Goal: Task Accomplishment & Management: Manage account settings

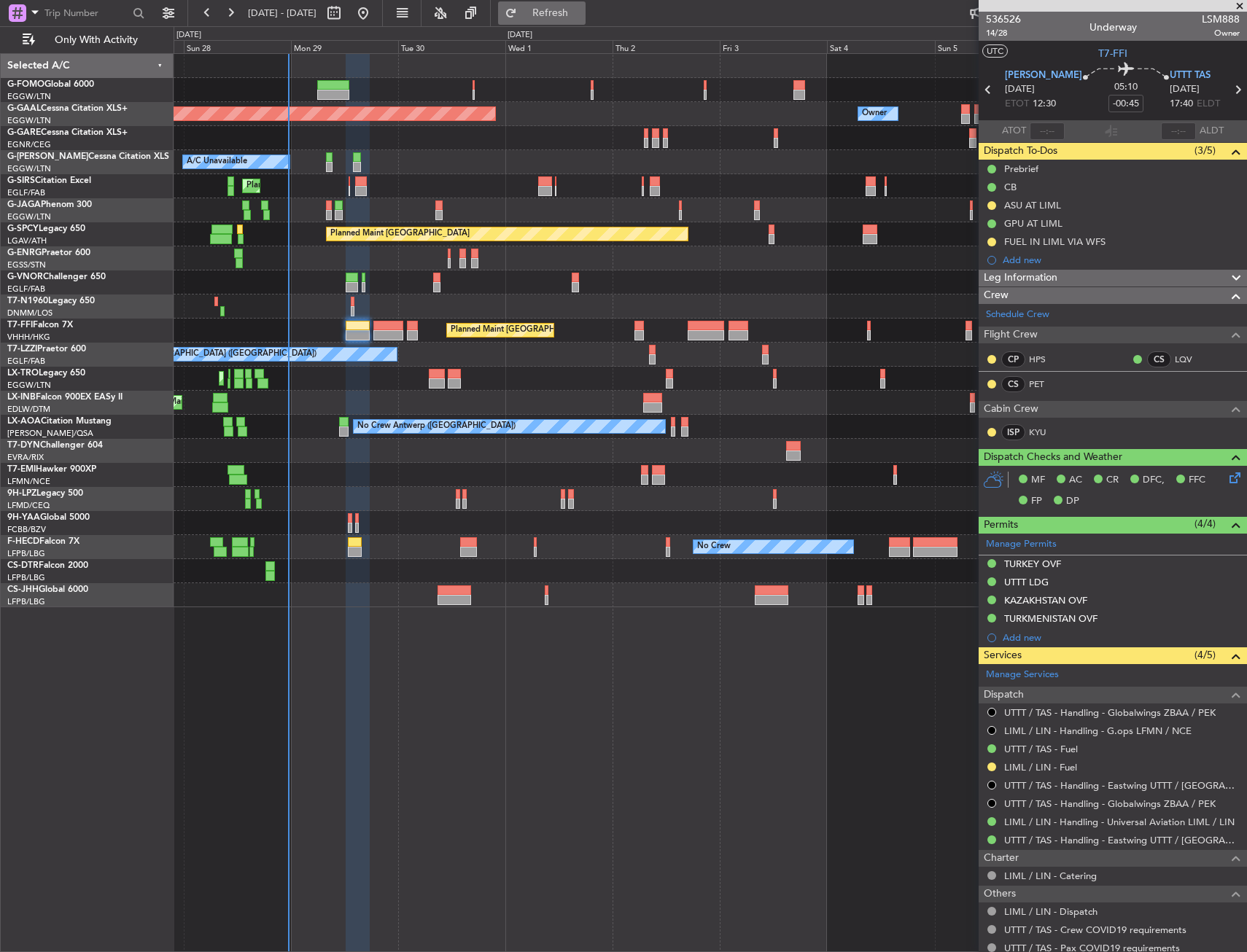
click at [581, 8] on span "Refresh" at bounding box center [549, 13] width 61 height 10
click at [886, 542] on div "No Crew No Crew Planned Maint [GEOGRAPHIC_DATA] ([GEOGRAPHIC_DATA]) No Crew" at bounding box center [709, 547] width 1073 height 24
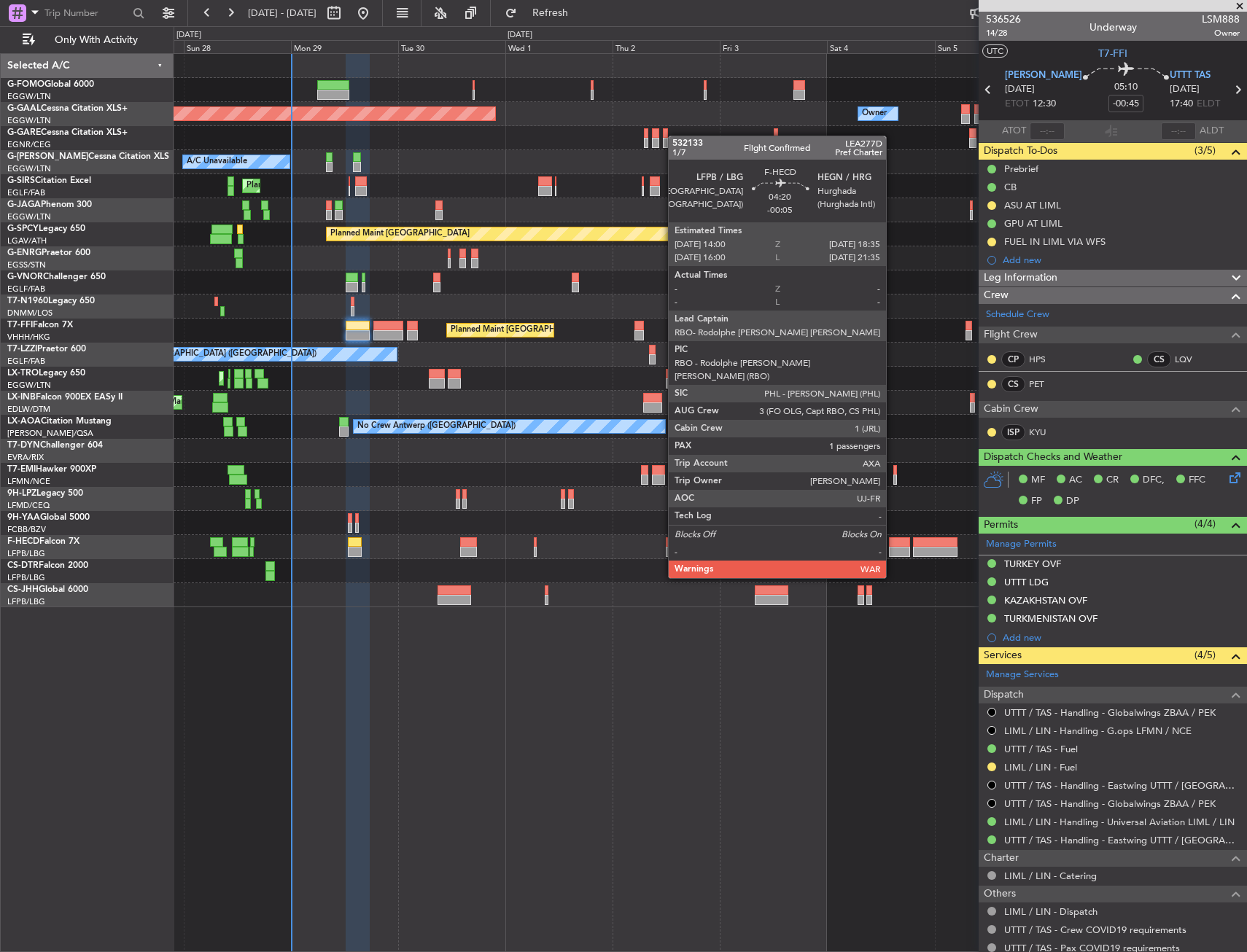
click at [893, 544] on div at bounding box center [899, 542] width 21 height 10
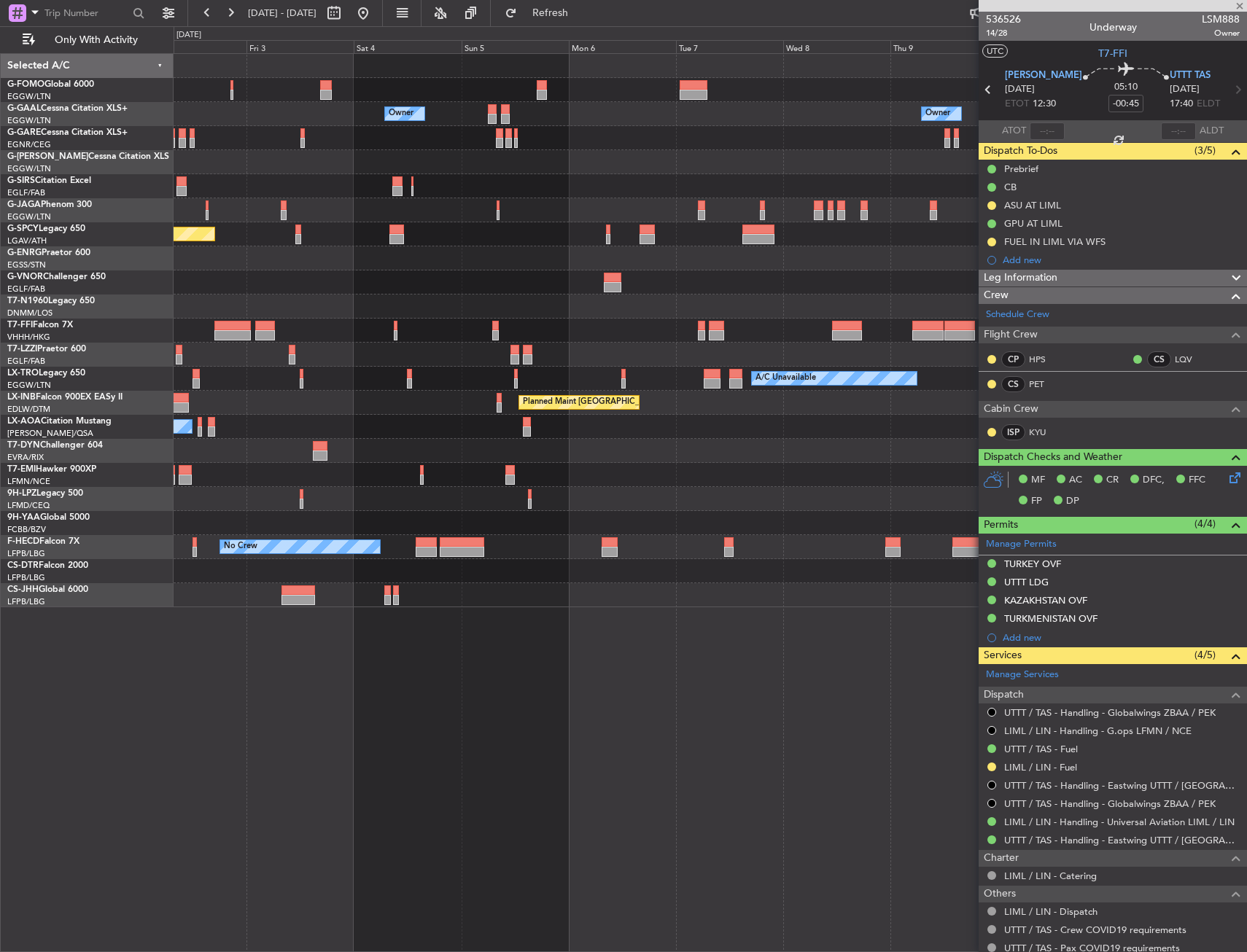
click at [381, 520] on div "Owner Owner Owner Owner Planned [GEOGRAPHIC_DATA] Planned Maint [GEOGRAPHIC_DAT…" at bounding box center [709, 330] width 1073 height 553
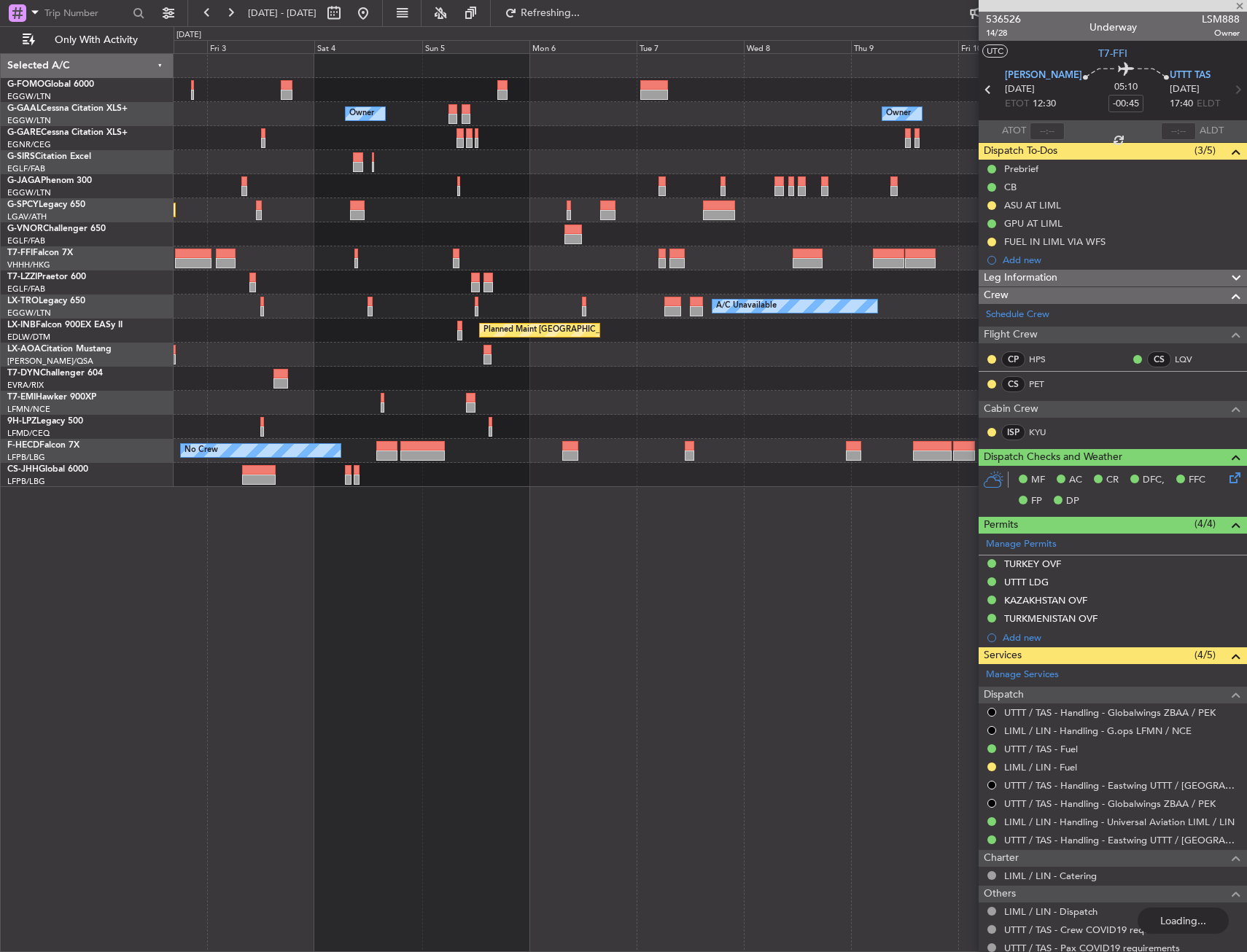
type input "-00:05"
type input "1"
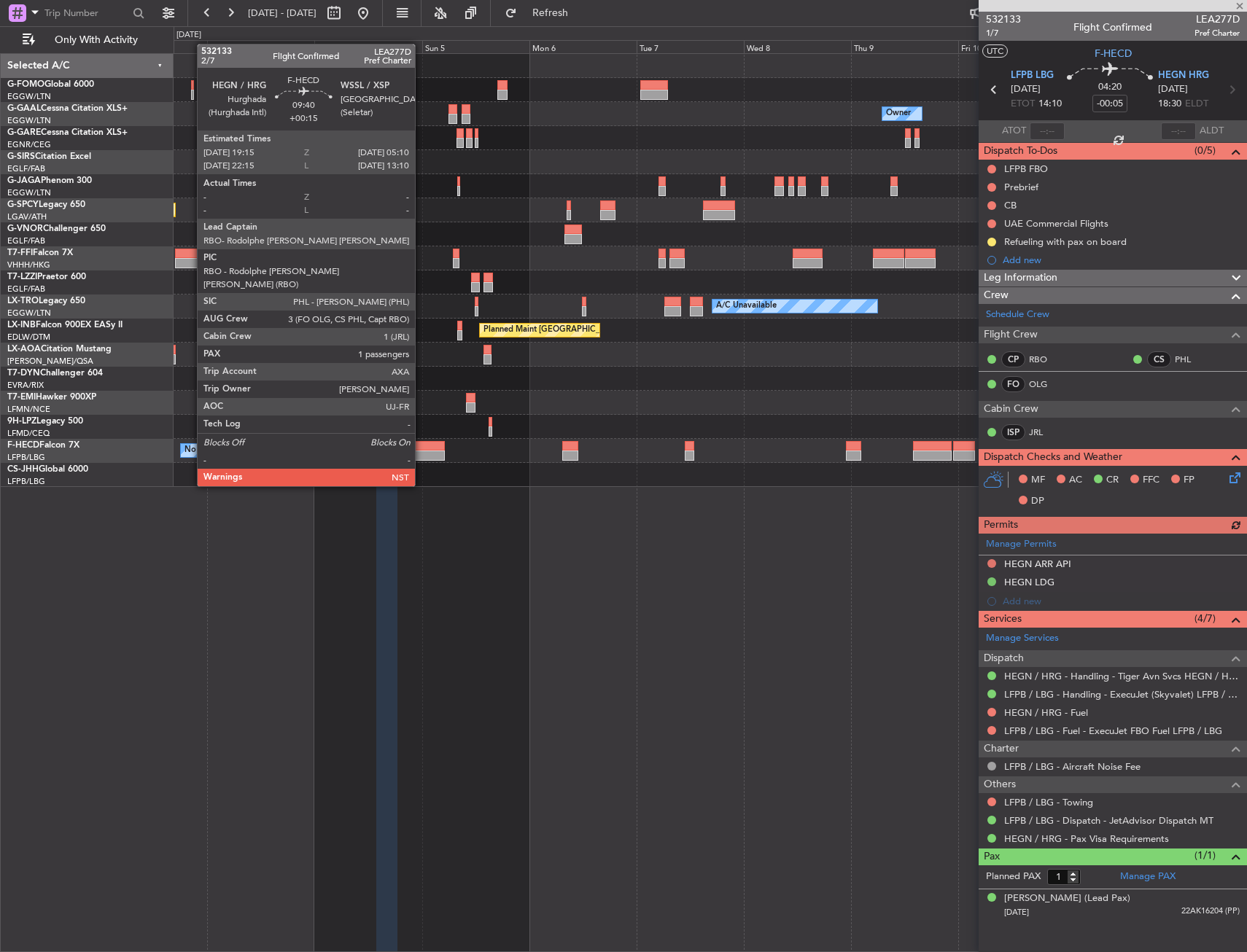
click at [421, 450] on div at bounding box center [422, 446] width 45 height 10
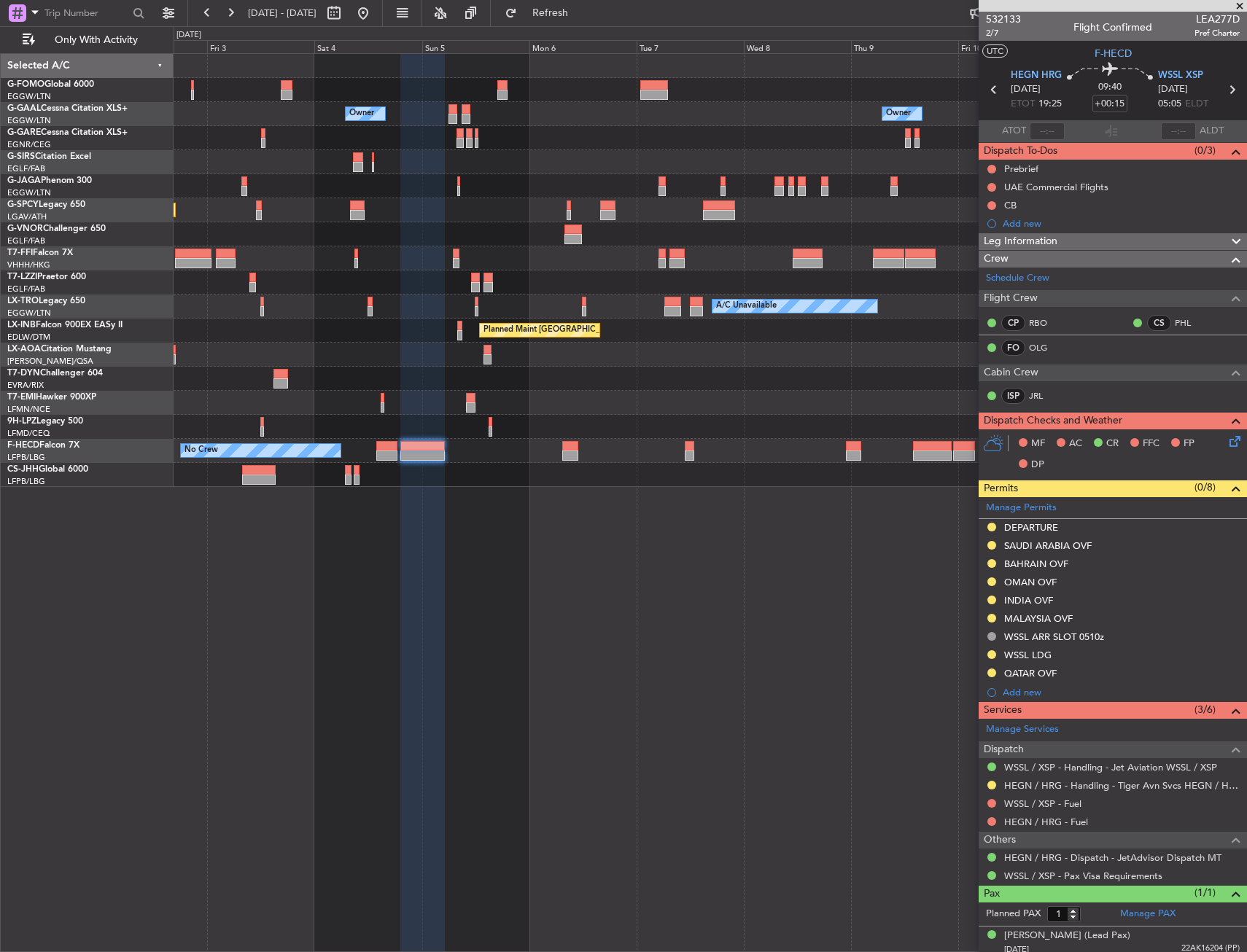
click at [512, 679] on div "Owner Owner Owner Owner Planned [GEOGRAPHIC_DATA] Planned Maint [GEOGRAPHIC_DAT…" at bounding box center [710, 503] width 1074 height 899
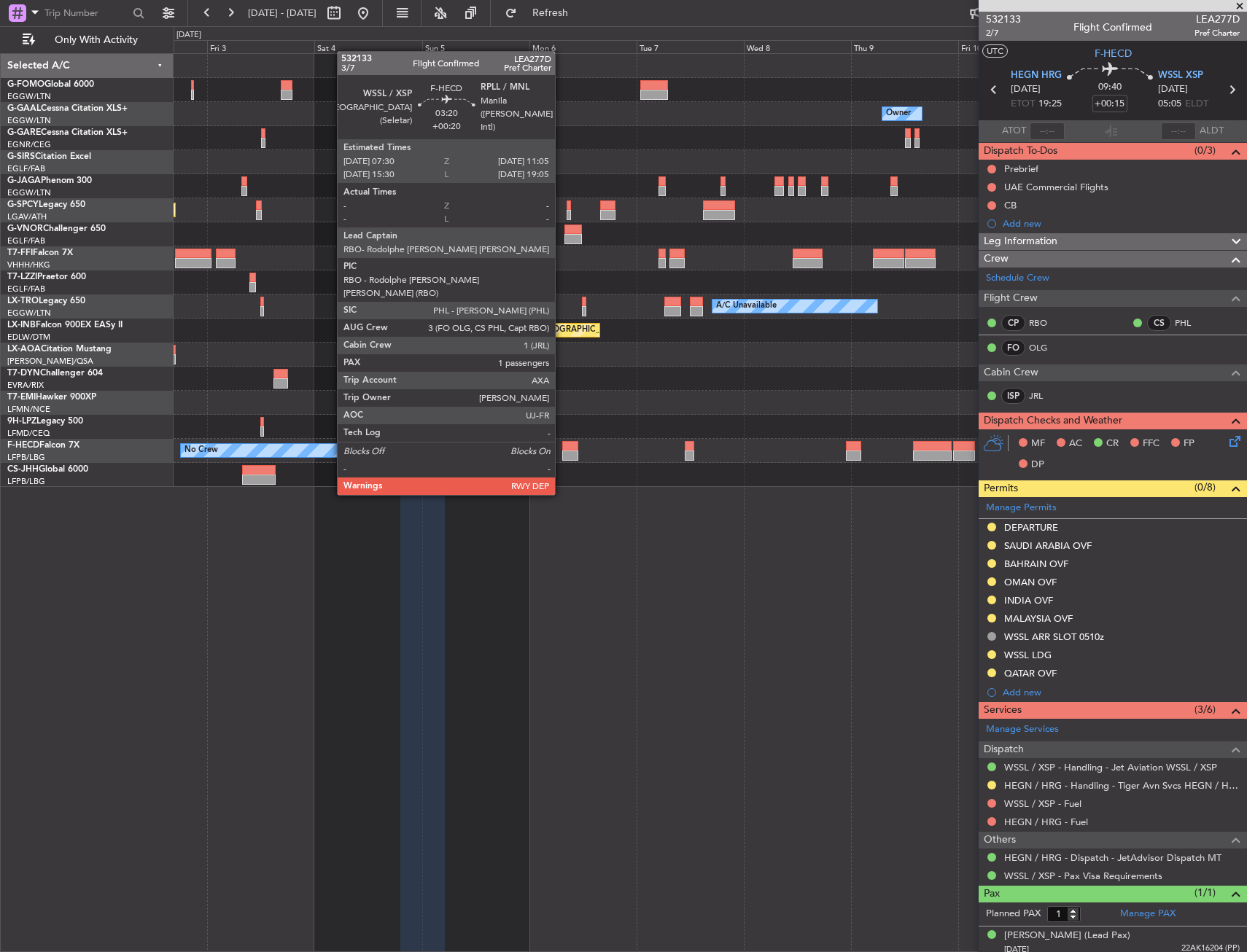
click at [562, 453] on div at bounding box center [570, 455] width 16 height 10
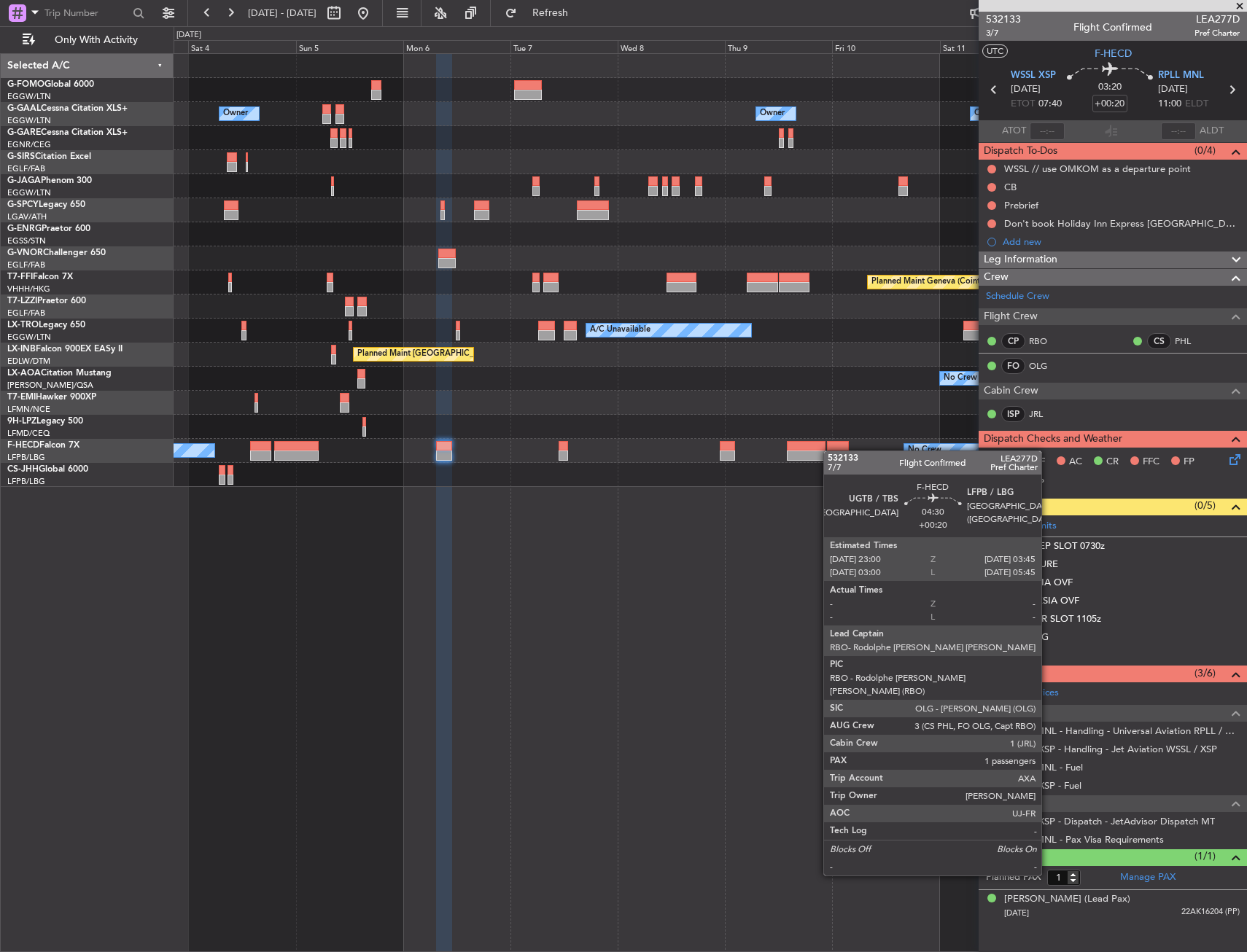
click at [830, 451] on div at bounding box center [837, 455] width 22 height 10
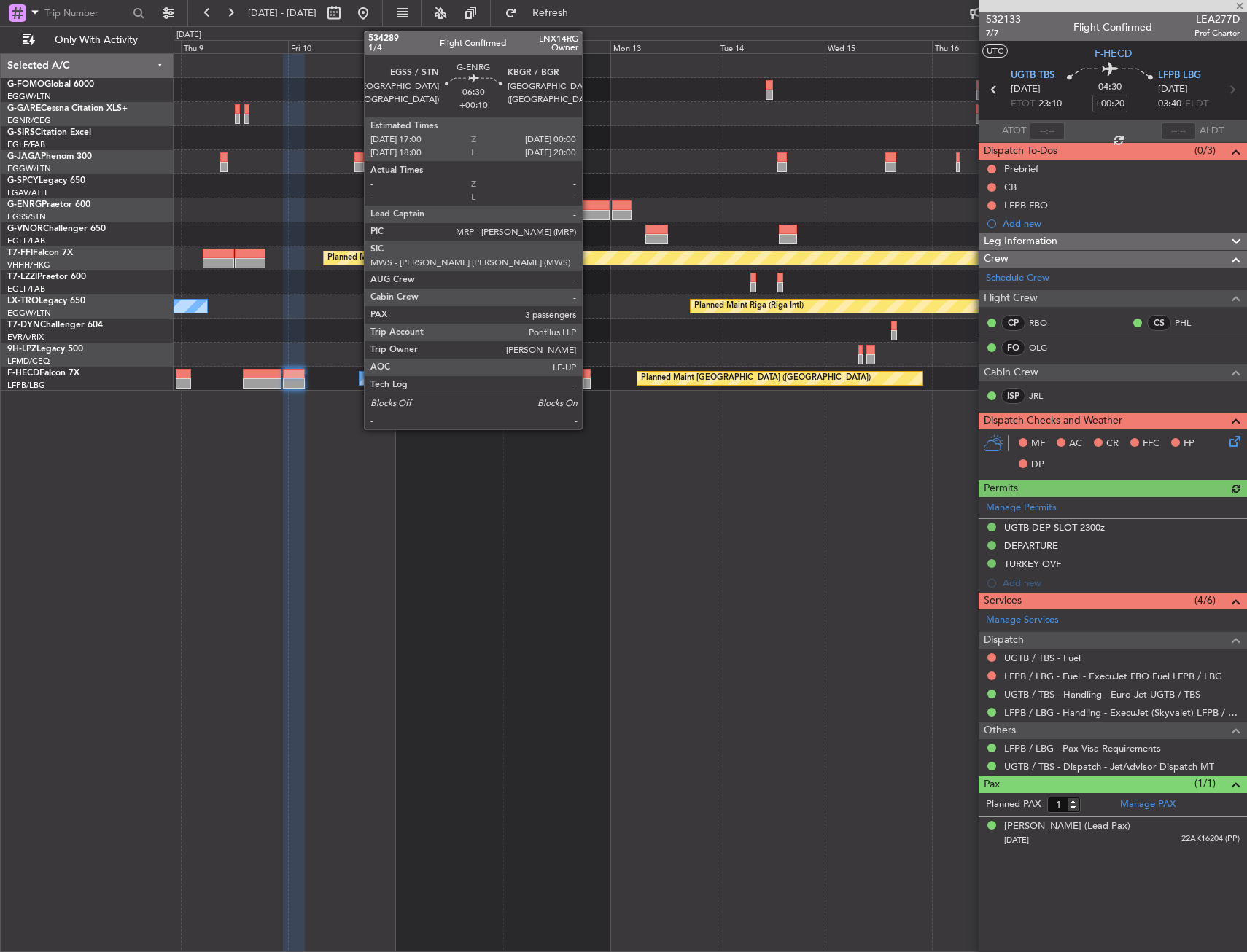
click at [589, 206] on div at bounding box center [594, 205] width 32 height 10
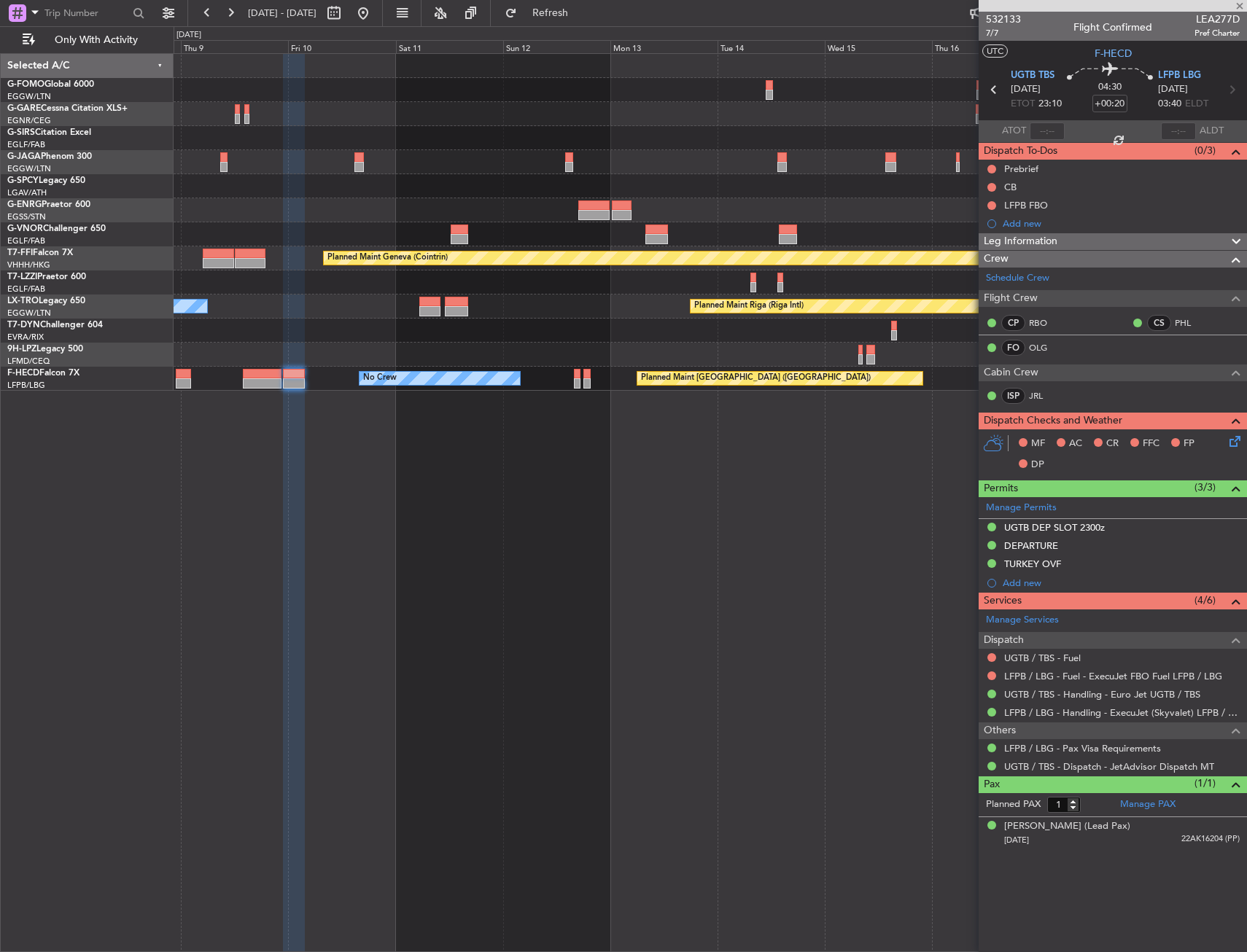
type input "+00:10"
type input "3"
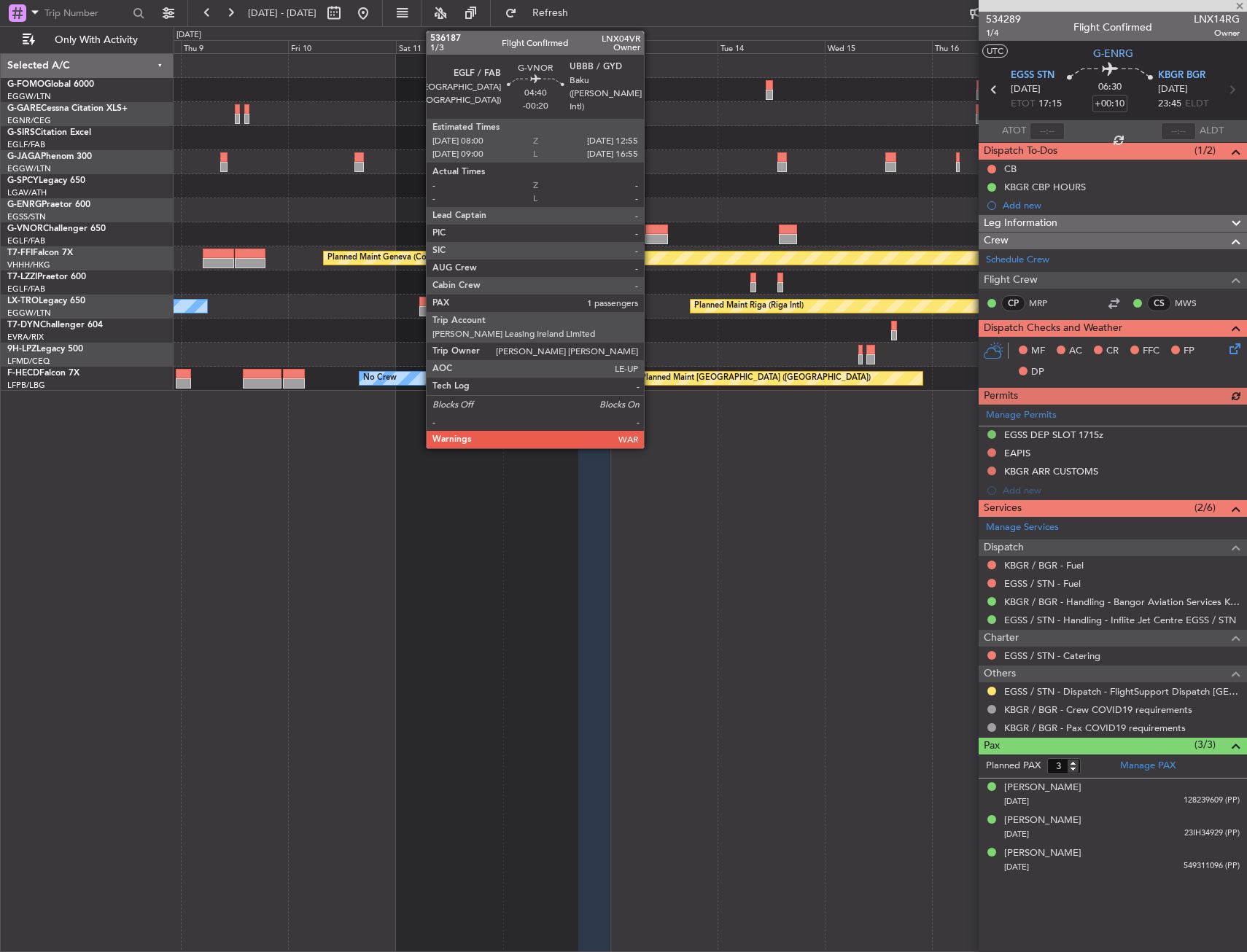
click at [650, 232] on div at bounding box center [657, 229] width 23 height 10
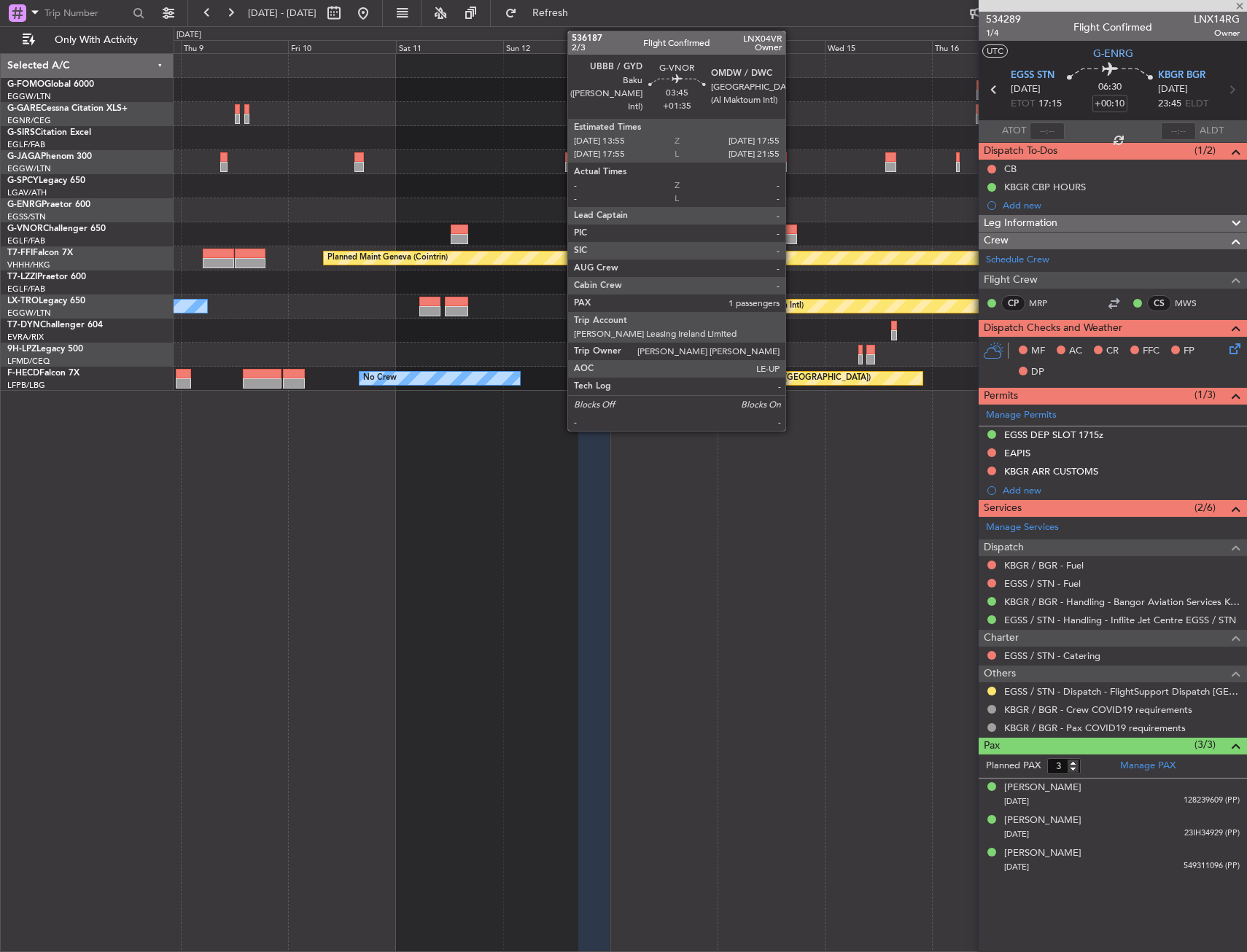
type input "-00:20"
type input "1"
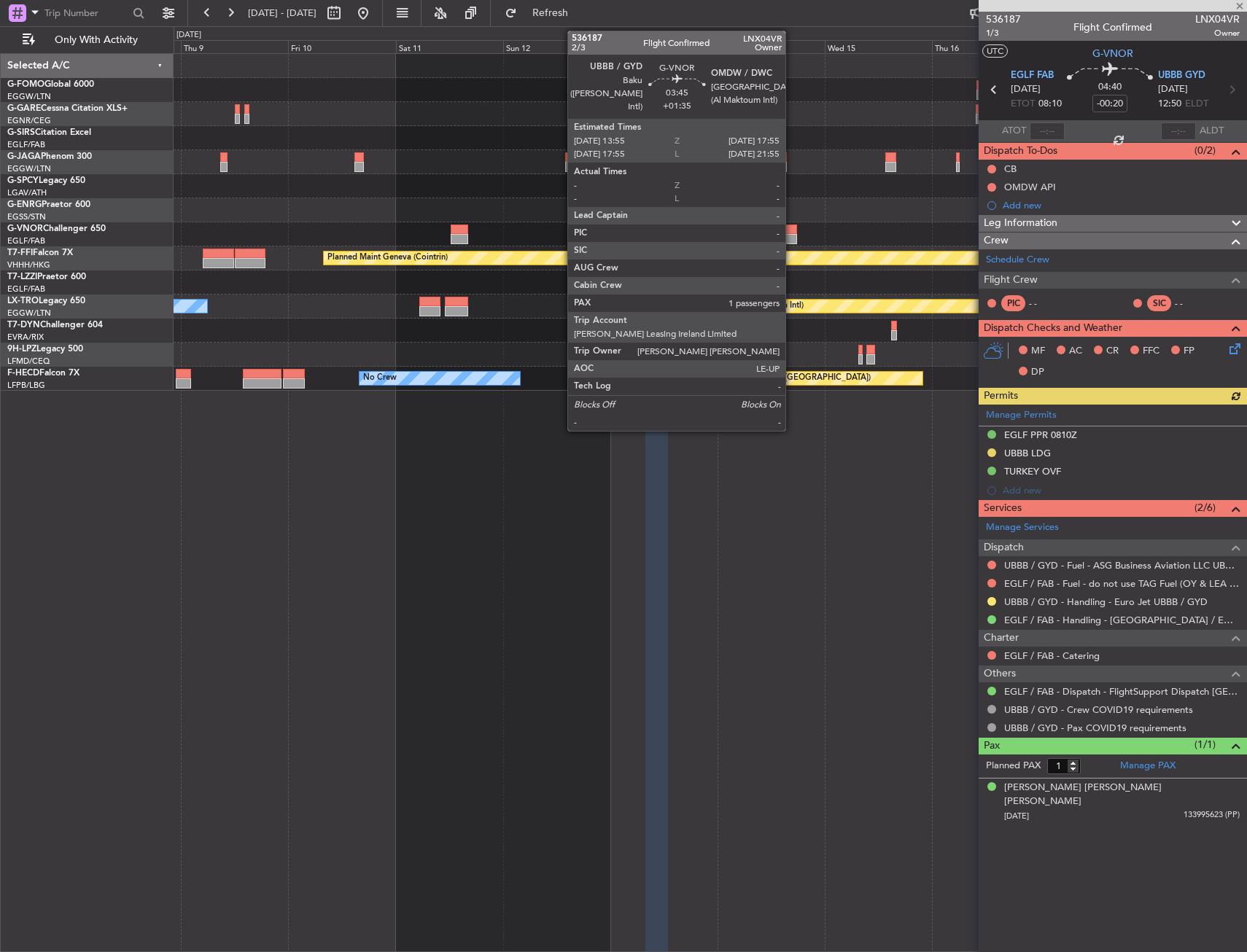
click at [792, 232] on div at bounding box center [787, 229] width 18 height 10
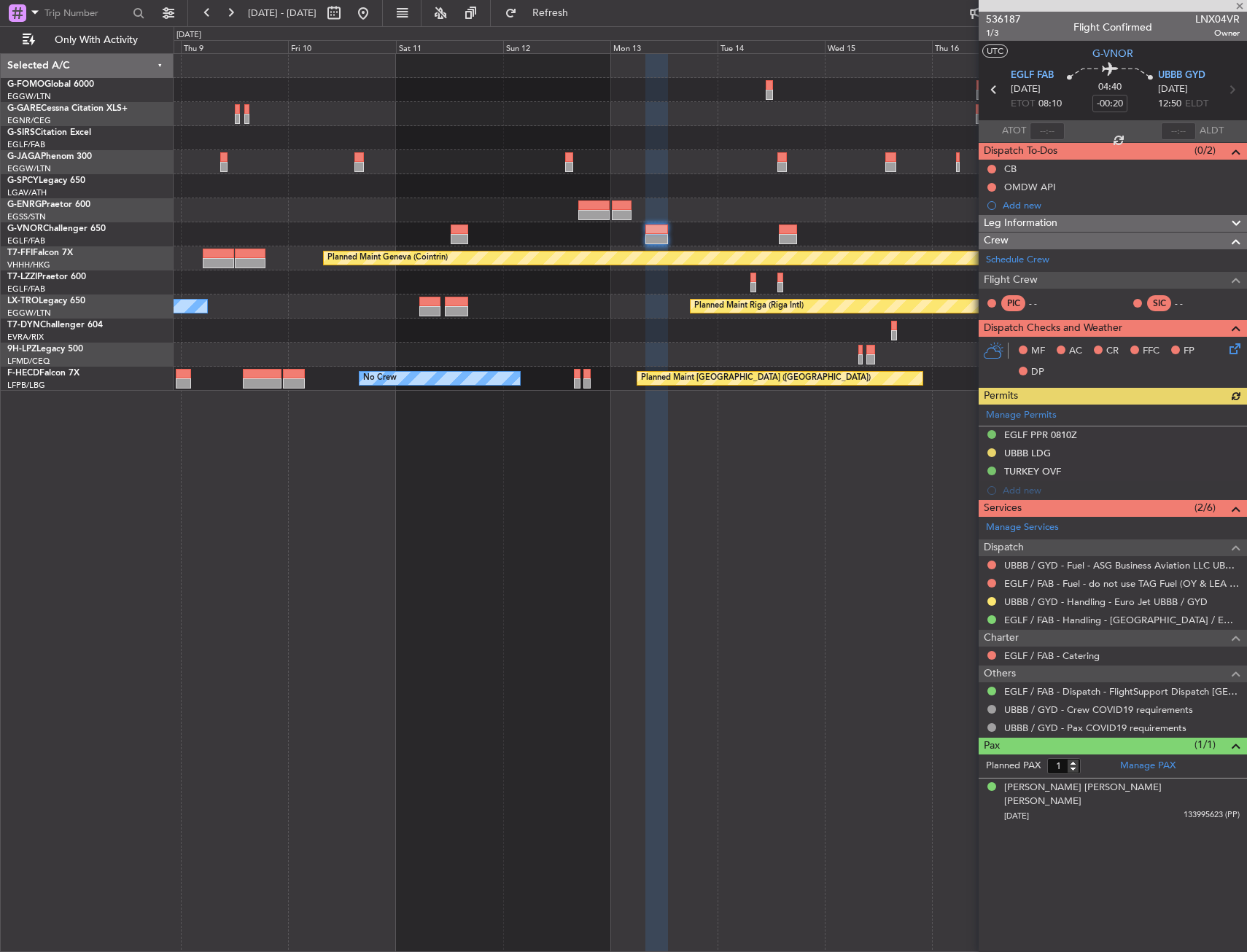
type input "+01:35"
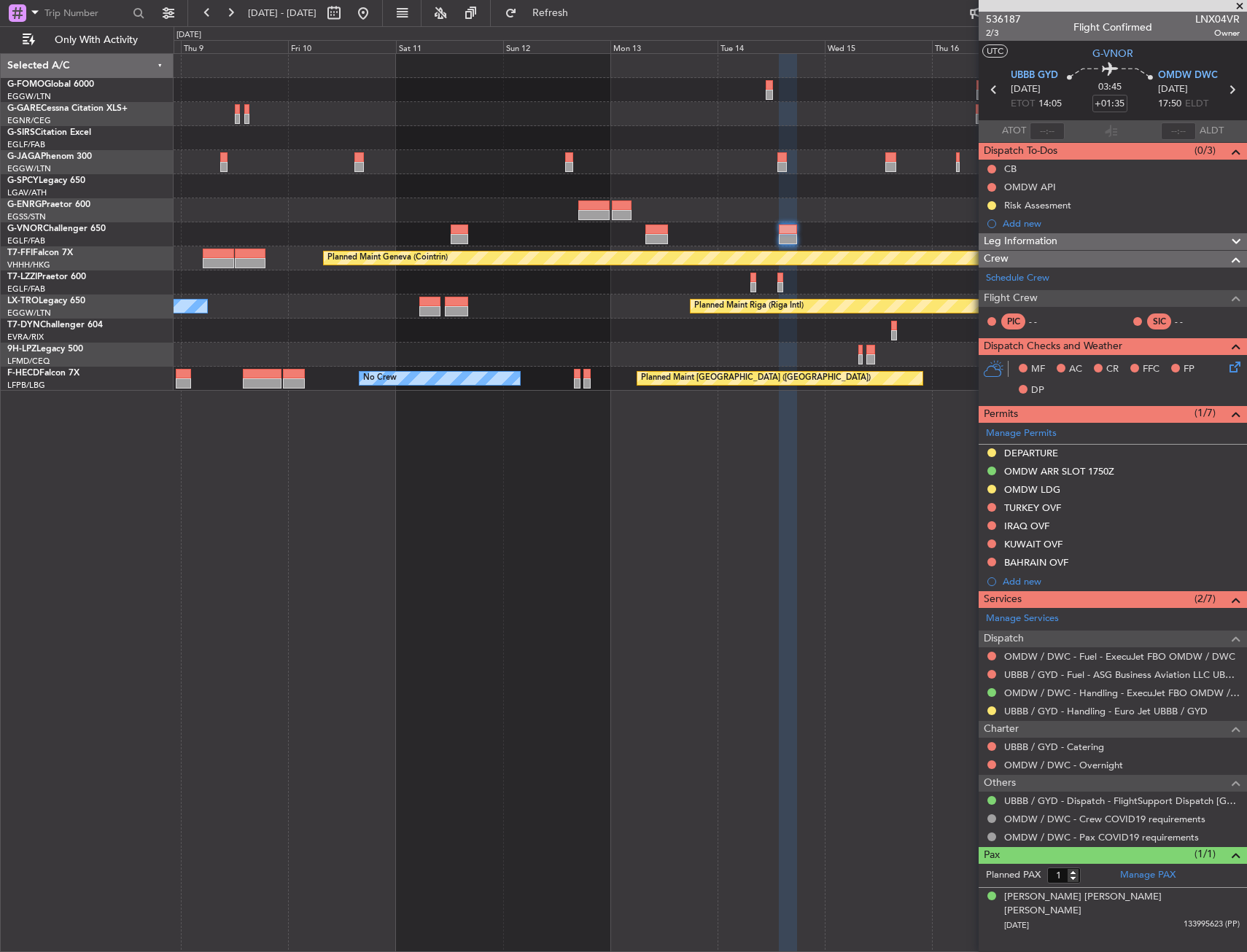
drag, startPoint x: 725, startPoint y: 225, endPoint x: 719, endPoint y: 218, distance: 9.2
drag, startPoint x: 691, startPoint y: 174, endPoint x: 686, endPoint y: 168, distance: 7.8
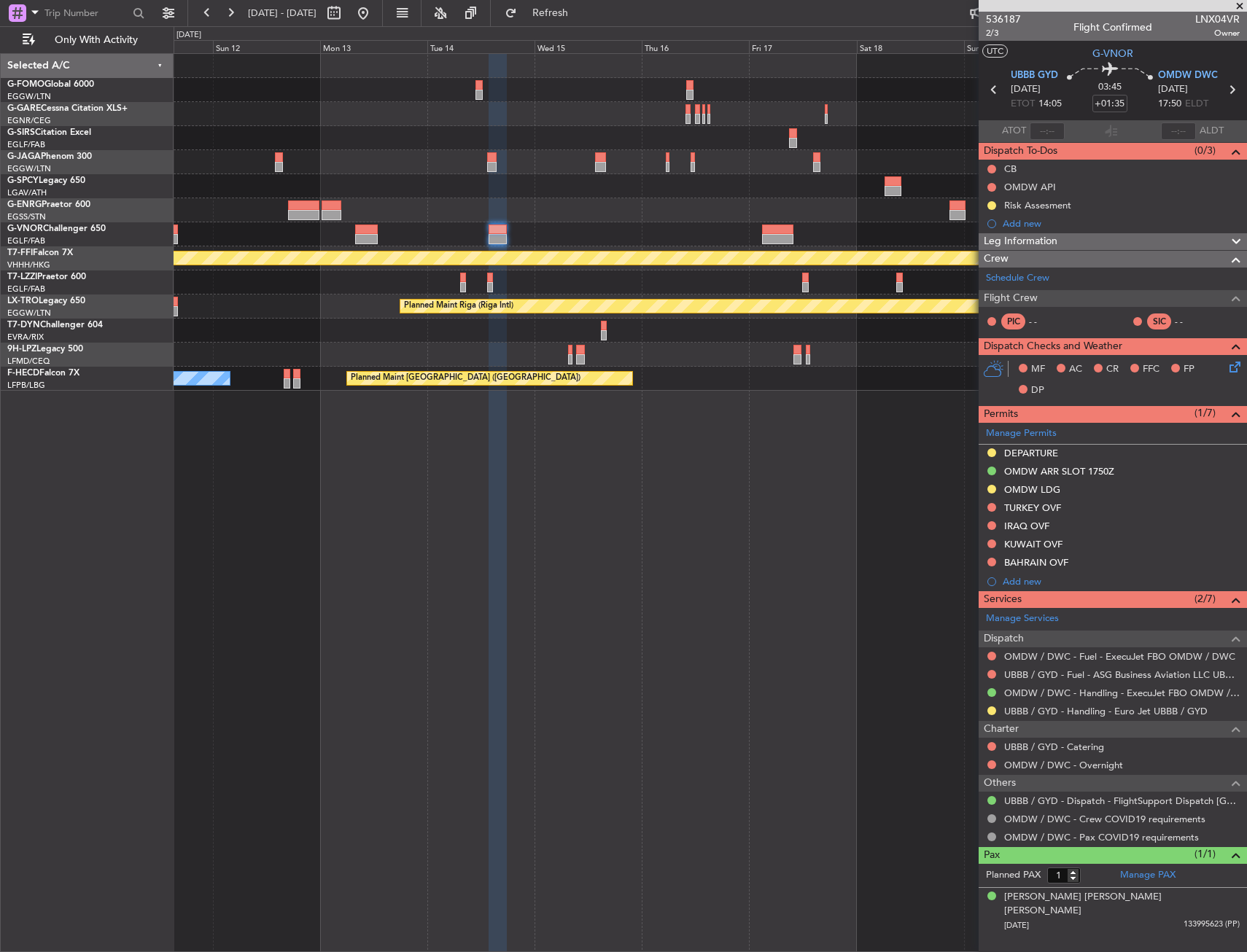
click at [269, 177] on div "Planned Maint Oxford (Kidlington) Planned Maint Geneva (Cointrin) A/C Unavailab…" at bounding box center [709, 222] width 1073 height 337
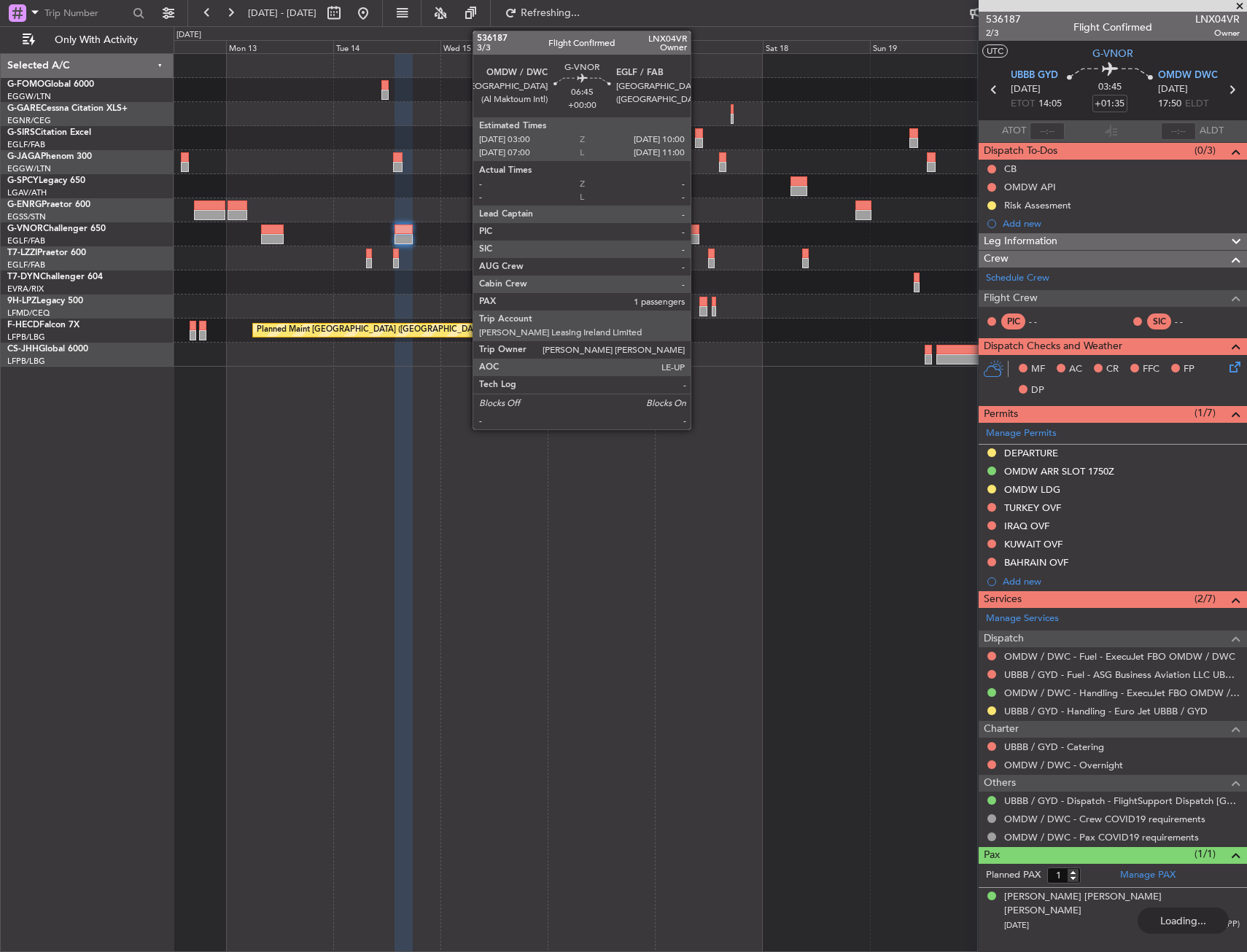
click at [698, 237] on div at bounding box center [683, 239] width 32 height 10
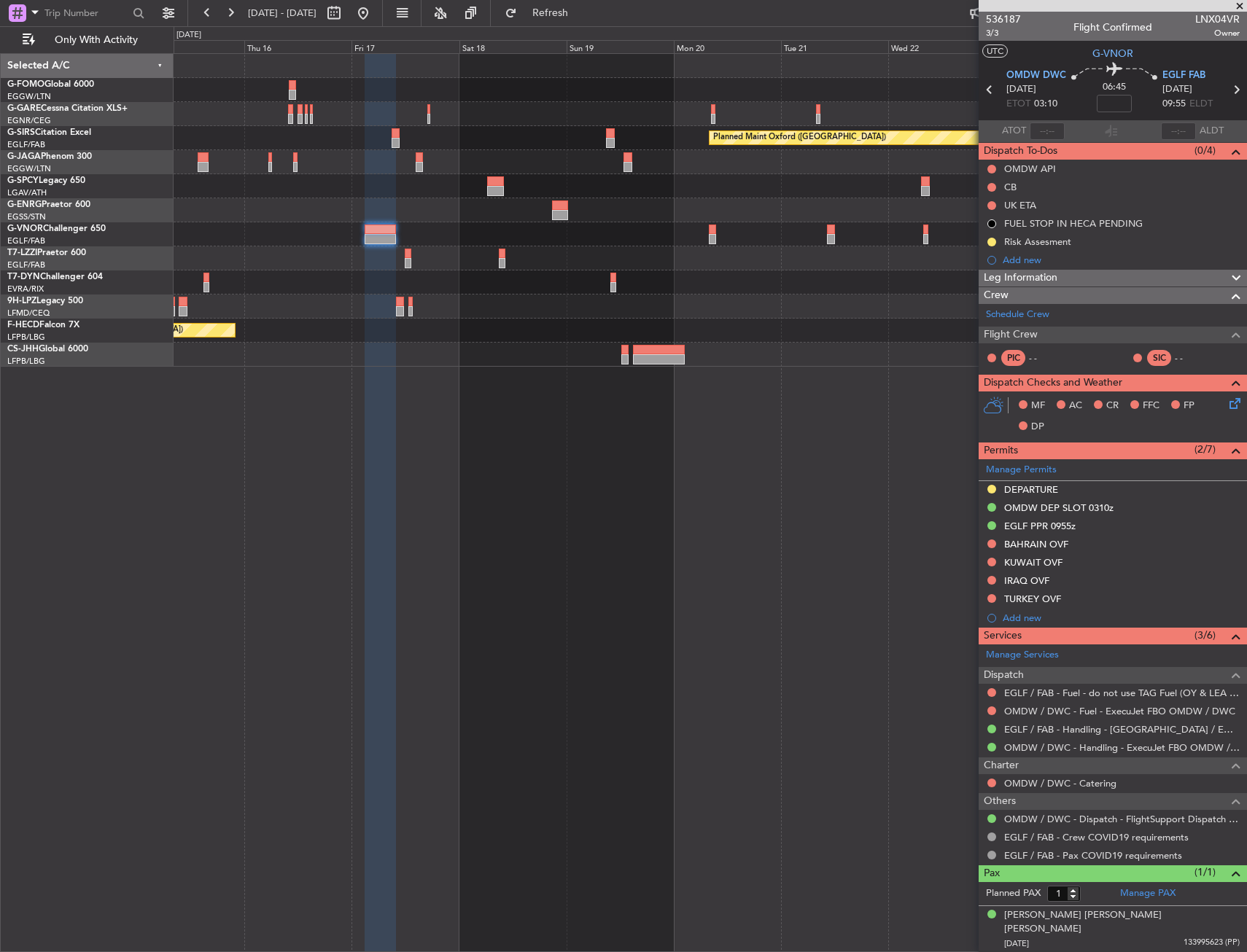
click at [444, 248] on div "Planned Maint Oxford (Kidlington) A/C Unavailable London (Luton) Planned Maint …" at bounding box center [709, 210] width 1073 height 312
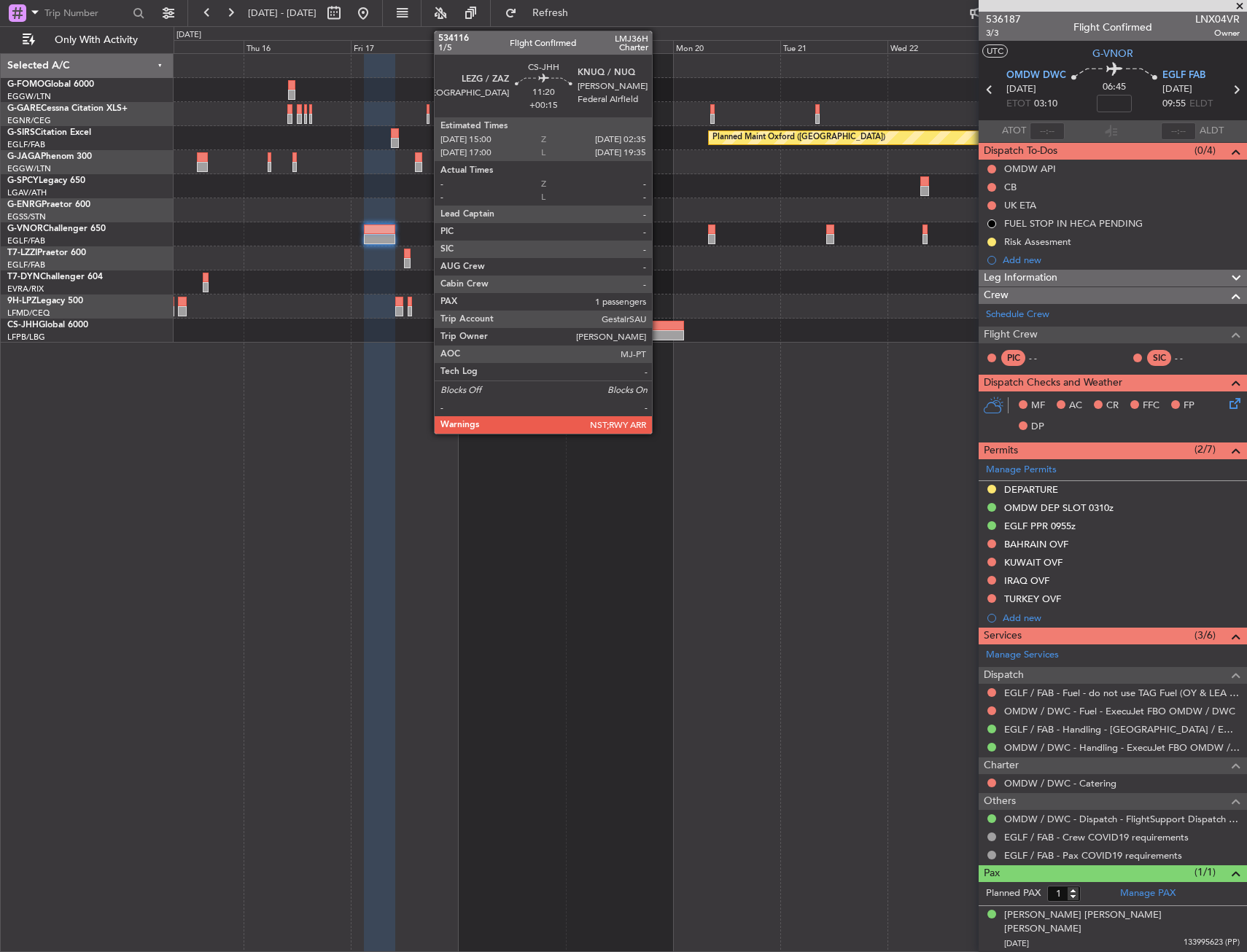
click at [658, 329] on div at bounding box center [658, 325] width 53 height 10
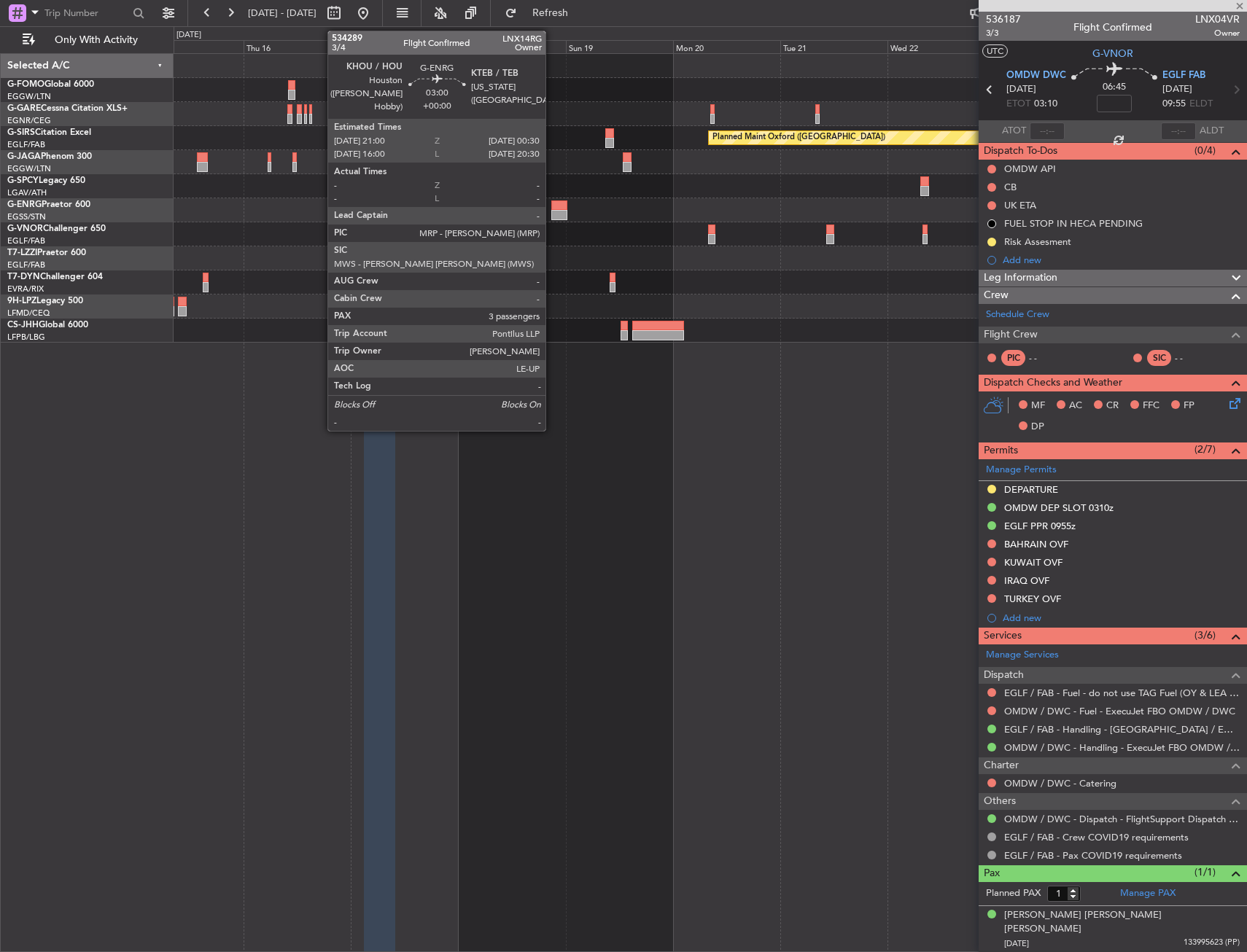
type input "+00:15"
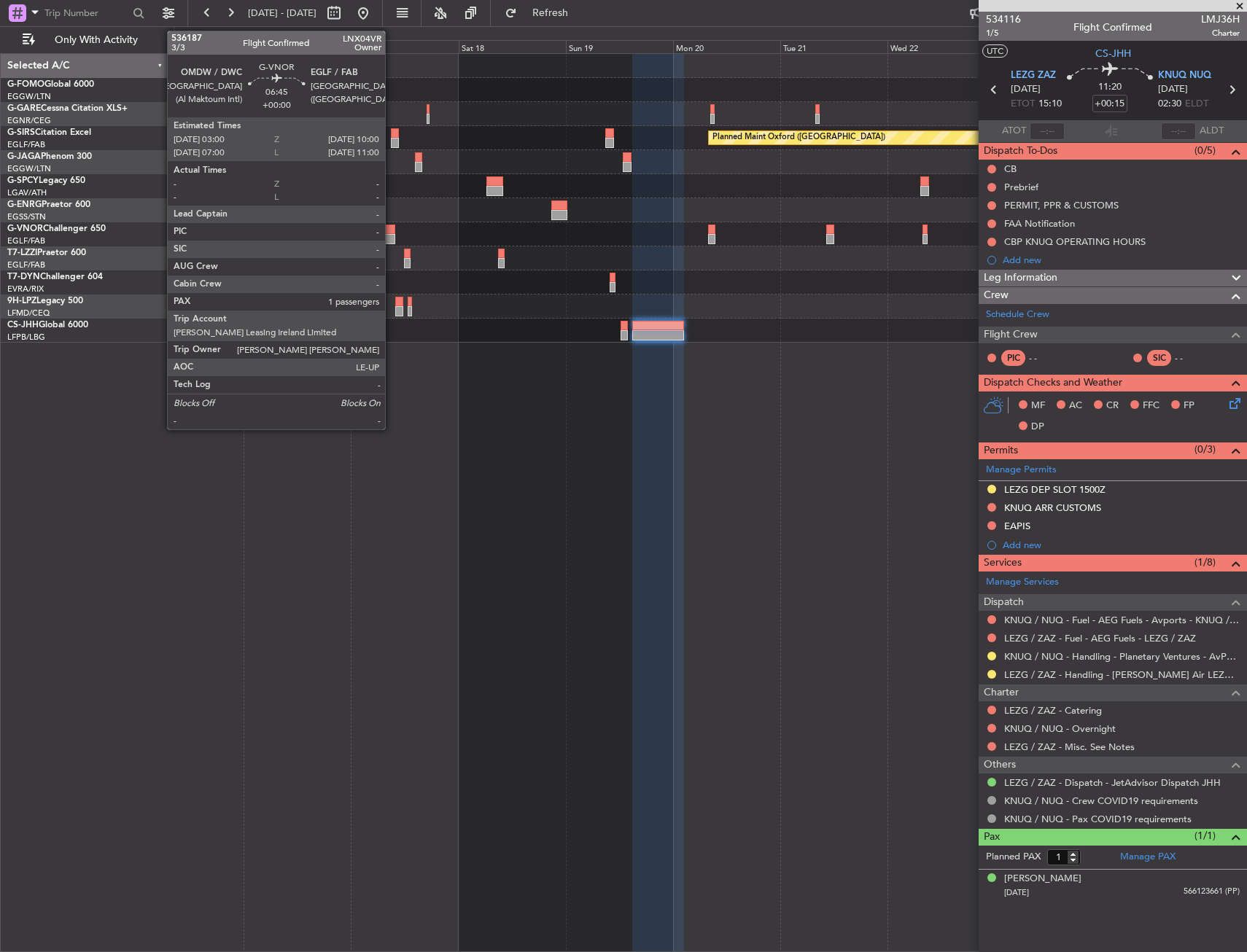
click at [391, 243] on div at bounding box center [380, 239] width 32 height 10
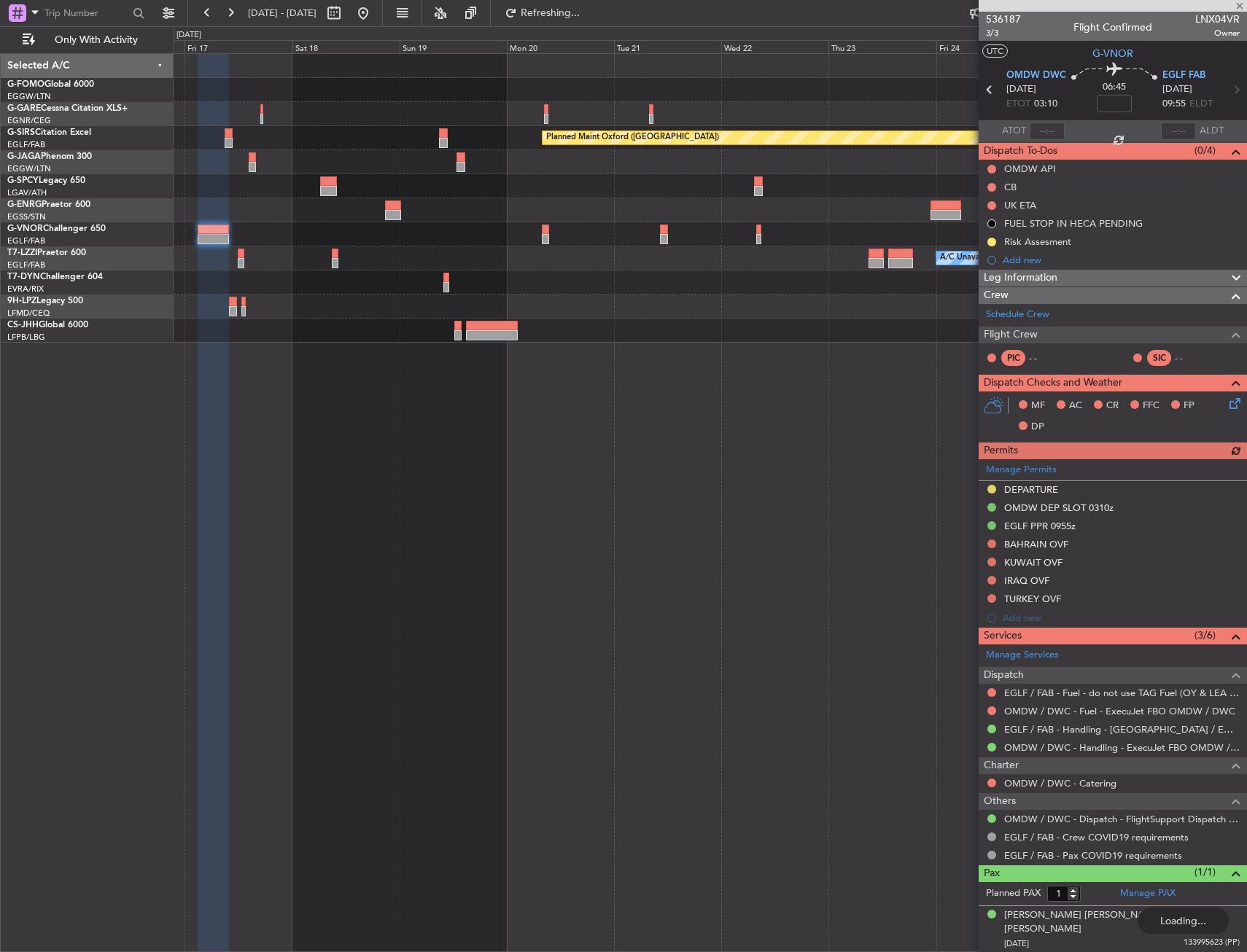
click at [522, 221] on div at bounding box center [709, 210] width 1073 height 24
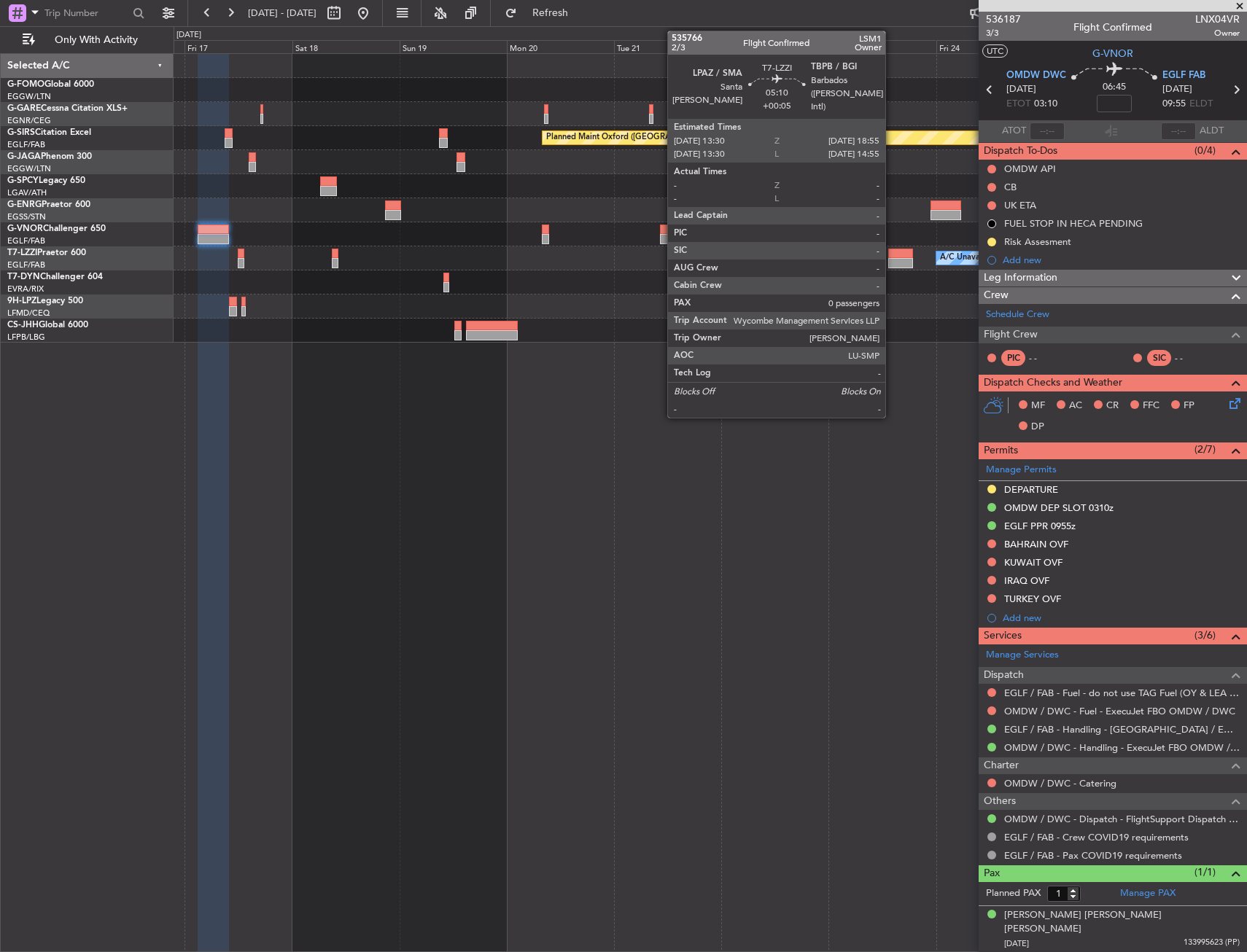
click at [892, 260] on div at bounding box center [900, 263] width 25 height 10
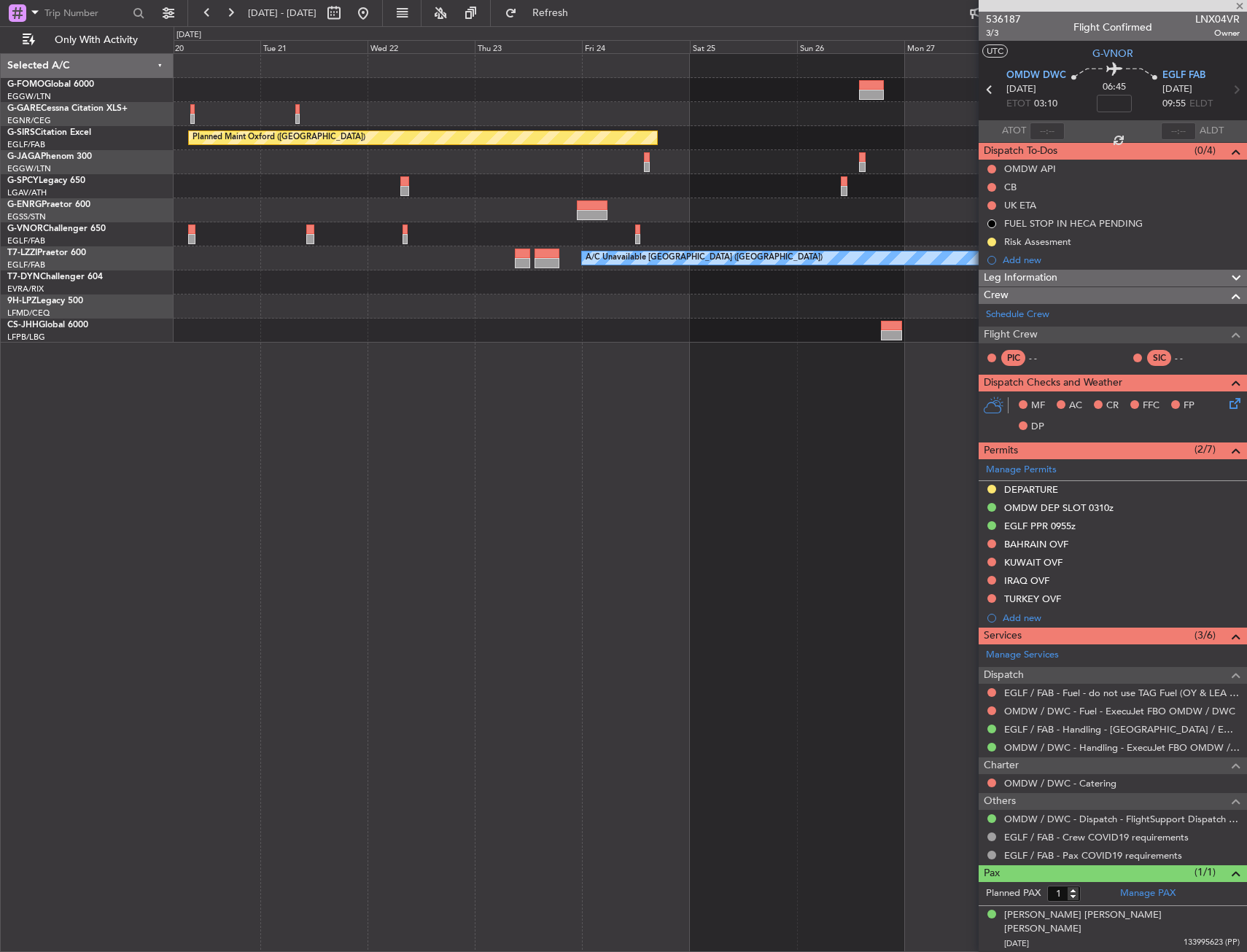
click at [517, 227] on div at bounding box center [709, 234] width 1073 height 24
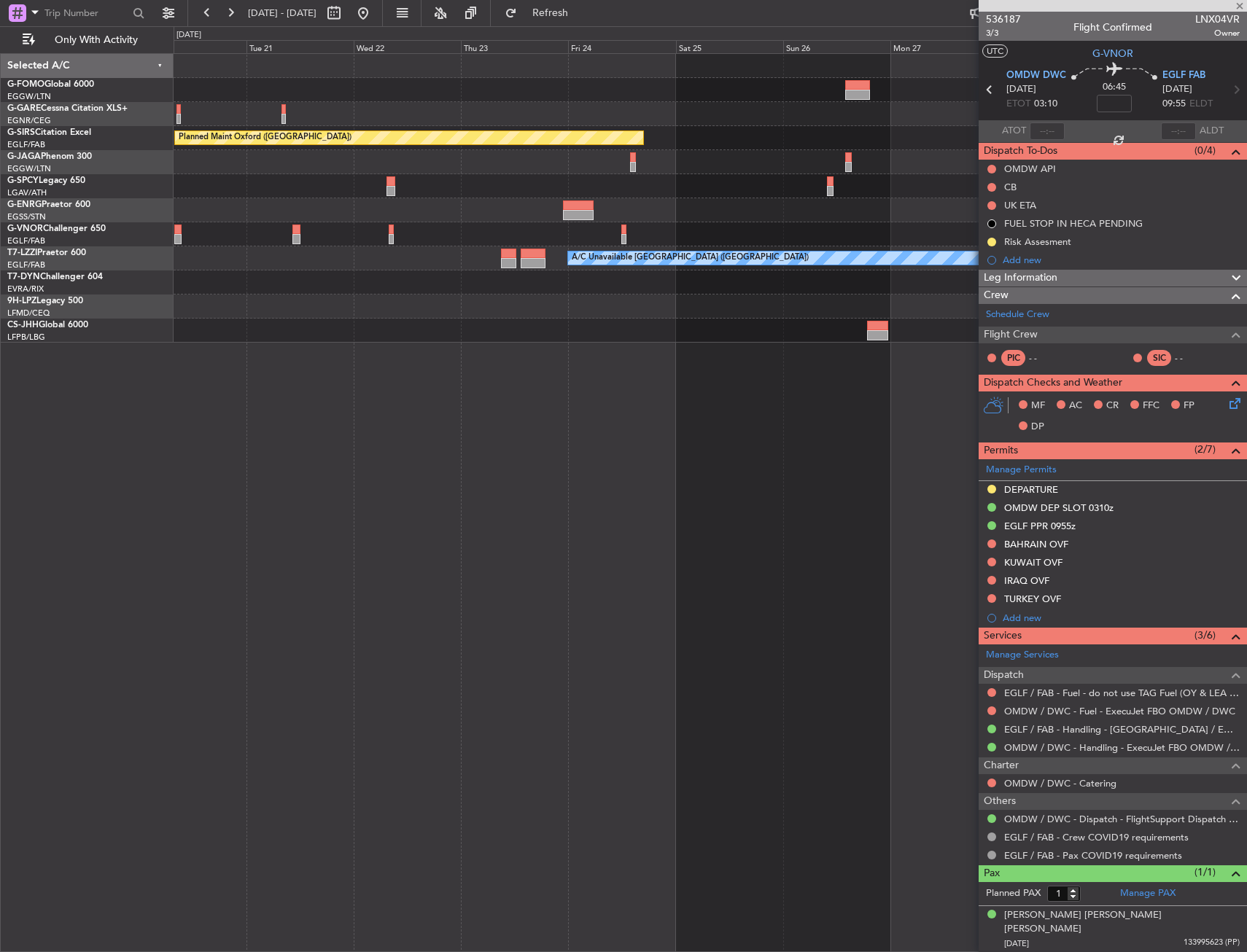
type input "+00:05"
type input "0"
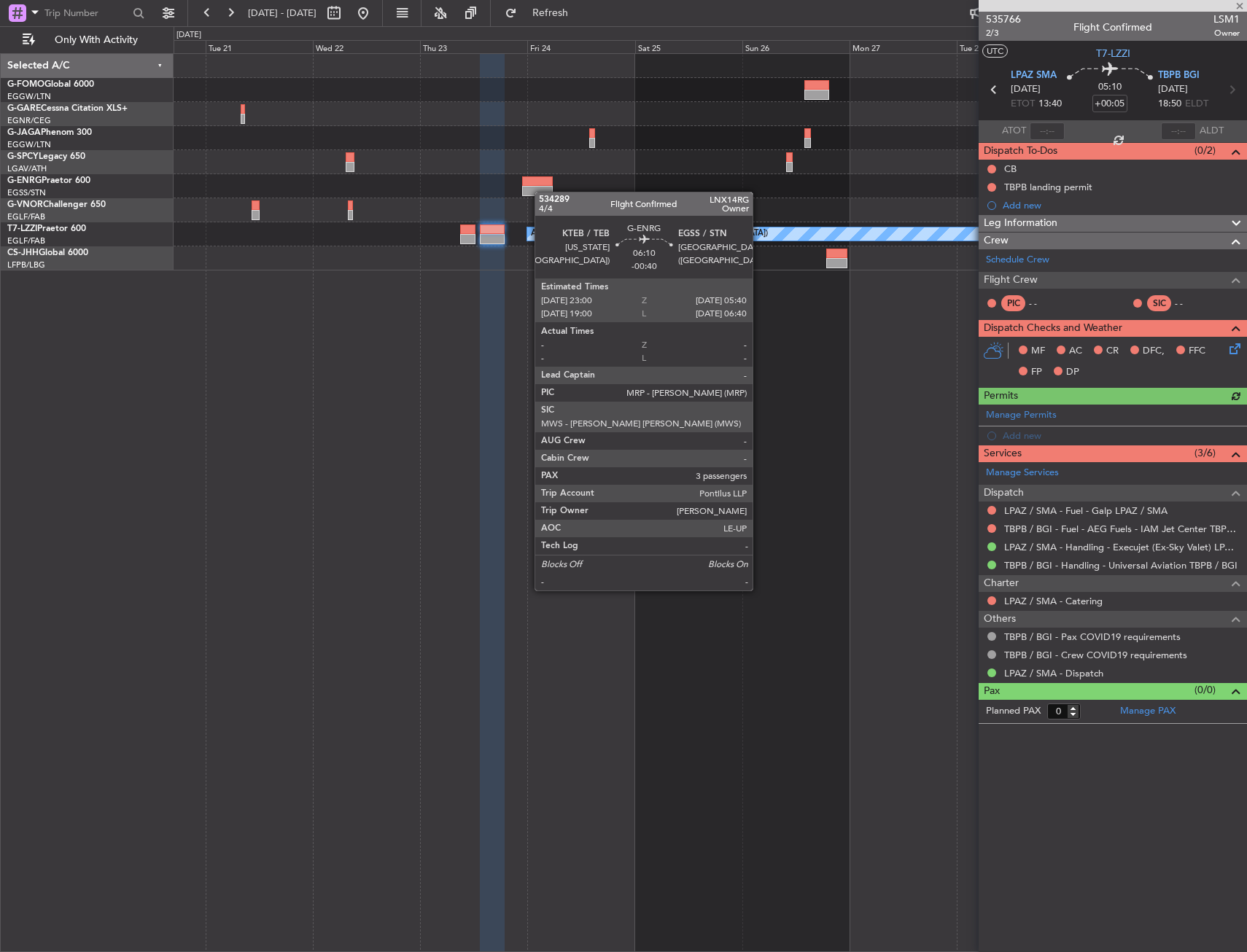
click at [384, 202] on div "A/C Unavailable [GEOGRAPHIC_DATA] ([GEOGRAPHIC_DATA])" at bounding box center [709, 162] width 1073 height 216
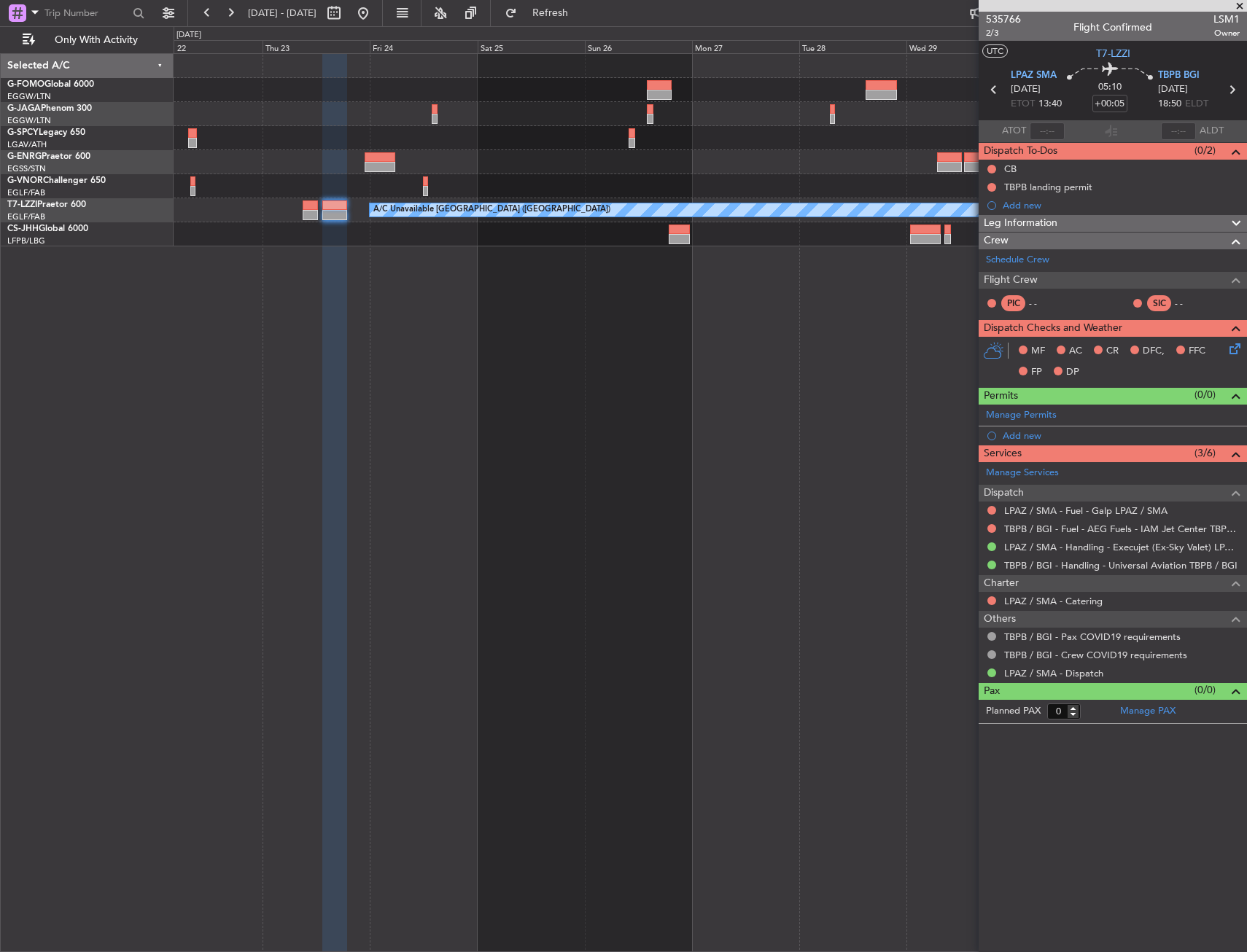
click at [744, 150] on div "A/C Unavailable [GEOGRAPHIC_DATA] ([GEOGRAPHIC_DATA])" at bounding box center [709, 150] width 1073 height 193
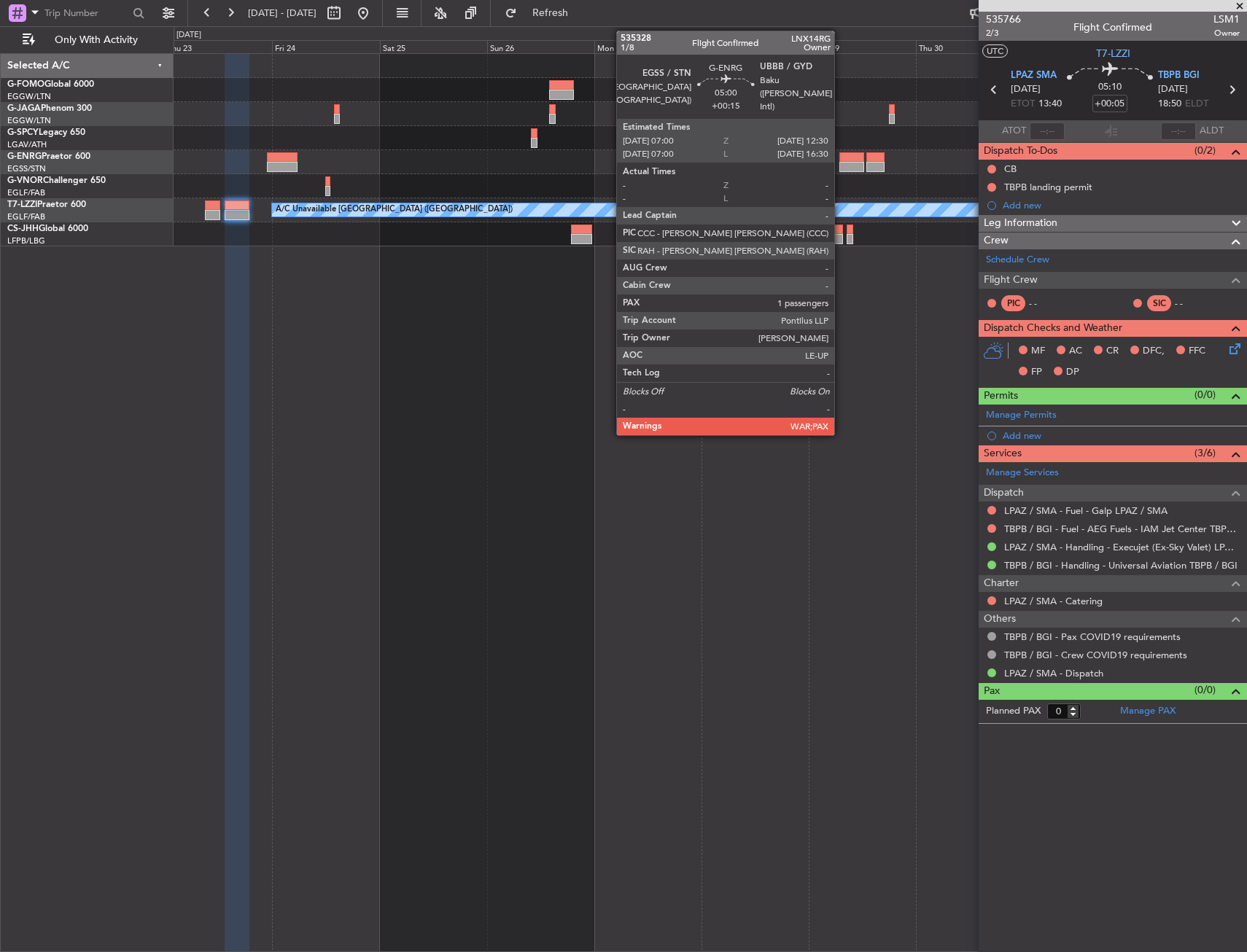
click at [841, 167] on div at bounding box center [851, 166] width 25 height 10
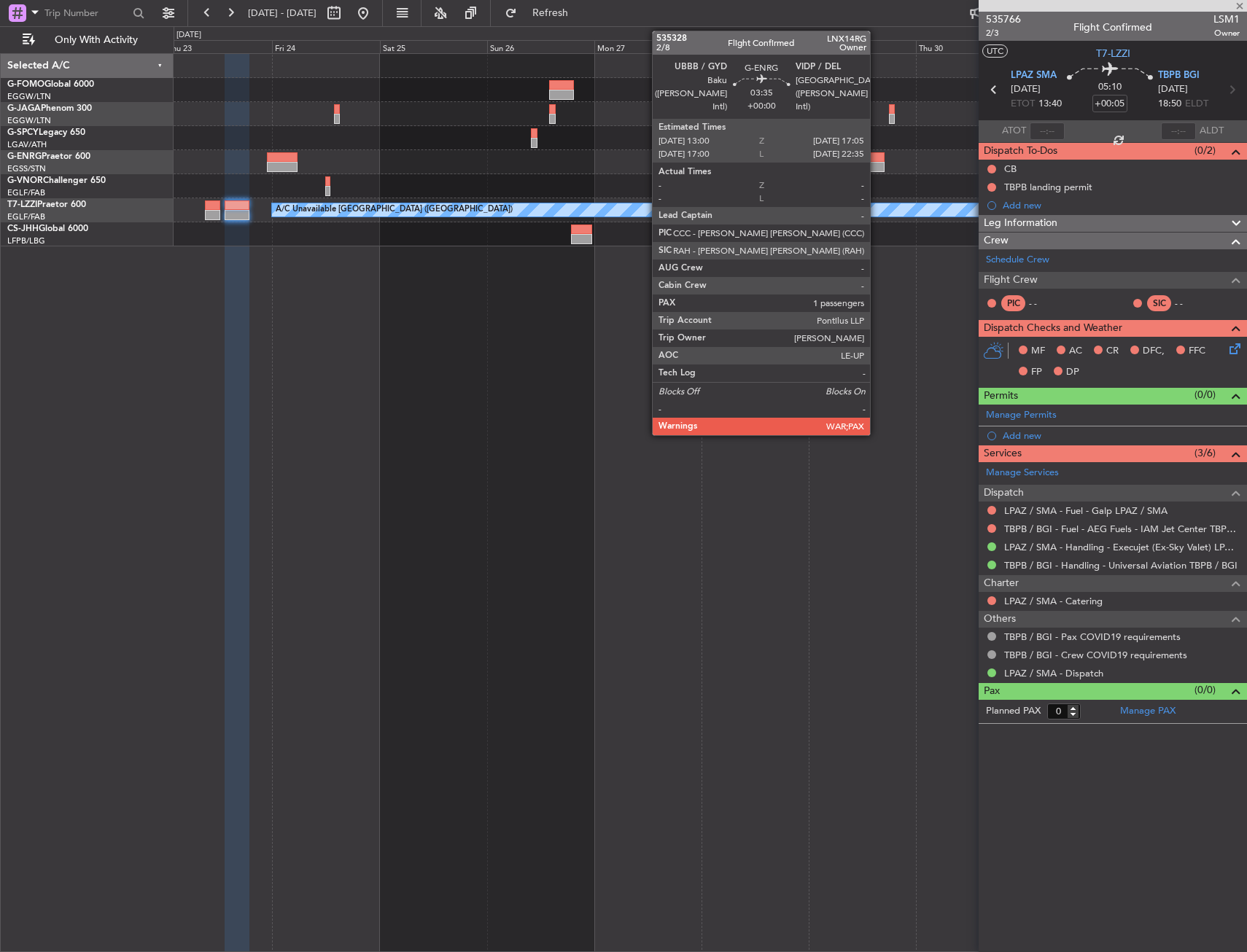
type input "+00:15"
type input "5"
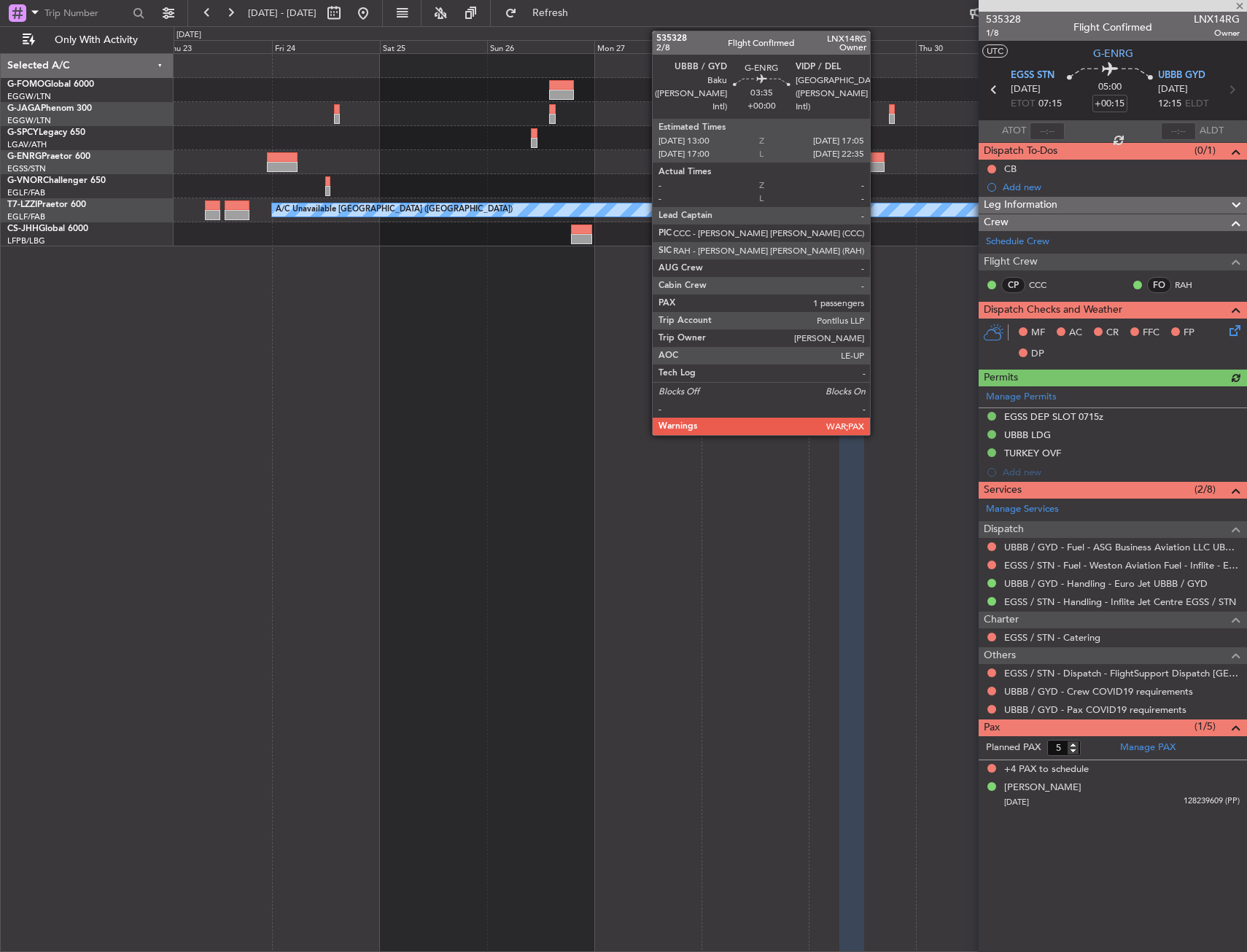
click at [876, 166] on div at bounding box center [876, 166] width 19 height 10
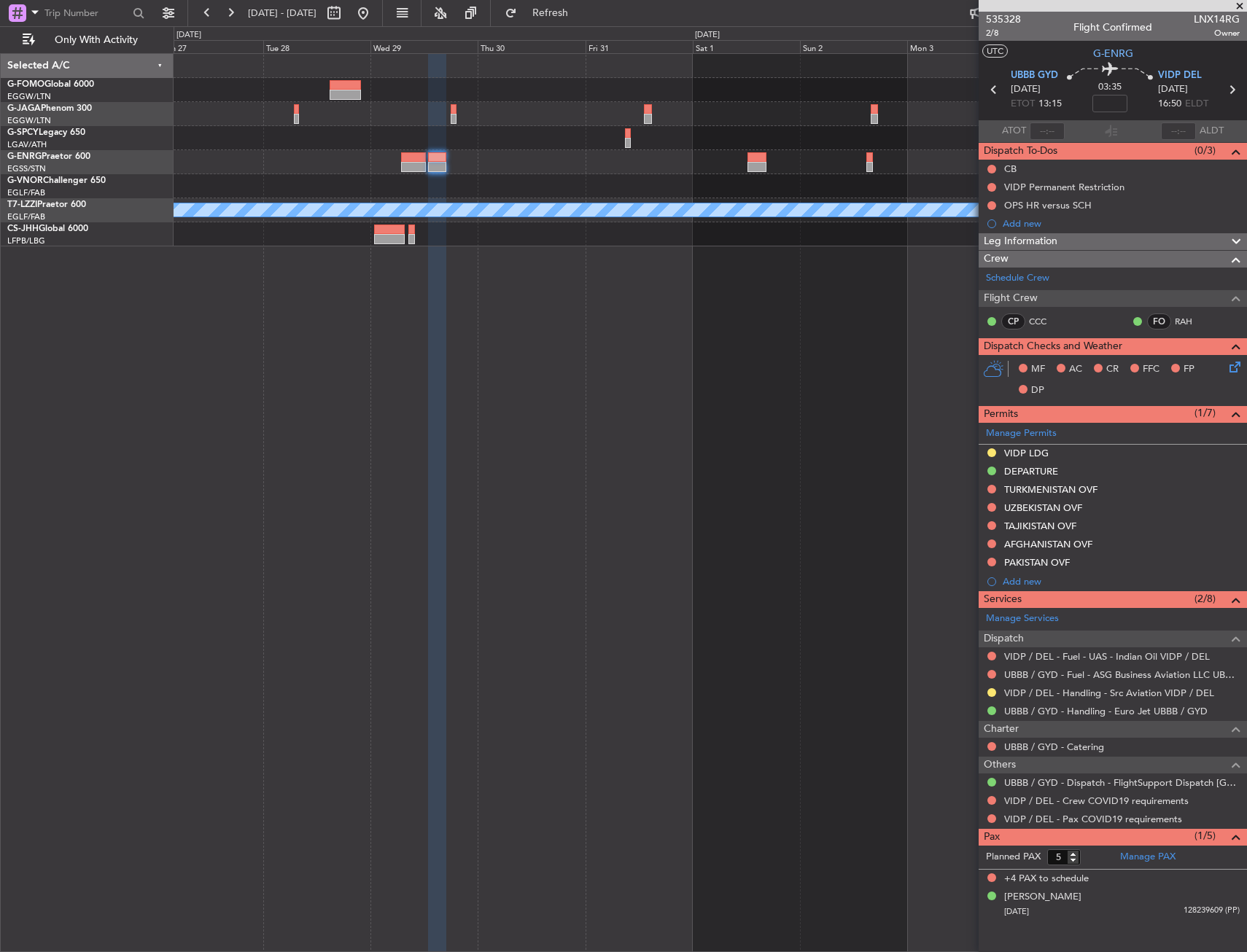
click at [217, 128] on div "A/C Unavailable [GEOGRAPHIC_DATA] ([GEOGRAPHIC_DATA])" at bounding box center [709, 150] width 1073 height 193
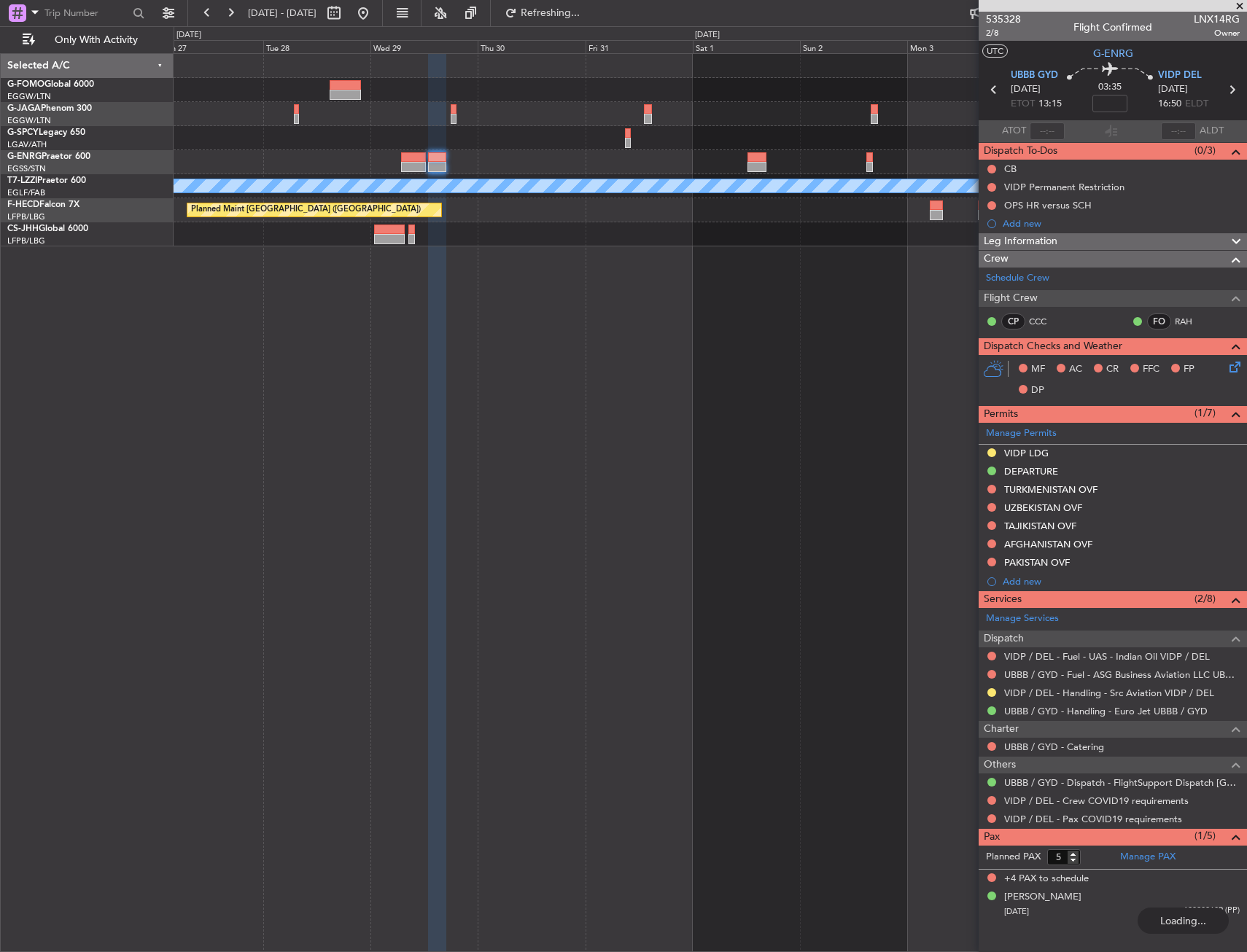
drag, startPoint x: 740, startPoint y: 138, endPoint x: 715, endPoint y: 125, distance: 28.2
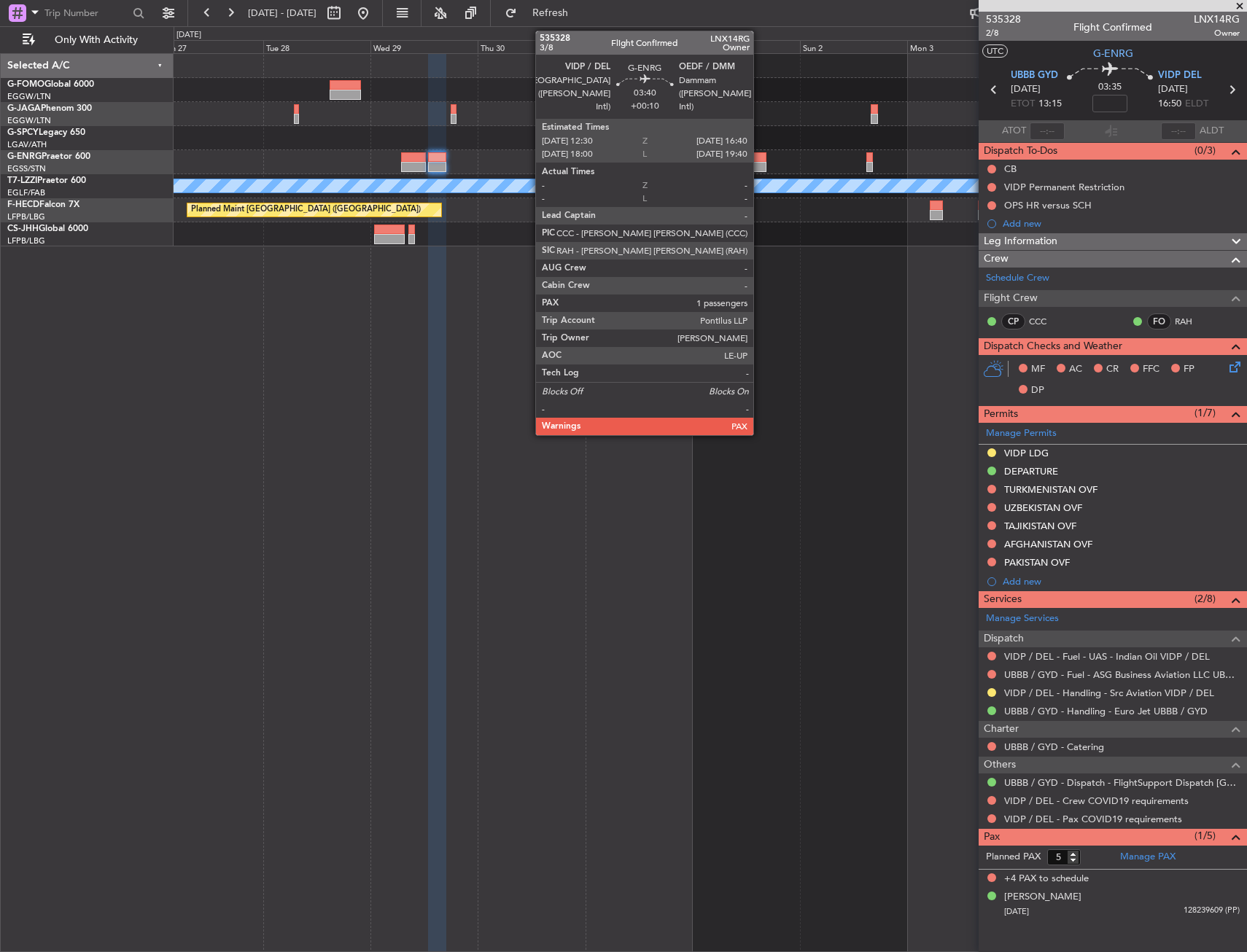
click at [760, 158] on div at bounding box center [757, 157] width 19 height 10
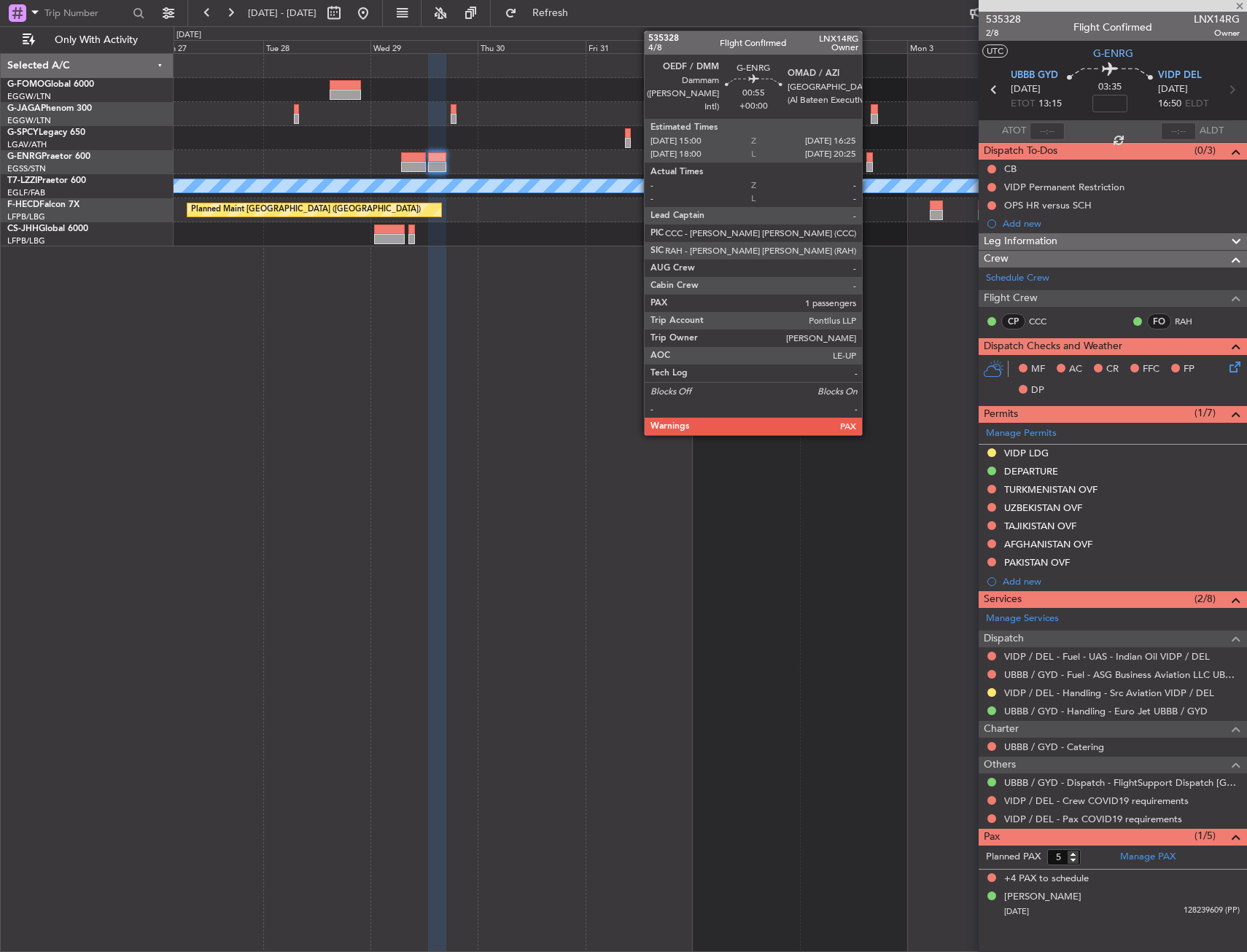
type input "+00:10"
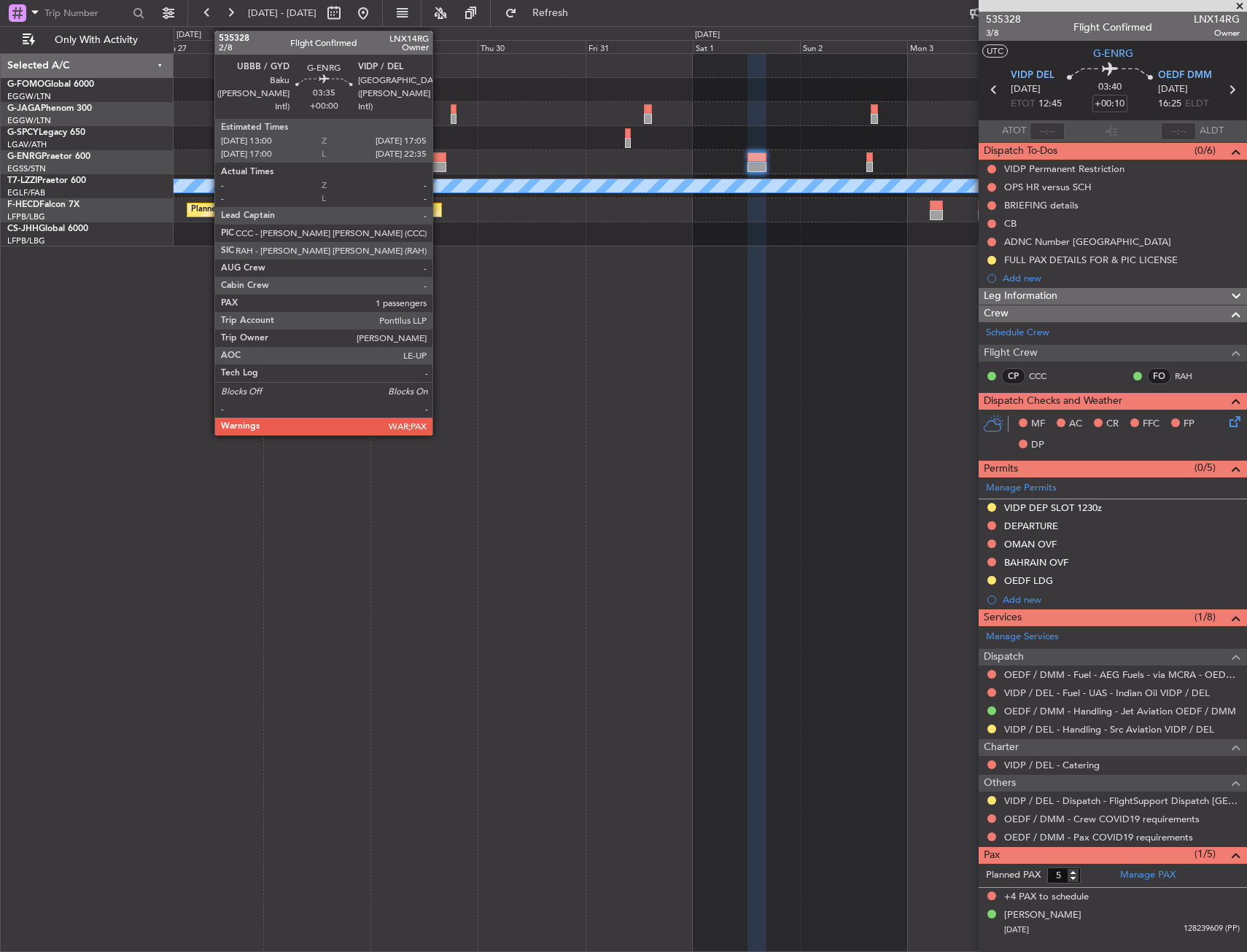
click at [439, 164] on div at bounding box center [437, 166] width 19 height 10
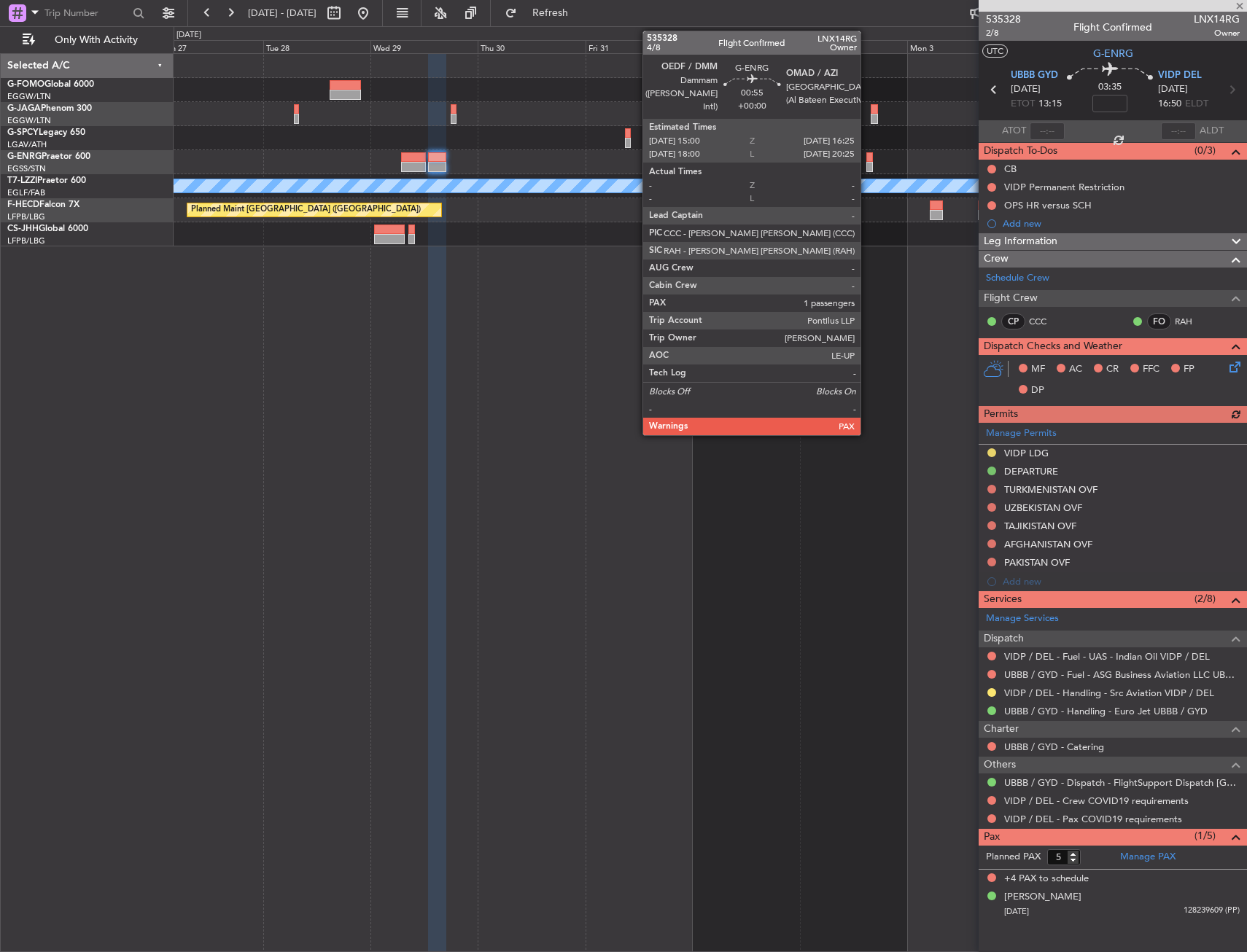
click at [867, 160] on div at bounding box center [869, 157] width 6 height 10
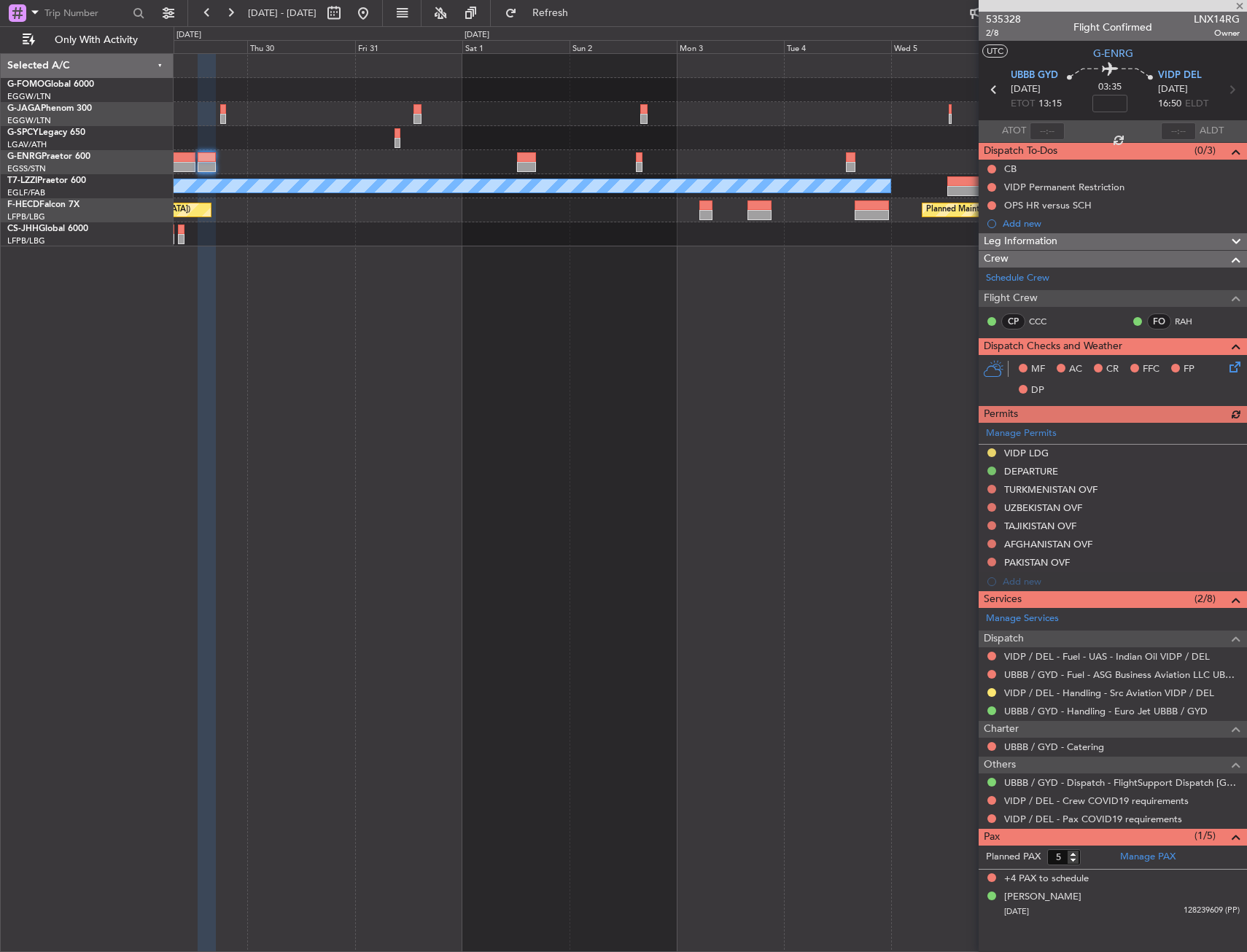
click at [415, 179] on div "A/C Unavailable [GEOGRAPHIC_DATA] ([GEOGRAPHIC_DATA]) Planned Maint [GEOGRAPHIC…" at bounding box center [709, 150] width 1073 height 193
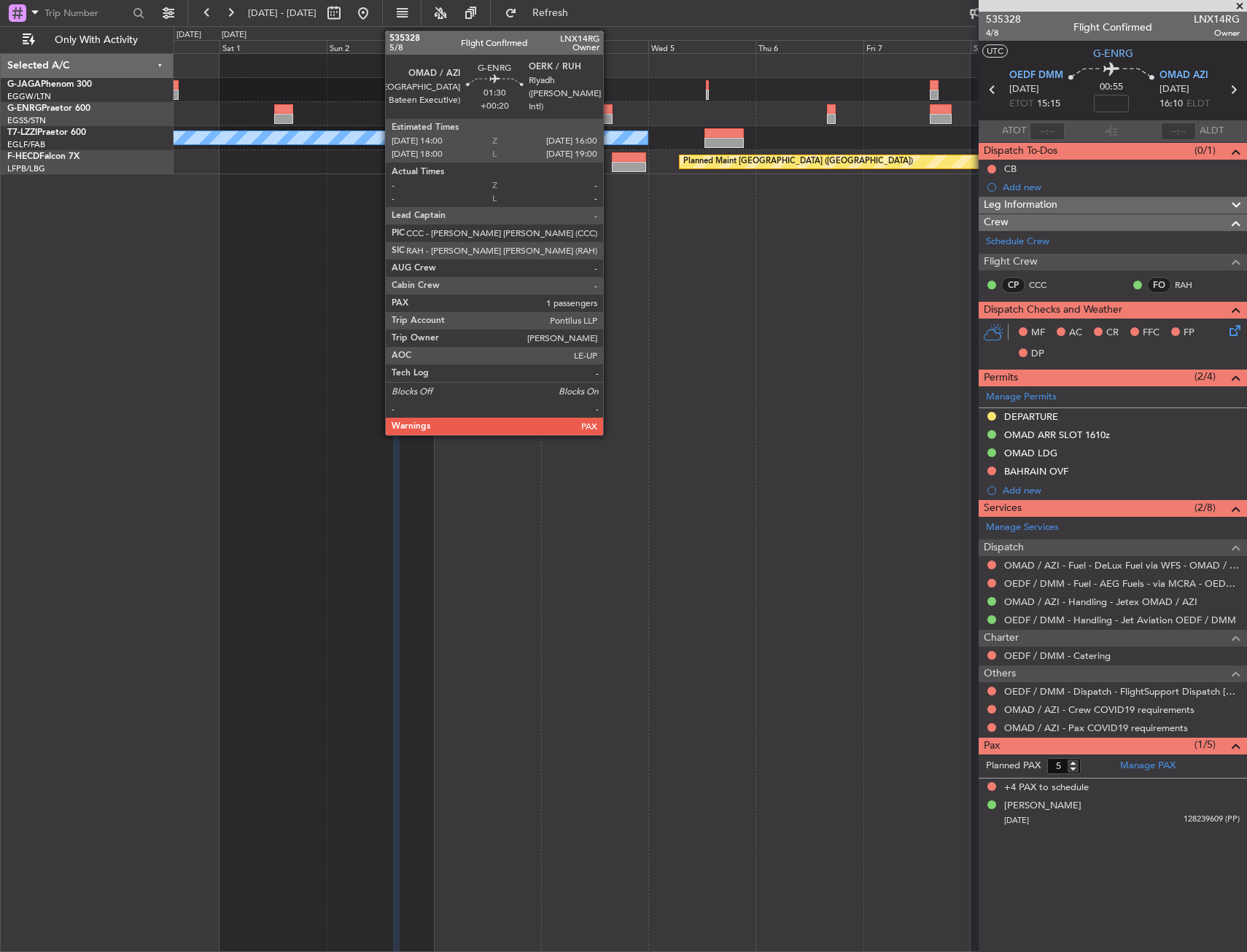
click at [609, 117] on div at bounding box center [608, 118] width 9 height 10
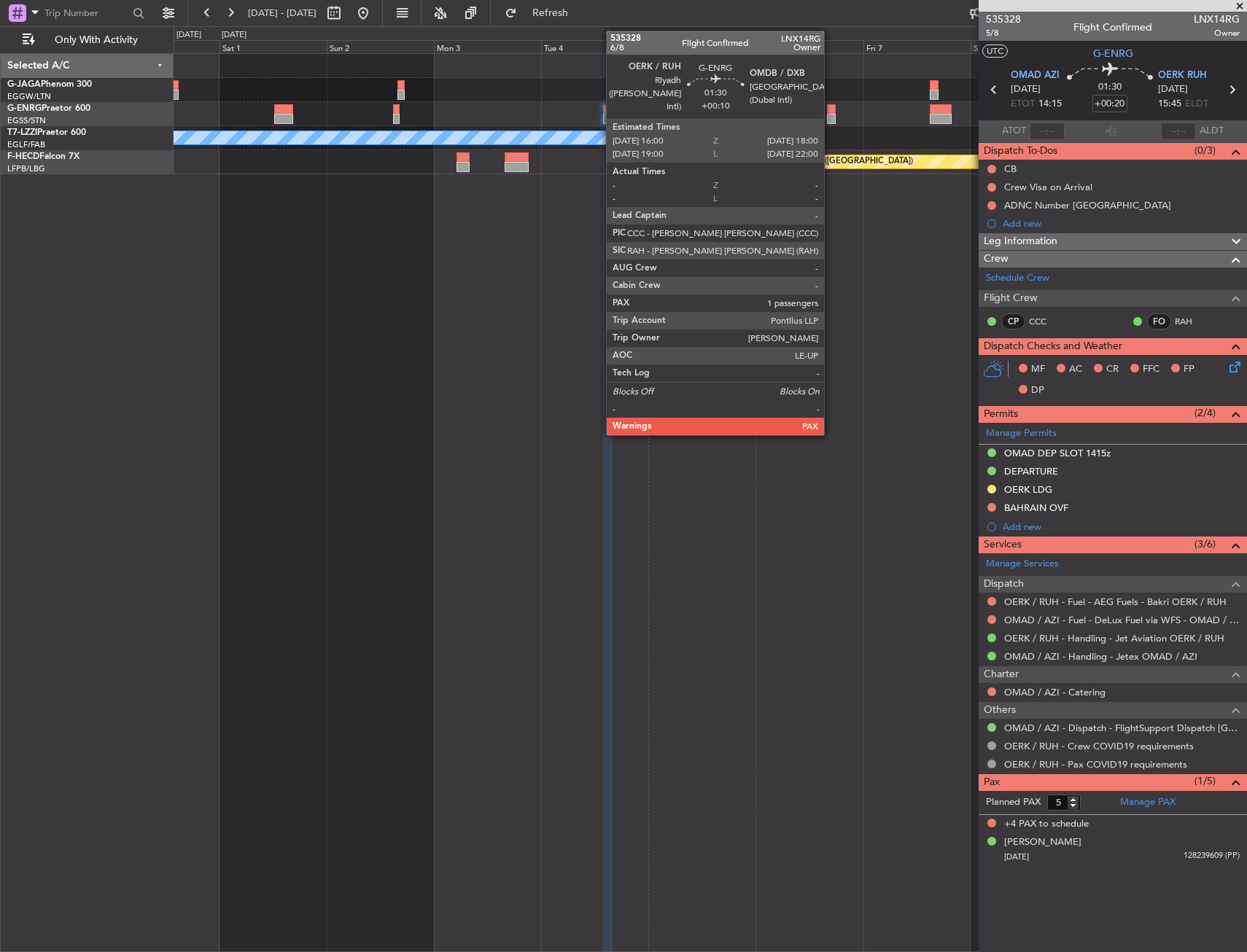
click at [830, 113] on div at bounding box center [831, 109] width 9 height 10
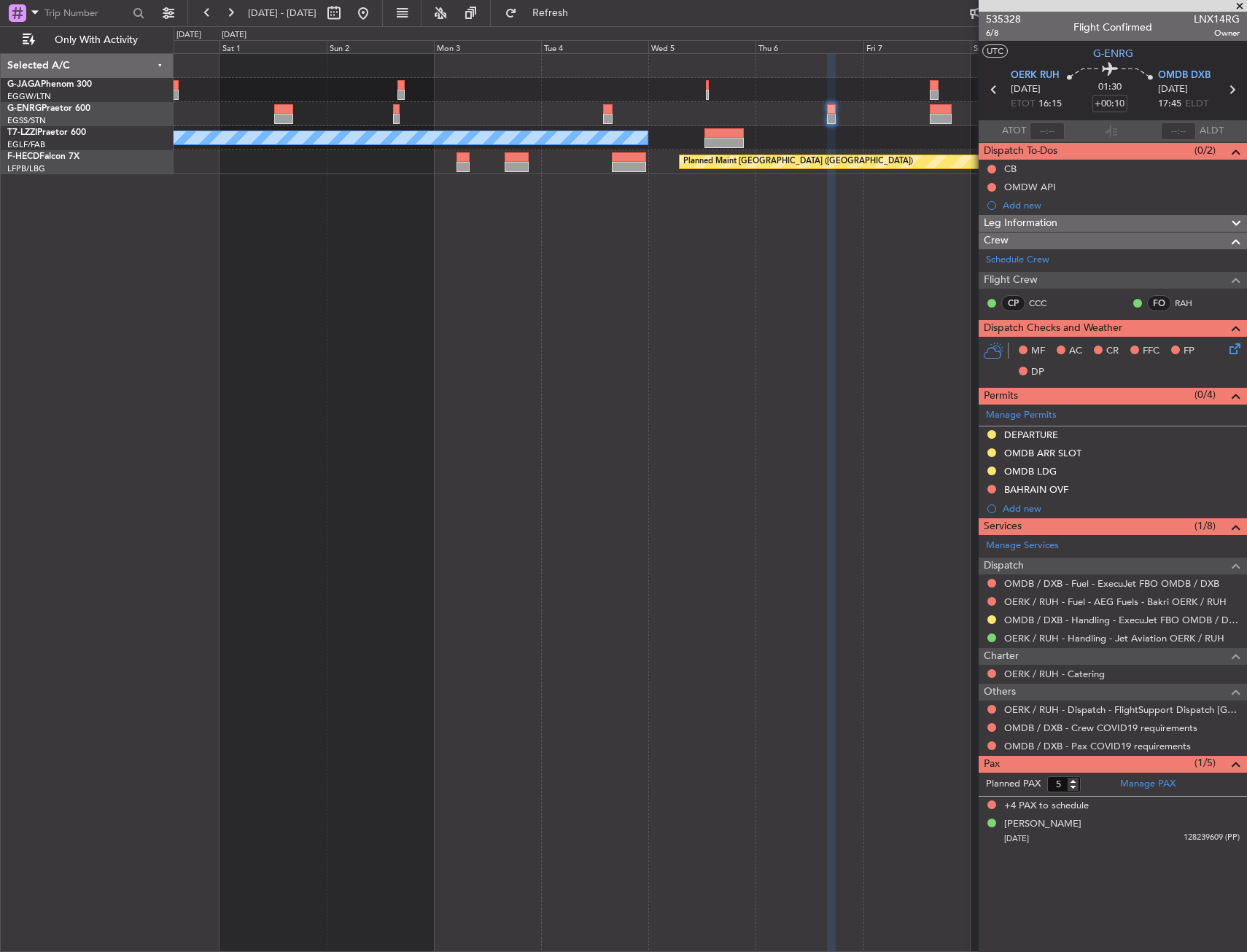
click at [830, 109] on div at bounding box center [831, 109] width 9 height 10
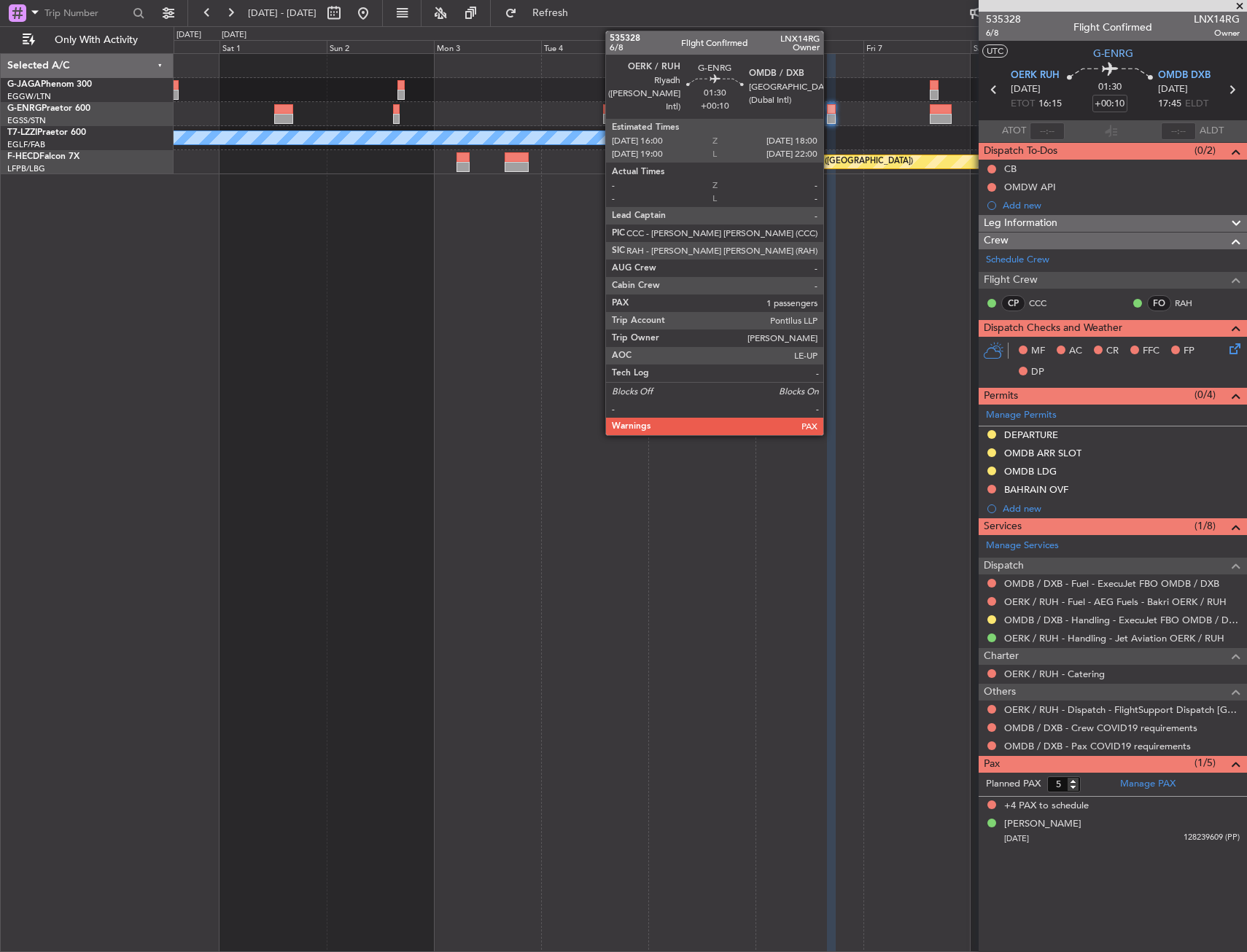
click at [830, 109] on div at bounding box center [831, 109] width 9 height 10
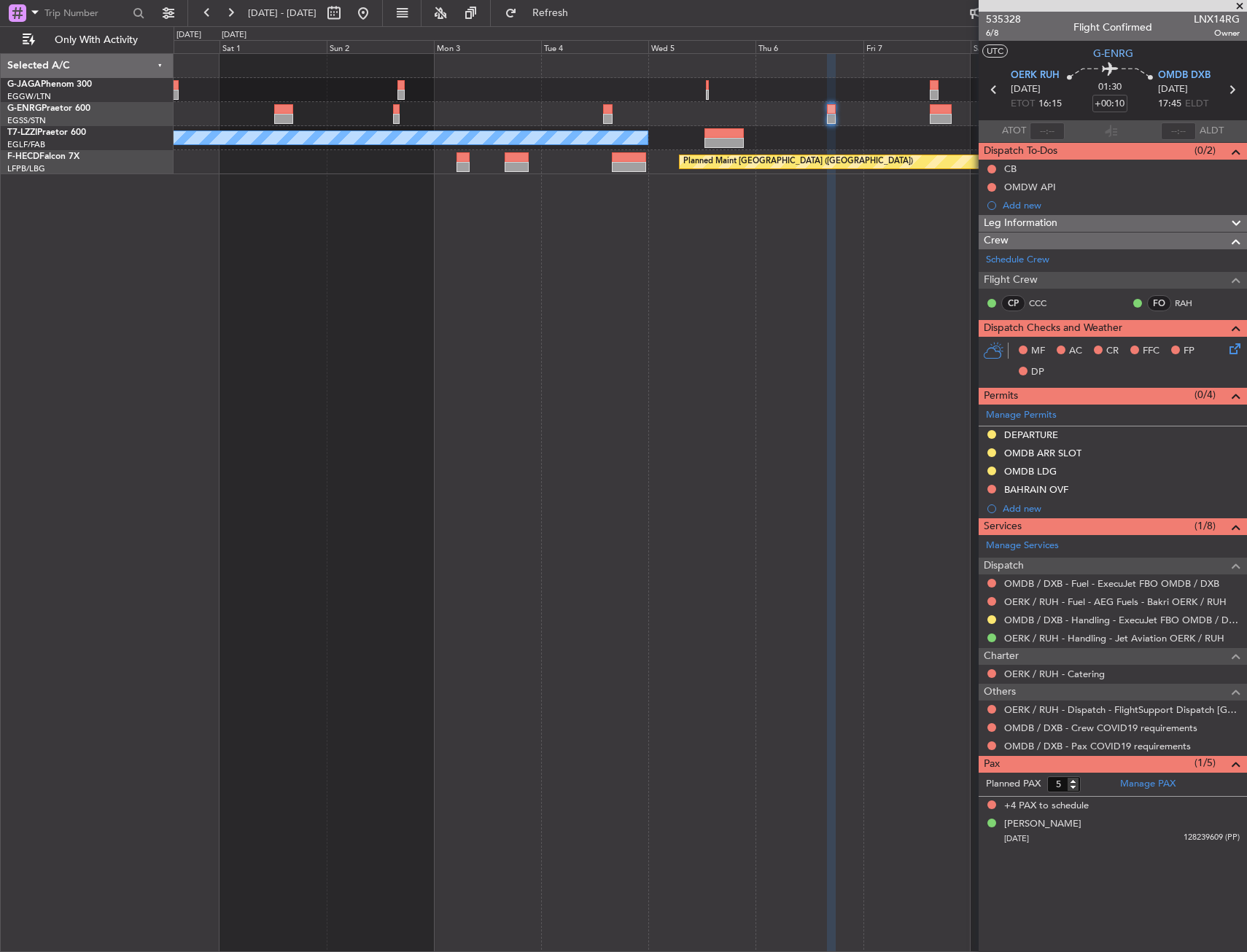
click at [934, 115] on div at bounding box center [941, 118] width 23 height 10
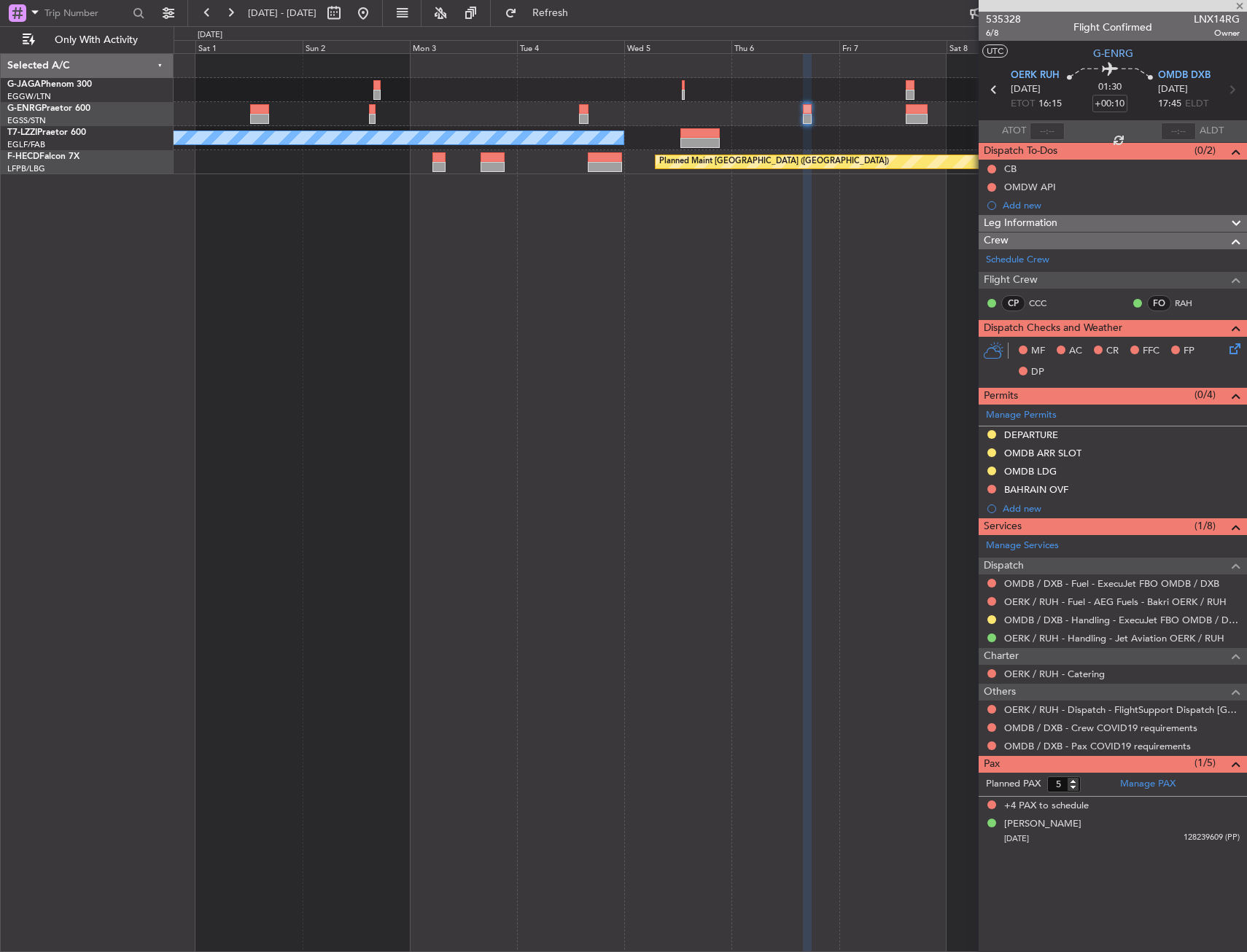
click at [686, 120] on div at bounding box center [709, 114] width 1073 height 24
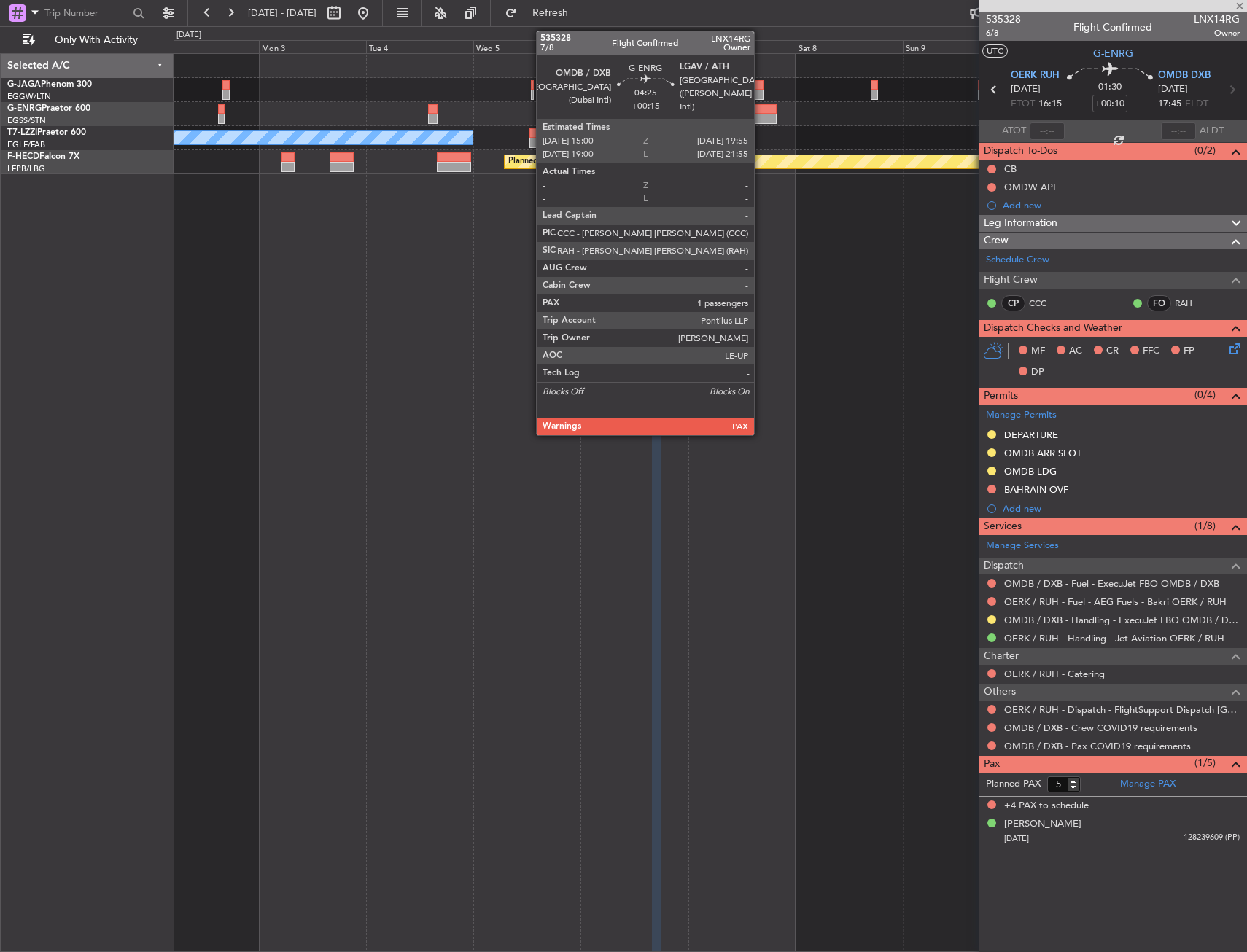
type input "+00:15"
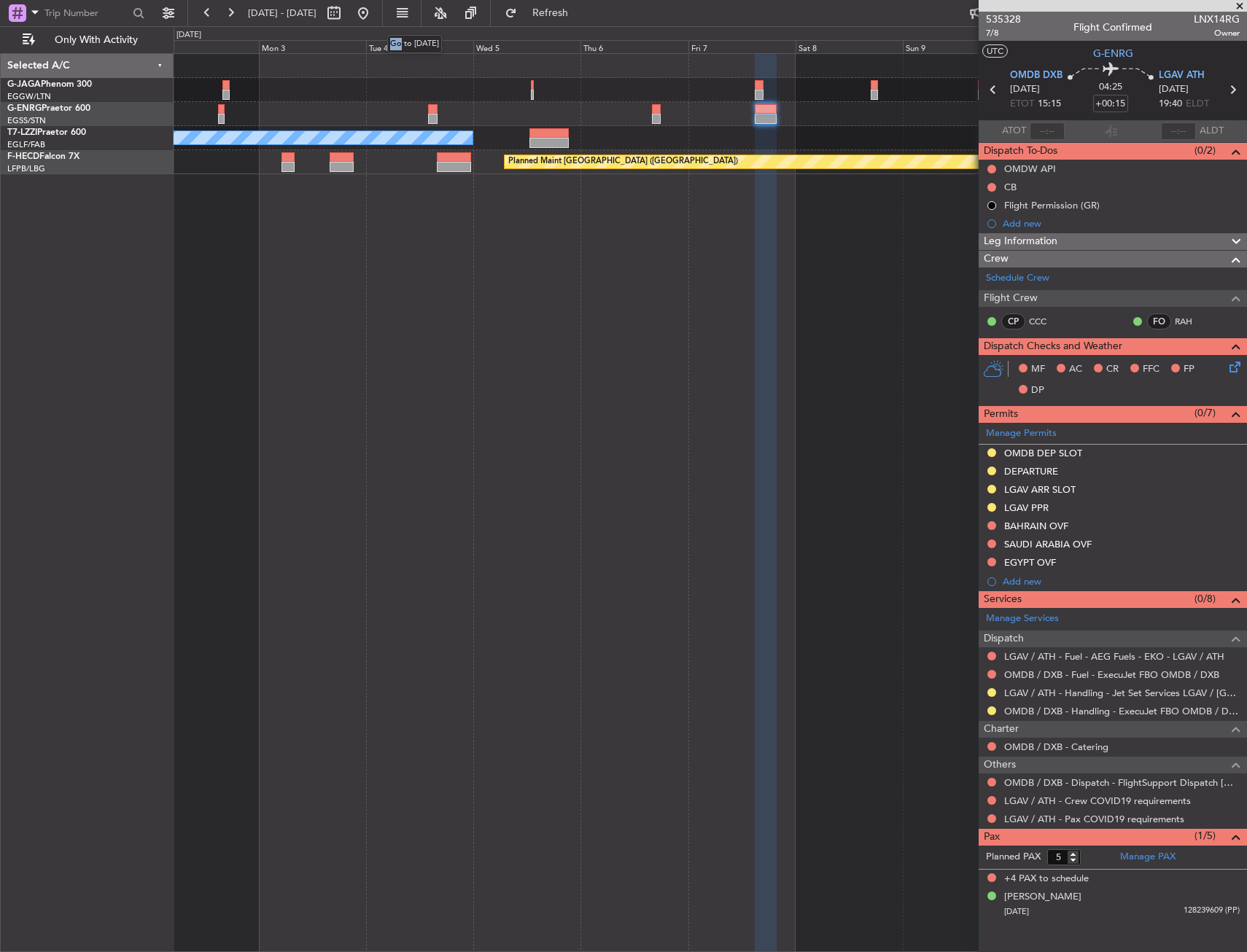
click at [389, 57] on mat-tooltip-component "Go to [DATE]" at bounding box center [414, 44] width 75 height 39
click at [375, 72] on div at bounding box center [709, 65] width 1073 height 24
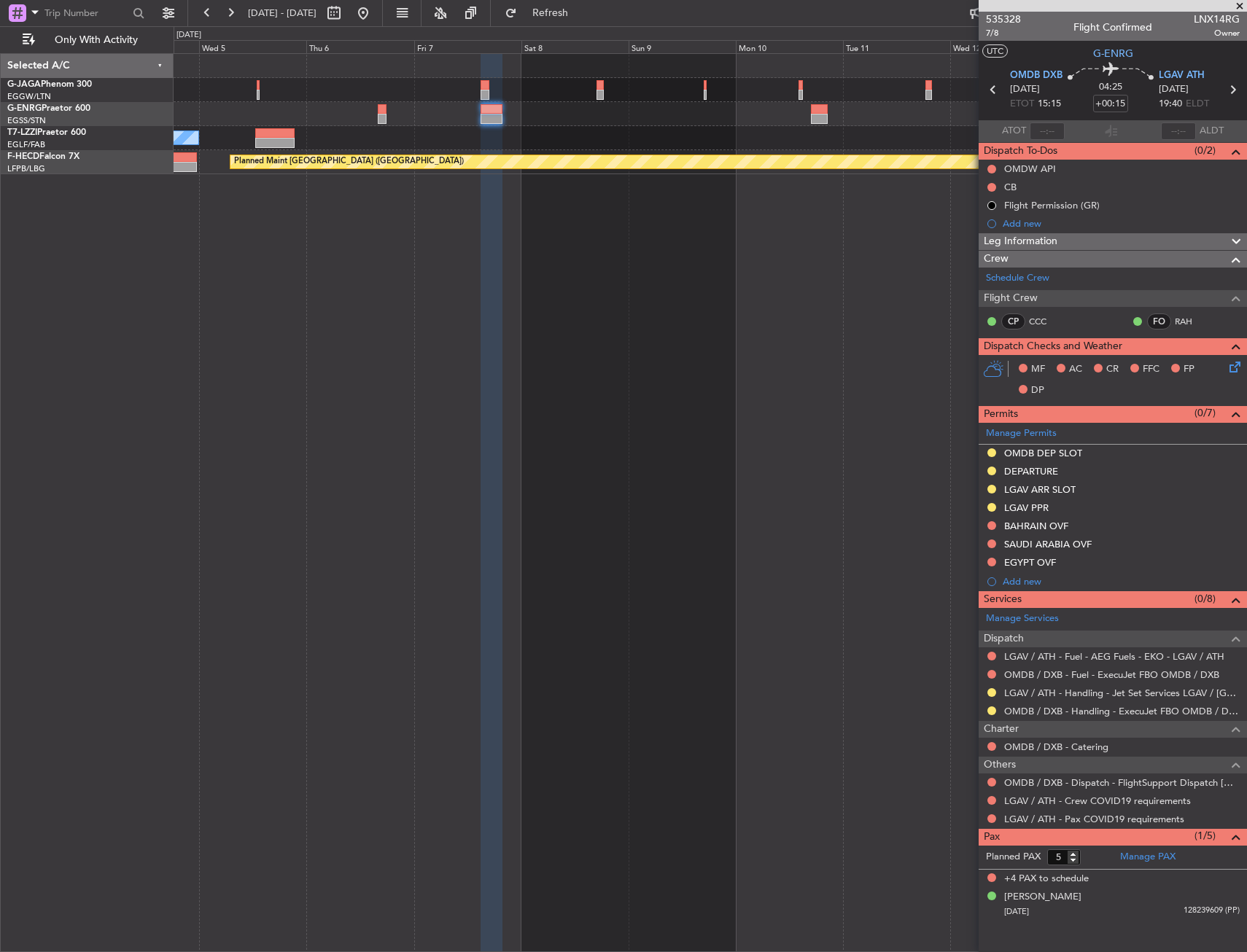
click at [577, 149] on div "A/C Unavailable [GEOGRAPHIC_DATA] ([GEOGRAPHIC_DATA])" at bounding box center [709, 138] width 1073 height 24
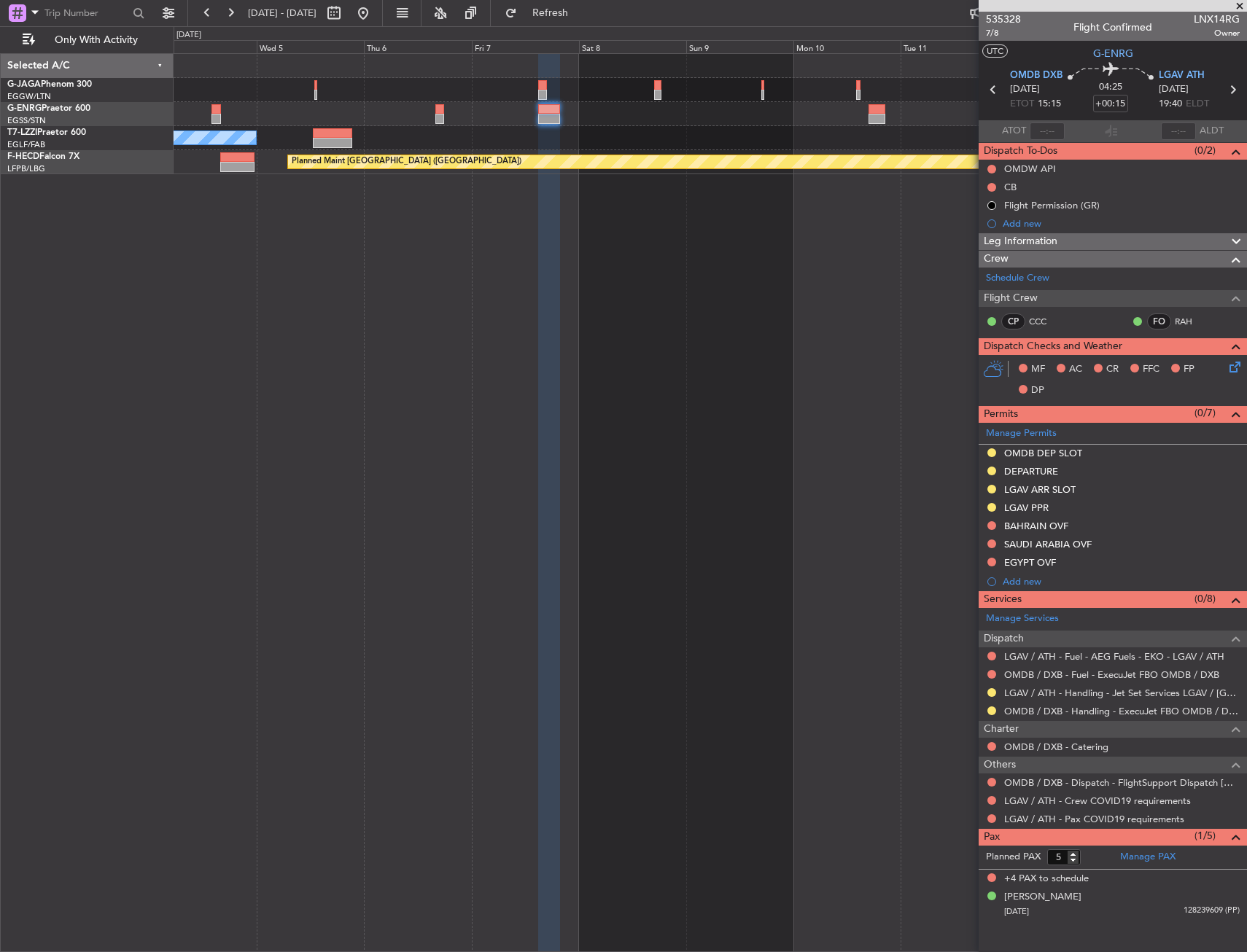
click at [727, 149] on div "A/C Unavailable [GEOGRAPHIC_DATA] ([GEOGRAPHIC_DATA])" at bounding box center [709, 138] width 1073 height 24
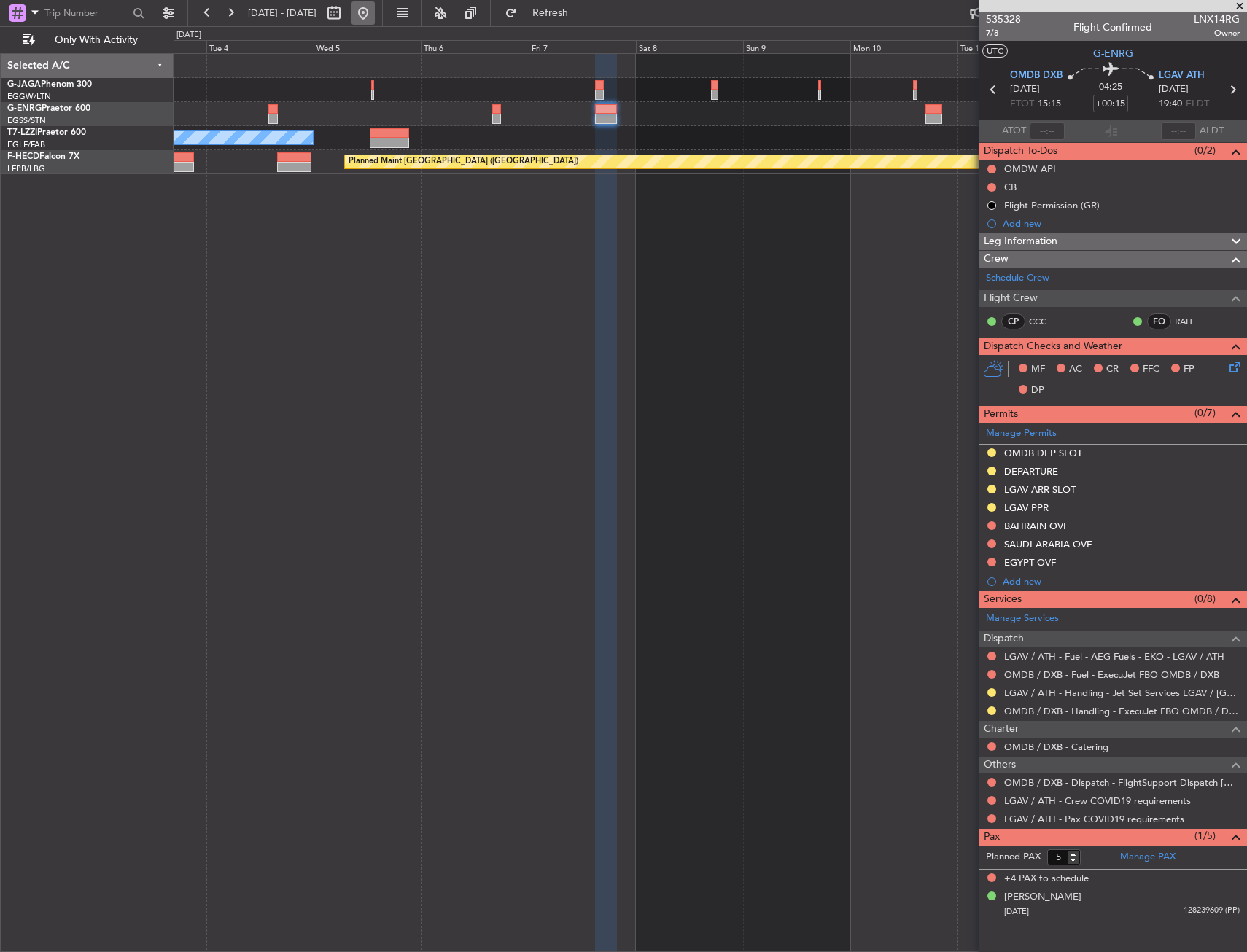
click at [375, 13] on button at bounding box center [363, 14] width 24 height 24
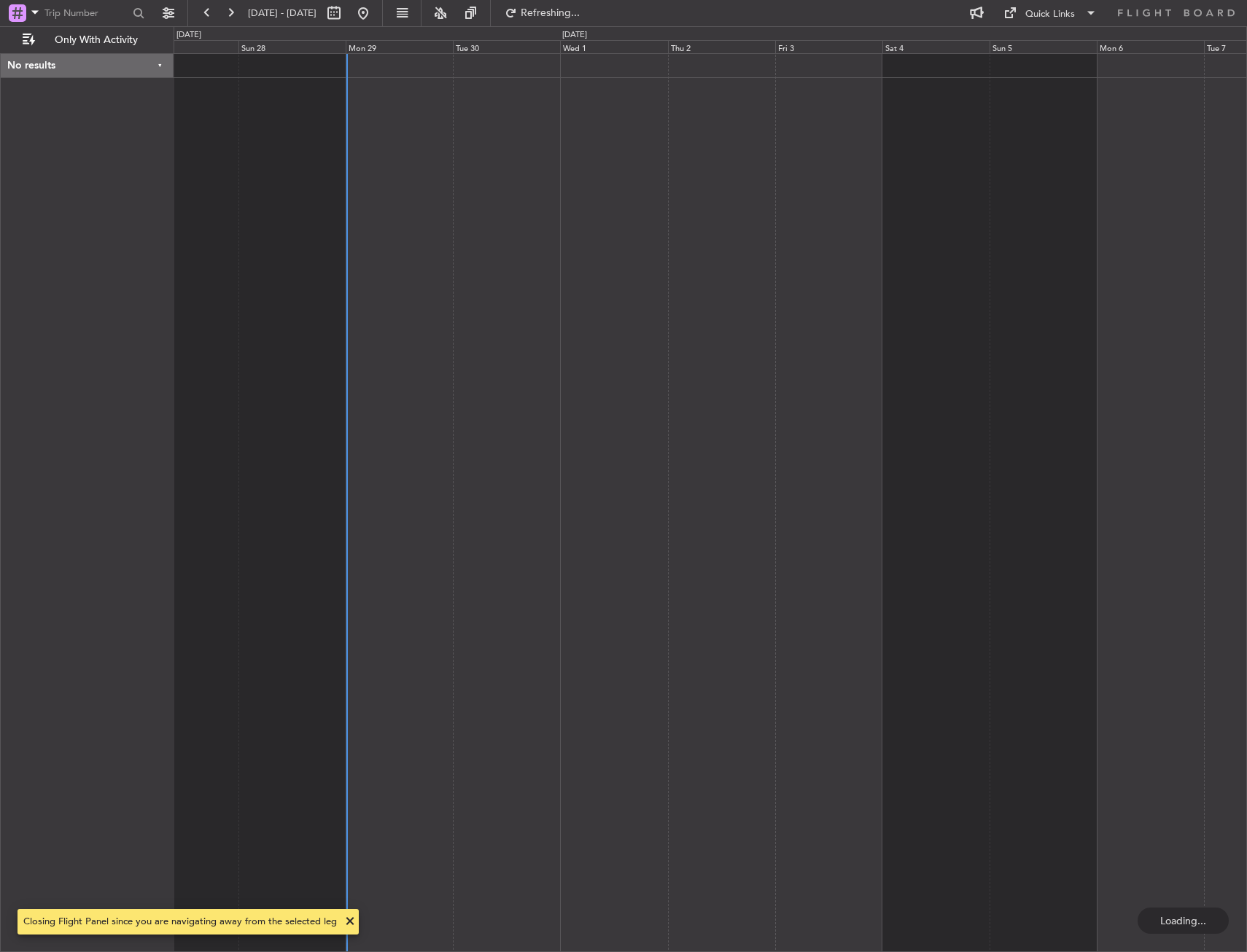
click at [603, 267] on div at bounding box center [710, 503] width 1074 height 899
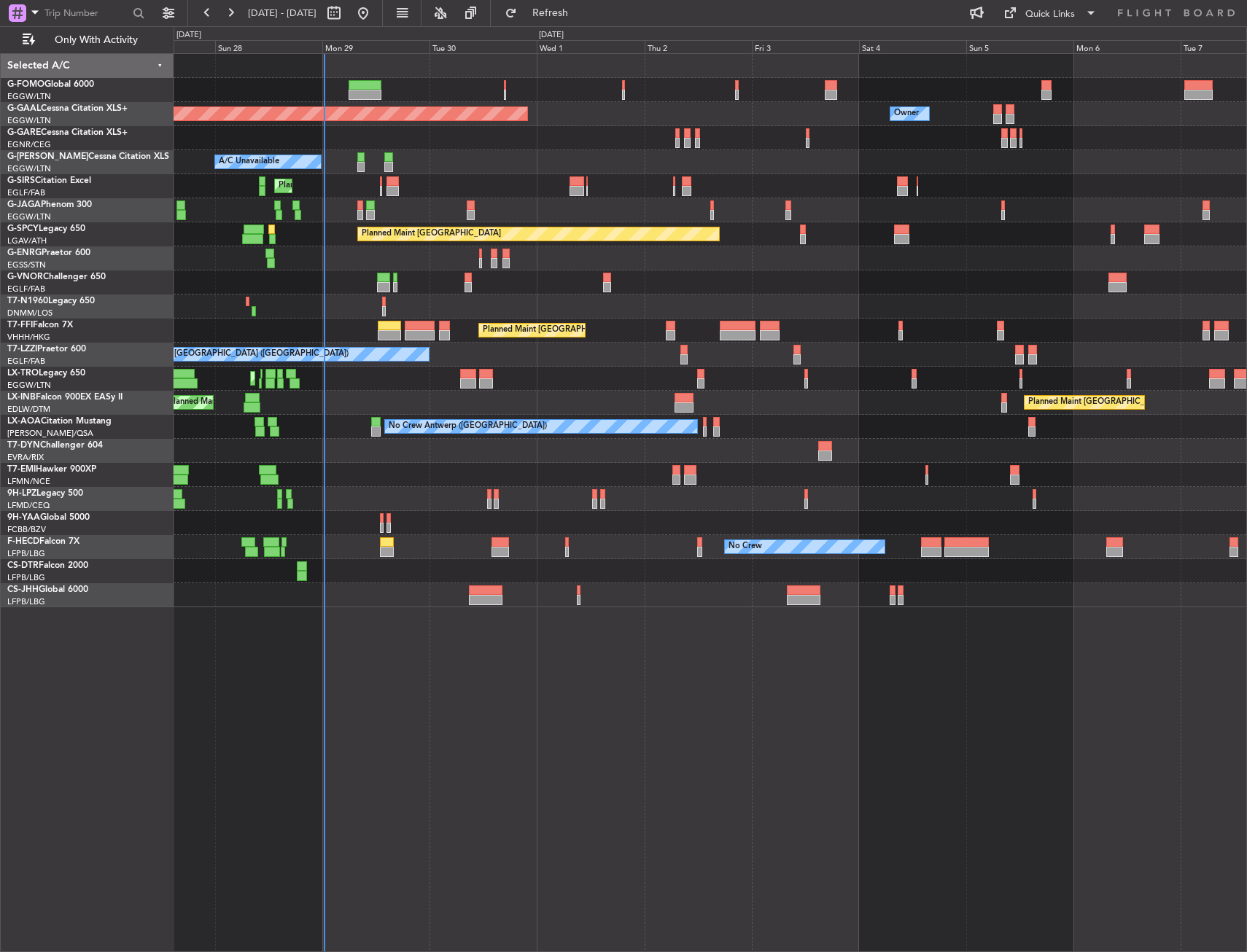
click at [121, 177] on div "Planned Maint Dusseldorf Owner Owner A/C Unavailable Planned Maint London (Luto…" at bounding box center [623, 490] width 1247 height 927
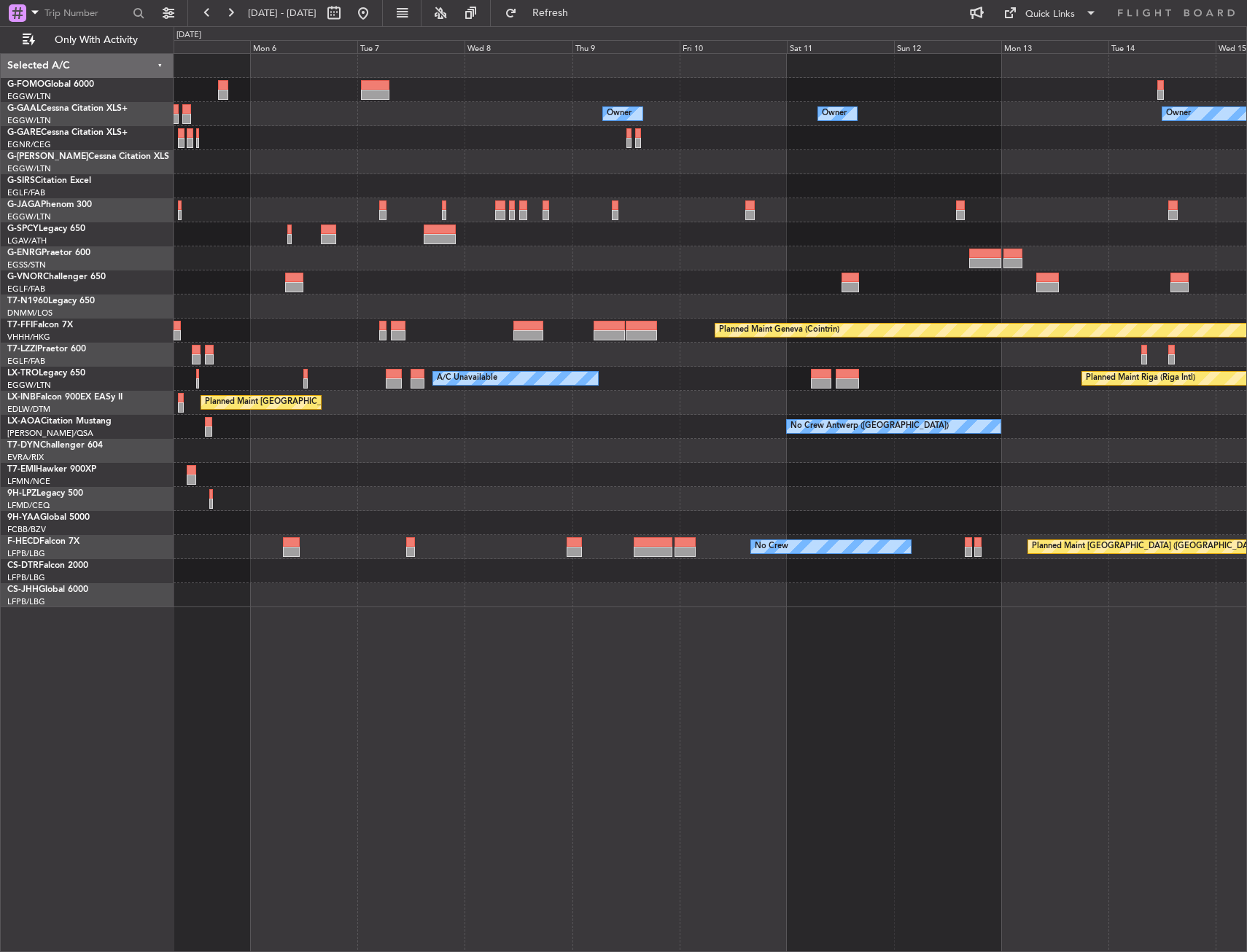
click at [0, 216] on html "27 Sep 2025 - 07 Oct 2025 Refresh Quick Links Only With Activity Owner Owner Ow…" at bounding box center [623, 476] width 1247 height 952
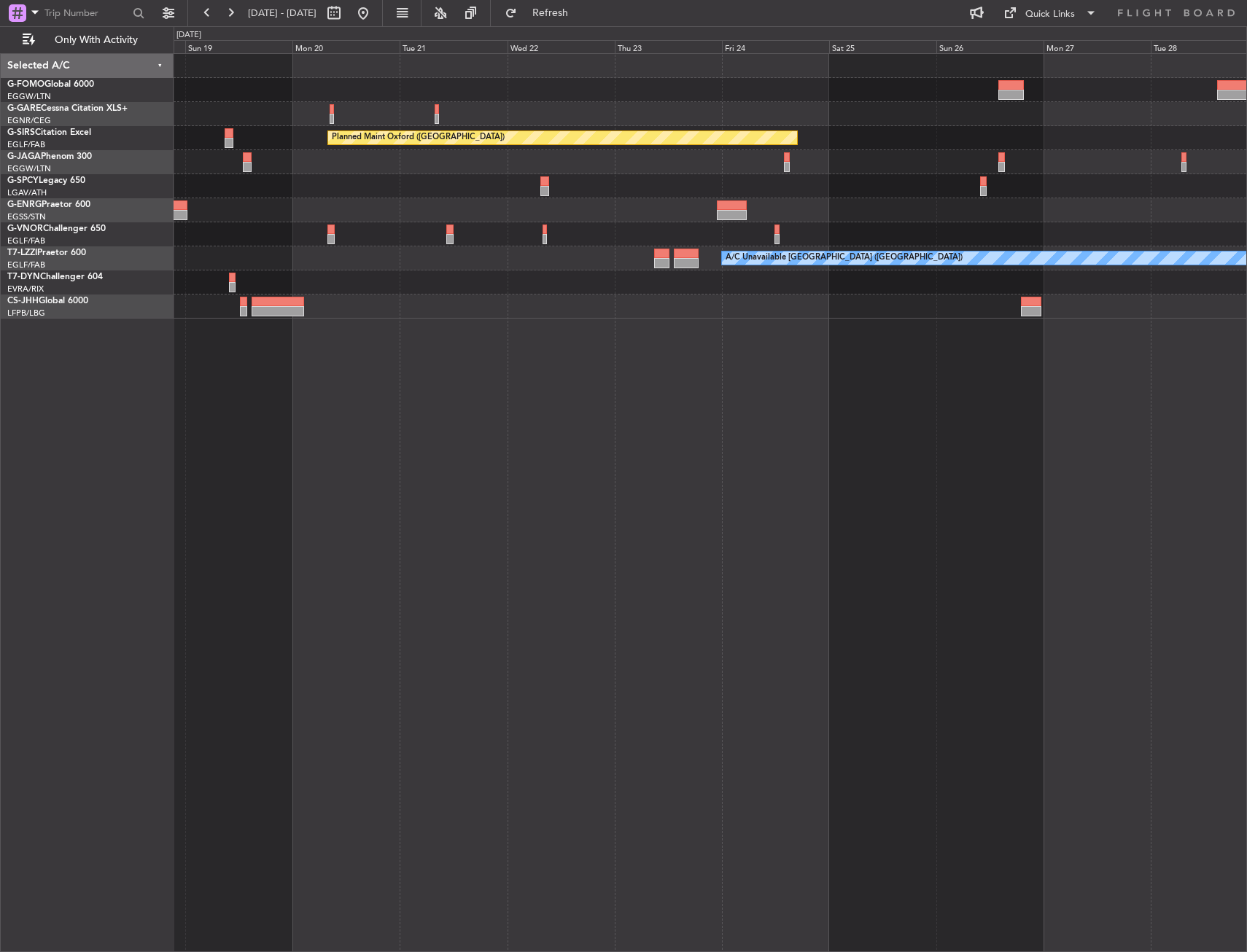
click at [1246, 254] on html "18 Oct 2025 - 28 Oct 2025 Refresh Quick Links Only With Activity Planned Maint …" at bounding box center [623, 476] width 1247 height 952
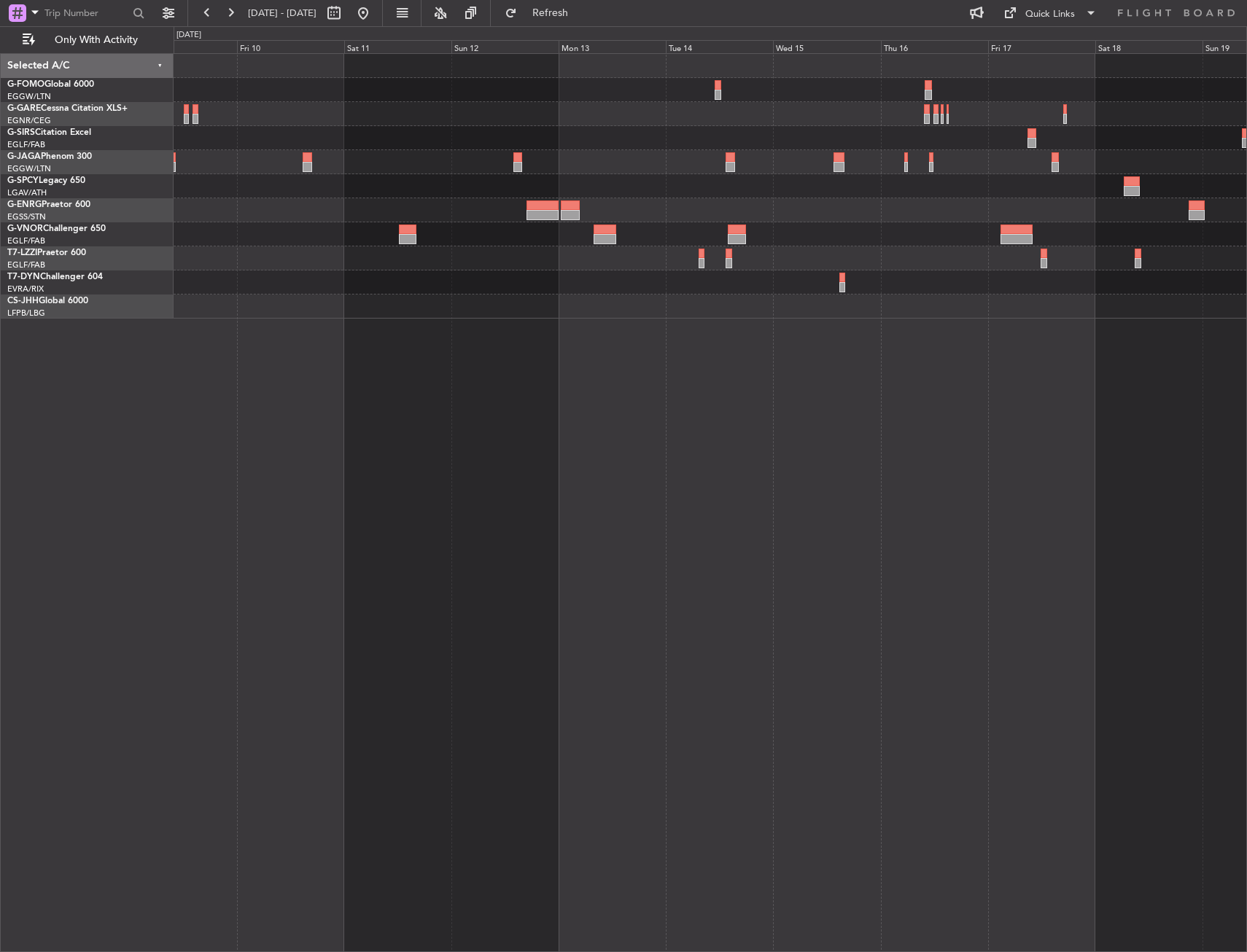
click at [1246, 255] on html "18 Oct 2025 - 28 Oct 2025 Refresh Quick Links Only With Activity Planned Maint …" at bounding box center [623, 476] width 1247 height 952
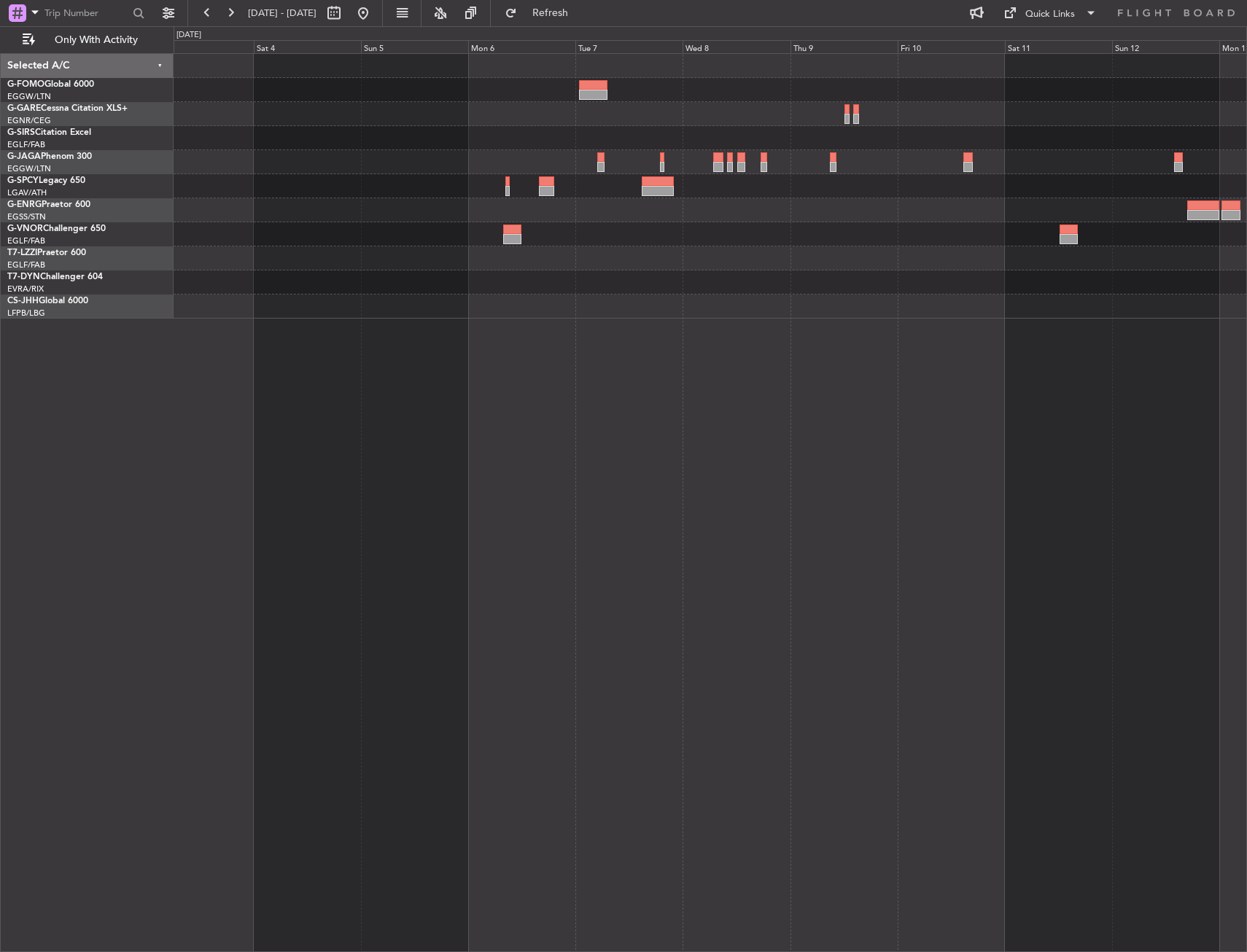
click at [1246, 288] on html "18 Oct 2025 - 28 Oct 2025 Refresh Quick Links Only With Activity Planned Maint …" at bounding box center [623, 476] width 1247 height 952
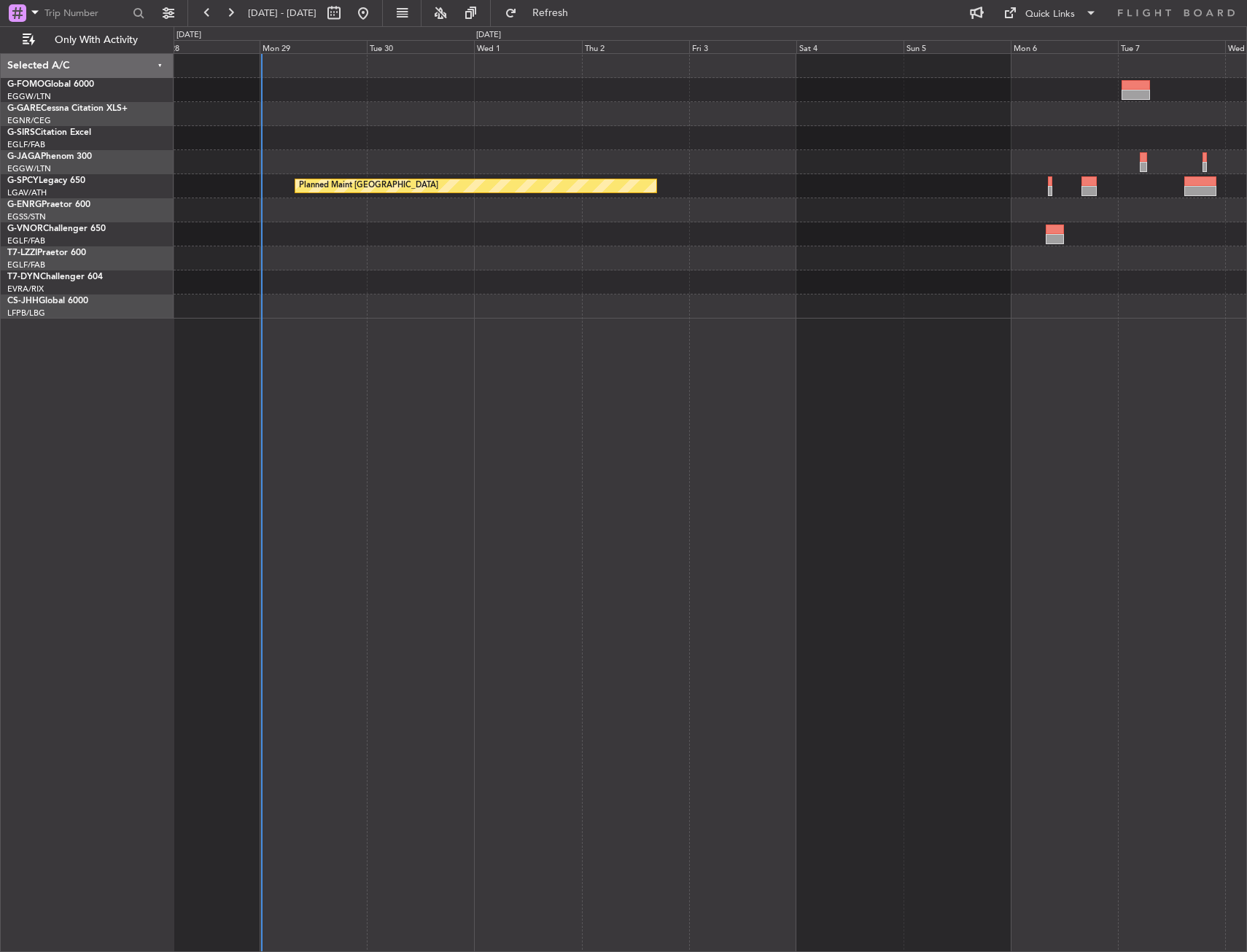
click at [525, 289] on div "Planned Maint Bremen A/C Unavailable Unplanned Maint London (Stansted) Planned …" at bounding box center [709, 185] width 1073 height 264
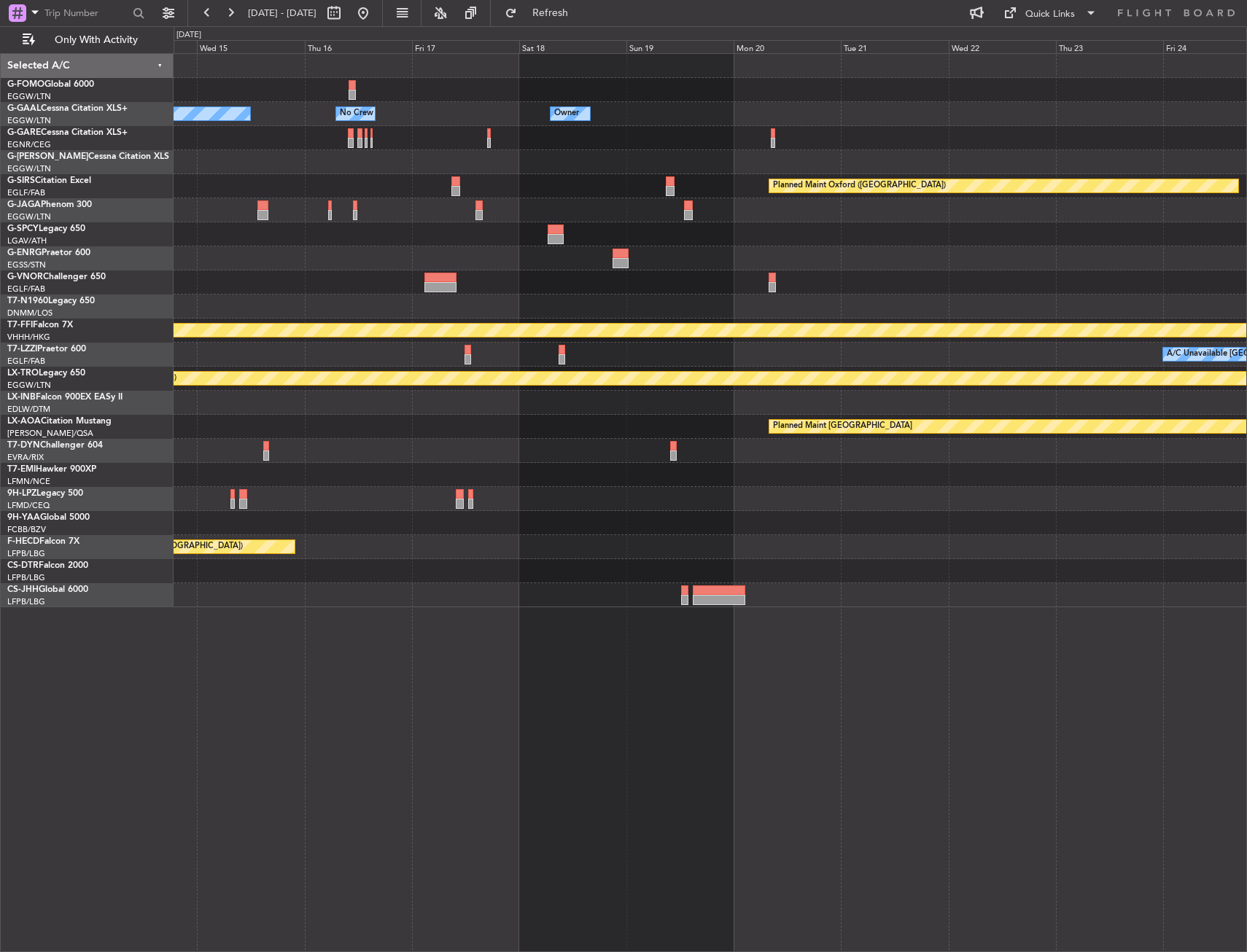
click at [0, 384] on html "28 Sep 2025 - 08 Oct 2025 Refresh Quick Links Only With Activity Owner Owner No…" at bounding box center [623, 476] width 1247 height 952
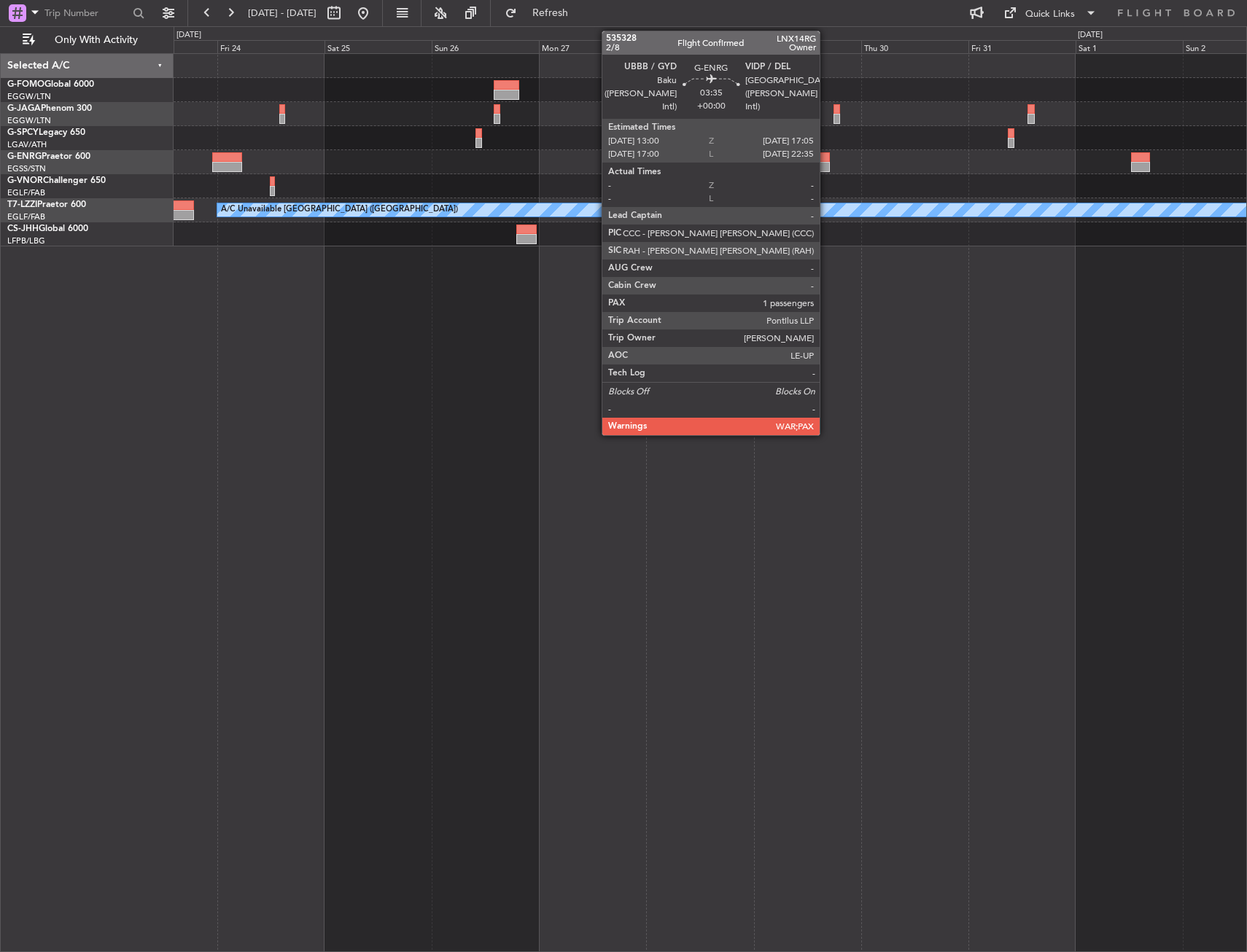
click at [826, 161] on div at bounding box center [820, 157] width 19 height 10
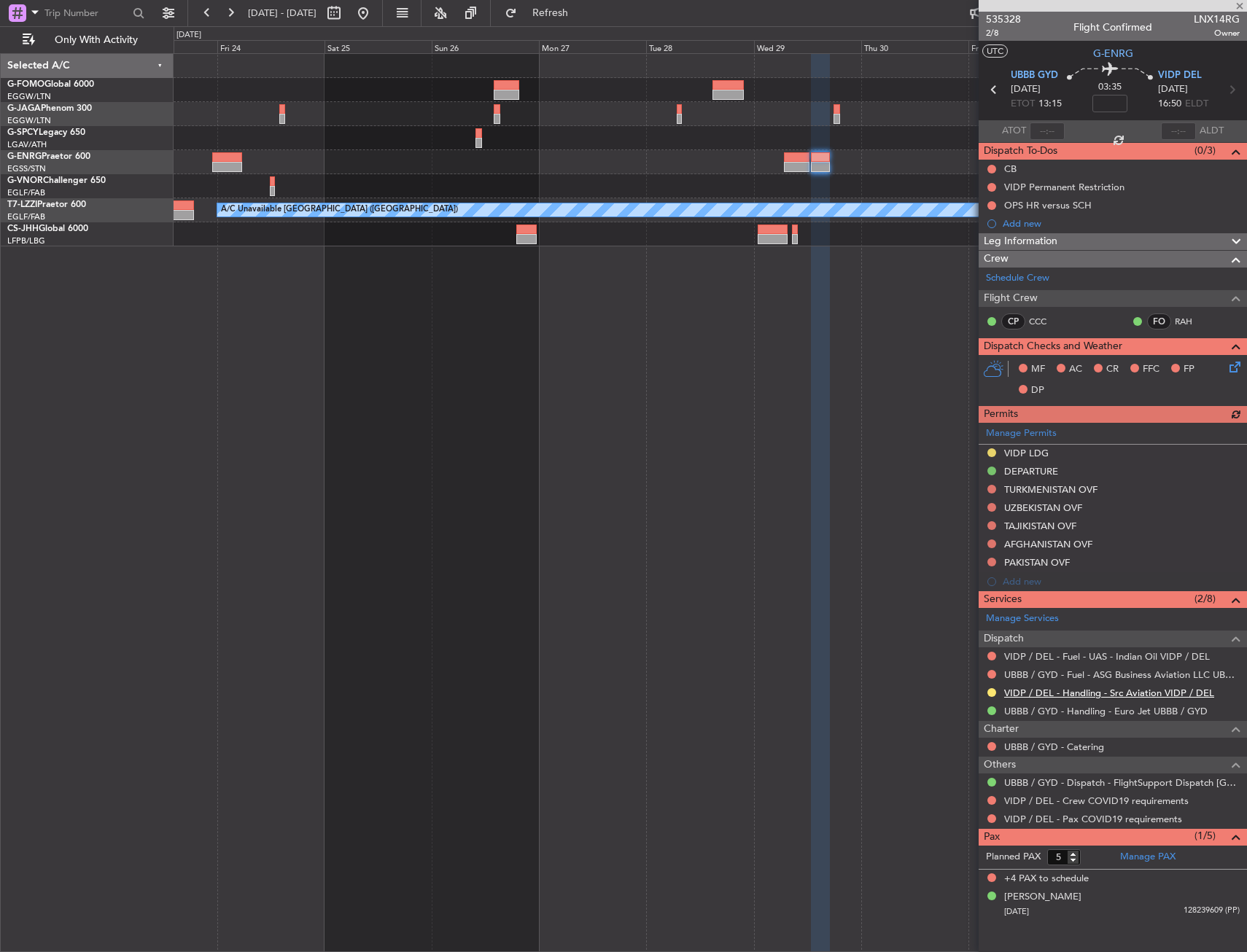
click at [1080, 696] on link "VIDP / DEL - Handling - Src Aviation VIDP / DEL" at bounding box center [1108, 693] width 210 height 13
click at [1040, 203] on div "OPS HR versus SCH" at bounding box center [1047, 205] width 87 height 13
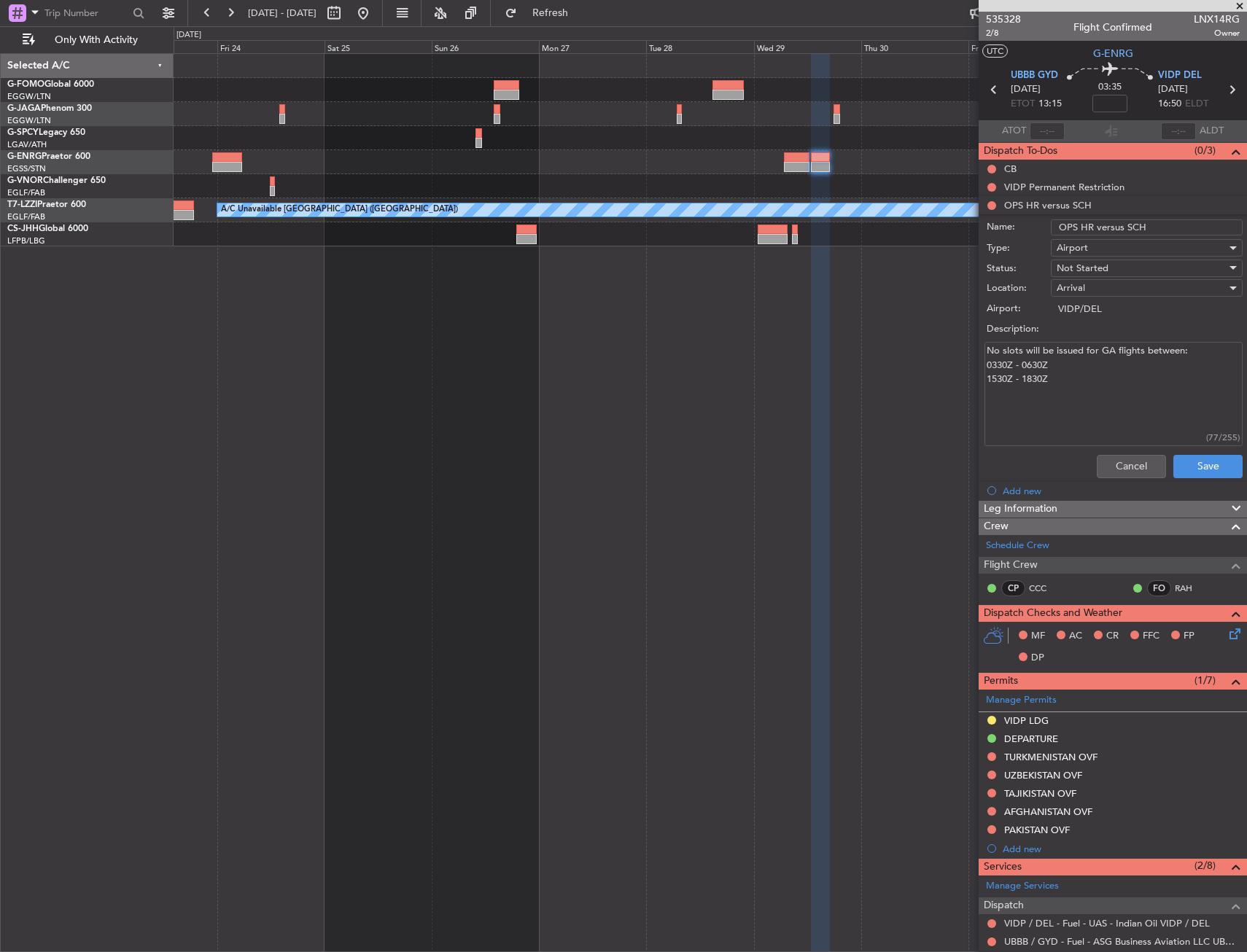
drag, startPoint x: 1122, startPoint y: 394, endPoint x: 1112, endPoint y: 382, distance: 15.6
click at [1112, 382] on textarea "No slots will be issued for GA flights between: 0330Z - 0630Z 1530Z - 1830Z" at bounding box center [1113, 394] width 258 height 104
click at [1119, 456] on button "Cancel" at bounding box center [1131, 467] width 69 height 24
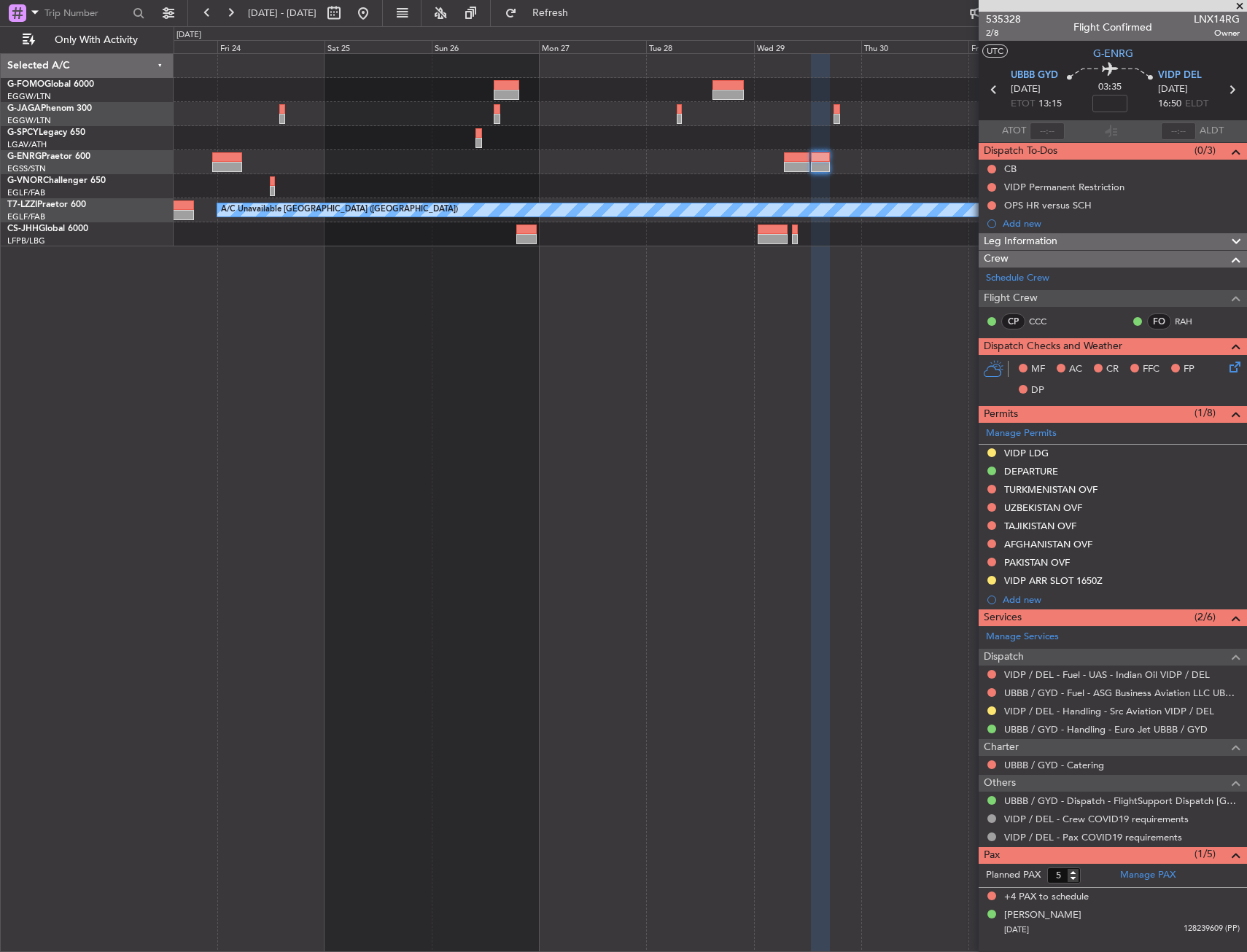
click at [375, 5] on button at bounding box center [363, 14] width 24 height 24
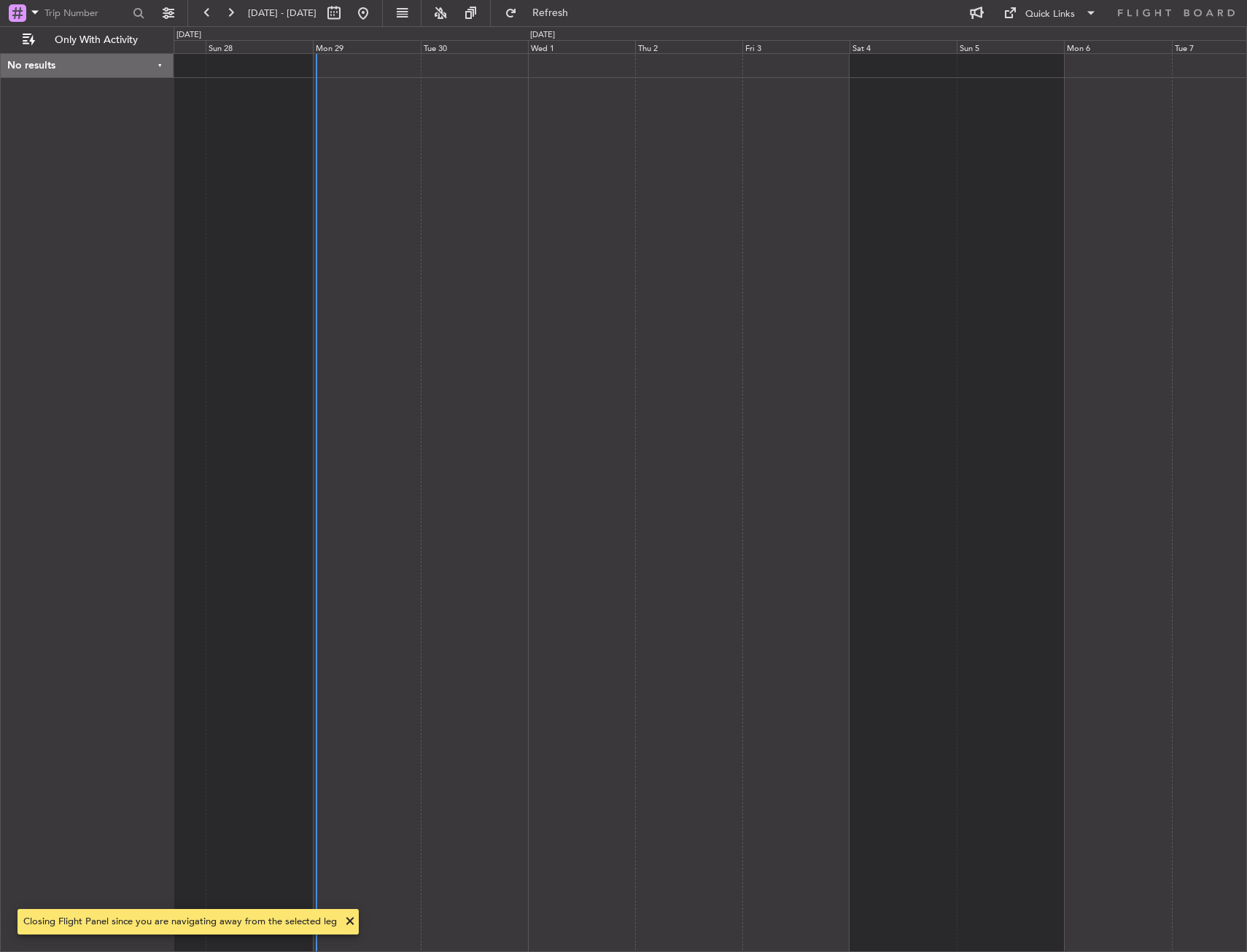
click at [357, 212] on div at bounding box center [710, 503] width 1074 height 899
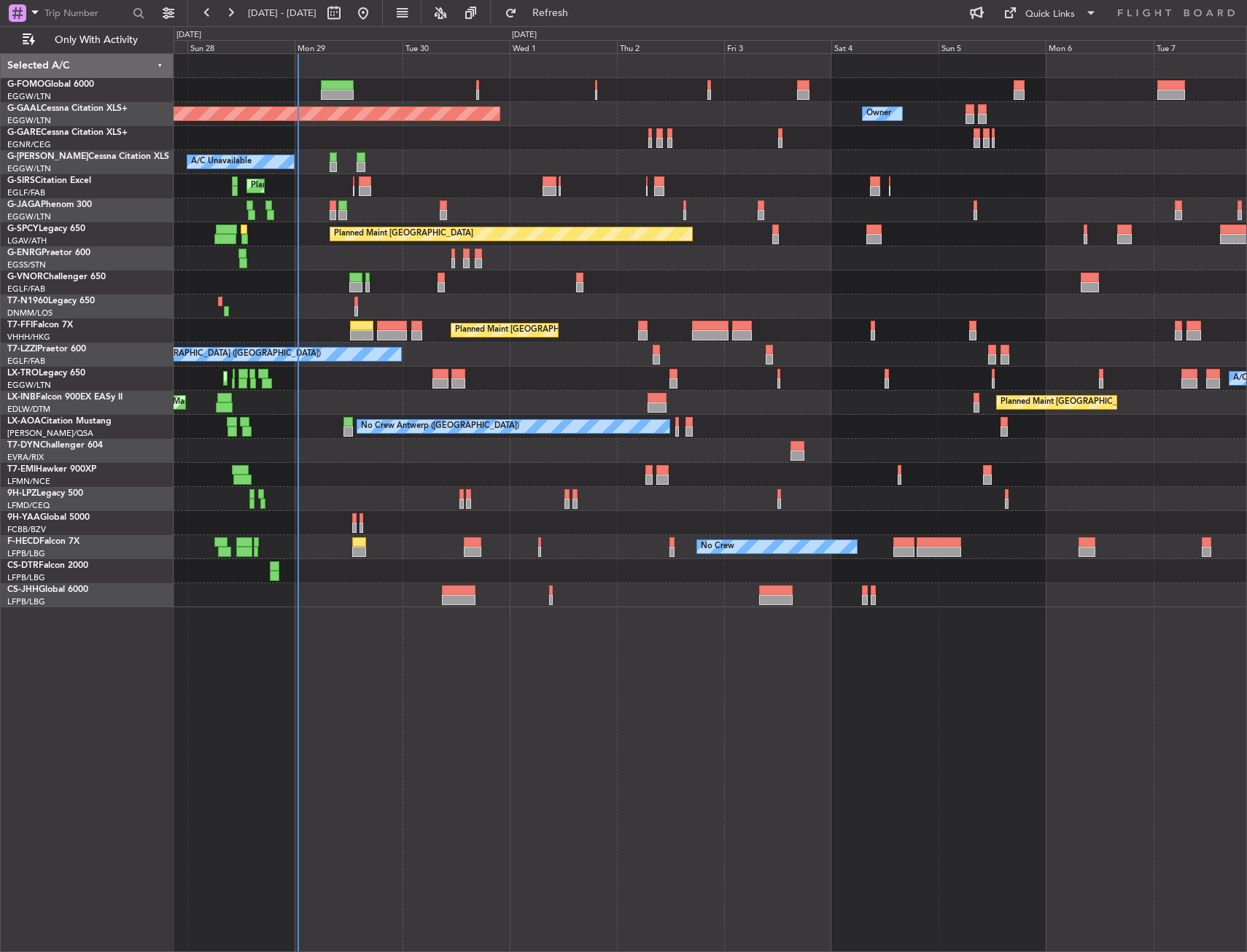
click at [378, 393] on div "Planned Maint London (Farnborough) Unplanned Maint Roma (Ciampino)" at bounding box center [709, 402] width 1073 height 24
click at [351, 302] on div at bounding box center [709, 306] width 1073 height 24
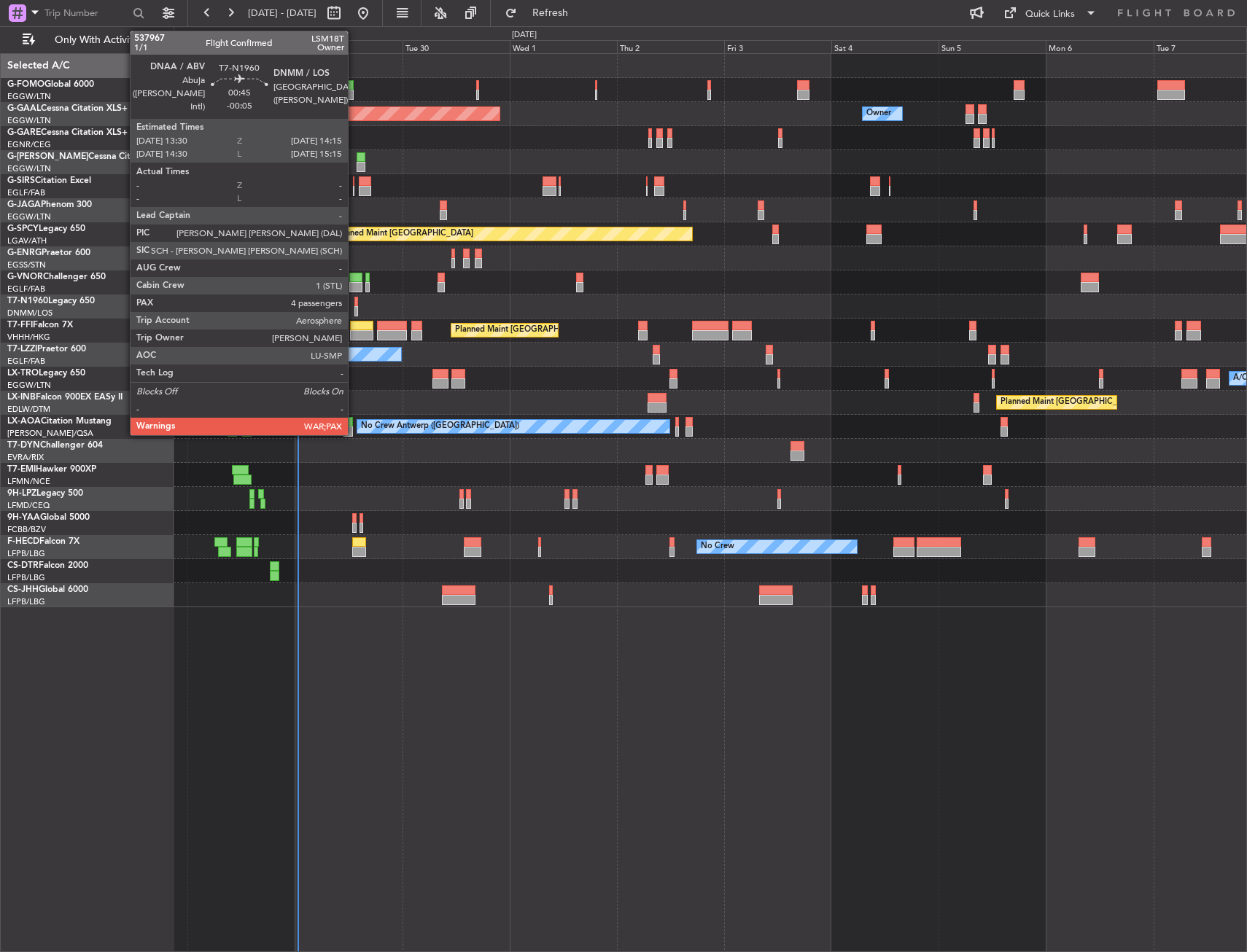
click at [354, 303] on div at bounding box center [356, 302] width 4 height 10
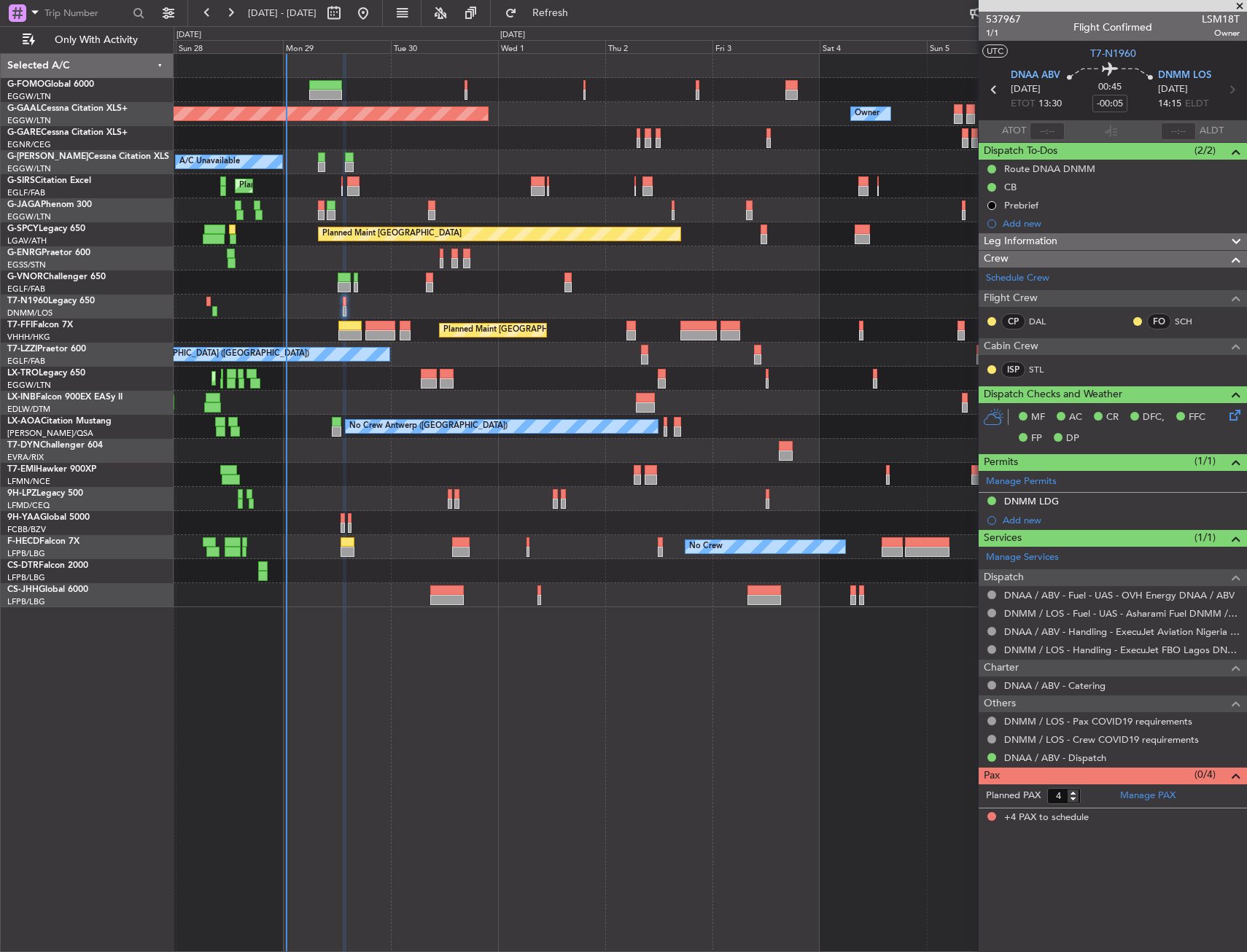
click at [322, 223] on div "Planned Maint Dusseldorf Owner Owner A/C Unavailable Planned Maint London (Luto…" at bounding box center [709, 330] width 1073 height 553
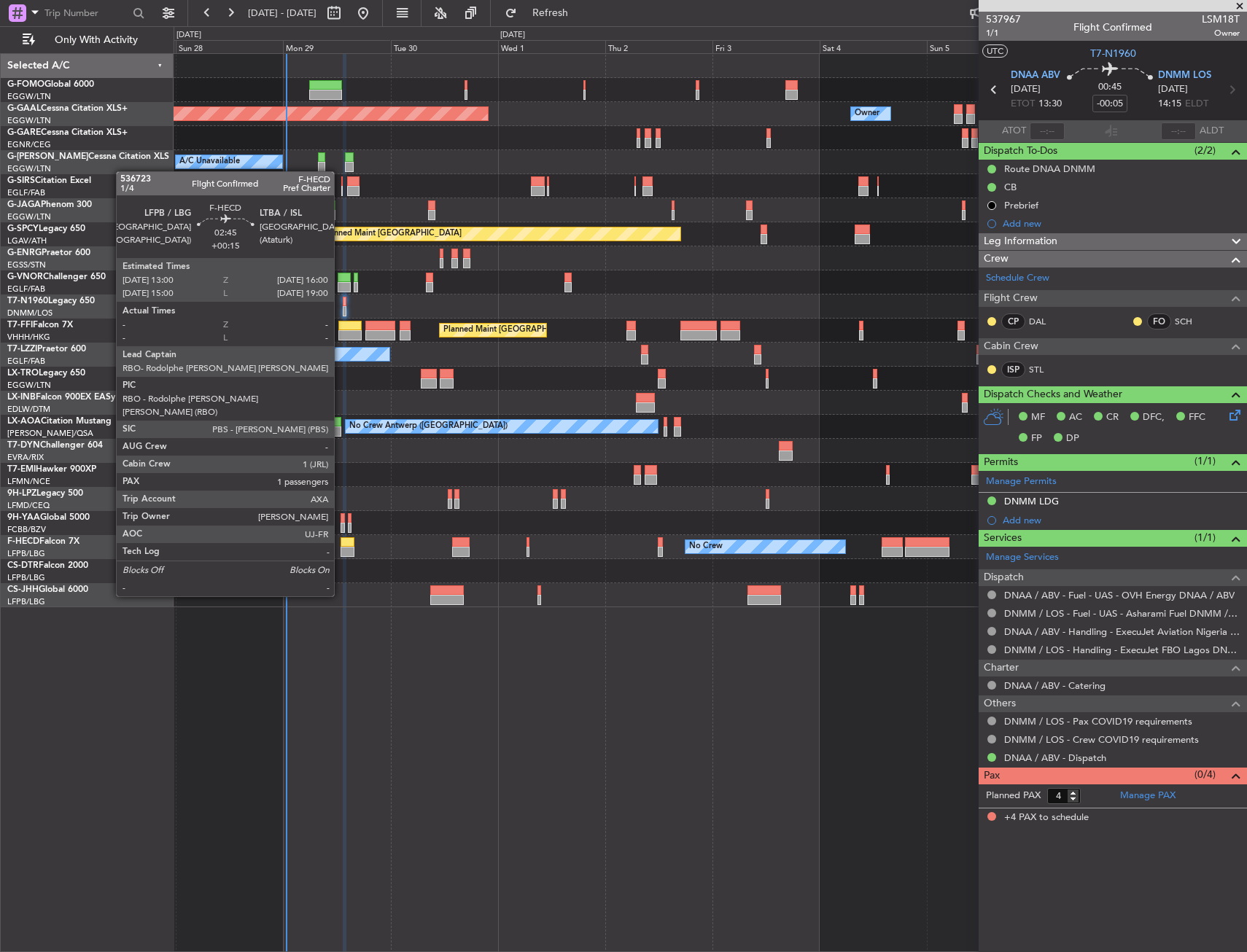
click at [341, 556] on div at bounding box center [347, 551] width 14 height 10
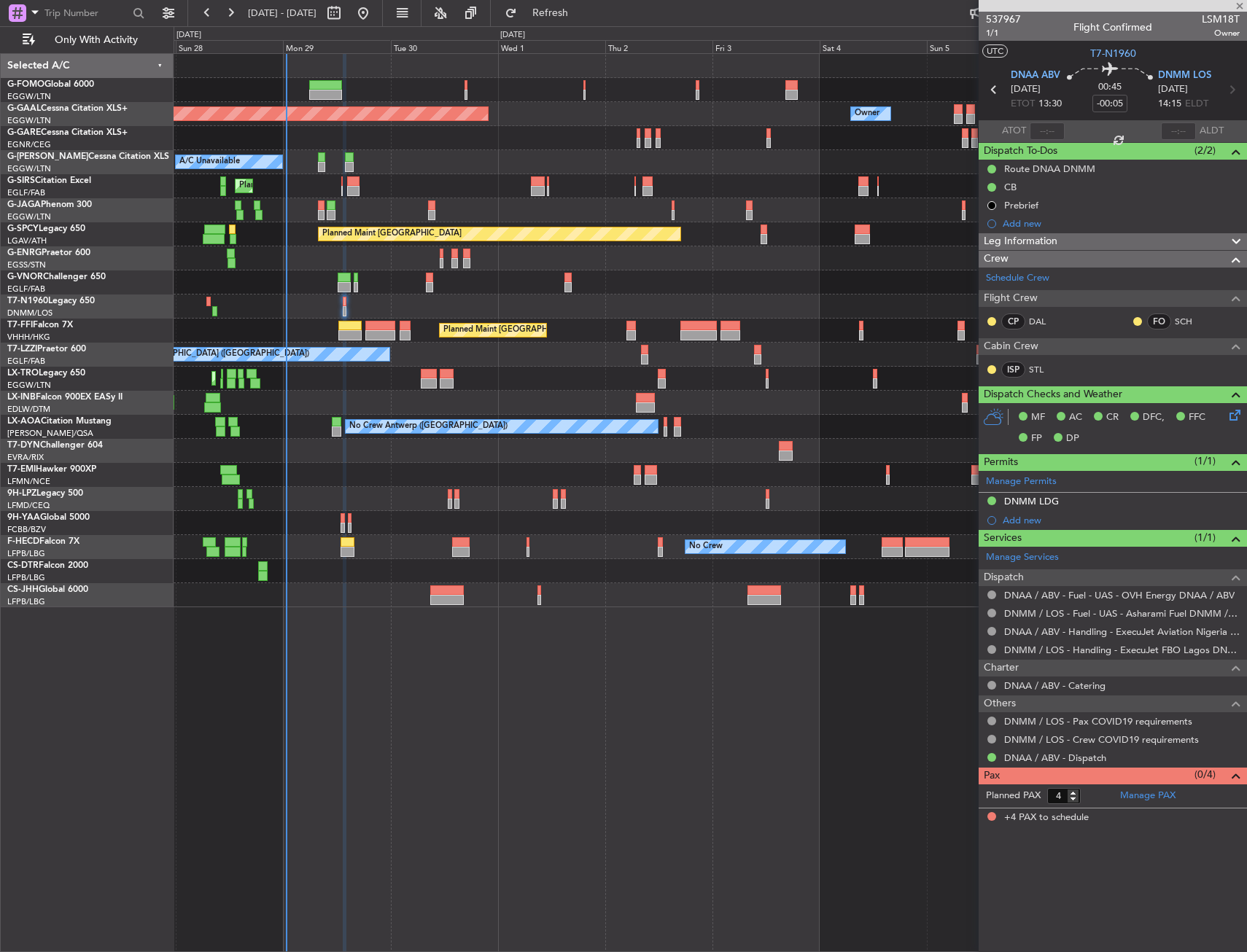
type input "+00:15"
type input "1"
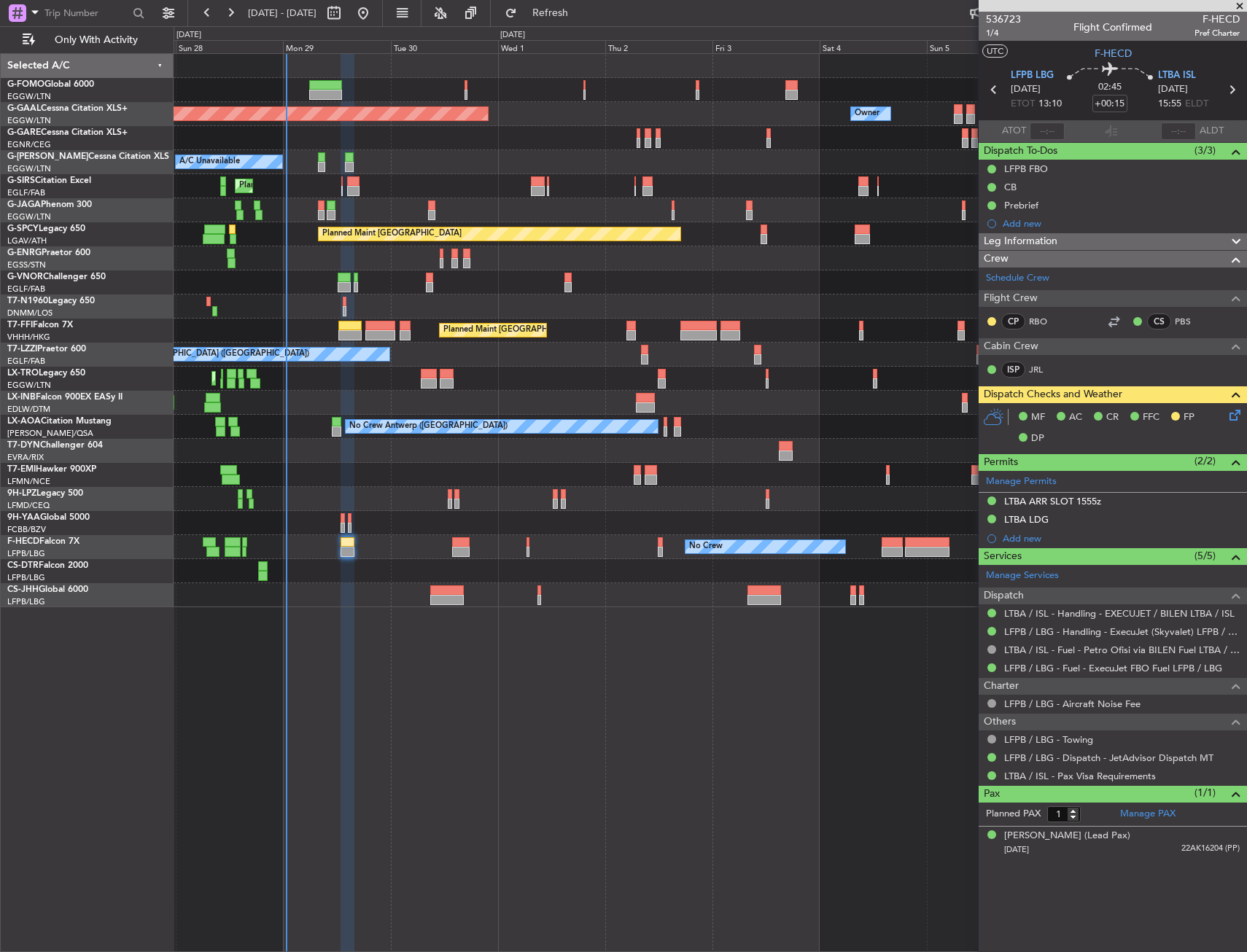
click at [0, 313] on html "27 Sep 2025 - 07 Oct 2025 Refresh Quick Links Only With Activity Planned Maint …" at bounding box center [623, 476] width 1247 height 952
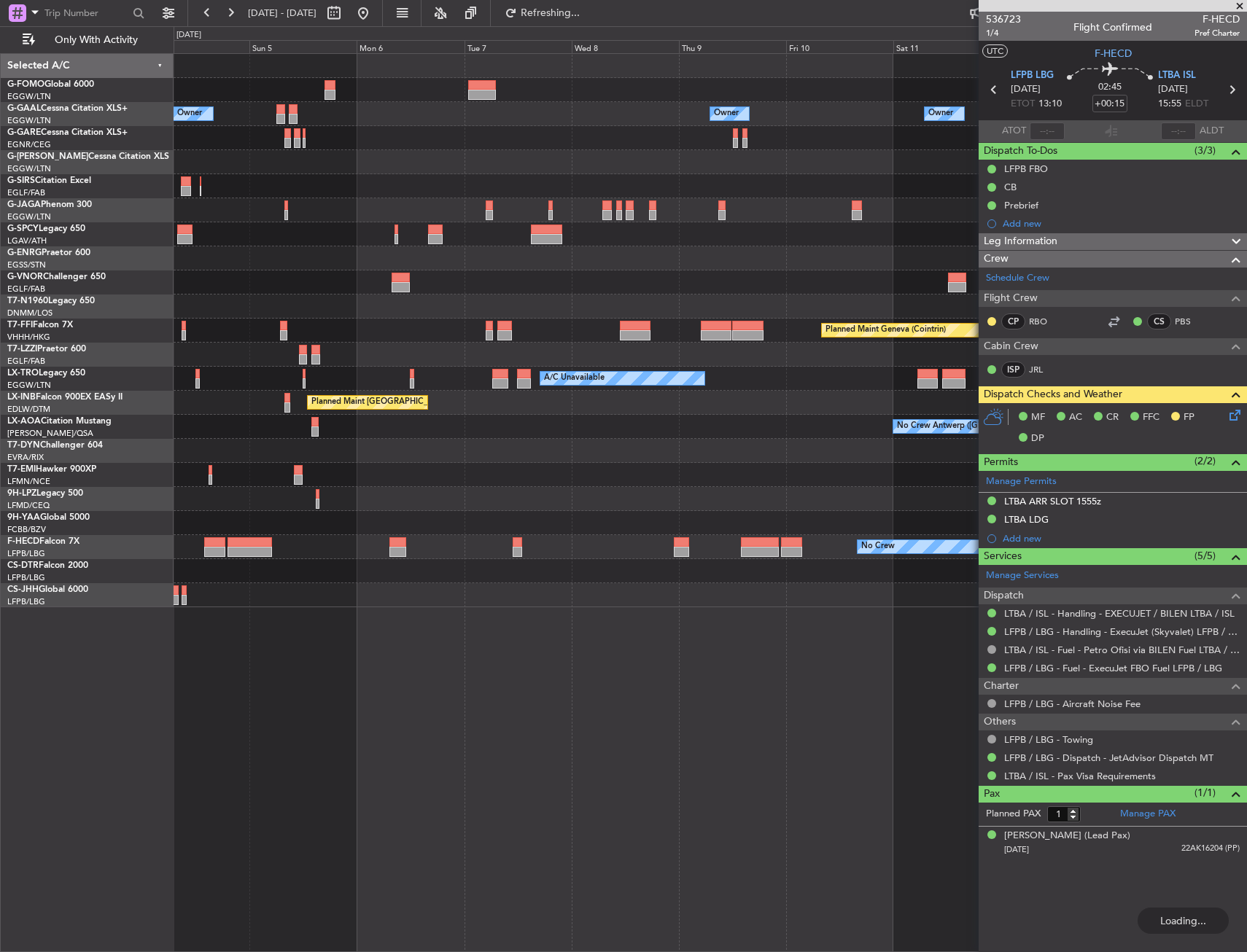
click at [888, 202] on div "Owner Owner Owner Owner Owner No Crew Planned Maint Bremen Planned Maint Geneva…" at bounding box center [709, 330] width 1073 height 553
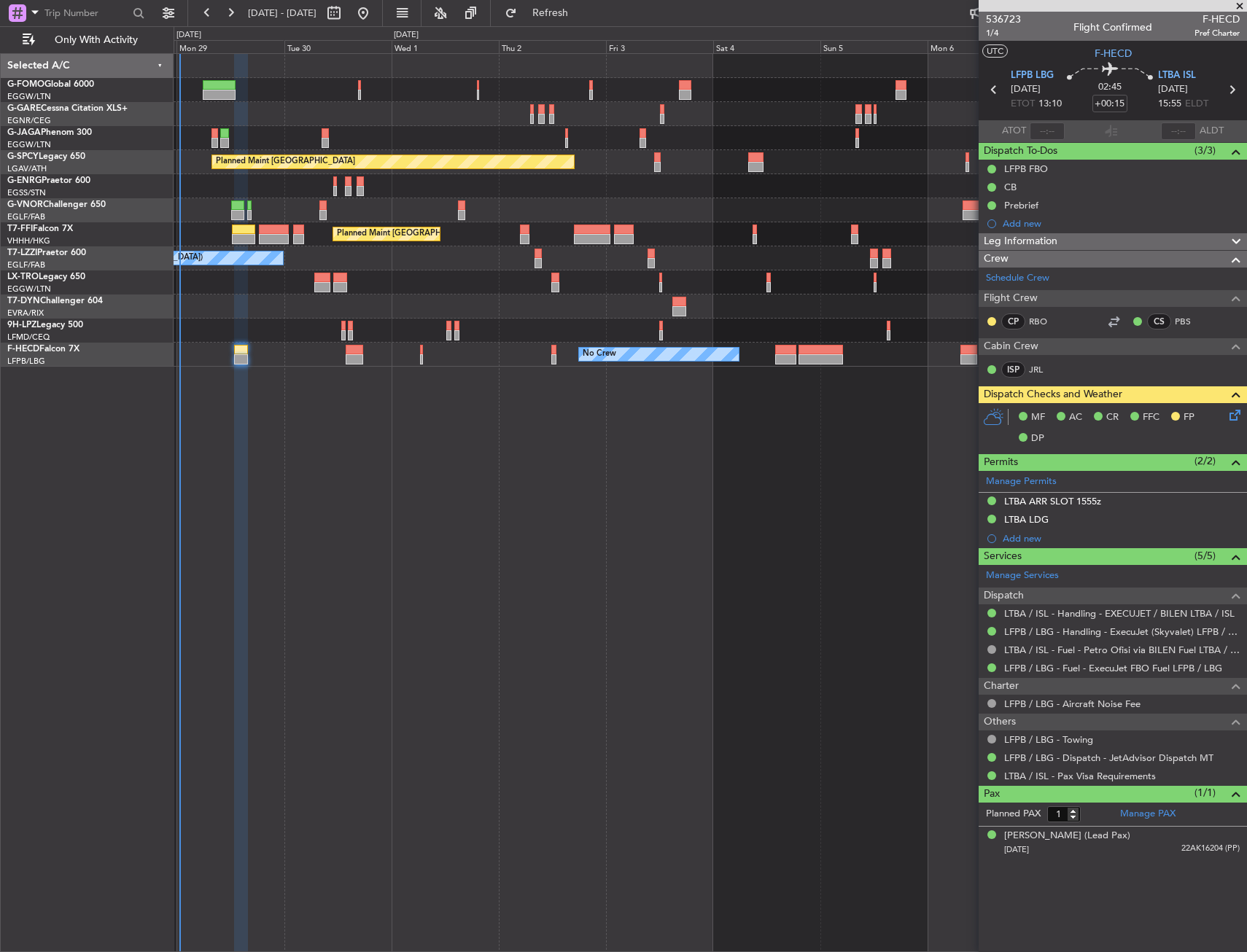
click at [917, 235] on div "Planned Maint Bremen Unplanned Maint London (Stansted) Planned Maint London (Fa…" at bounding box center [709, 210] width 1073 height 312
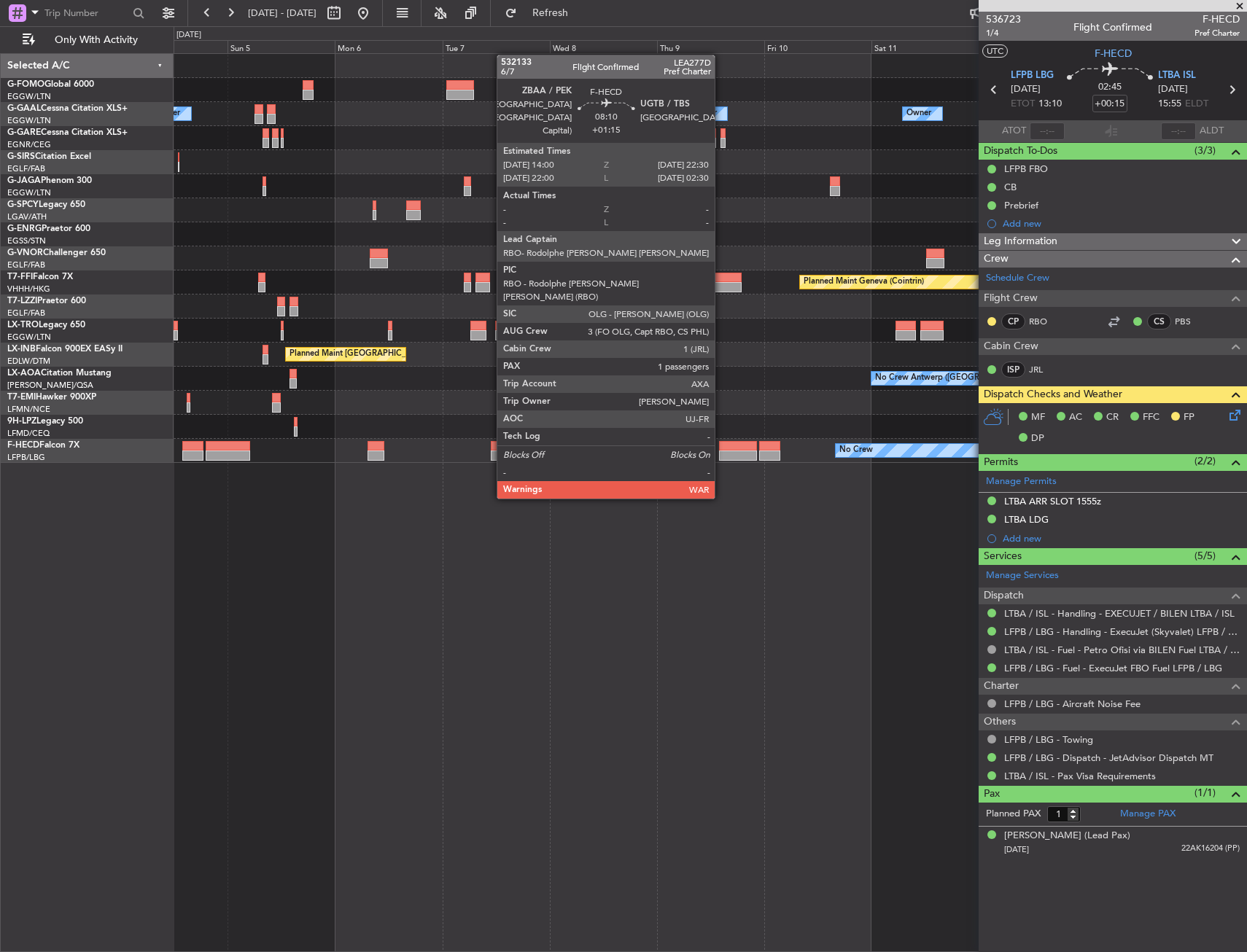
click at [1246, 443] on html "04 Oct 2025 - 14 Oct 2025 Refresh Quick Links Only With Activity Owner Owner Ow…" at bounding box center [623, 476] width 1247 height 952
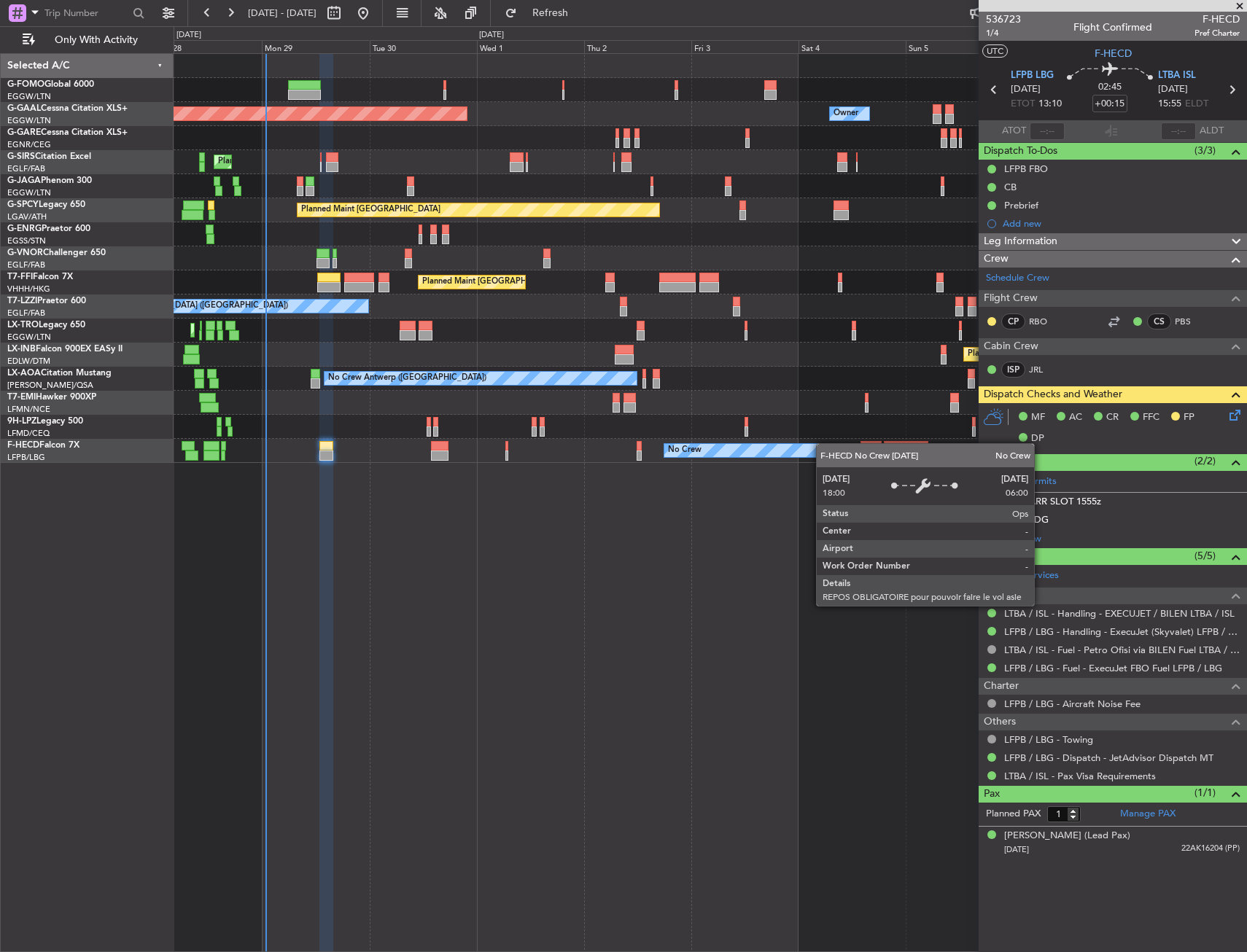
click at [823, 443] on div "No Crew" at bounding box center [744, 451] width 161 height 15
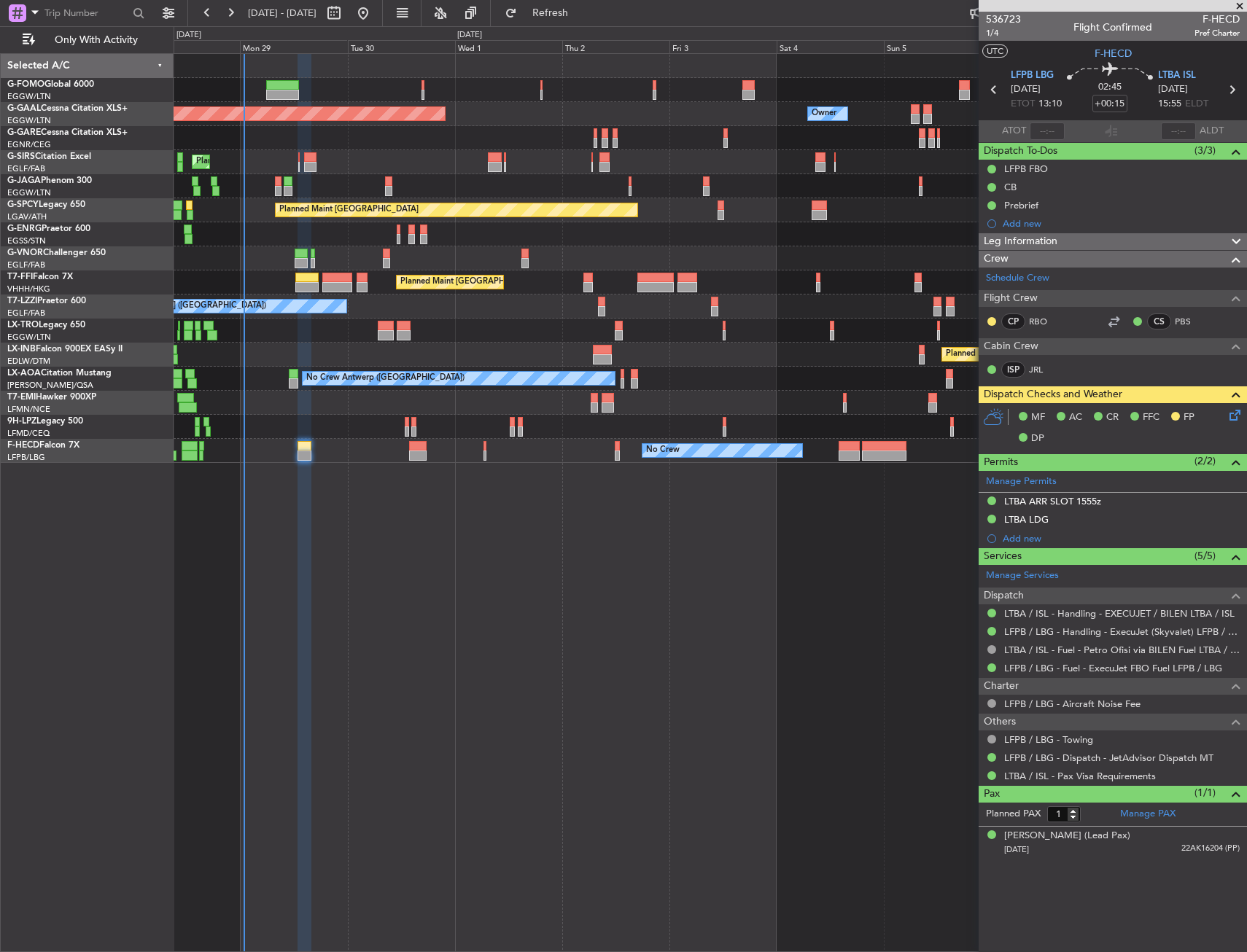
click at [726, 439] on div "No Crew No Crew No Crew Planned Maint Paris (Le Bourget) No Crew" at bounding box center [709, 451] width 1073 height 24
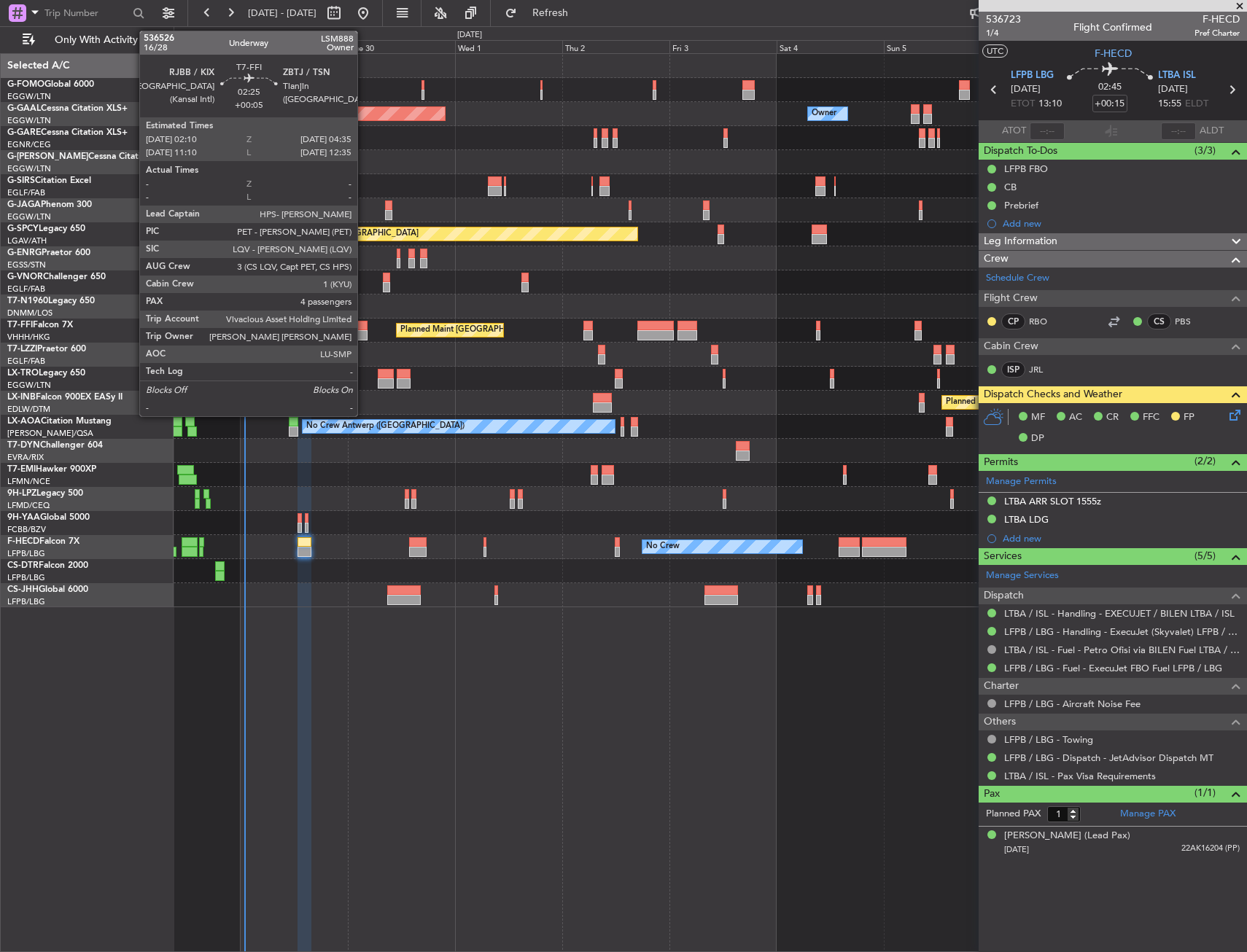
click at [364, 334] on div at bounding box center [362, 335] width 11 height 10
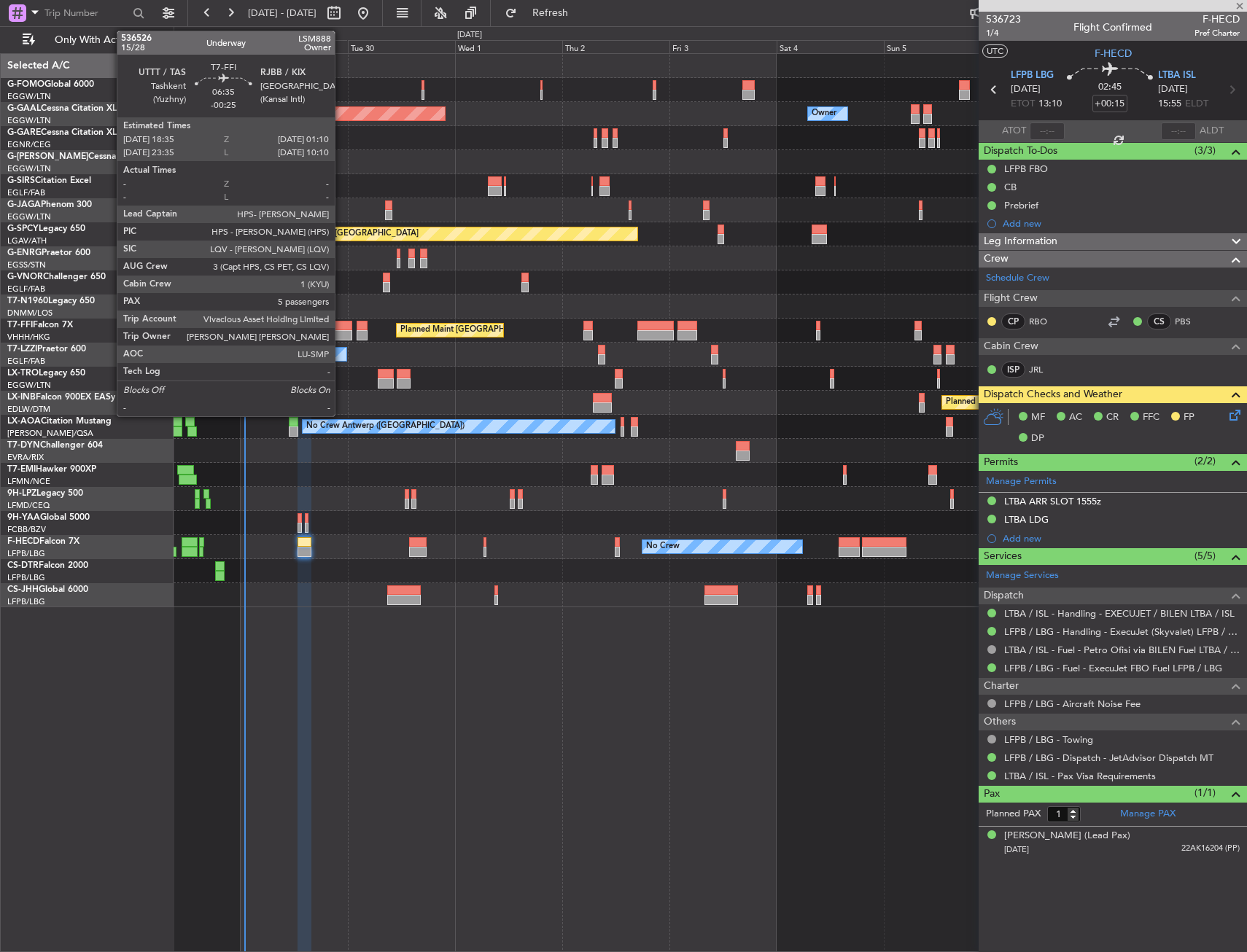
type input "+00:05"
type input "4"
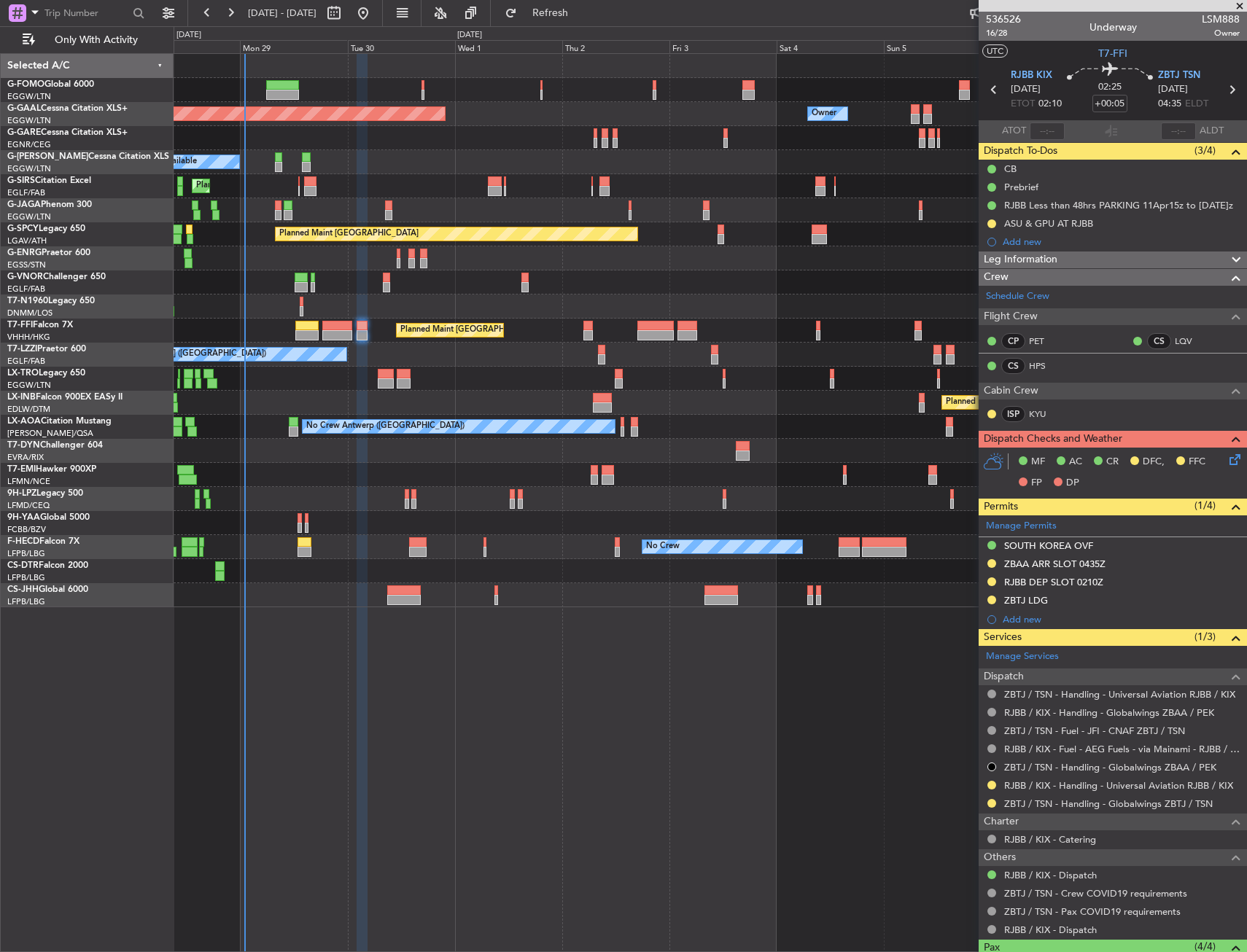
click at [1226, 463] on icon at bounding box center [1232, 457] width 12 height 12
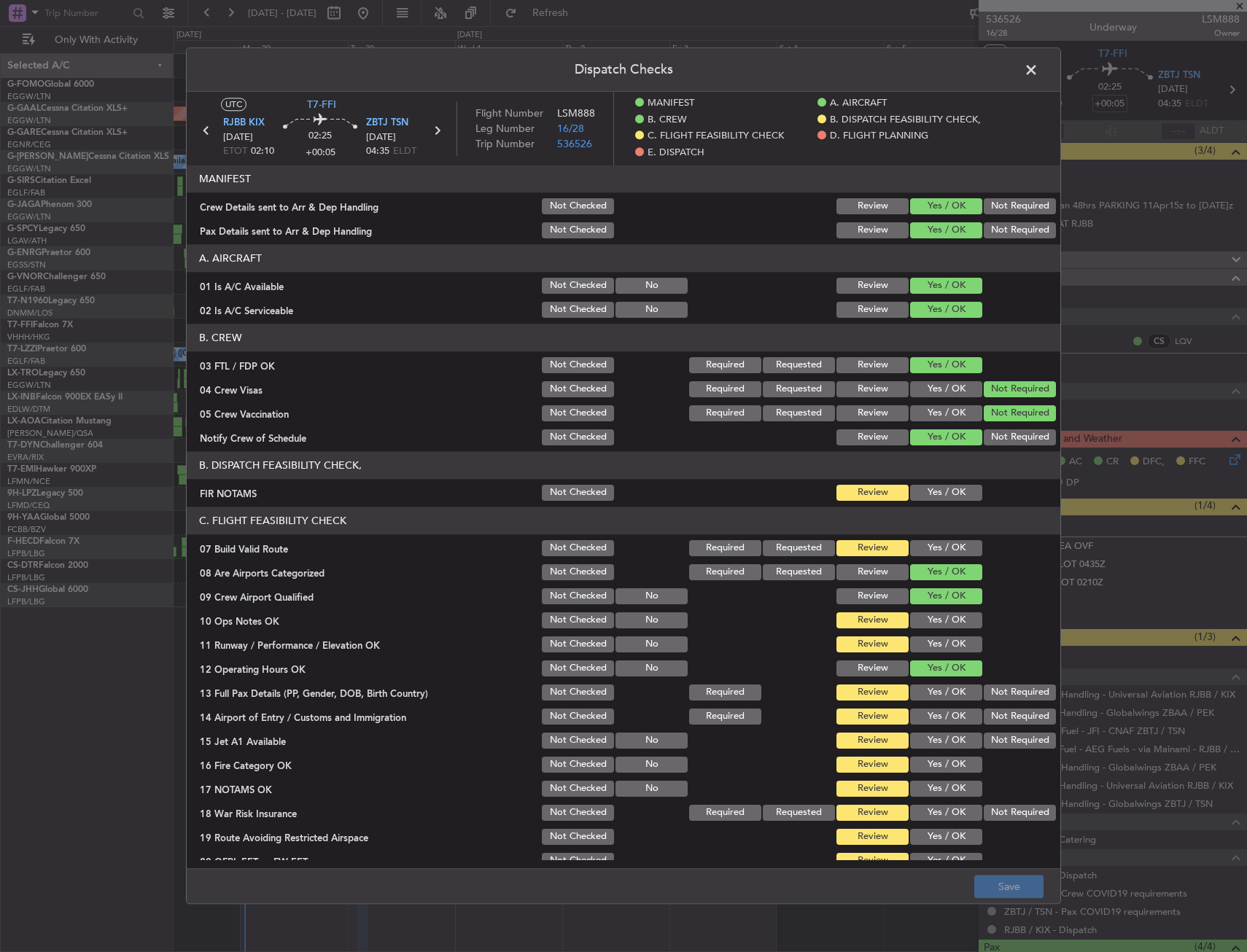
click at [932, 483] on div "Yes / OK" at bounding box center [945, 492] width 74 height 20
click at [932, 485] on button "Yes / OK" at bounding box center [945, 493] width 72 height 16
click at [929, 564] on div "Yes / OK" at bounding box center [945, 572] width 74 height 20
click at [926, 554] on button "Yes / OK" at bounding box center [945, 549] width 72 height 16
click at [920, 620] on button "Yes / OK" at bounding box center [945, 620] width 72 height 16
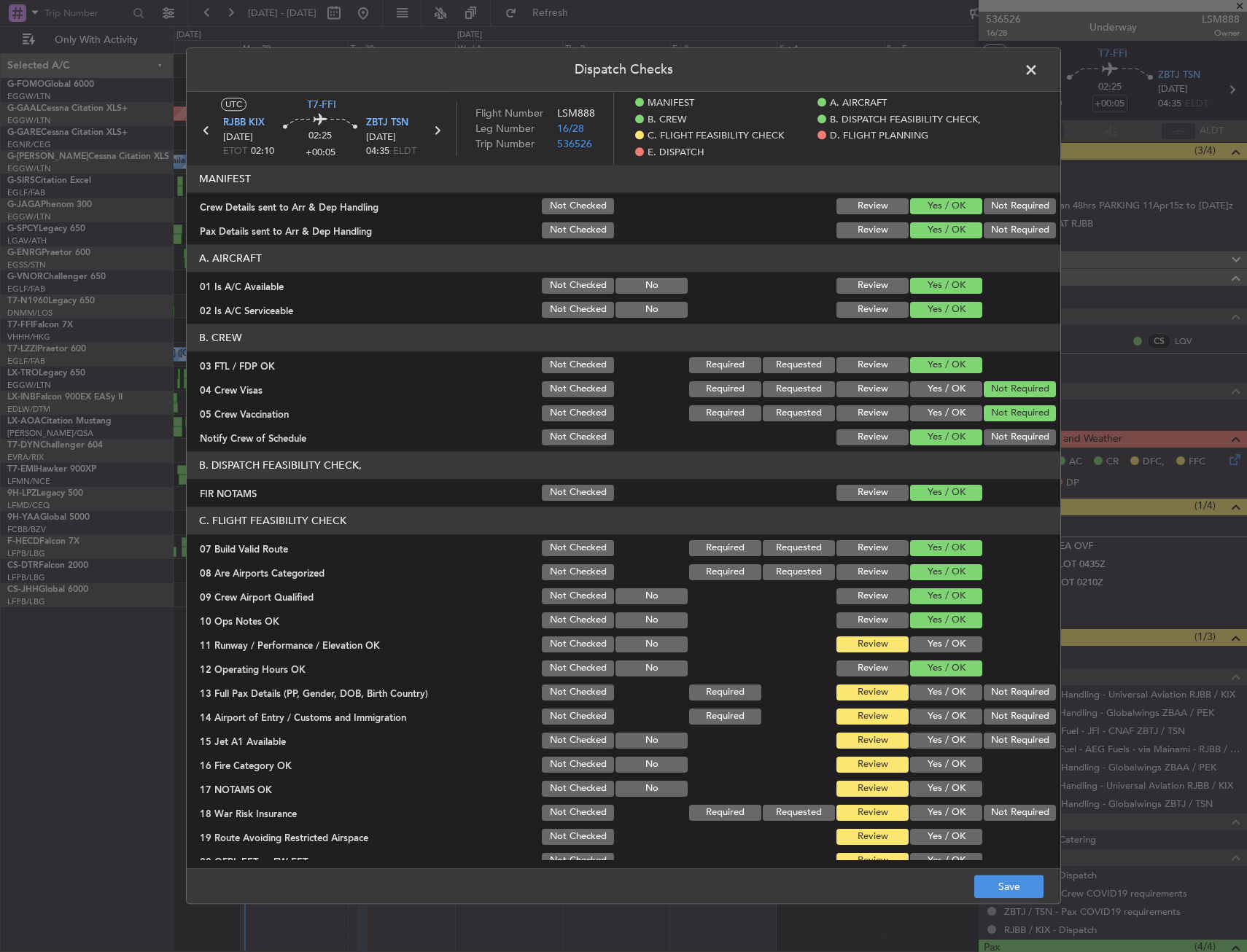
click at [921, 647] on button "Yes / OK" at bounding box center [945, 645] width 72 height 16
drag, startPoint x: 924, startPoint y: 688, endPoint x: 926, endPoint y: 716, distance: 28.1
click at [924, 692] on button "Yes / OK" at bounding box center [945, 693] width 72 height 16
click at [926, 717] on button "Yes / OK" at bounding box center [945, 717] width 72 height 16
drag, startPoint x: 926, startPoint y: 725, endPoint x: 929, endPoint y: 750, distance: 25.2
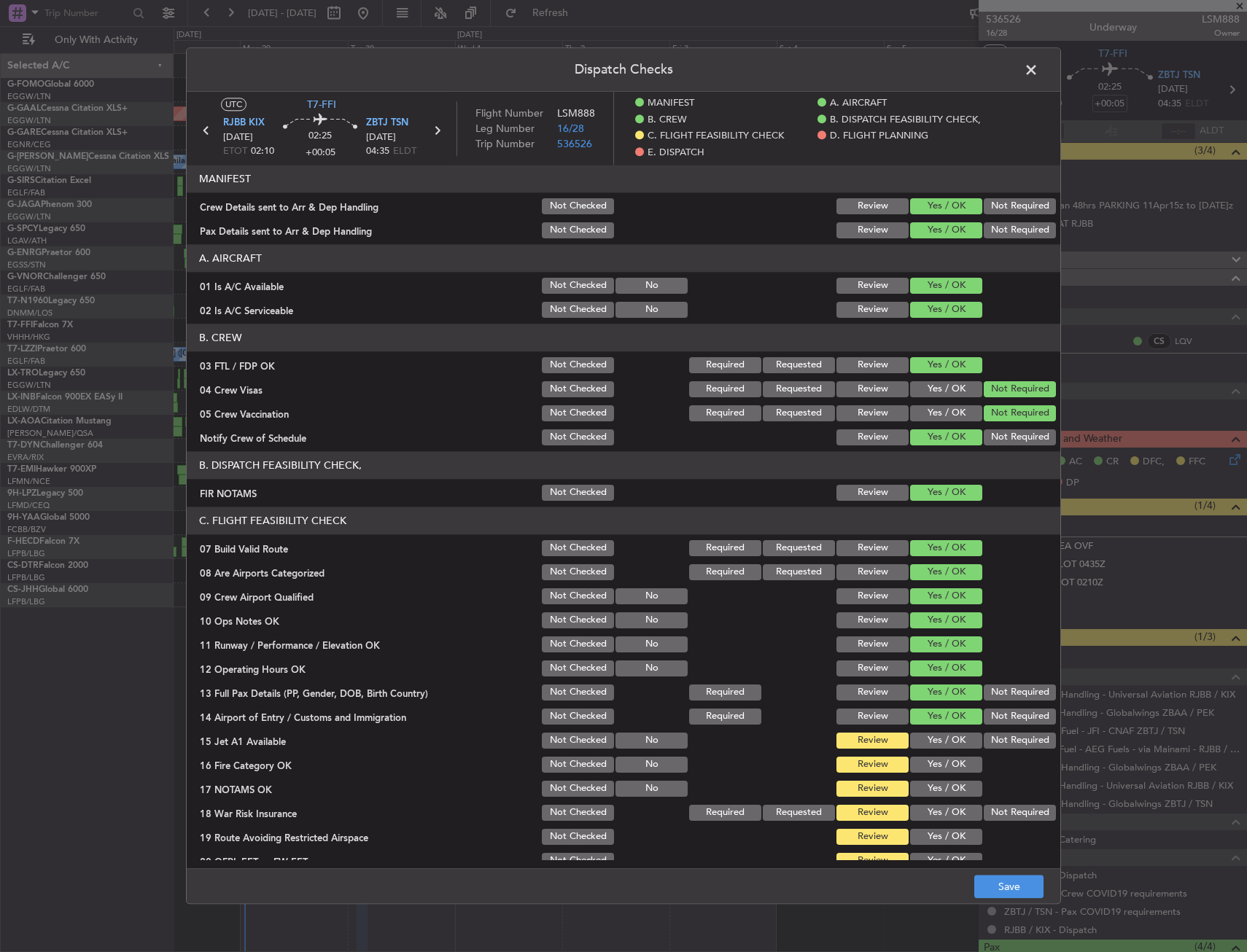
click at [926, 729] on section "C. FLIGHT FEASIBILITY CHECK 07 Build Valid Route Not Checked Required Requested…" at bounding box center [624, 701] width 874 height 389
click at [930, 769] on button "Yes / OK" at bounding box center [945, 765] width 72 height 16
click at [945, 745] on button "Yes / OK" at bounding box center [945, 741] width 72 height 16
click at [935, 788] on button "Yes / OK" at bounding box center [945, 789] width 72 height 16
click at [1012, 801] on section "C. FLIGHT FEASIBILITY CHECK 07 Build Valid Route Not Checked Required Requested…" at bounding box center [624, 701] width 874 height 389
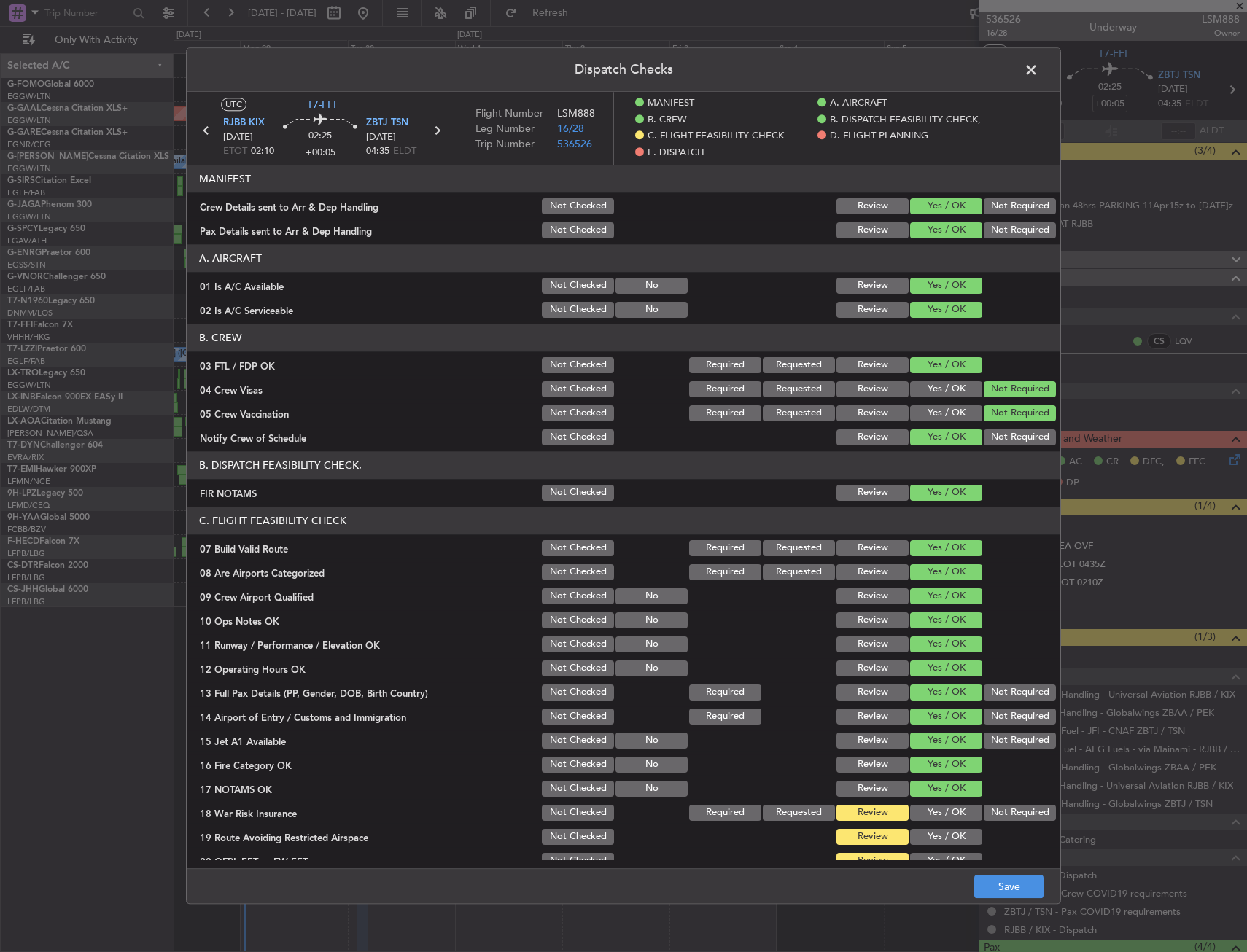
click at [1012, 807] on button "Not Required" at bounding box center [1019, 813] width 72 height 16
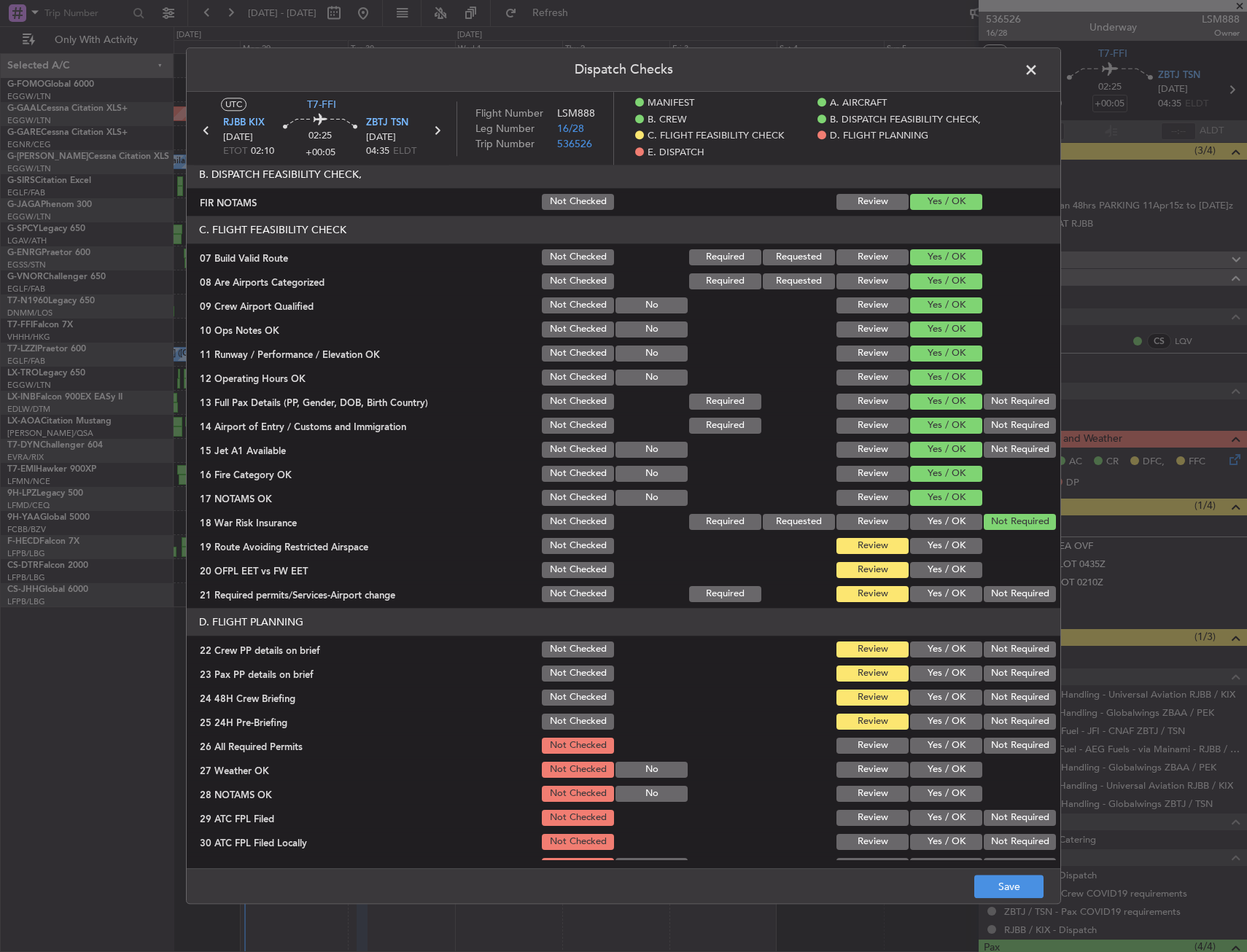
scroll to position [292, 0]
click at [940, 568] on button "Yes / OK" at bounding box center [945, 570] width 72 height 16
drag, startPoint x: 938, startPoint y: 538, endPoint x: 938, endPoint y: 563, distance: 25.0
click at [938, 538] on button "Yes / OK" at bounding box center [945, 546] width 72 height 16
click at [938, 587] on button "Yes / OK" at bounding box center [945, 594] width 72 height 16
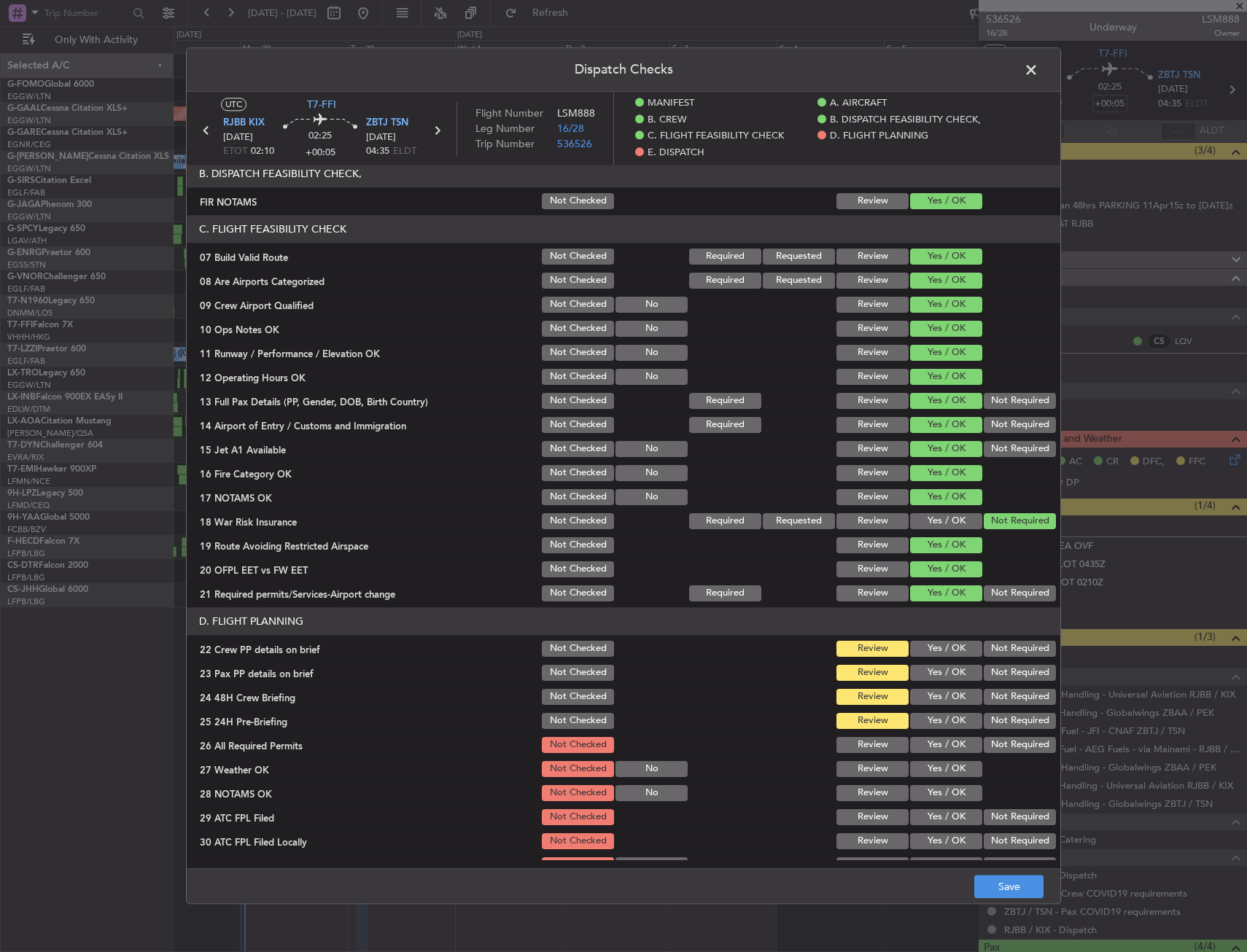
click at [944, 657] on button "Yes / OK" at bounding box center [945, 650] width 72 height 16
click at [937, 689] on button "Yes / OK" at bounding box center [945, 698] width 72 height 16
drag, startPoint x: 936, startPoint y: 719, endPoint x: 969, endPoint y: 728, distance: 34.2
click at [935, 719] on button "Yes / OK" at bounding box center [945, 721] width 72 height 16
click at [997, 734] on section "D. FLIGHT PLANNING 22 Crew PP details on brief Not Checked Review Yes / OK Not …" at bounding box center [624, 754] width 874 height 293
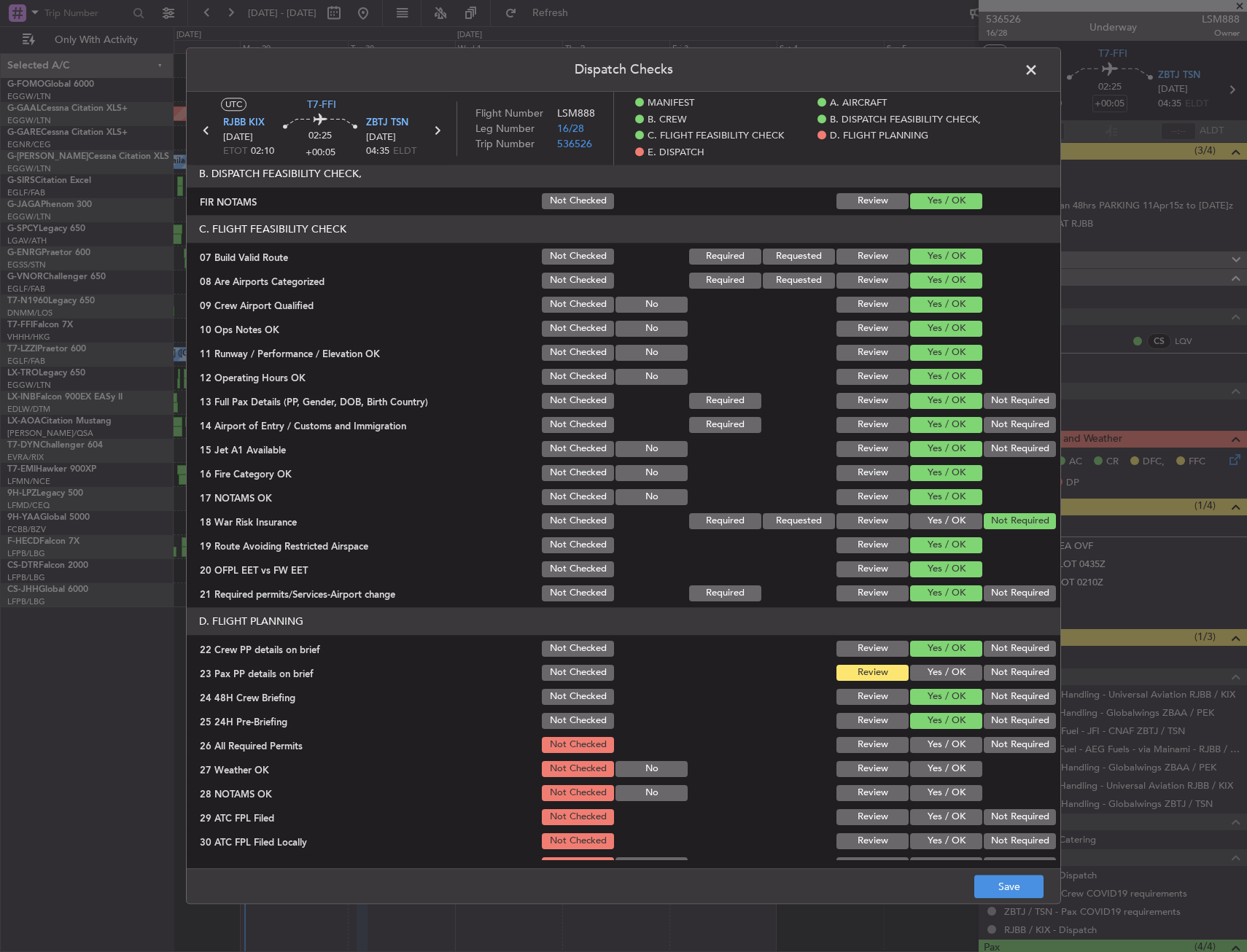
click at [950, 675] on div "Yes / OK" at bounding box center [945, 673] width 74 height 20
click at [943, 669] on button "Yes / OK" at bounding box center [945, 673] width 72 height 16
click at [1004, 728] on button "Not Required" at bounding box center [1019, 721] width 72 height 16
click at [999, 877] on button "Save" at bounding box center [1009, 888] width 69 height 24
click at [1038, 66] on span at bounding box center [1038, 74] width 0 height 29
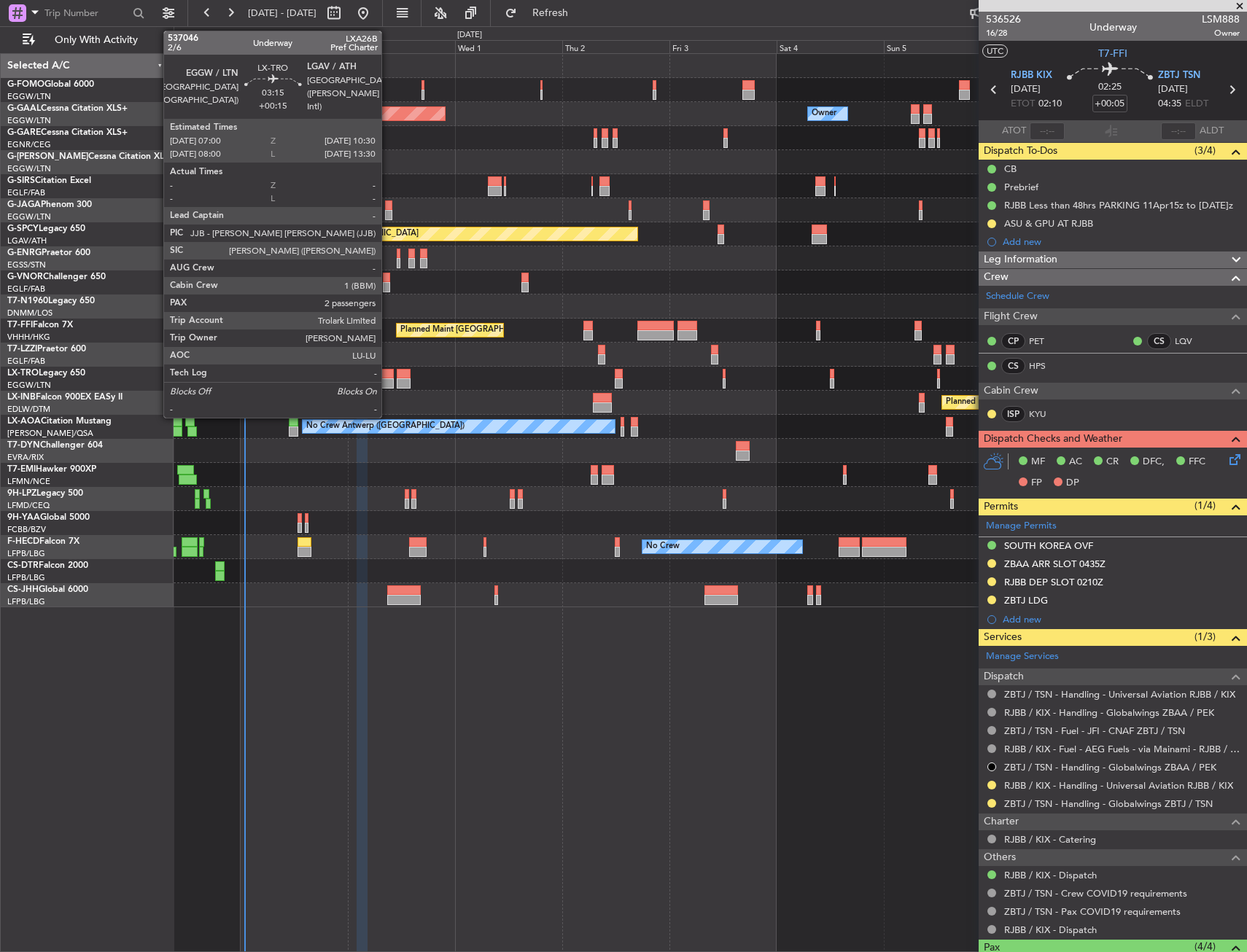
click at [388, 376] on div at bounding box center [386, 373] width 16 height 10
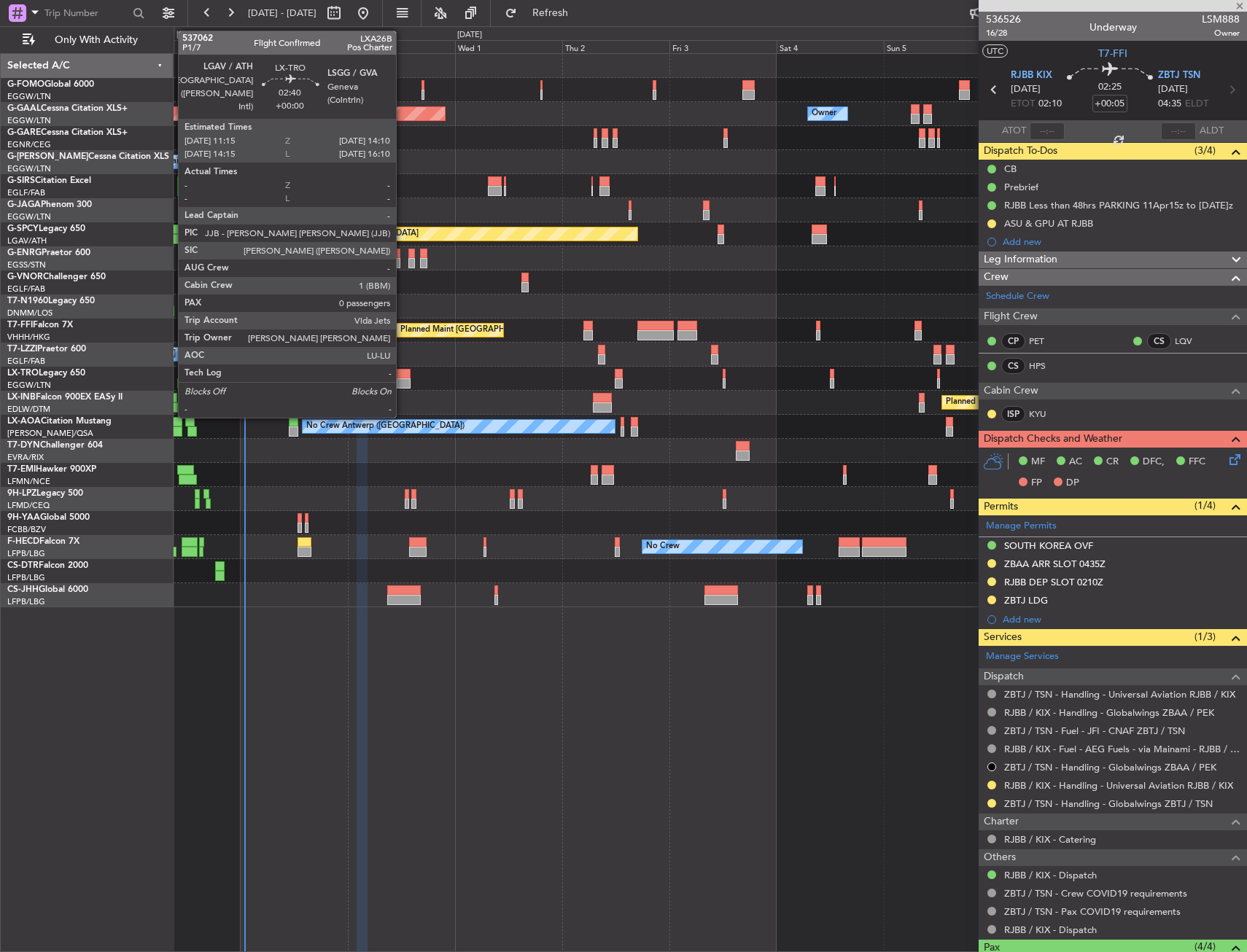
type input "+00:15"
type input "2"
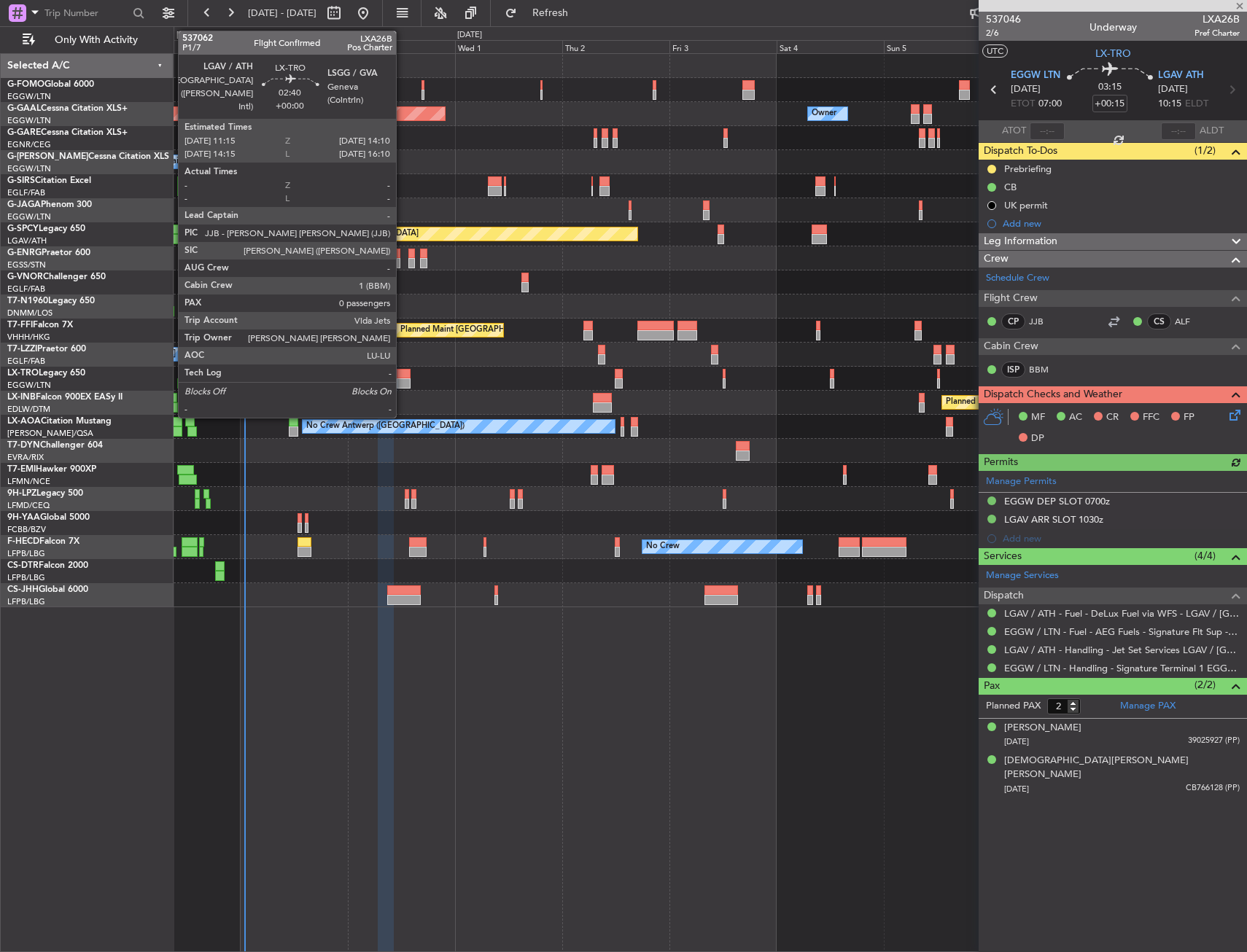
click at [402, 387] on div at bounding box center [403, 383] width 13 height 10
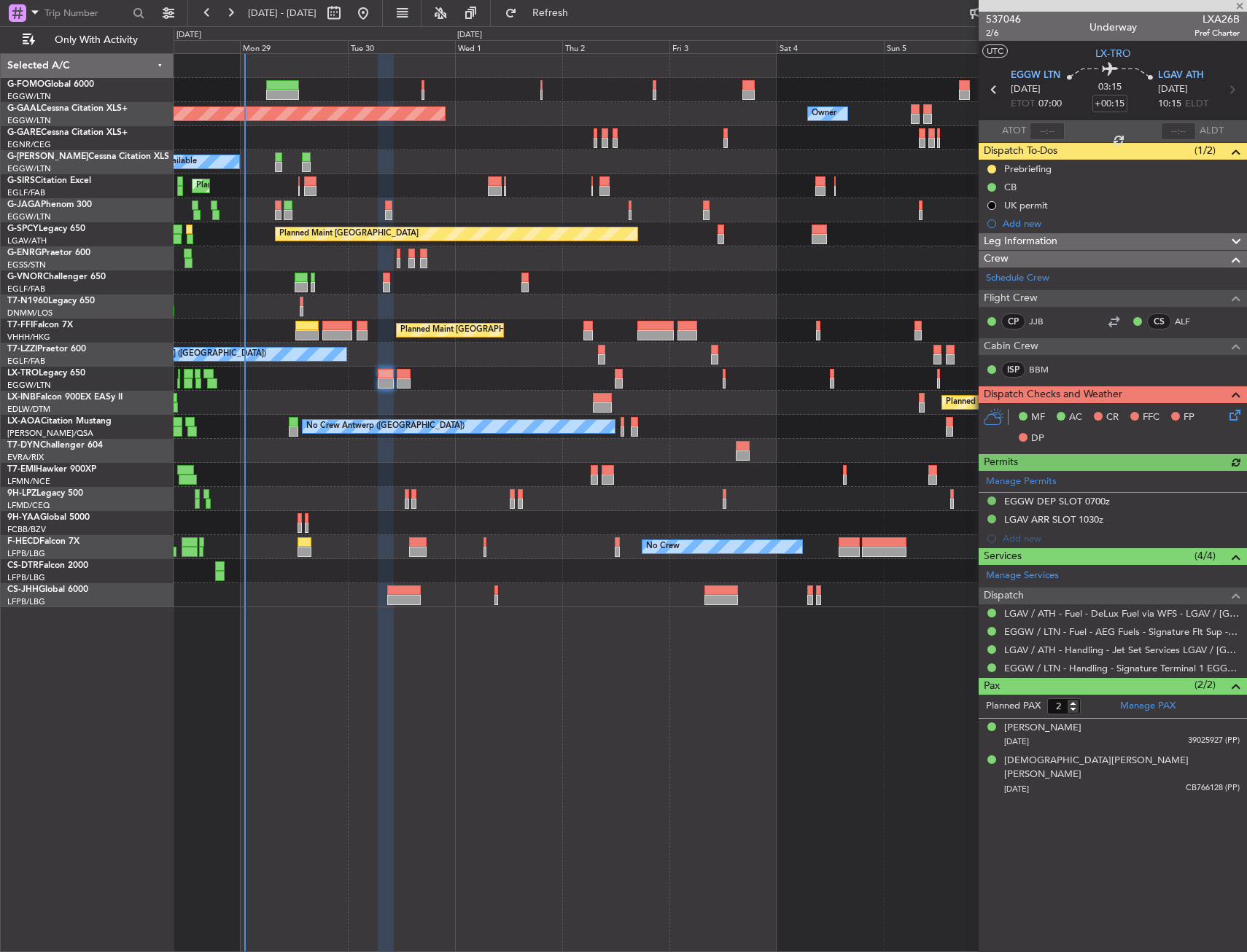
type input "0"
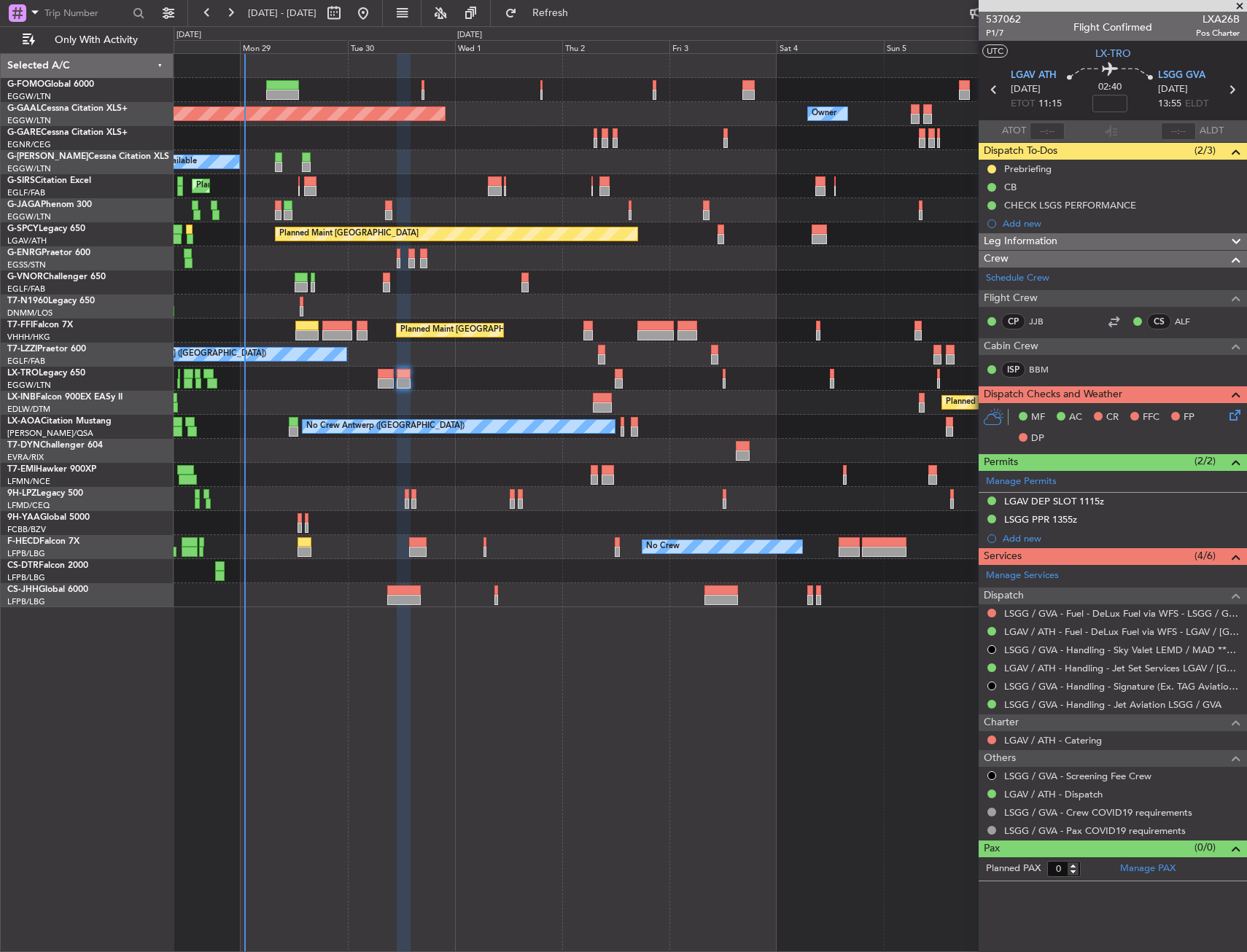
click at [398, 452] on div at bounding box center [709, 451] width 1073 height 24
drag, startPoint x: 330, startPoint y: 453, endPoint x: 300, endPoint y: 453, distance: 30.0
click at [300, 453] on div at bounding box center [709, 451] width 1073 height 24
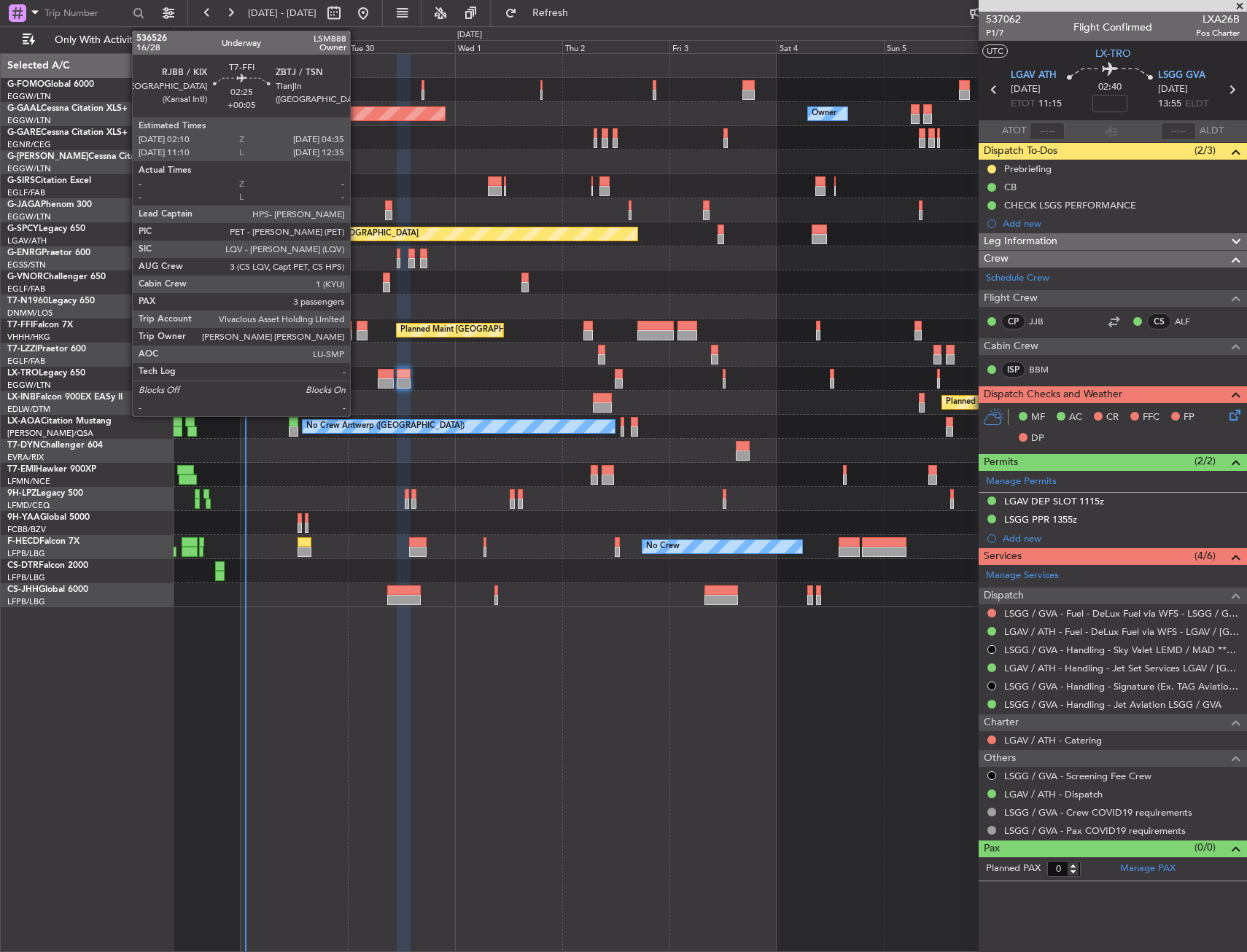
click at [357, 327] on div at bounding box center [362, 325] width 11 height 10
click at [358, 334] on div at bounding box center [362, 335] width 11 height 10
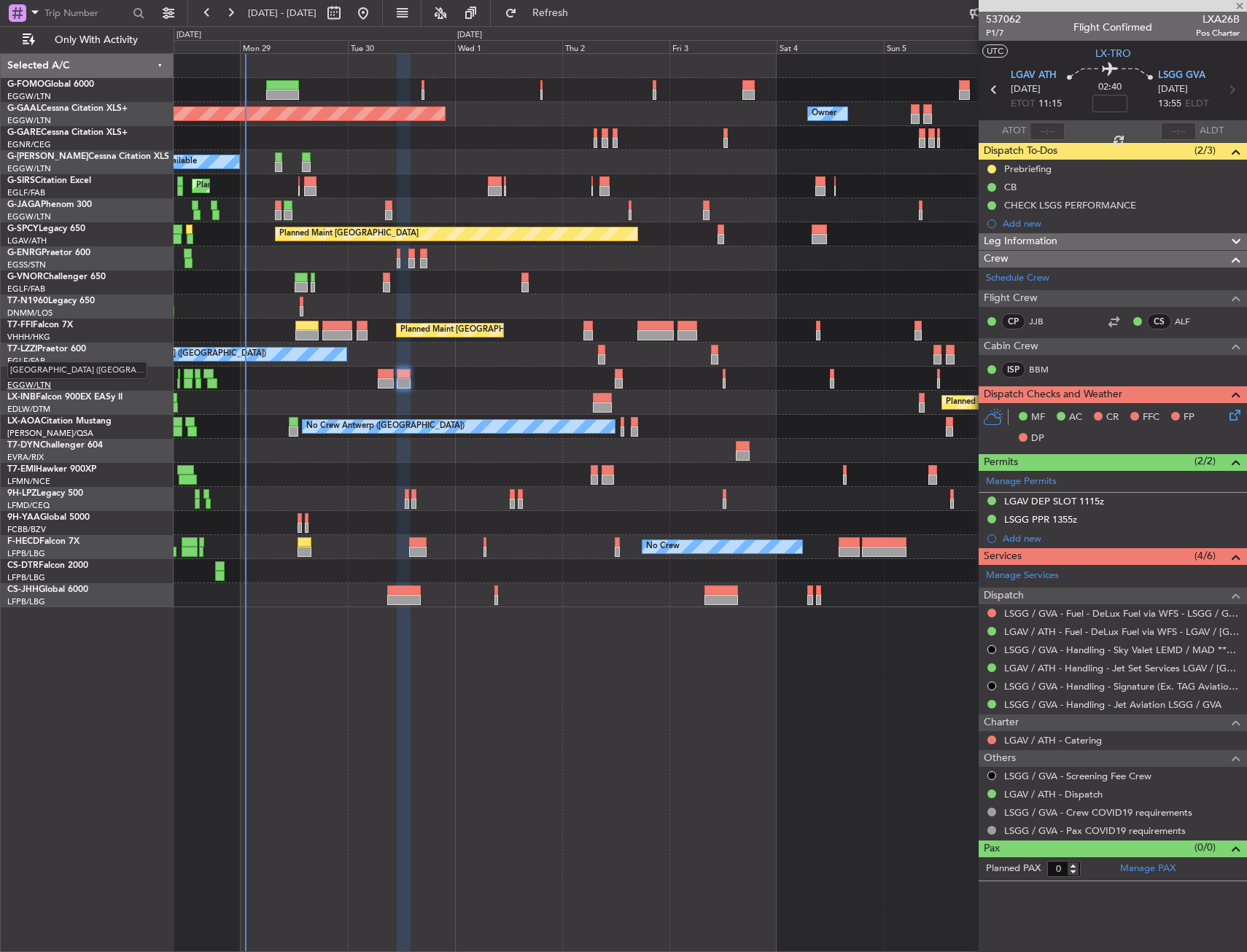
type input "+00:05"
type input "3"
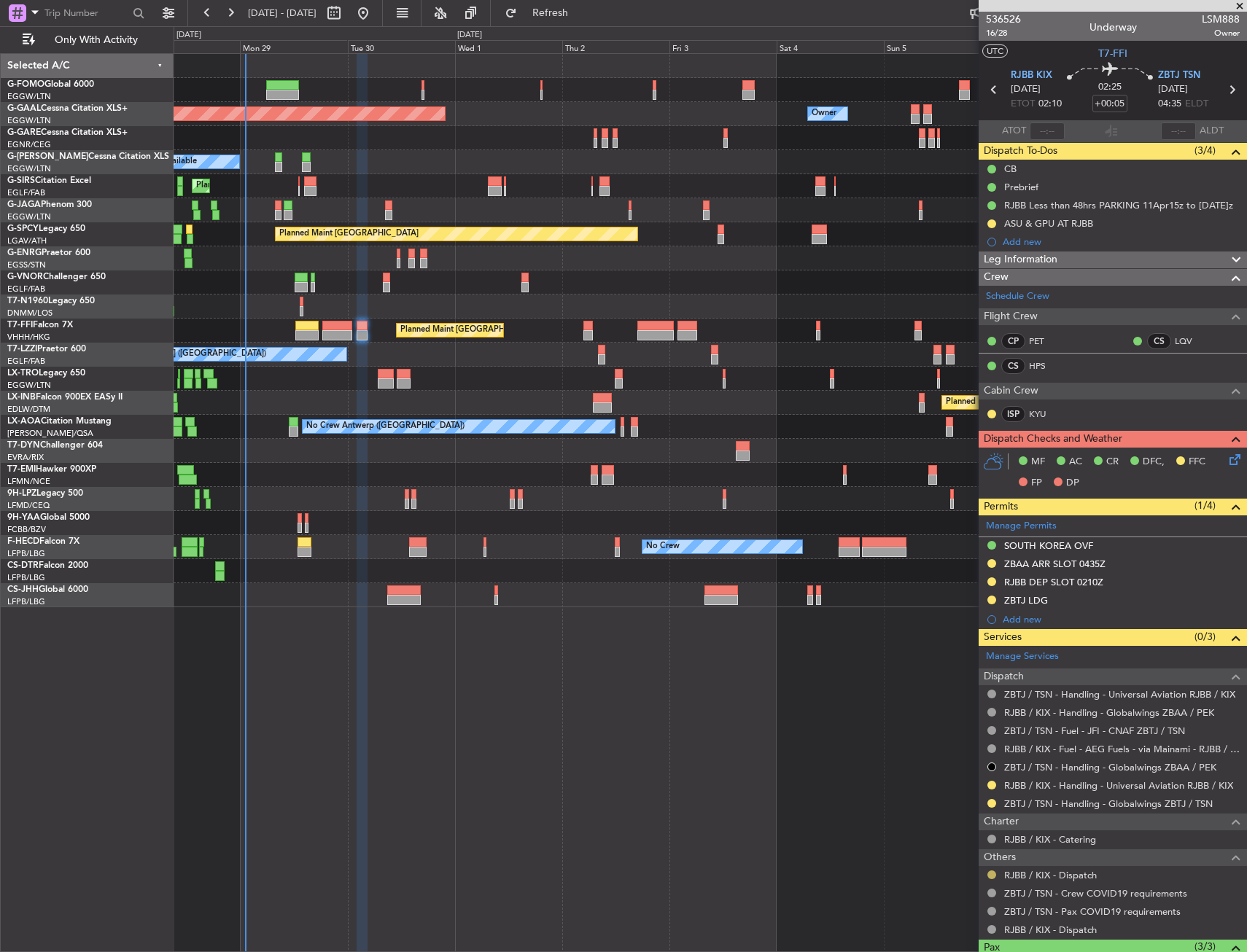
click at [990, 872] on button at bounding box center [992, 876] width 9 height 9
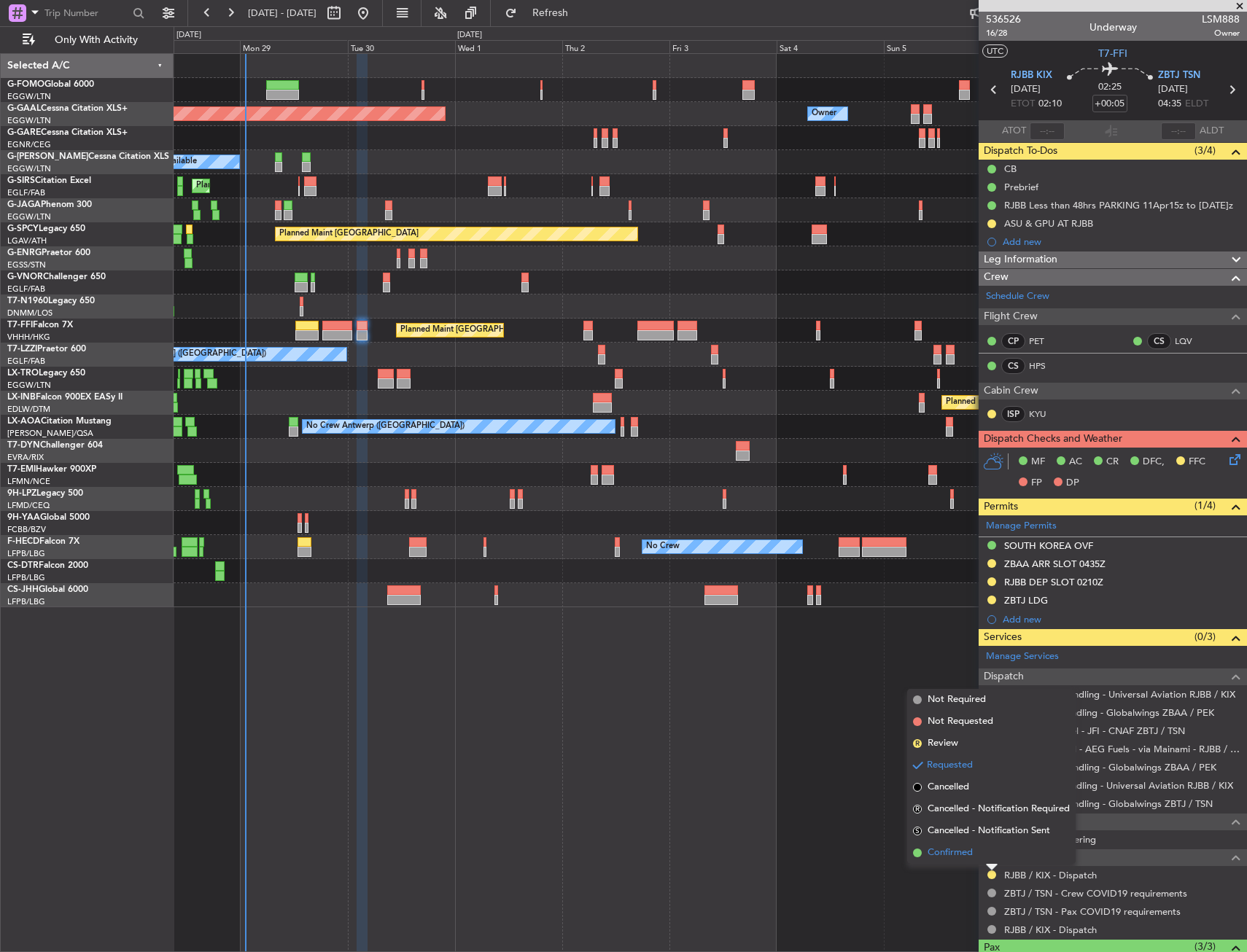
click at [977, 857] on li "Confirmed" at bounding box center [991, 853] width 168 height 22
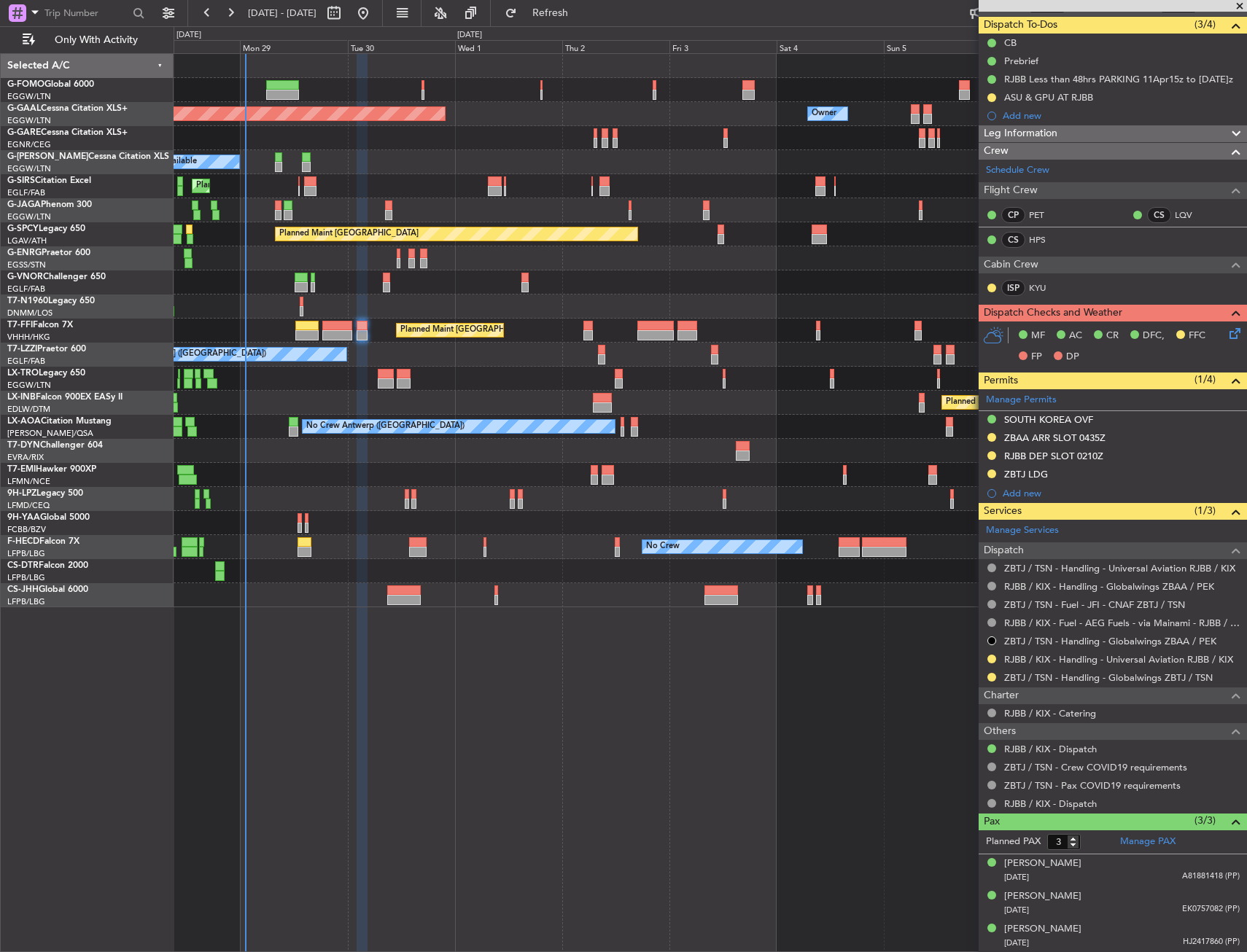
scroll to position [0, 0]
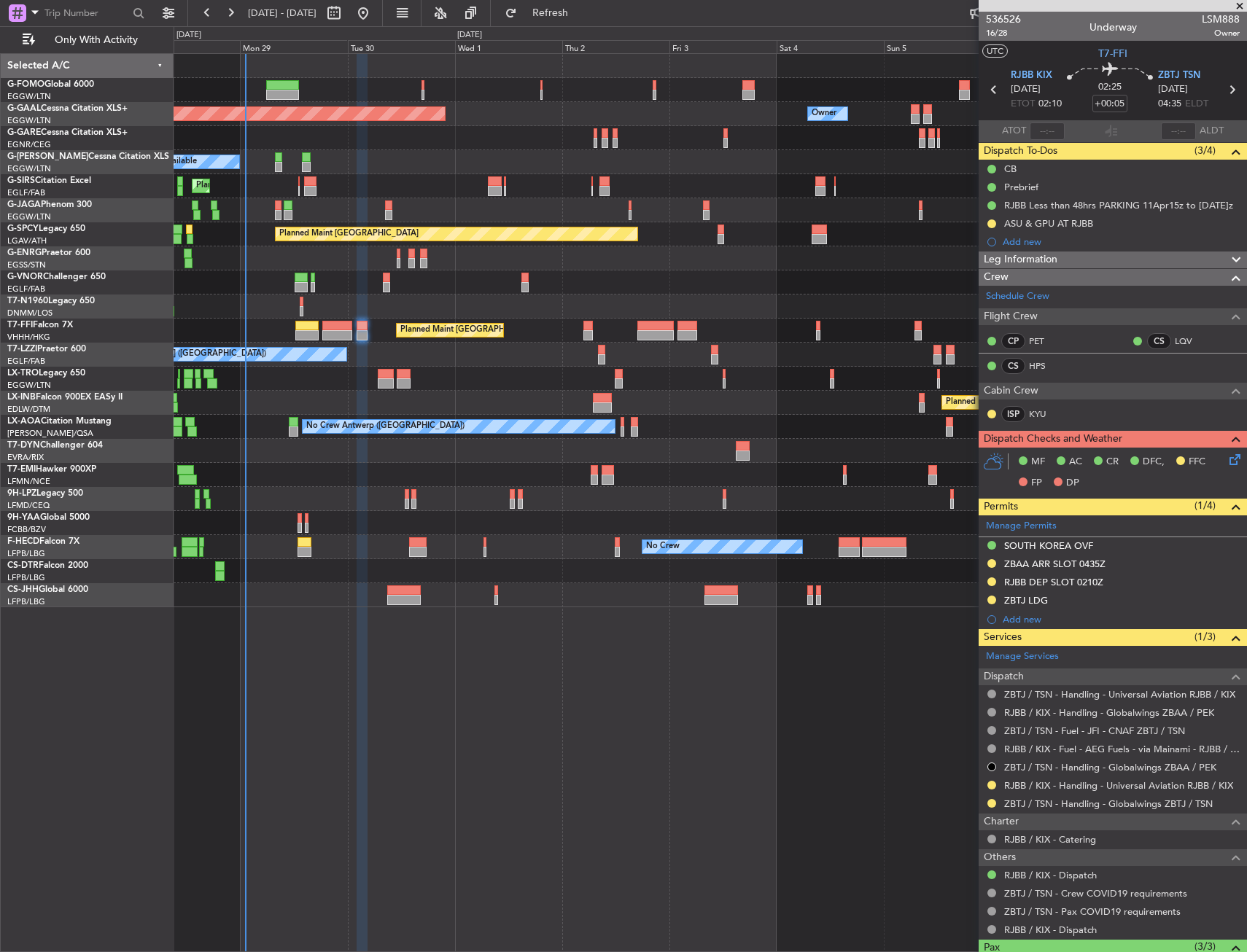
click at [1226, 459] on icon at bounding box center [1232, 457] width 12 height 12
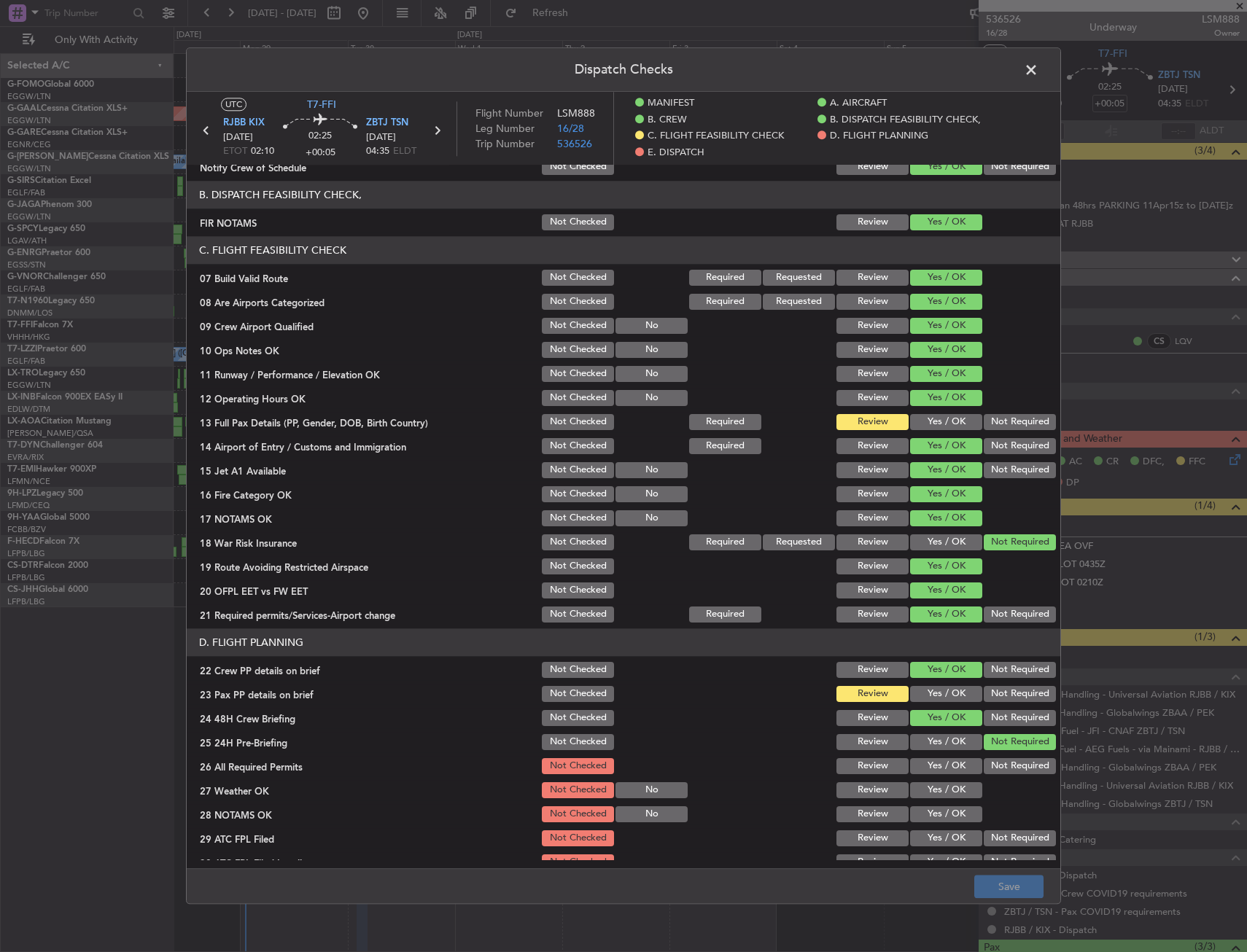
scroll to position [292, 0]
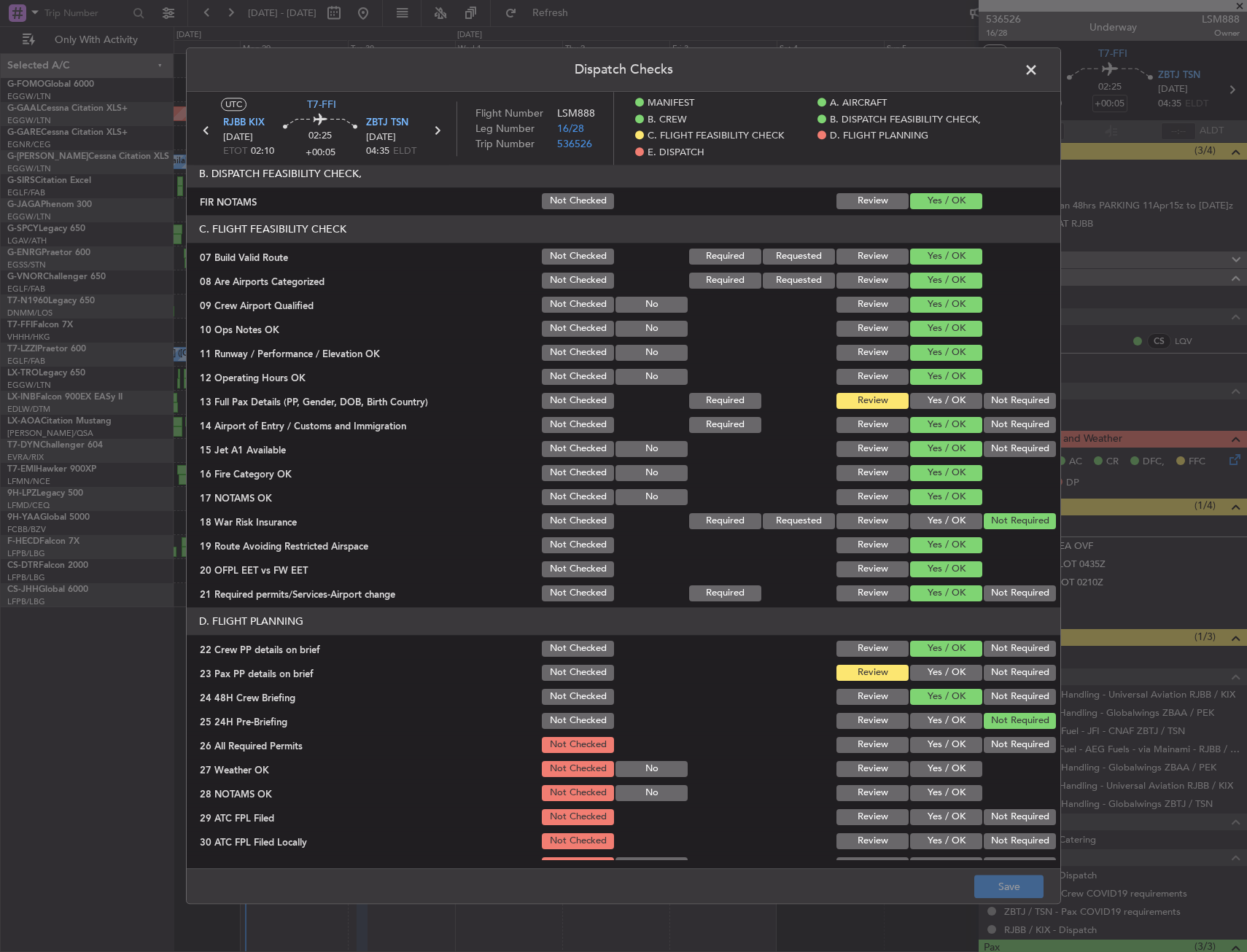
drag, startPoint x: 914, startPoint y: 421, endPoint x: 919, endPoint y: 411, distance: 11.2
click at [919, 412] on section "C. FLIGHT FEASIBILITY CHECK 07 Build Valid Route Not Checked Required Requested…" at bounding box center [624, 410] width 874 height 389
click at [921, 406] on button "Yes / OK" at bounding box center [945, 402] width 72 height 16
click at [910, 675] on button "Yes / OK" at bounding box center [945, 673] width 72 height 16
click at [1015, 896] on button "Save" at bounding box center [1009, 888] width 69 height 24
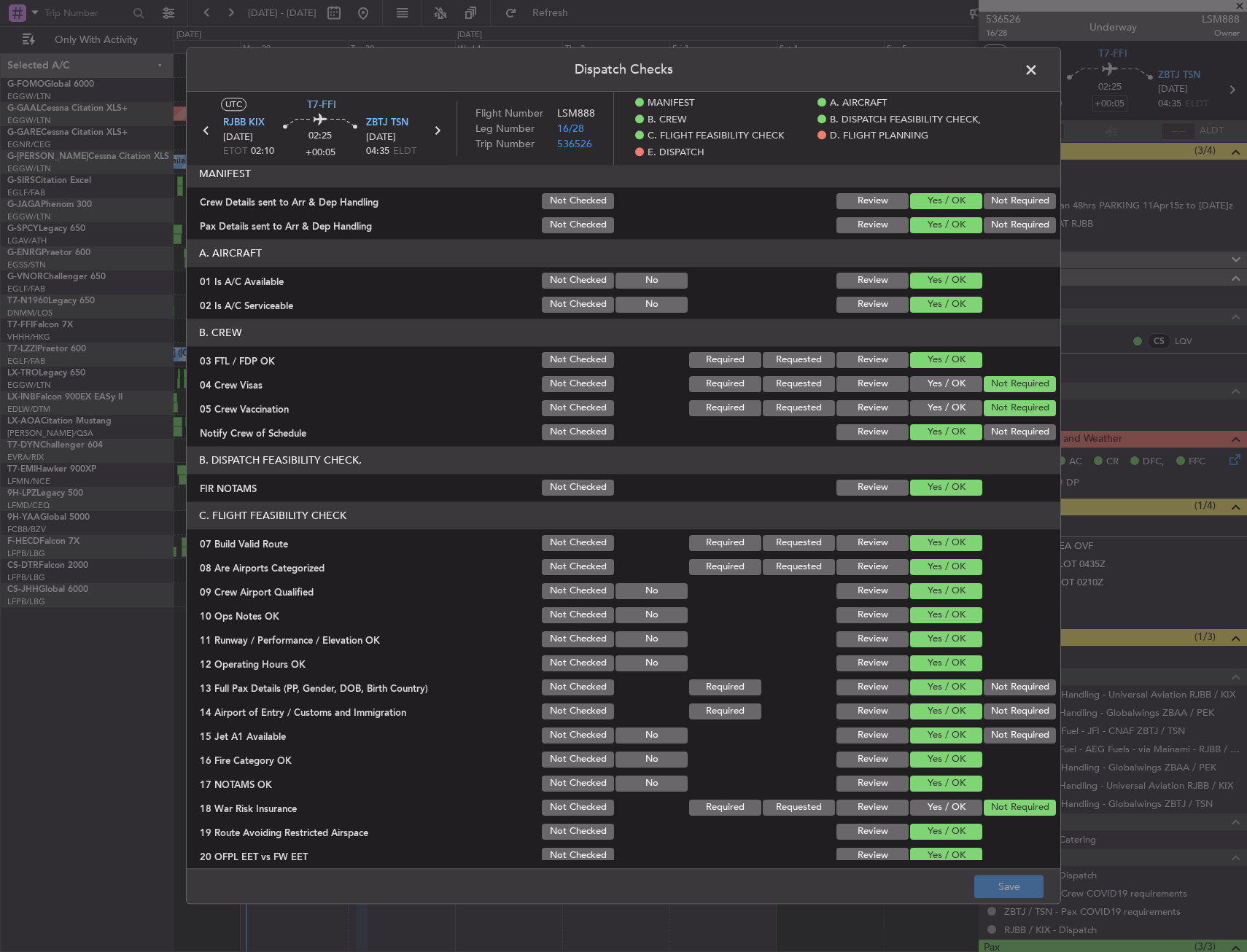
scroll to position [0, 0]
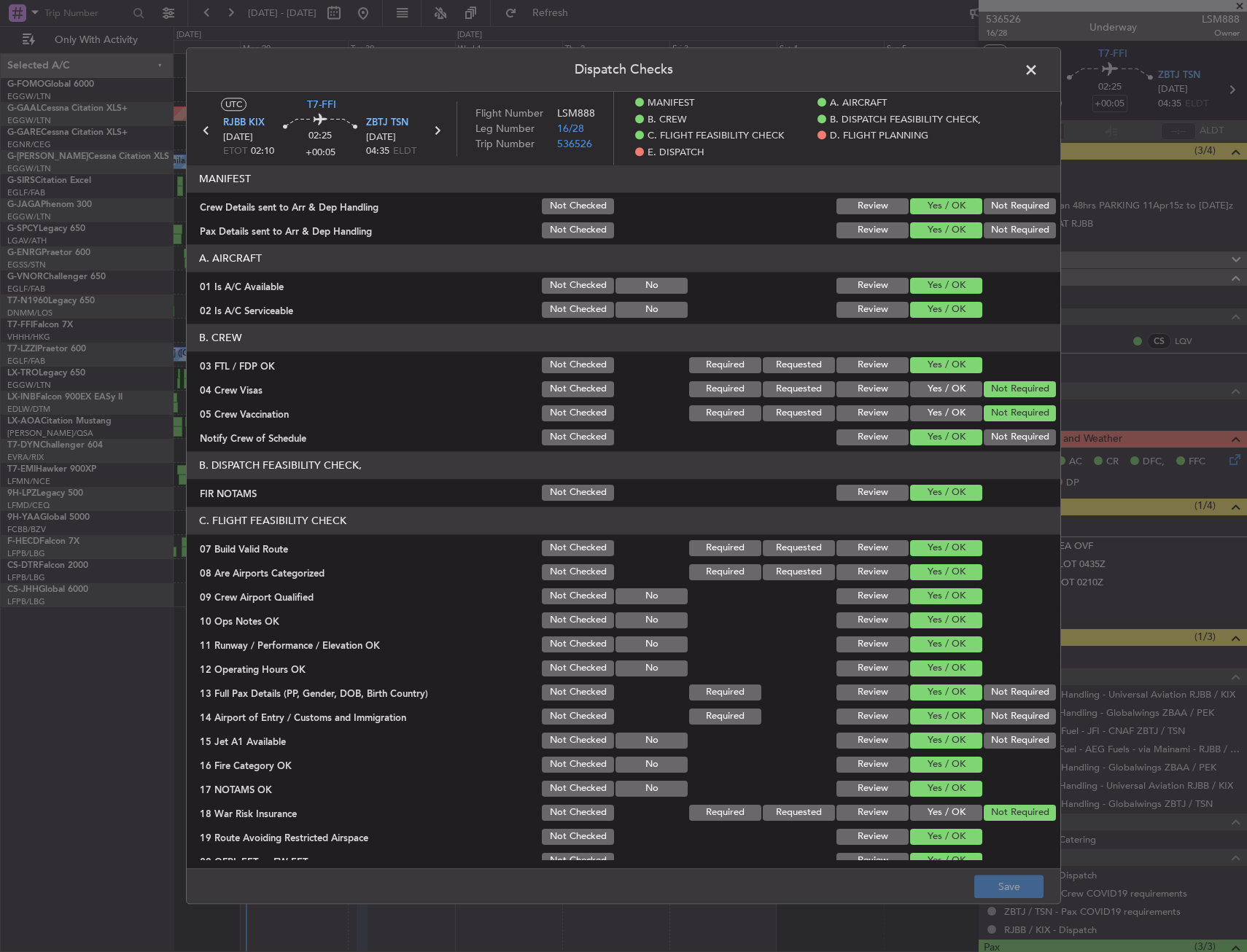
drag, startPoint x: 1034, startPoint y: 72, endPoint x: 346, endPoint y: 209, distance: 701.5
click at [1038, 72] on span at bounding box center [1038, 74] width 0 height 29
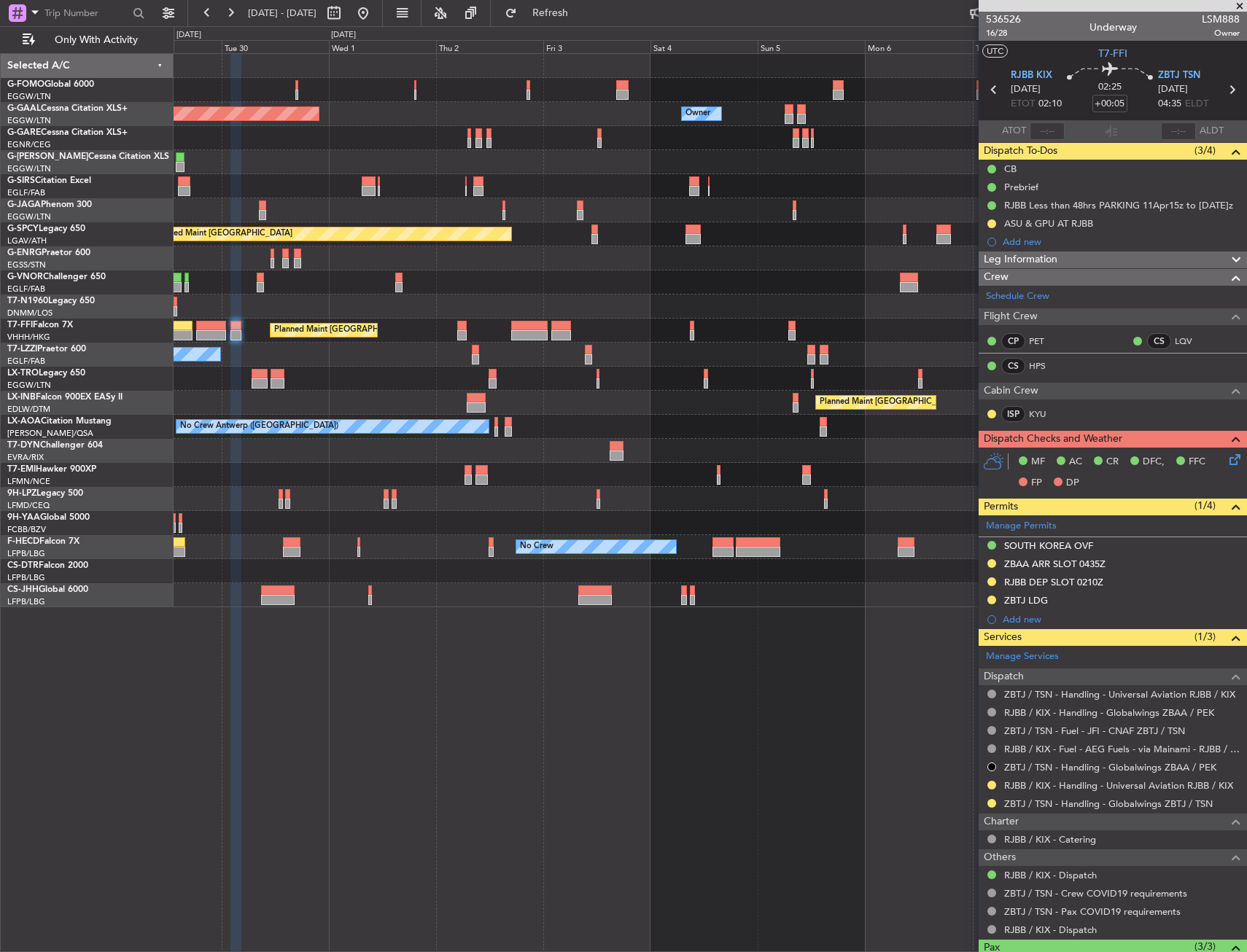
click at [642, 221] on div at bounding box center [709, 210] width 1073 height 24
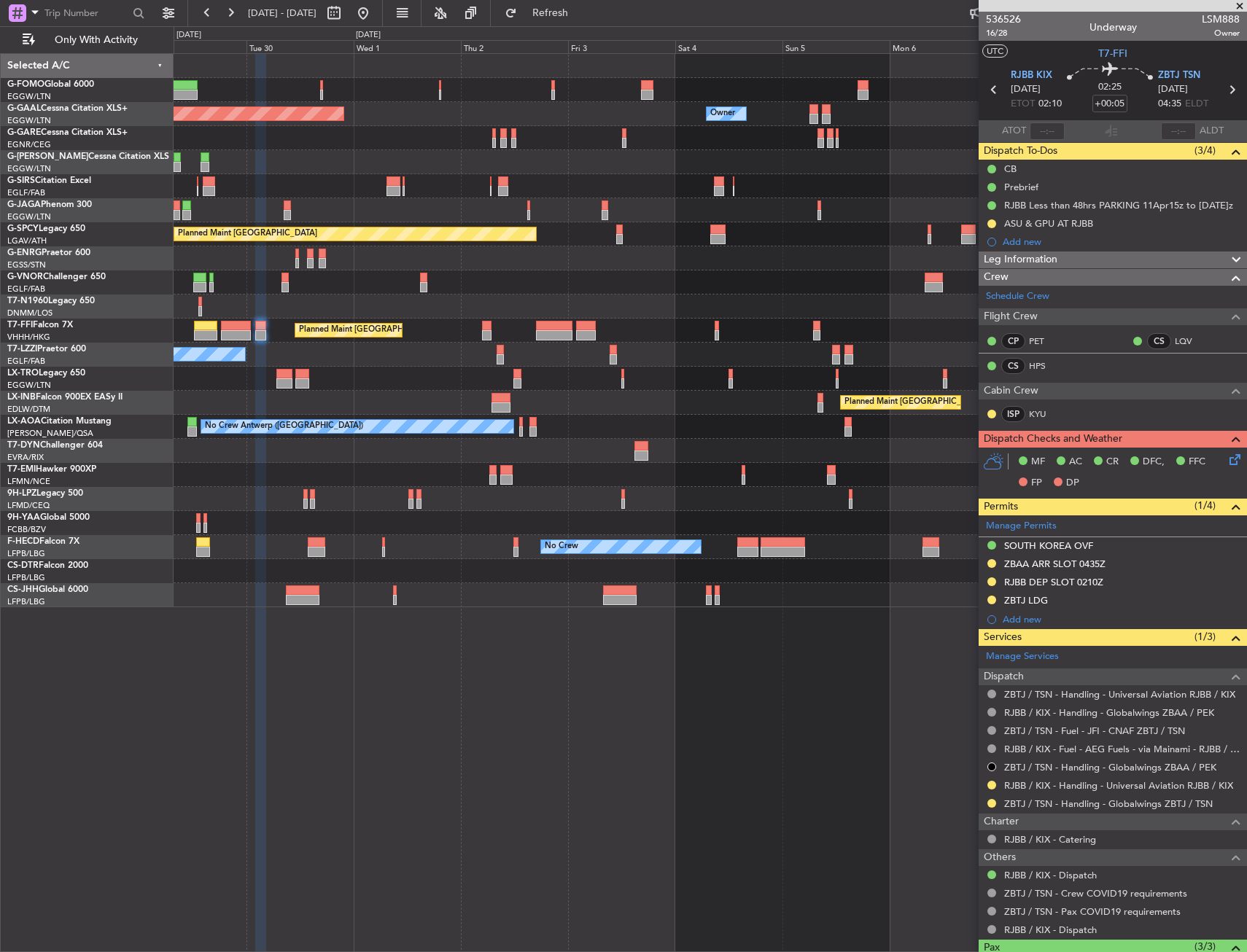
click at [623, 246] on div at bounding box center [709, 258] width 1073 height 24
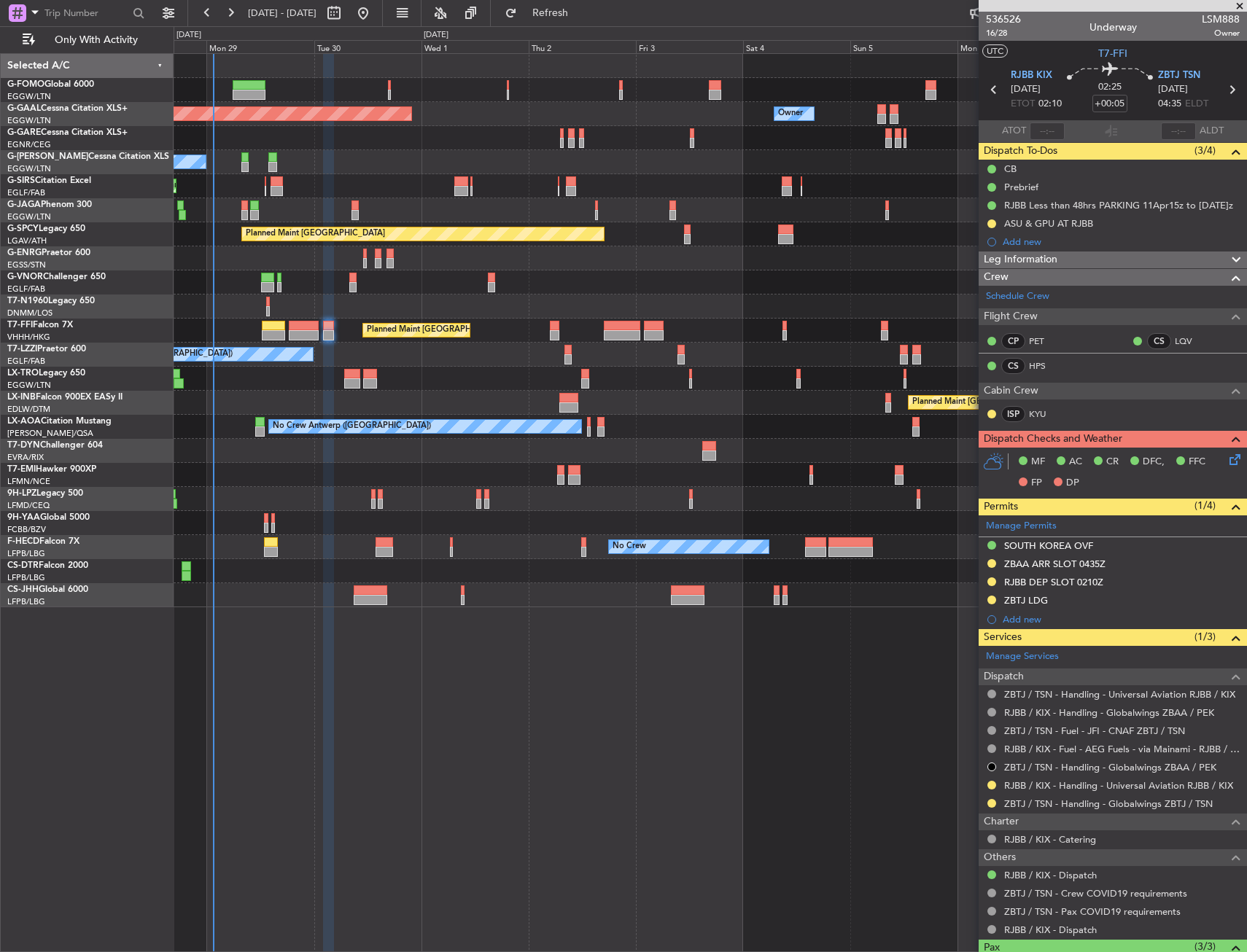
click at [564, 349] on div "A/C Unavailable [GEOGRAPHIC_DATA] ([GEOGRAPHIC_DATA])" at bounding box center [709, 354] width 1073 height 24
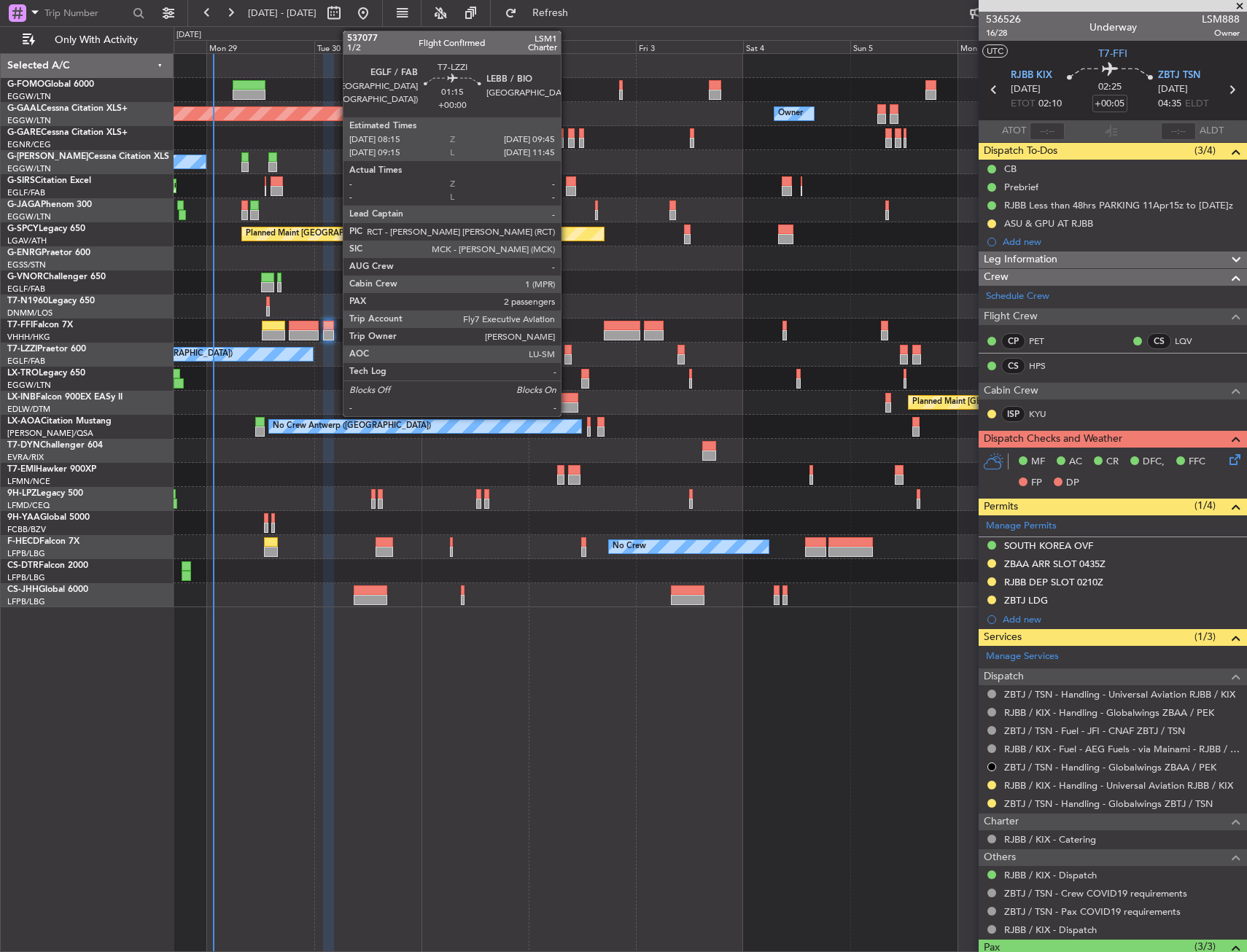
click at [568, 350] on div at bounding box center [568, 350] width 7 height 10
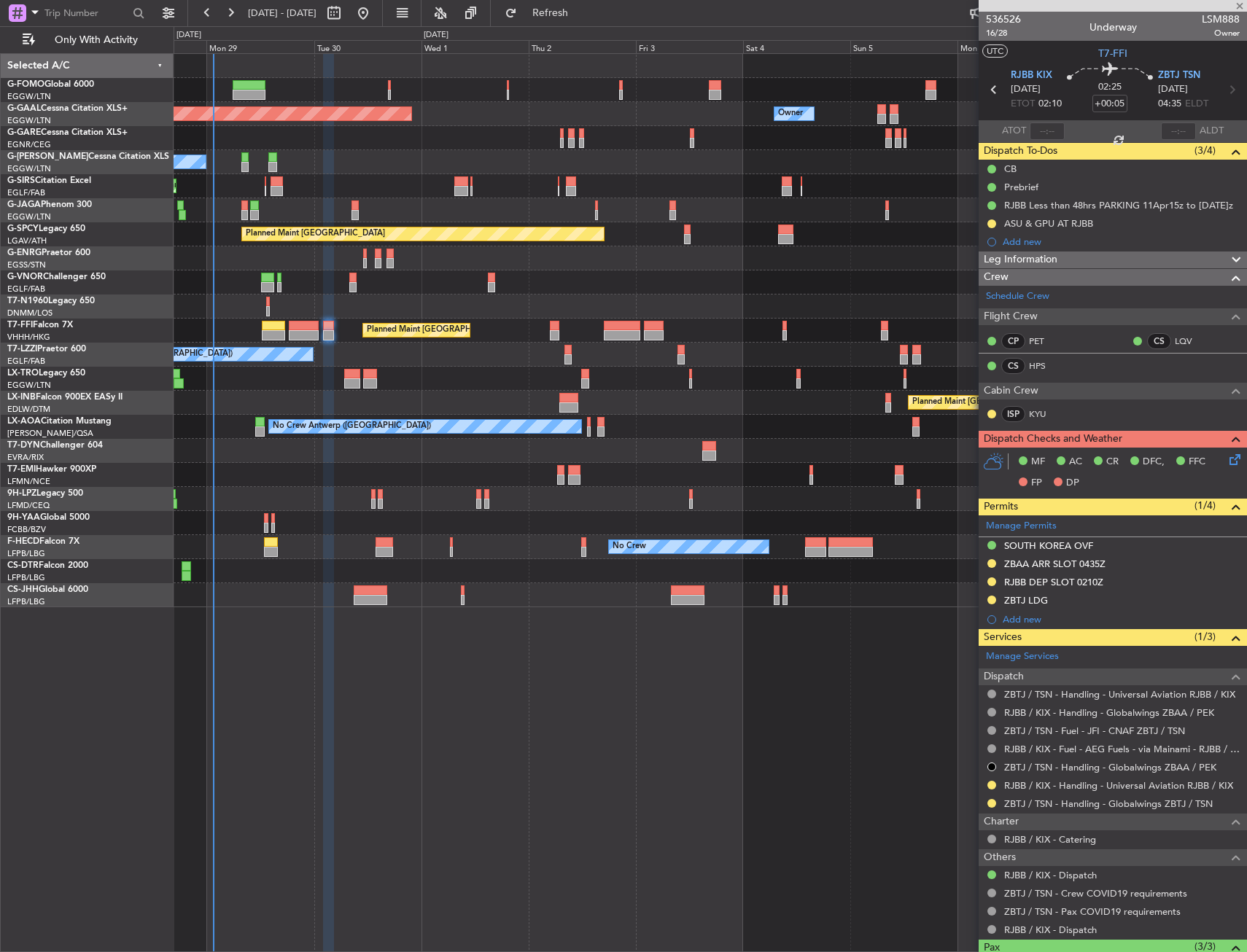
type input "2"
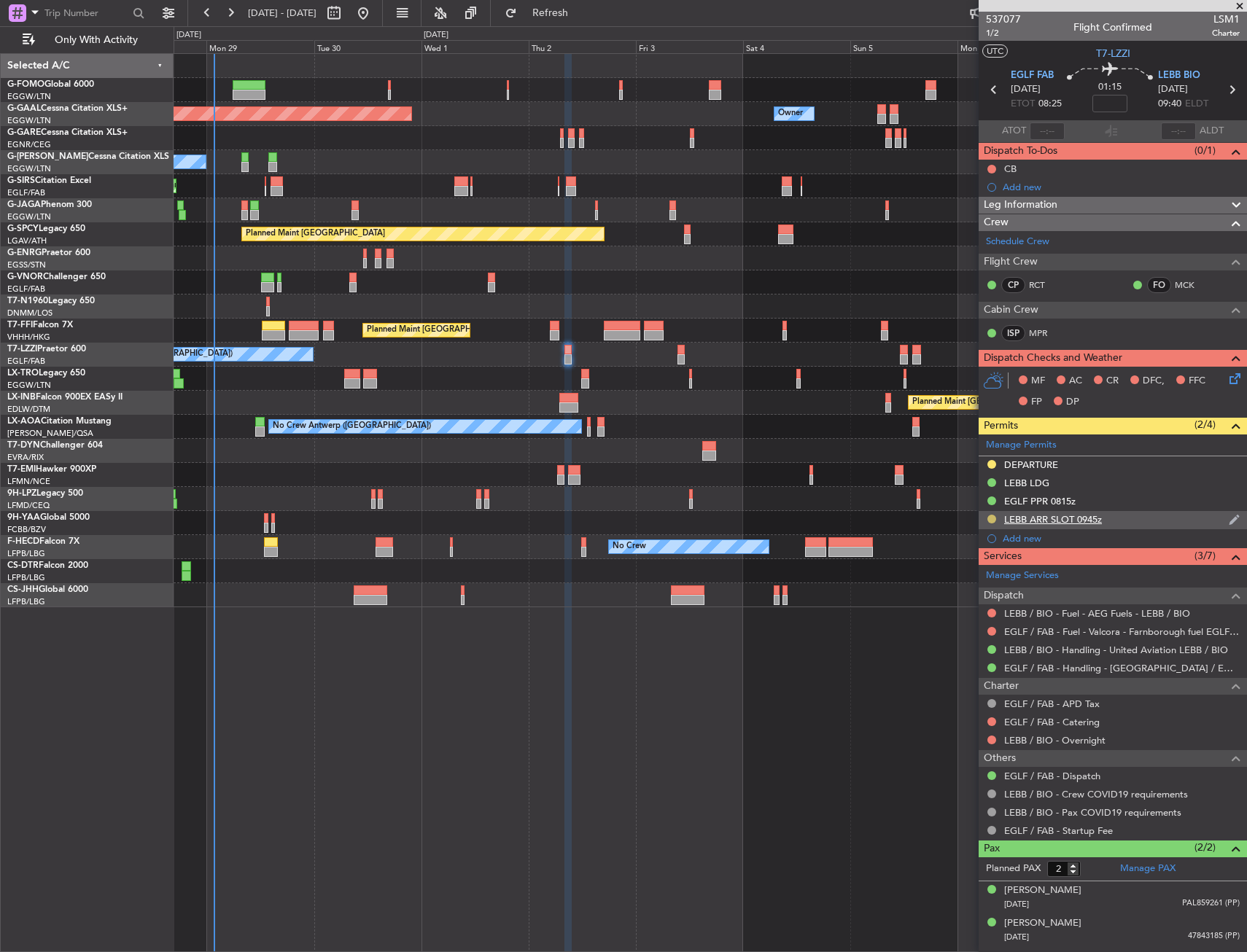
click at [993, 518] on button at bounding box center [992, 520] width 9 height 9
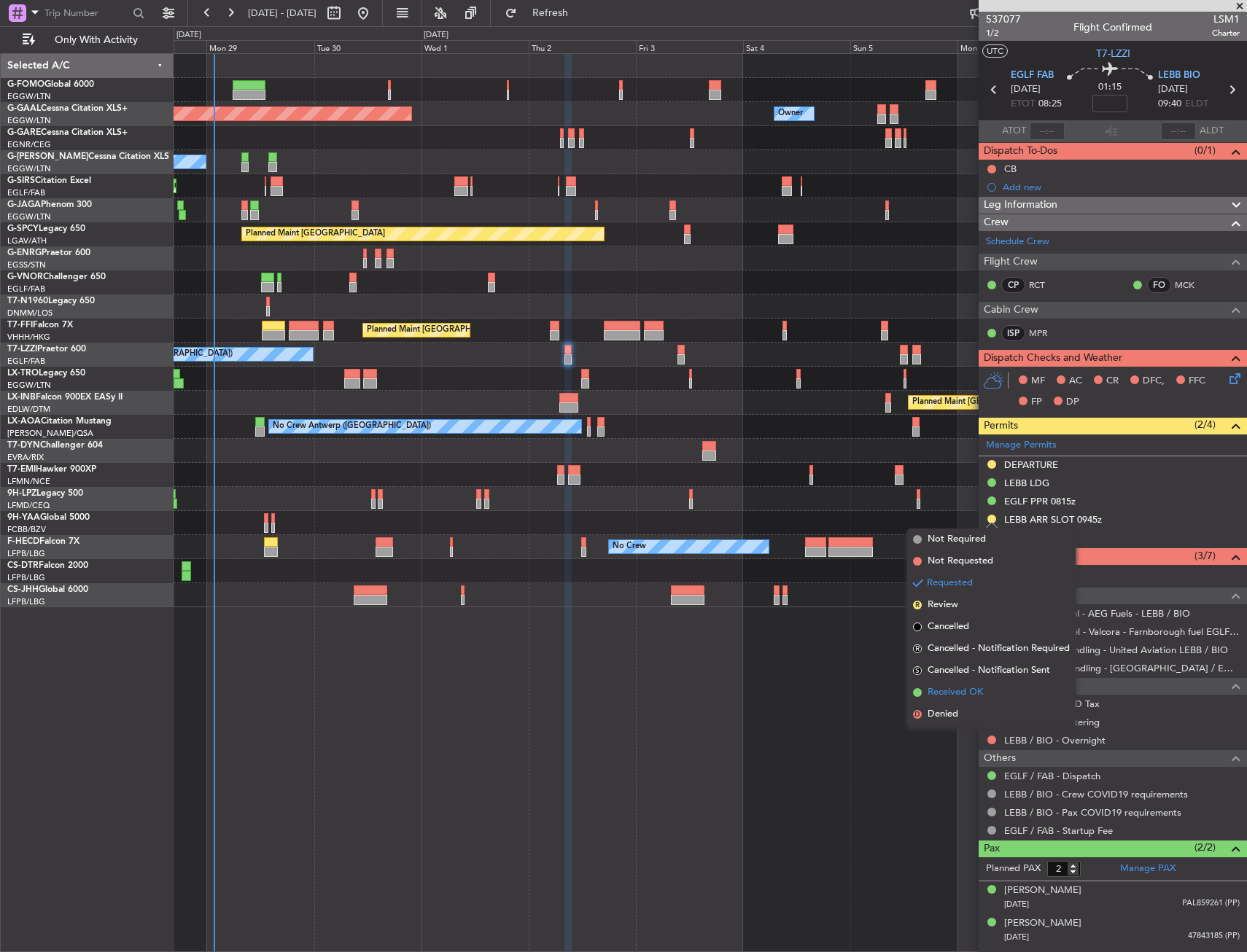
click at [952, 689] on span "Received OK" at bounding box center [955, 693] width 55 height 15
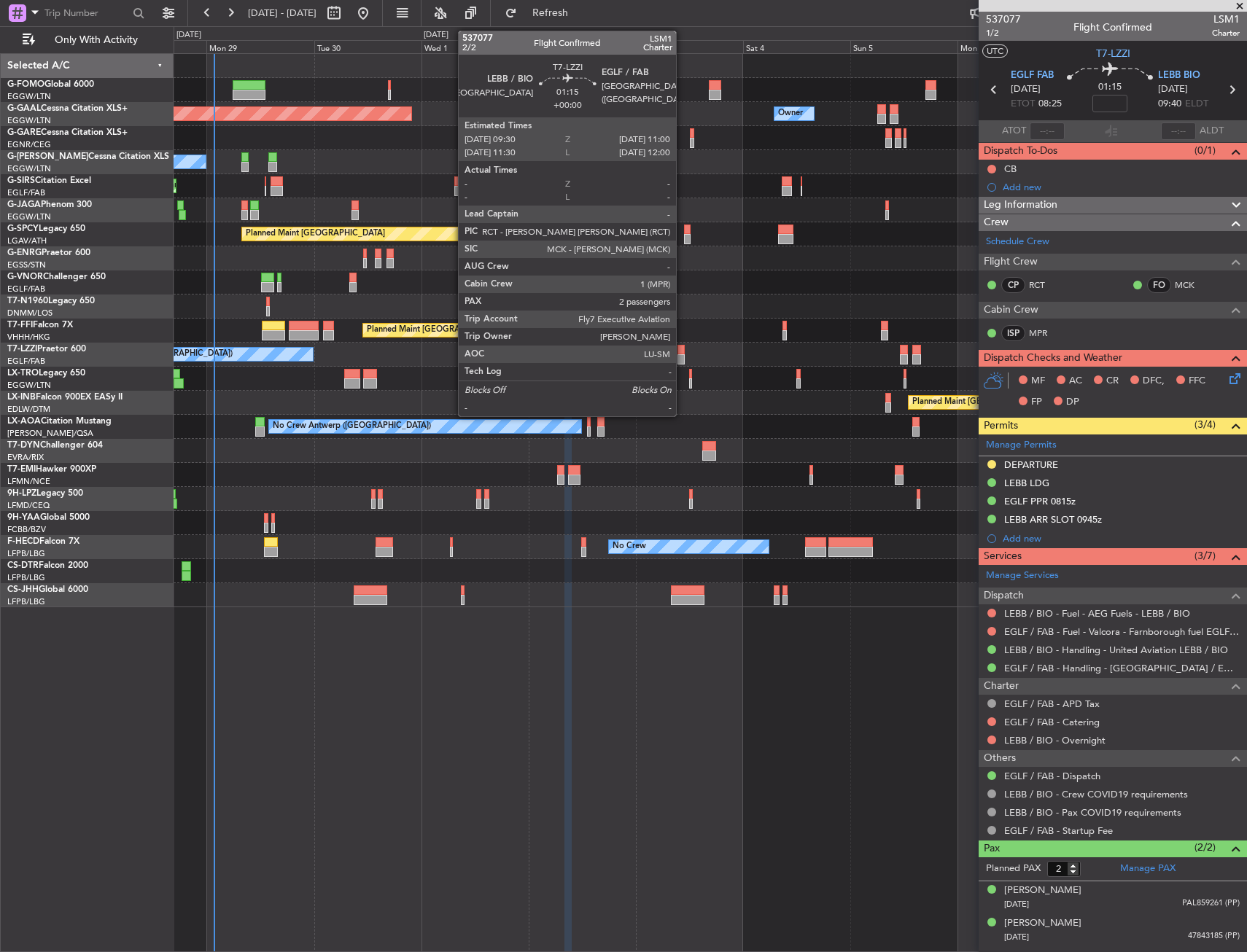
click at [682, 357] on div at bounding box center [681, 359] width 7 height 10
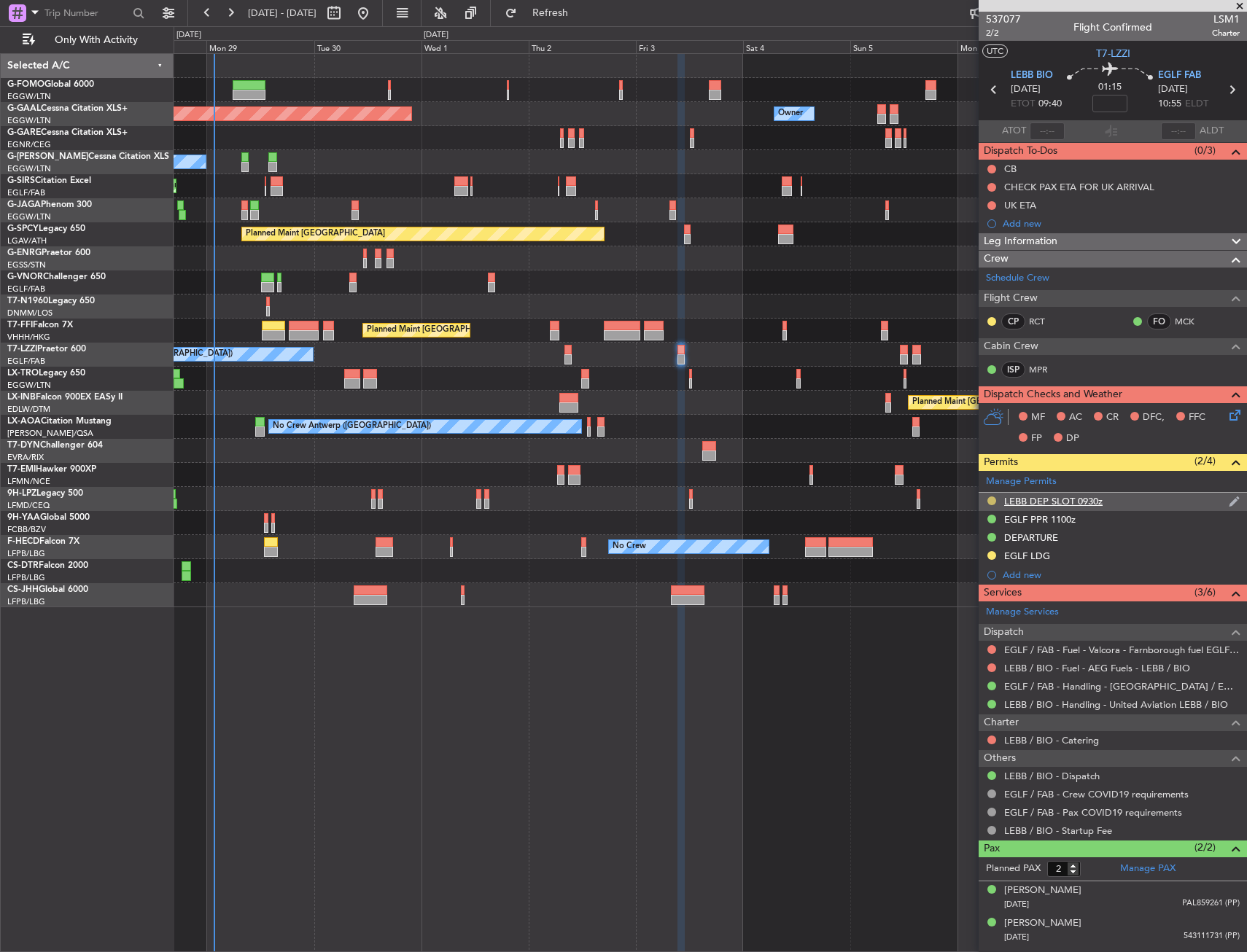
click at [990, 499] on button at bounding box center [992, 501] width 9 height 9
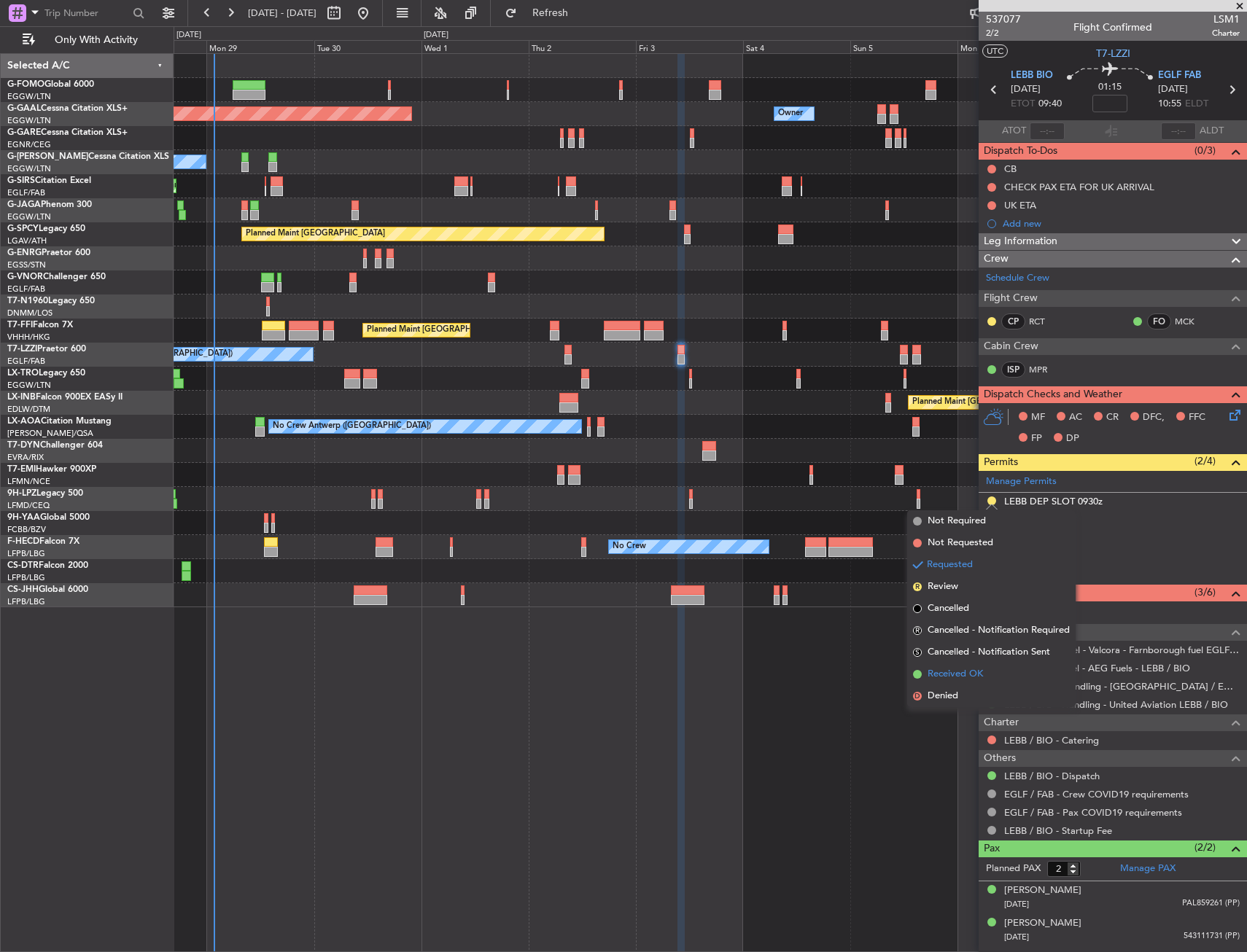
click at [940, 667] on li "Received OK" at bounding box center [991, 675] width 168 height 22
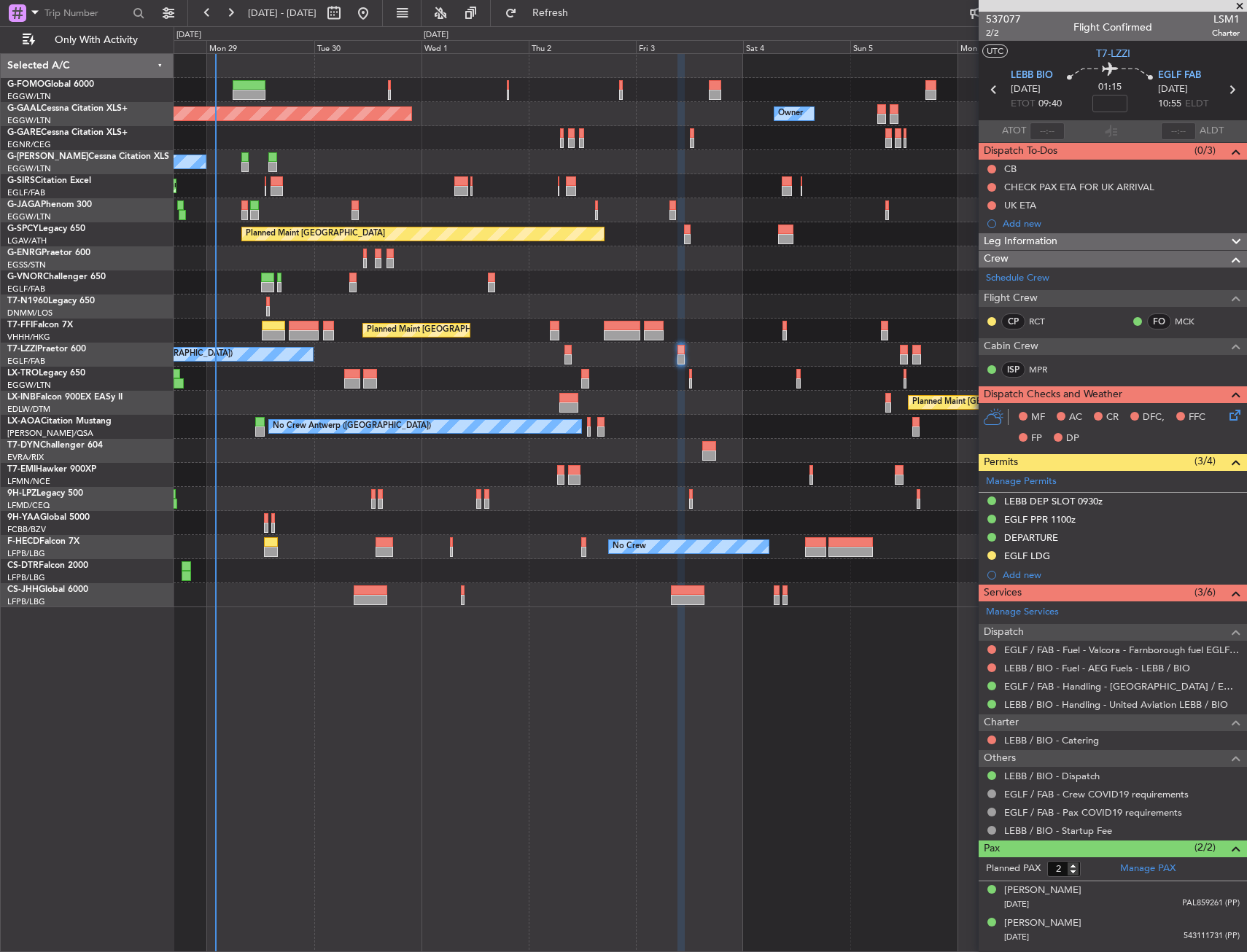
click at [275, 322] on div at bounding box center [273, 325] width 24 height 10
type input "-00:45"
type input "5"
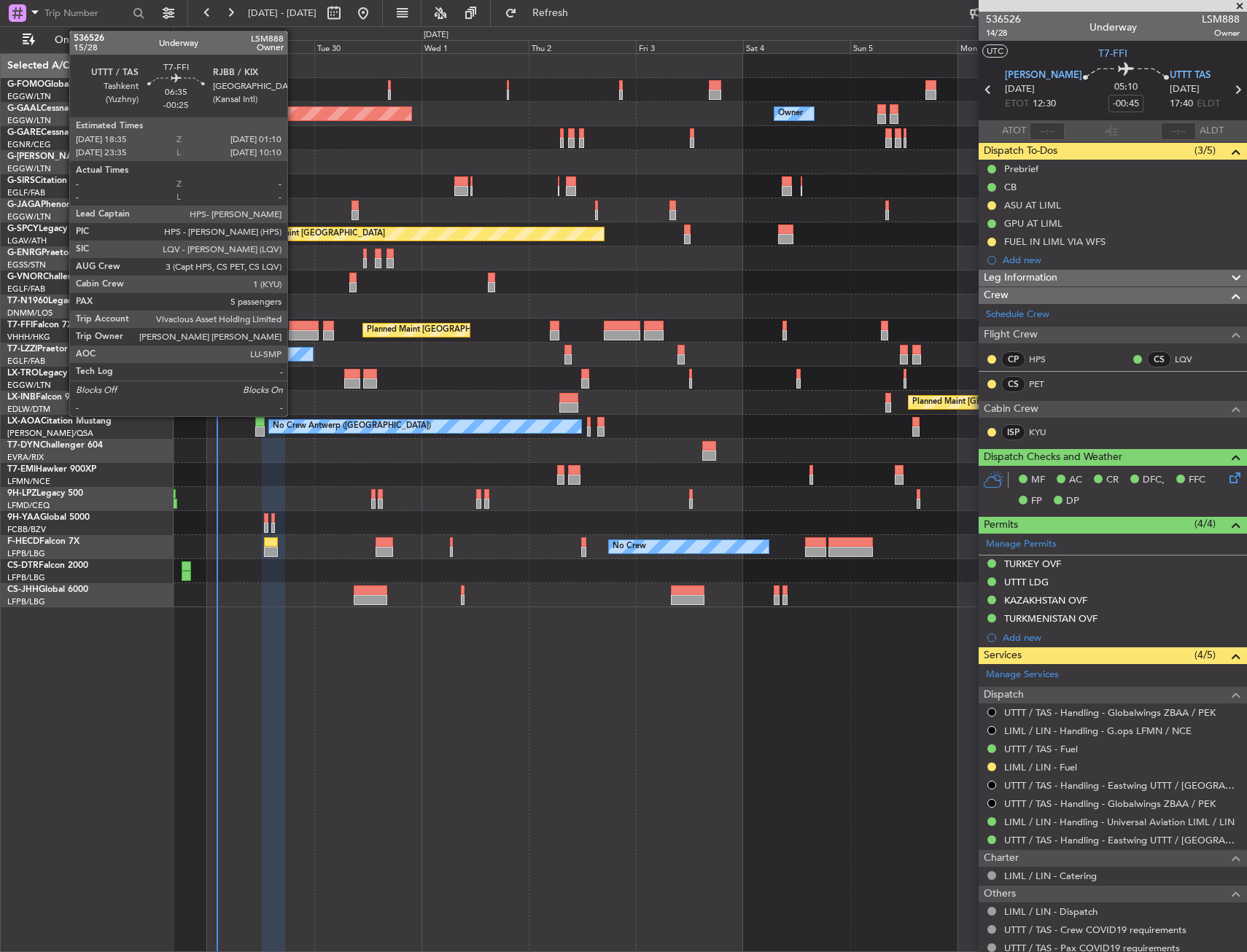
click at [294, 323] on div at bounding box center [303, 325] width 30 height 10
click at [301, 327] on div at bounding box center [303, 325] width 30 height 10
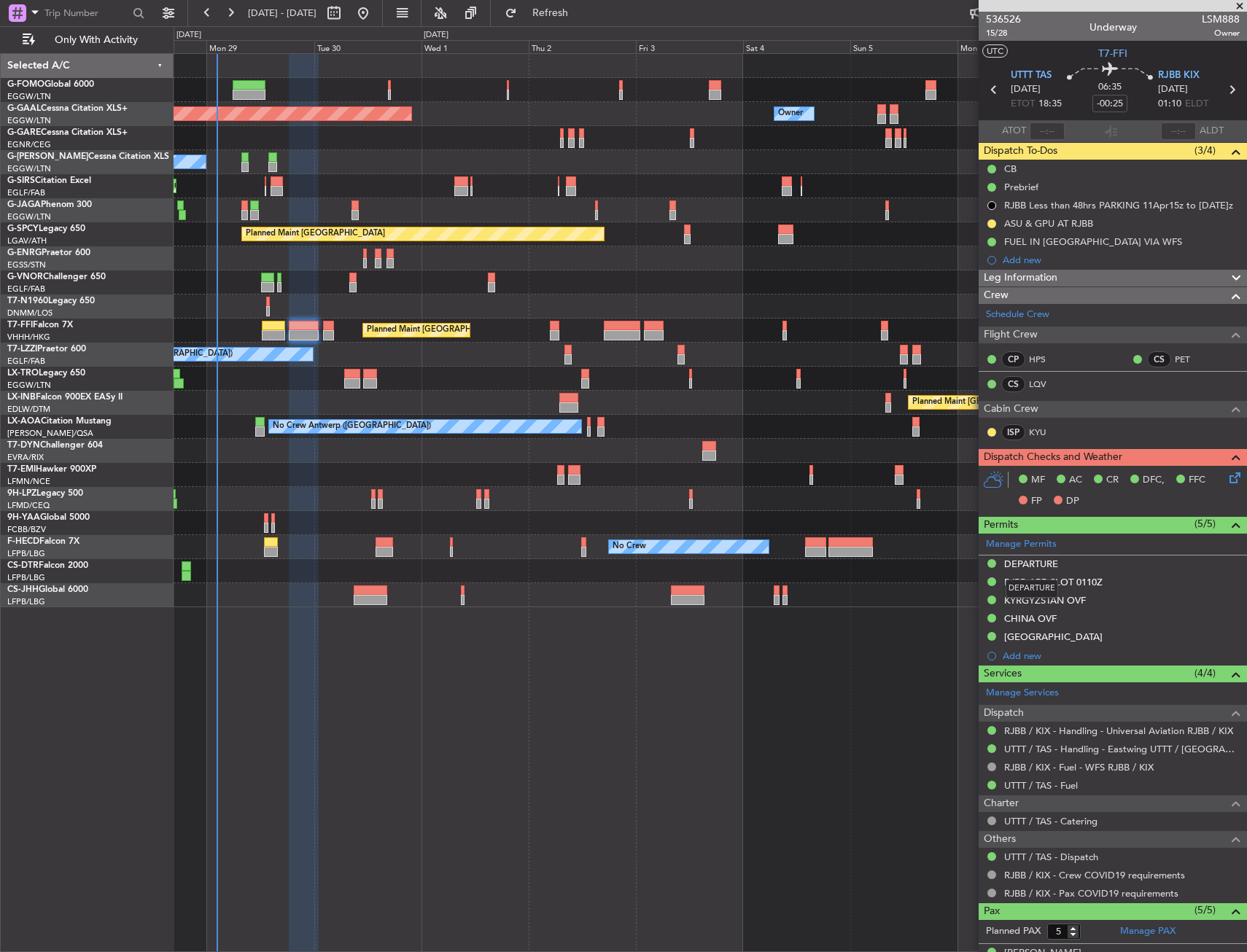
drag, startPoint x: 1033, startPoint y: 562, endPoint x: 1041, endPoint y: 579, distance: 18.8
click at [1033, 562] on div "DEPARTURE" at bounding box center [1030, 564] width 54 height 13
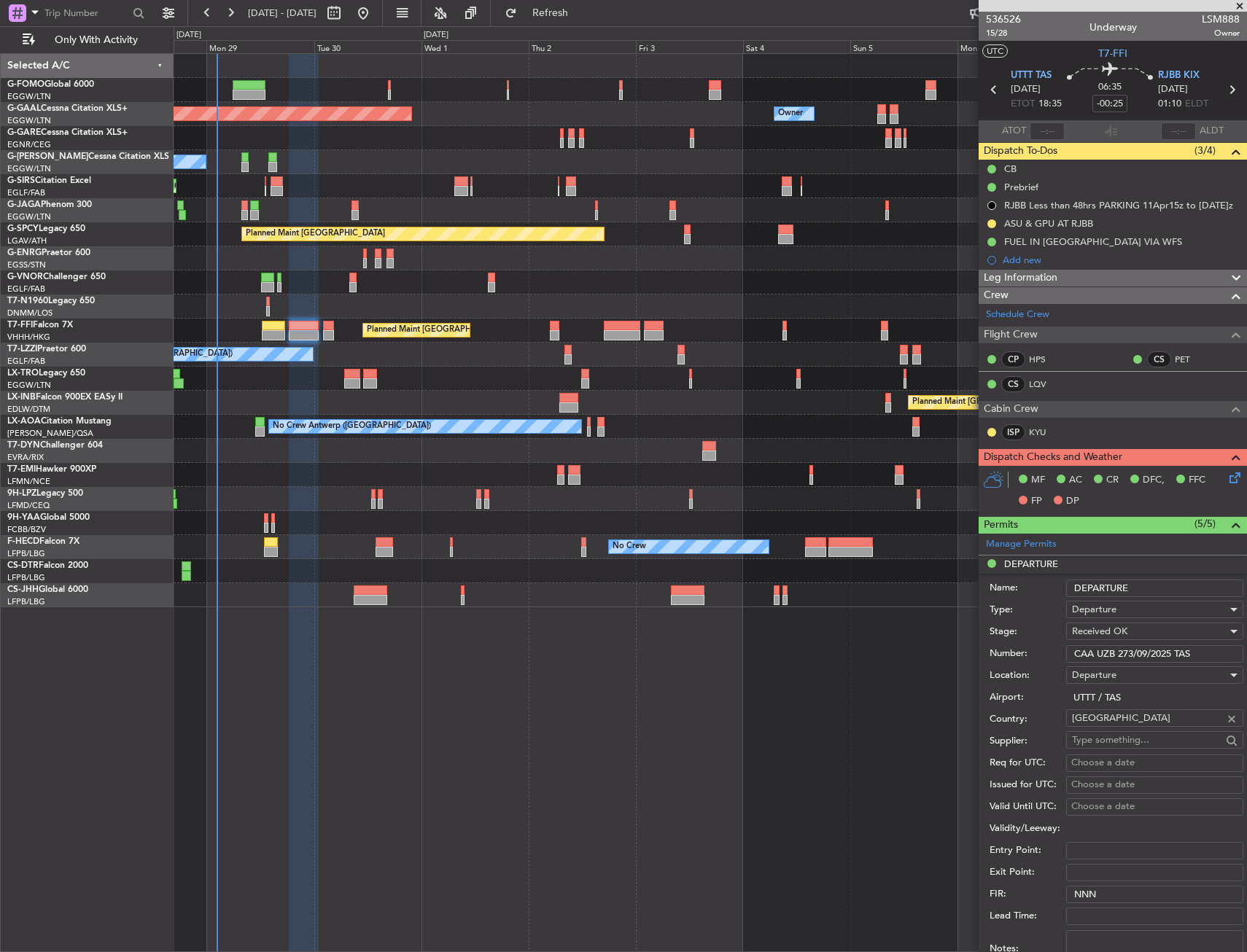
click at [1103, 650] on input "CAA UZB 273/09/2025 TAS" at bounding box center [1154, 654] width 177 height 17
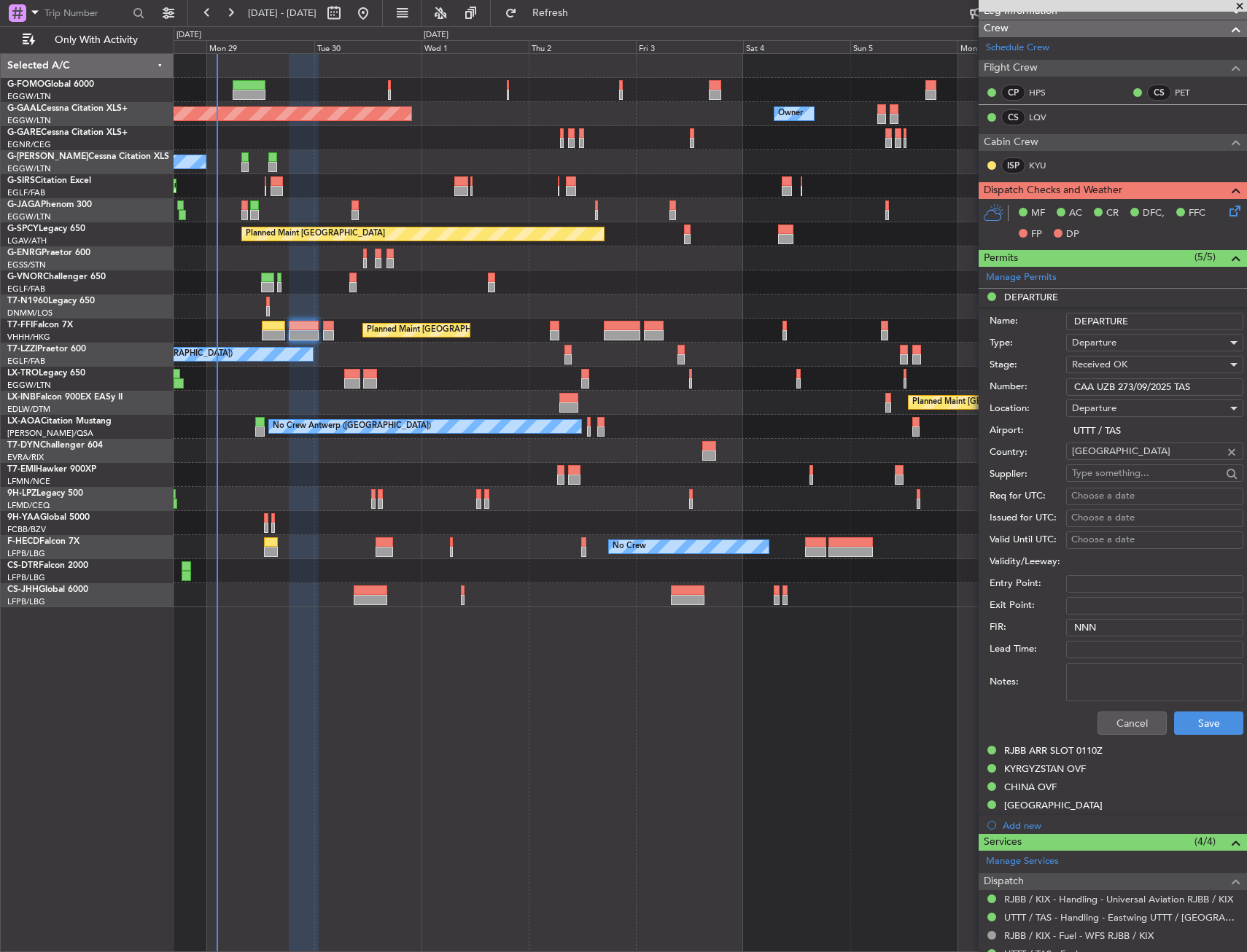
scroll to position [292, 0]
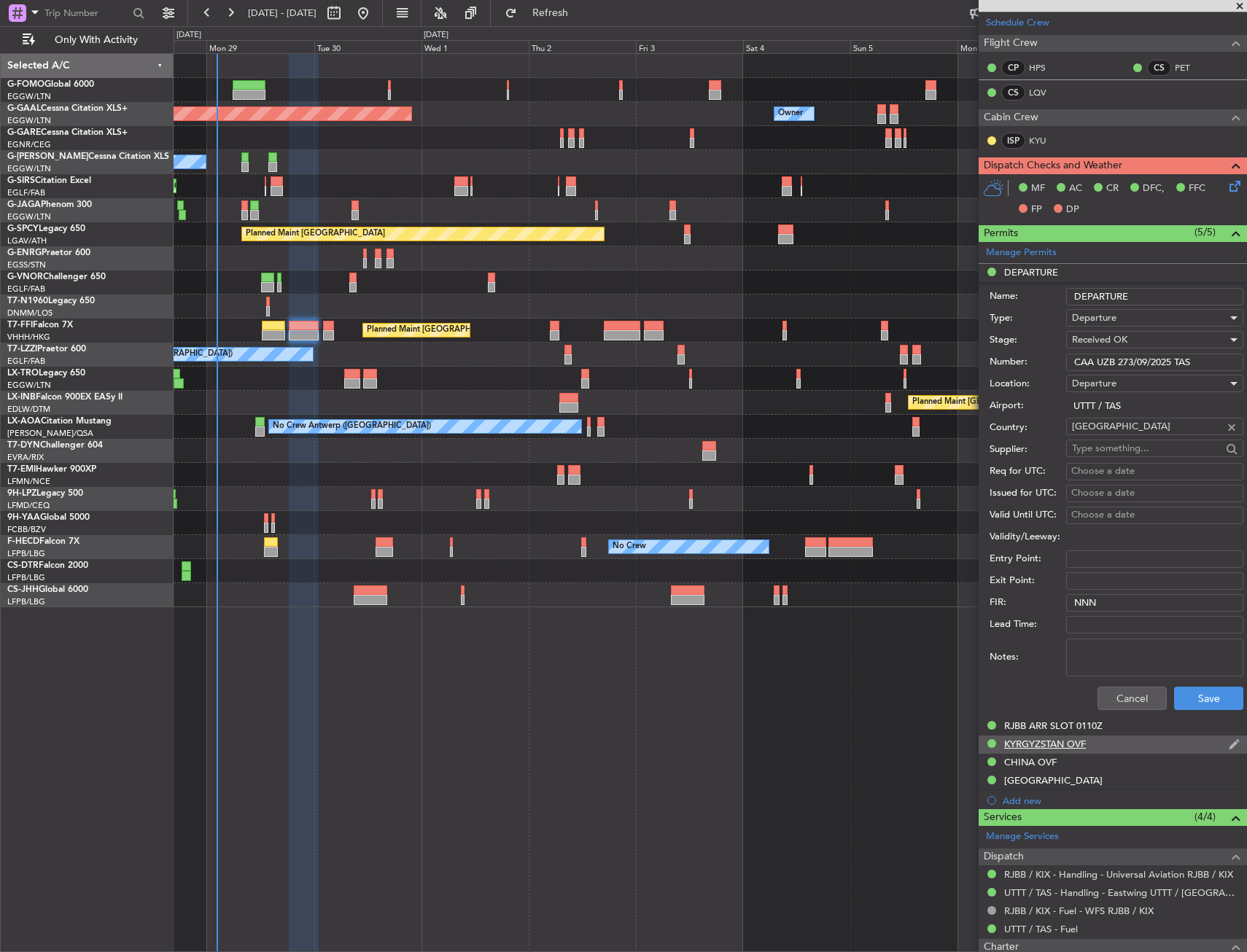
click at [1034, 747] on div "KYRGYZSTAN OVF" at bounding box center [1044, 744] width 82 height 13
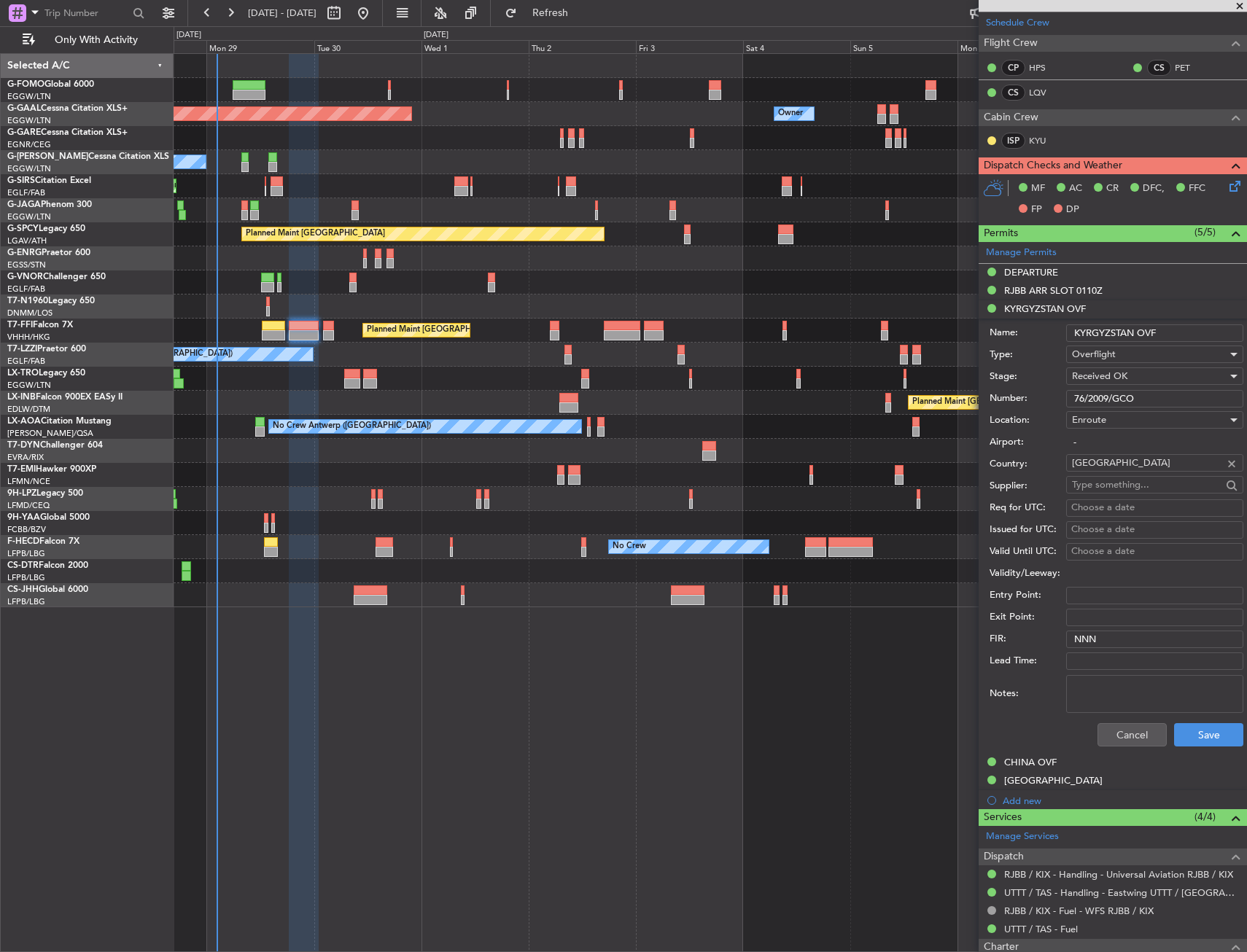
click at [1103, 402] on input "76/2009/GCO" at bounding box center [1154, 399] width 177 height 17
click at [1042, 759] on div "CHINA OVF" at bounding box center [1030, 763] width 53 height 13
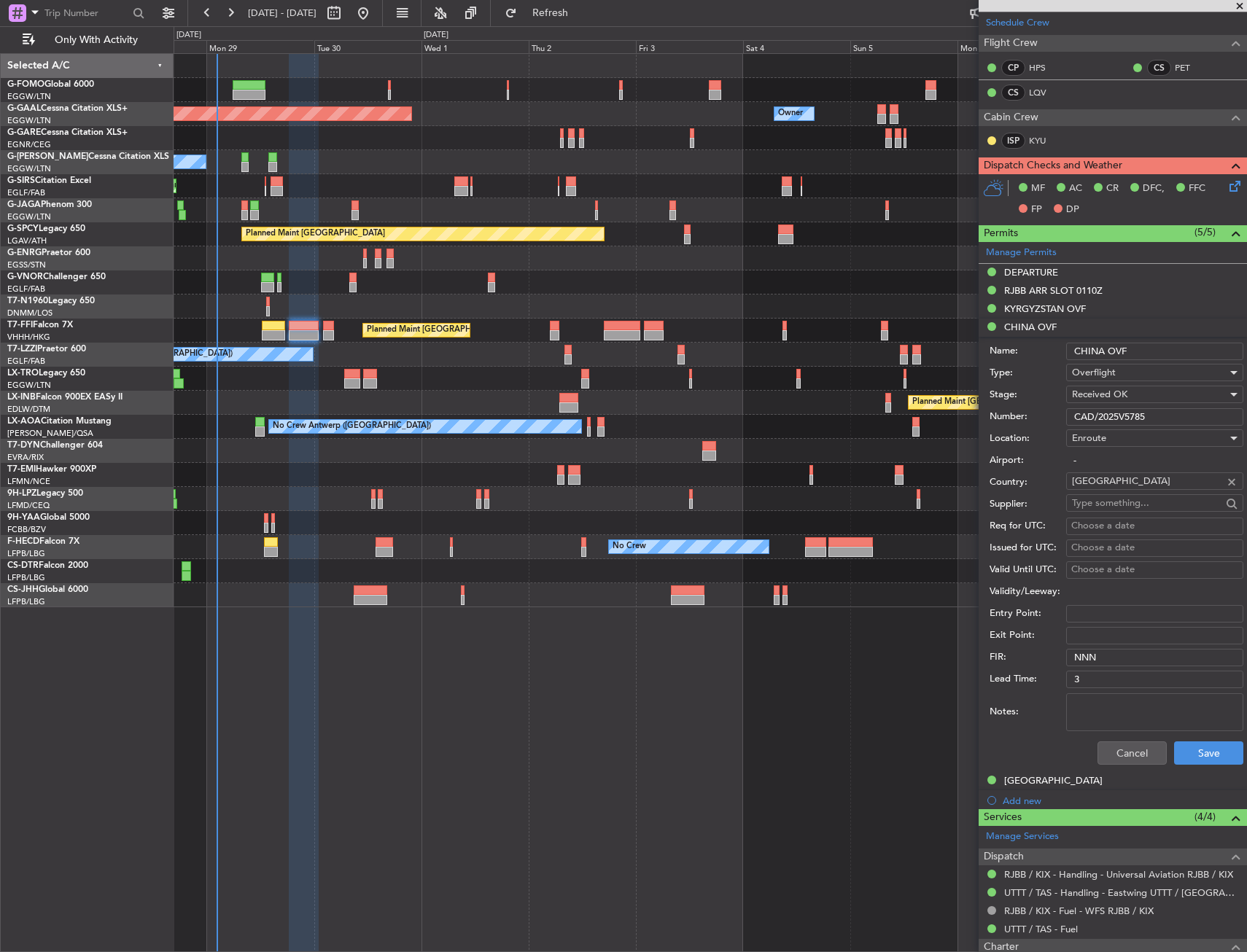
click at [1123, 418] on input "CAD/2025V5785" at bounding box center [1154, 417] width 177 height 17
click at [1026, 780] on div "[GEOGRAPHIC_DATA]" at bounding box center [1053, 781] width 98 height 13
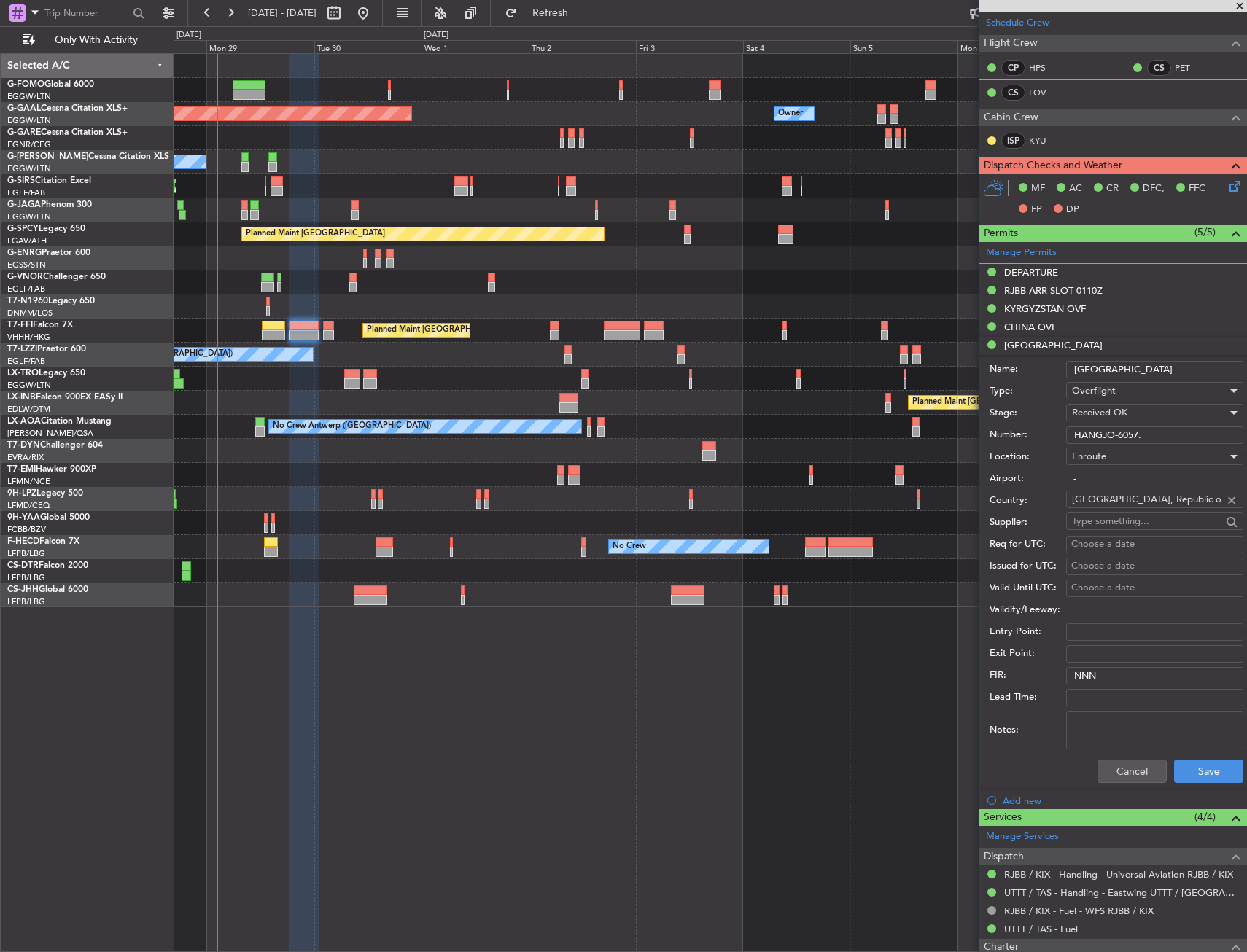
click at [1108, 431] on input "HANGJO-6057." at bounding box center [1154, 435] width 177 height 17
click at [1115, 778] on button "Cancel" at bounding box center [1132, 772] width 69 height 24
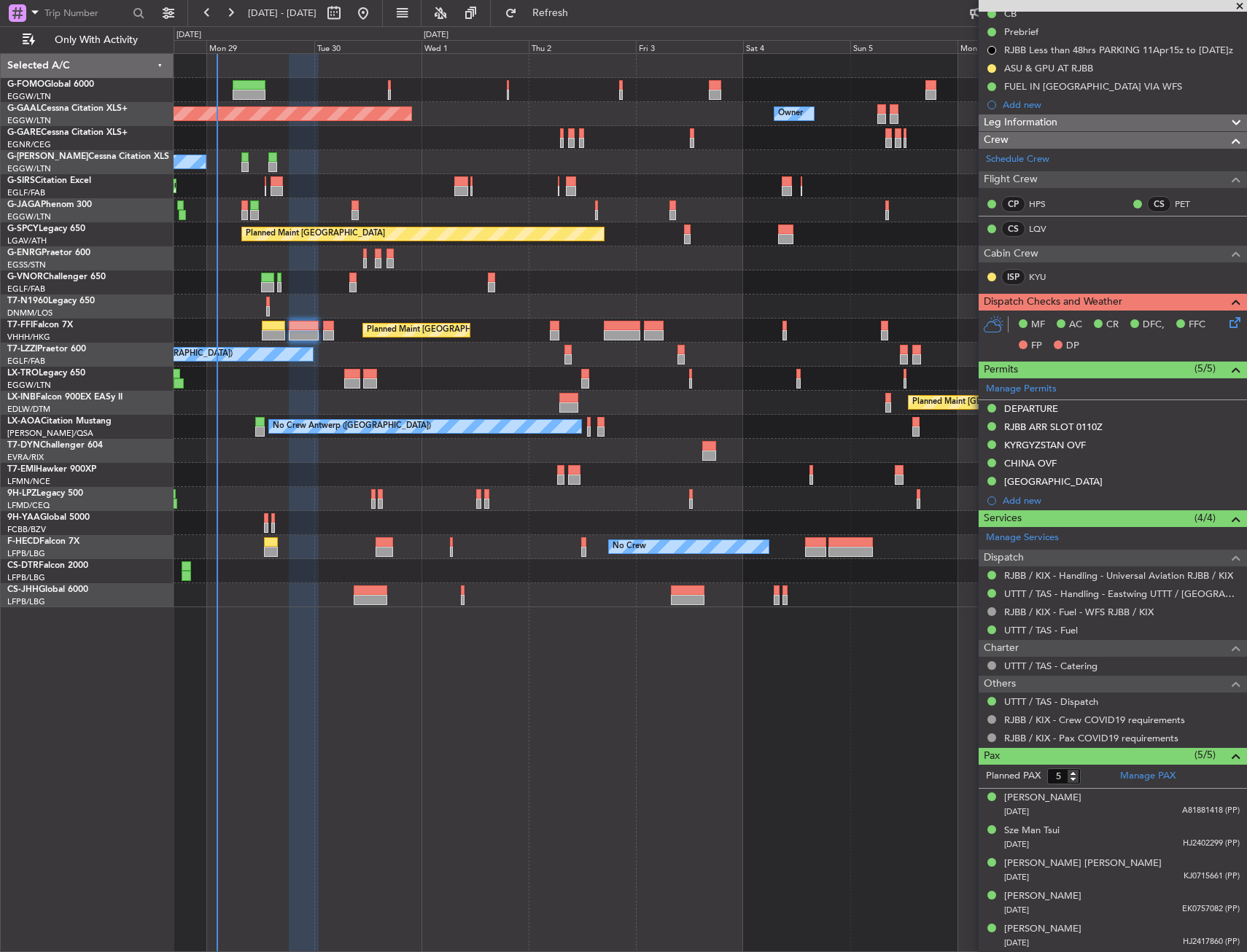
scroll to position [0, 0]
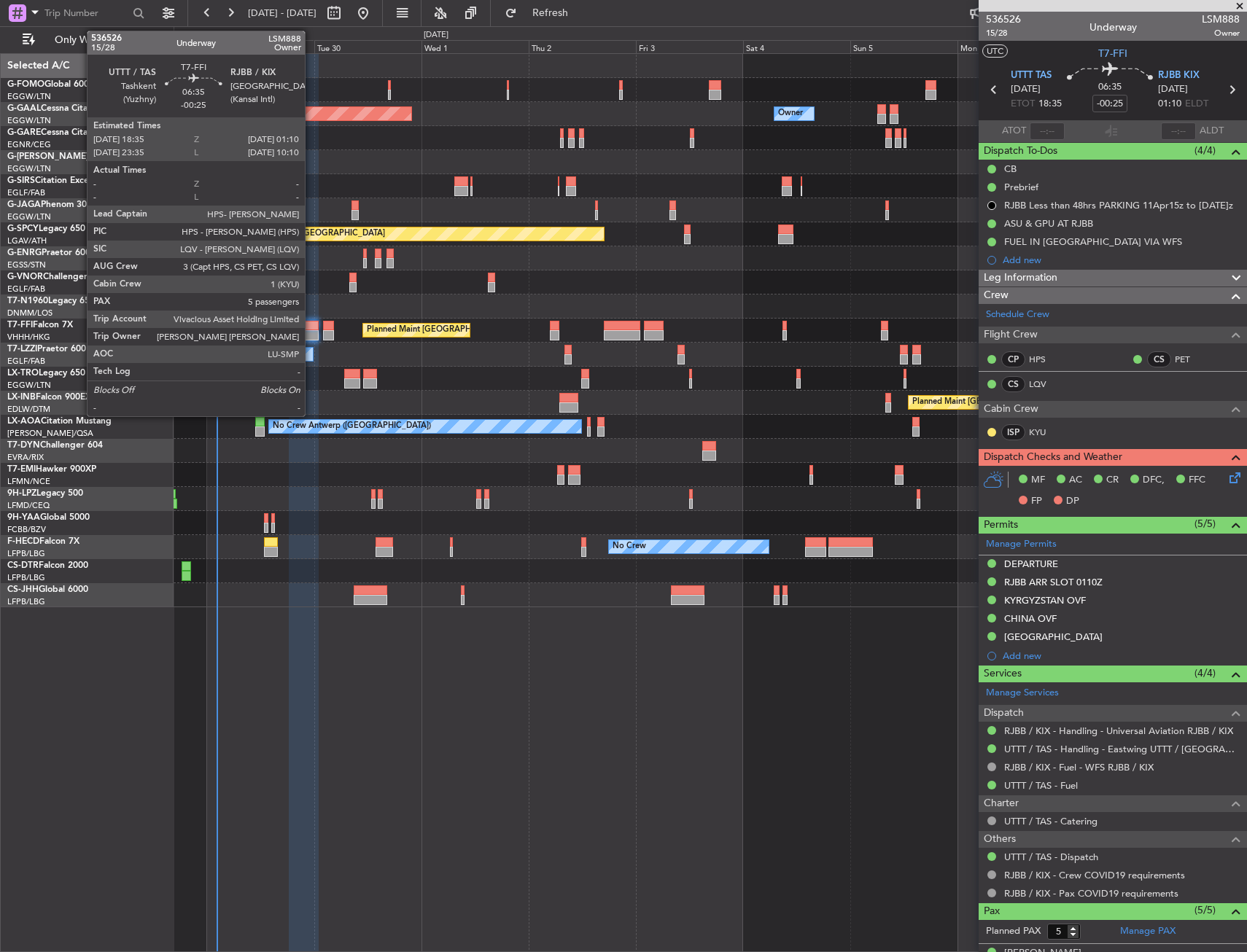
click at [312, 337] on div at bounding box center [303, 335] width 30 height 10
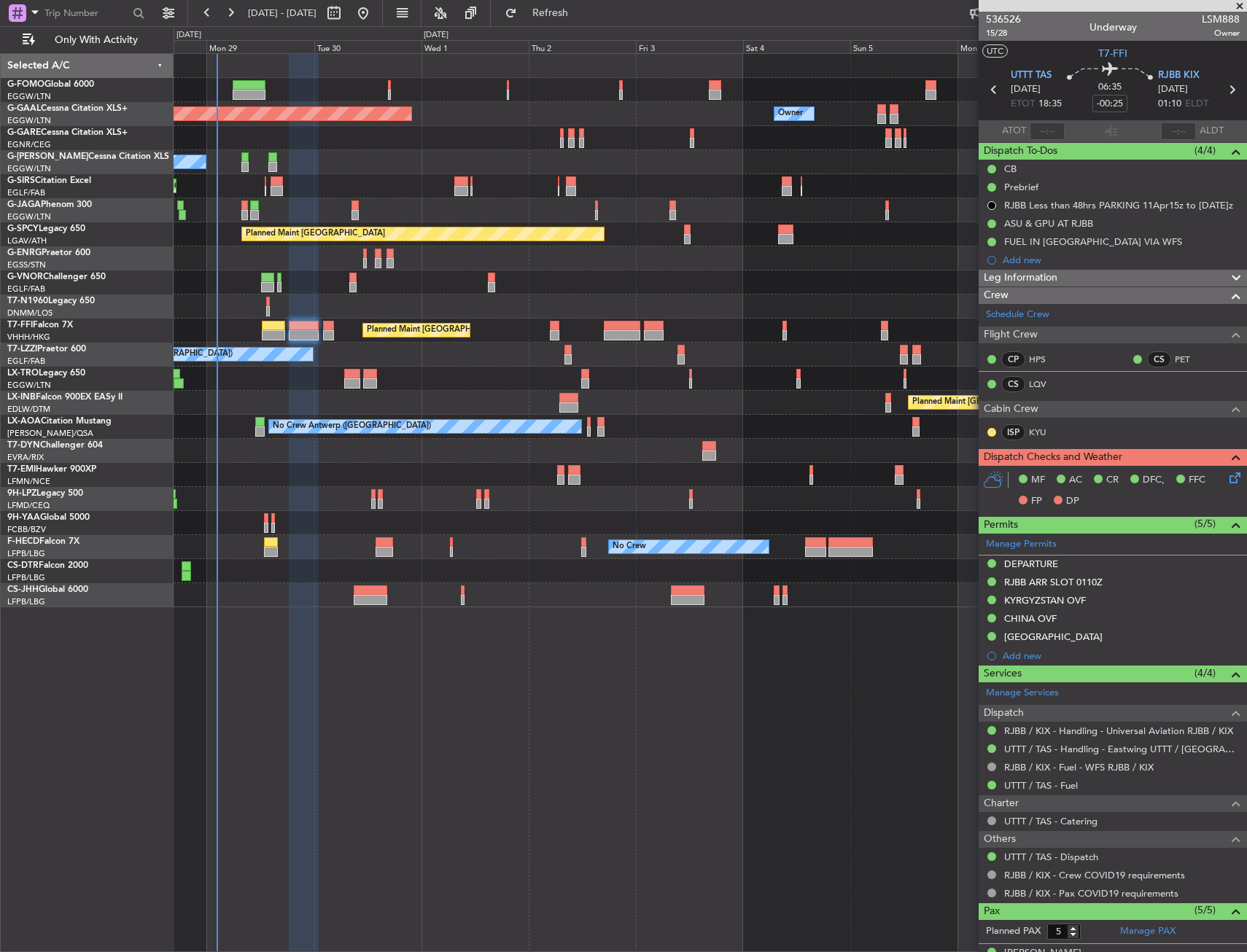
click at [1227, 481] on icon at bounding box center [1232, 475] width 12 height 12
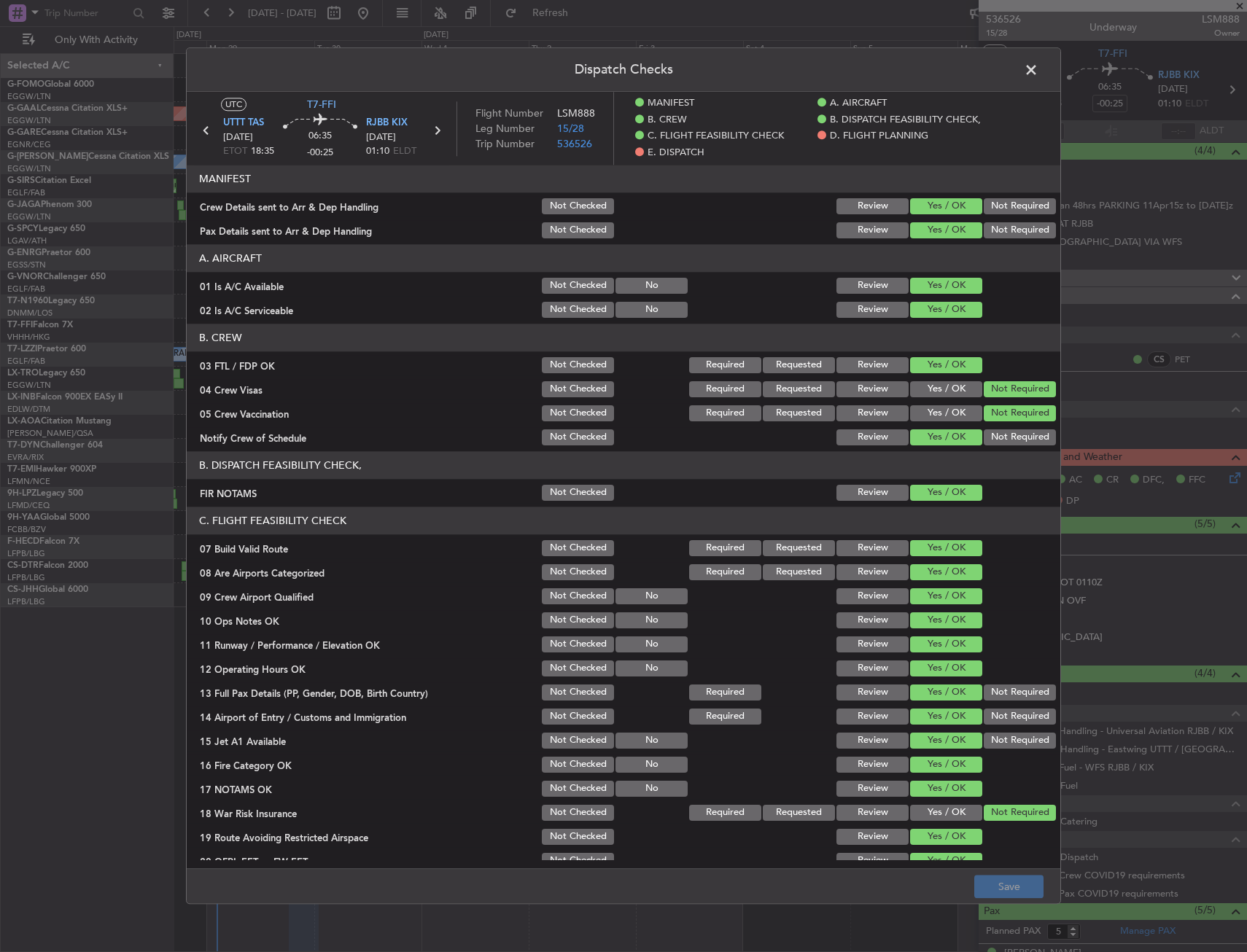
scroll to position [583, 0]
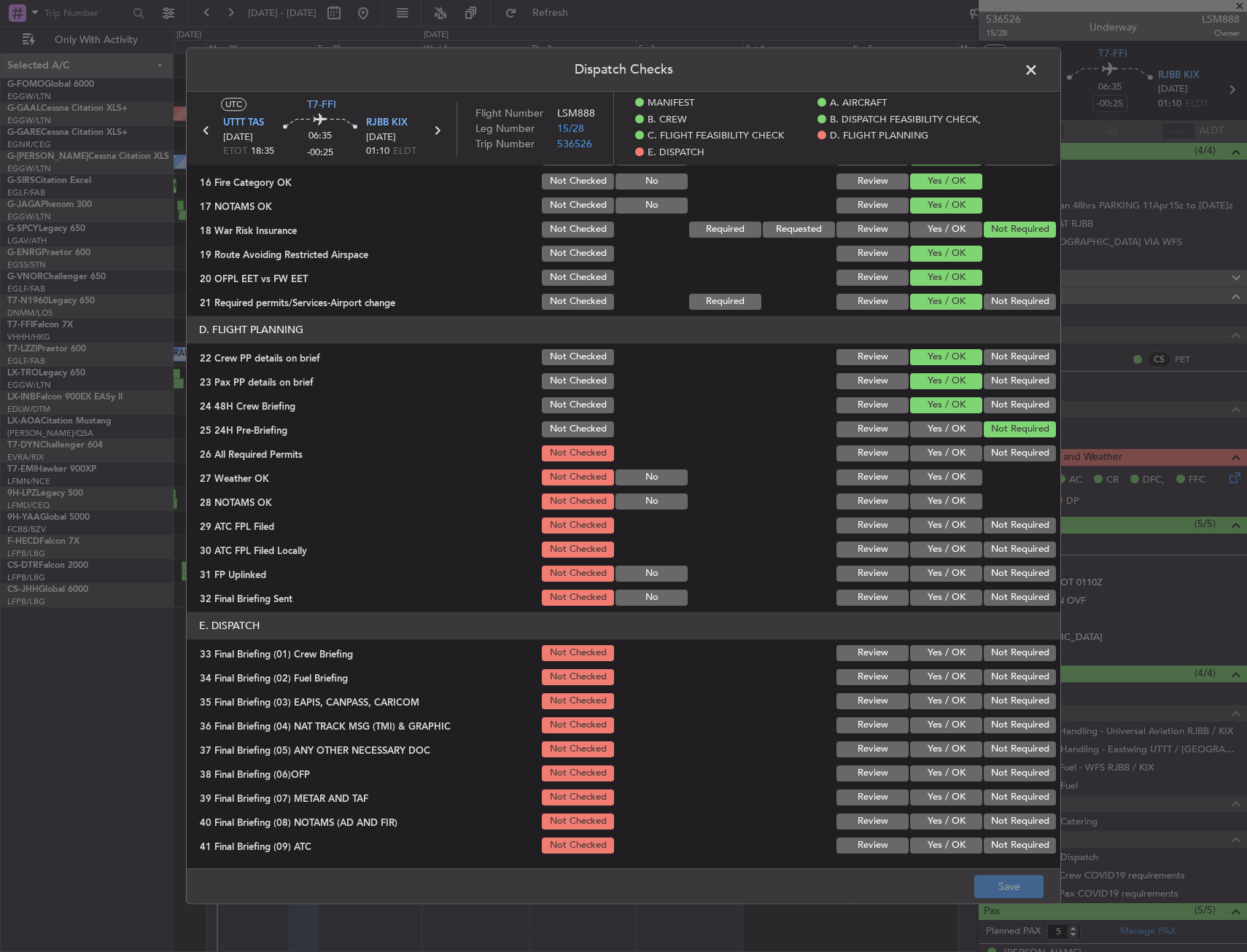
click at [935, 446] on button "Yes / OK" at bounding box center [945, 454] width 72 height 16
click at [935, 452] on button "Yes / OK" at bounding box center [945, 454] width 72 height 16
click at [934, 461] on button "Yes / OK" at bounding box center [945, 454] width 72 height 16
click at [934, 469] on div "Yes / OK" at bounding box center [945, 478] width 74 height 20
click at [931, 489] on section "D. FLIGHT PLANNING 22 Crew PP details on brief Not Checked Review Yes / OK Not …" at bounding box center [624, 462] width 874 height 293
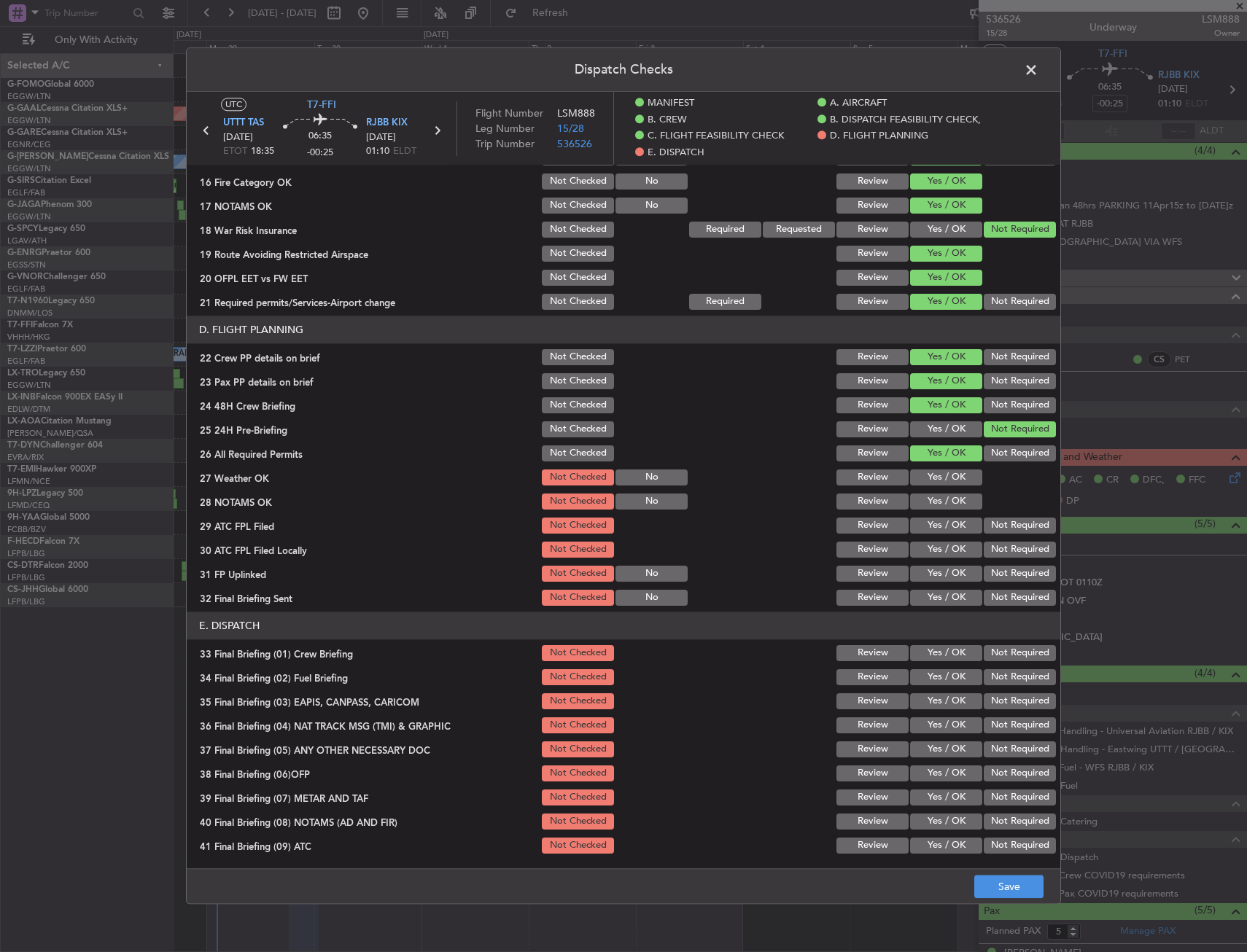
click at [931, 497] on button "Yes / OK" at bounding box center [945, 502] width 72 height 16
click at [931, 512] on section "D. FLIGHT PLANNING 22 Crew PP details on brief Not Checked Review Yes / OK Not …" at bounding box center [624, 462] width 874 height 293
drag, startPoint x: 929, startPoint y: 475, endPoint x: 929, endPoint y: 495, distance: 20.0
click at [929, 481] on button "Yes / OK" at bounding box center [945, 478] width 72 height 16
click at [930, 524] on button "Yes / OK" at bounding box center [945, 526] width 72 height 16
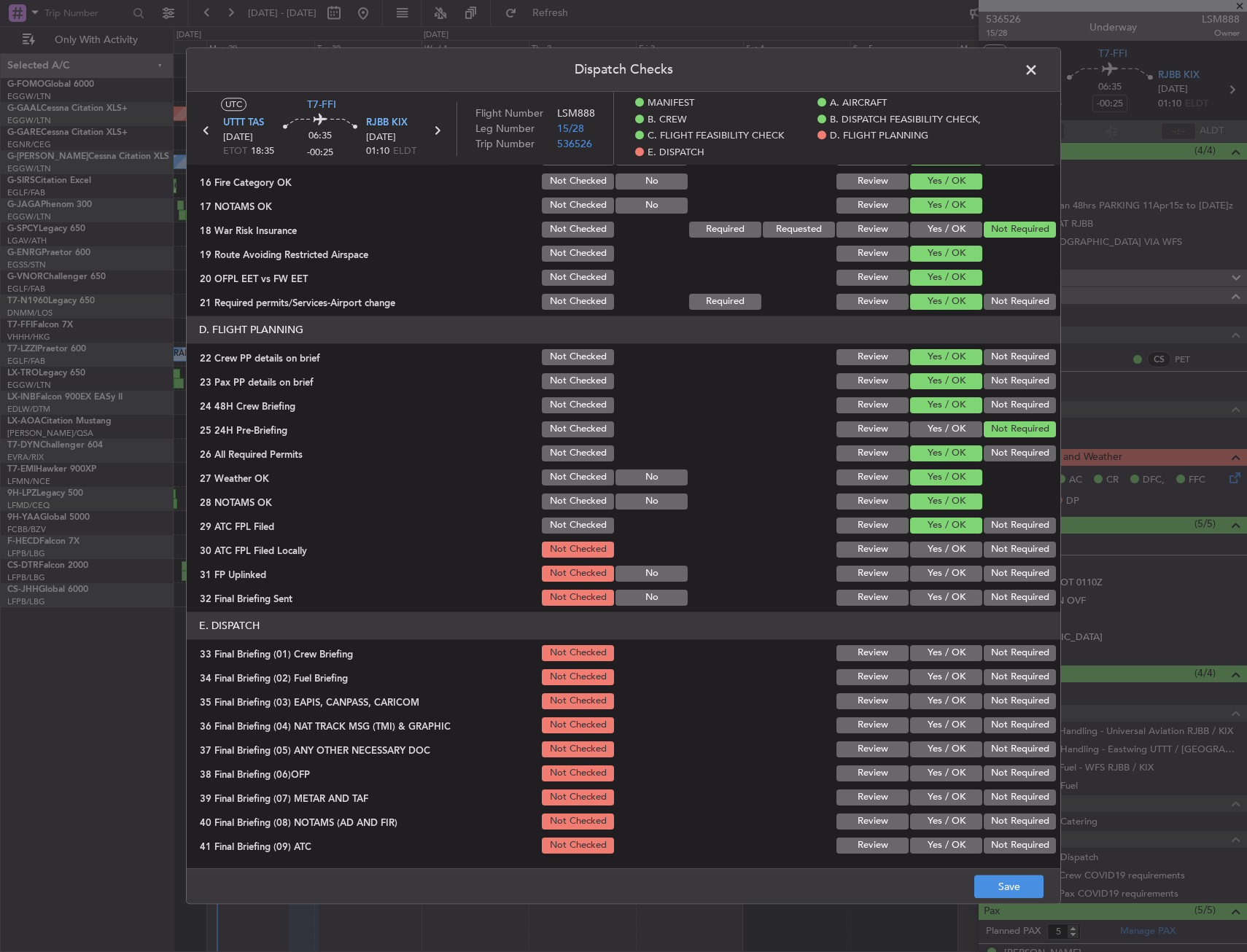
click at [997, 546] on button "Not Required" at bounding box center [1019, 550] width 72 height 16
drag, startPoint x: 922, startPoint y: 574, endPoint x: 936, endPoint y: 582, distance: 16.1
click at [925, 577] on button "Yes / OK" at bounding box center [945, 574] width 72 height 16
click at [989, 605] on button "Not Required" at bounding box center [1019, 598] width 72 height 16
click at [932, 562] on section "D. FLIGHT PLANNING 22 Crew PP details on brief Not Checked Review Yes / OK Not …" at bounding box center [624, 462] width 874 height 293
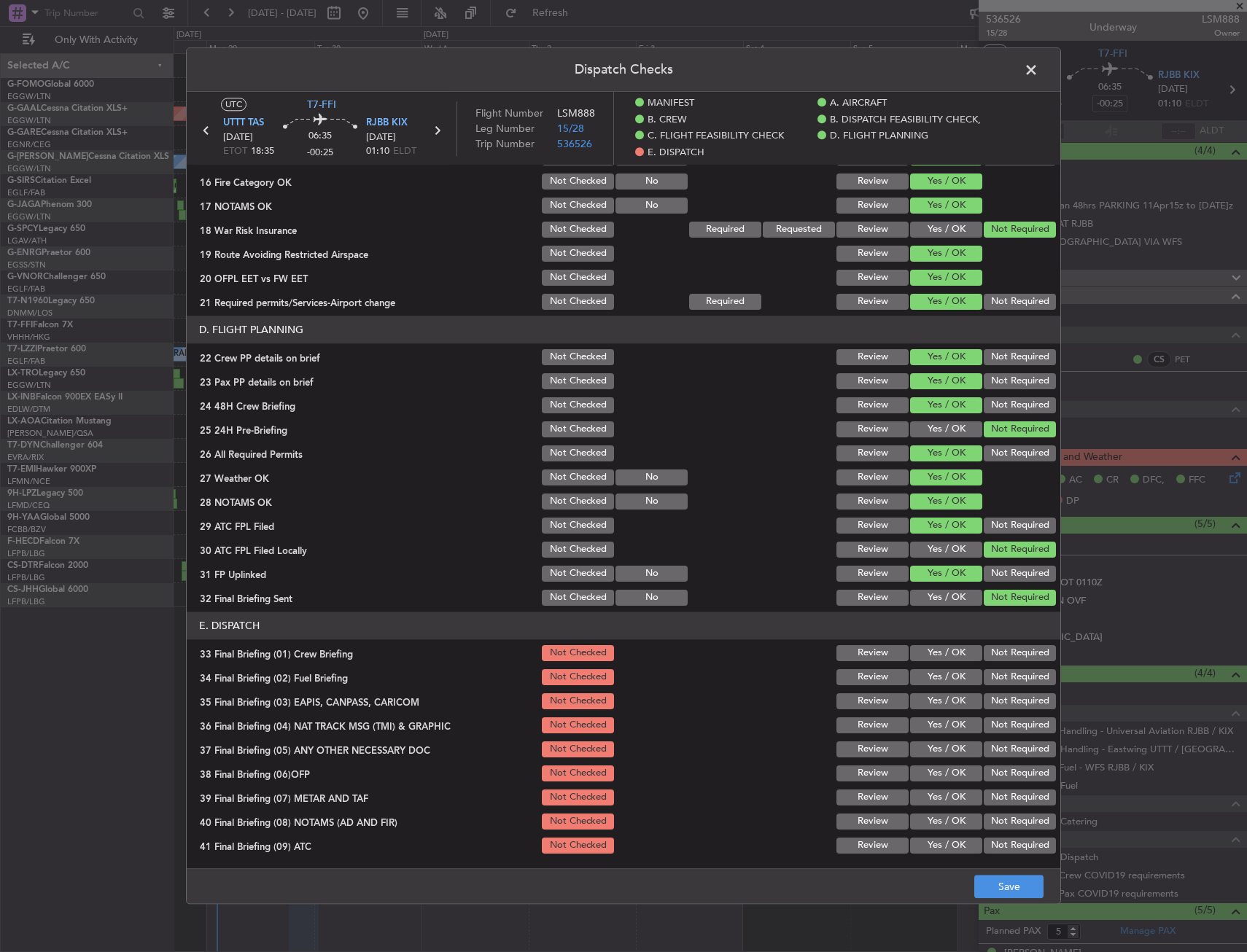
click at [947, 554] on button "Yes / OK" at bounding box center [945, 550] width 72 height 16
click at [945, 639] on header "E. DISPATCH" at bounding box center [624, 626] width 874 height 28
click at [940, 665] on section "E. DISPATCH 33 Final Briefing (01) Crew Briefing Not Checked Review Yes / OK No…" at bounding box center [624, 770] width 874 height 316
click at [940, 673] on button "Yes / OK" at bounding box center [945, 678] width 72 height 16
drag, startPoint x: 936, startPoint y: 649, endPoint x: 967, endPoint y: 681, distance: 44.6
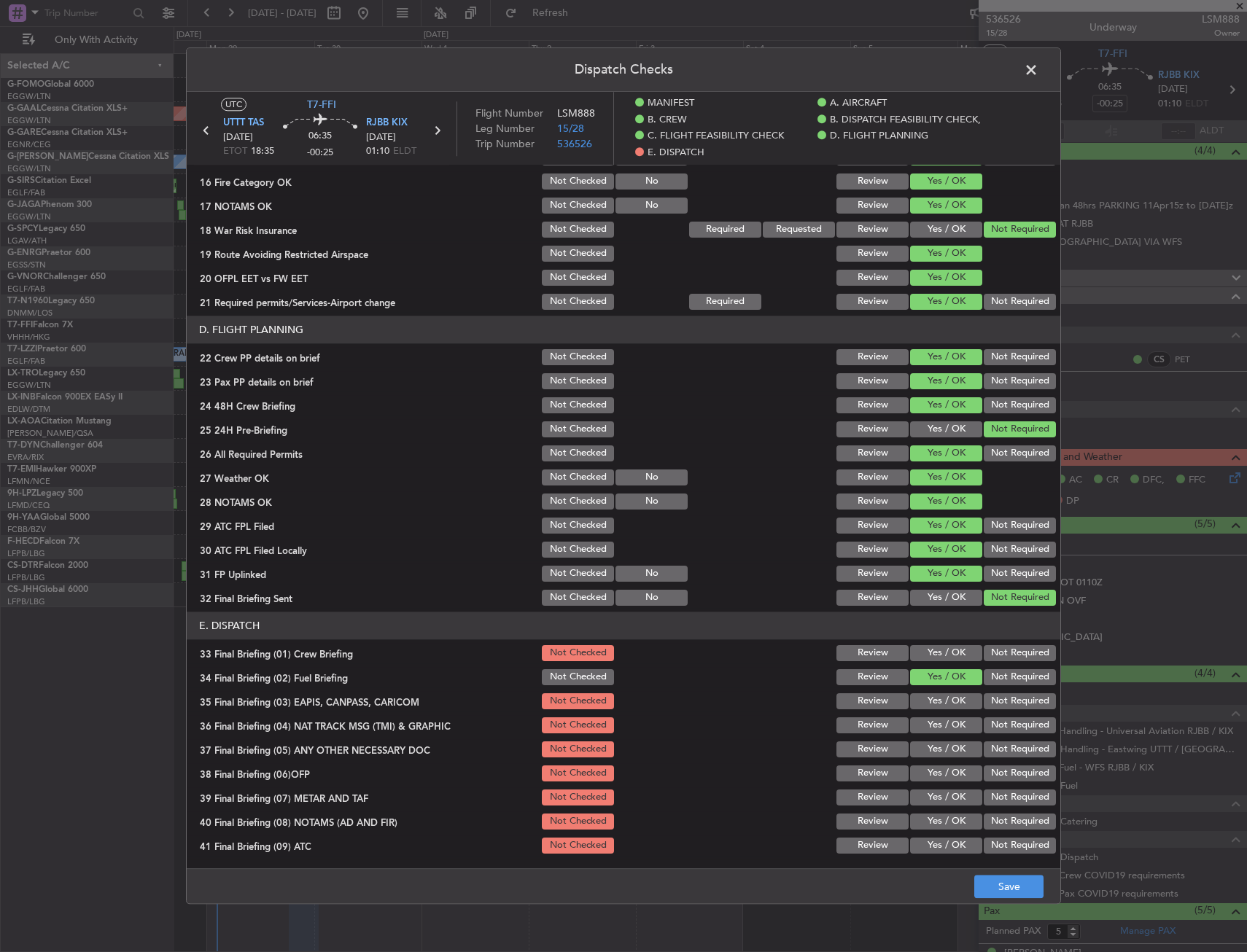
click at [941, 656] on button "Yes / OK" at bounding box center [945, 654] width 72 height 16
click at [989, 693] on div "Not Required" at bounding box center [1018, 701] width 74 height 20
click at [990, 721] on button "Not Required" at bounding box center [1019, 726] width 72 height 16
click at [986, 704] on button "Not Required" at bounding box center [1019, 701] width 72 height 16
click at [943, 745] on button "Yes / OK" at bounding box center [945, 749] width 72 height 16
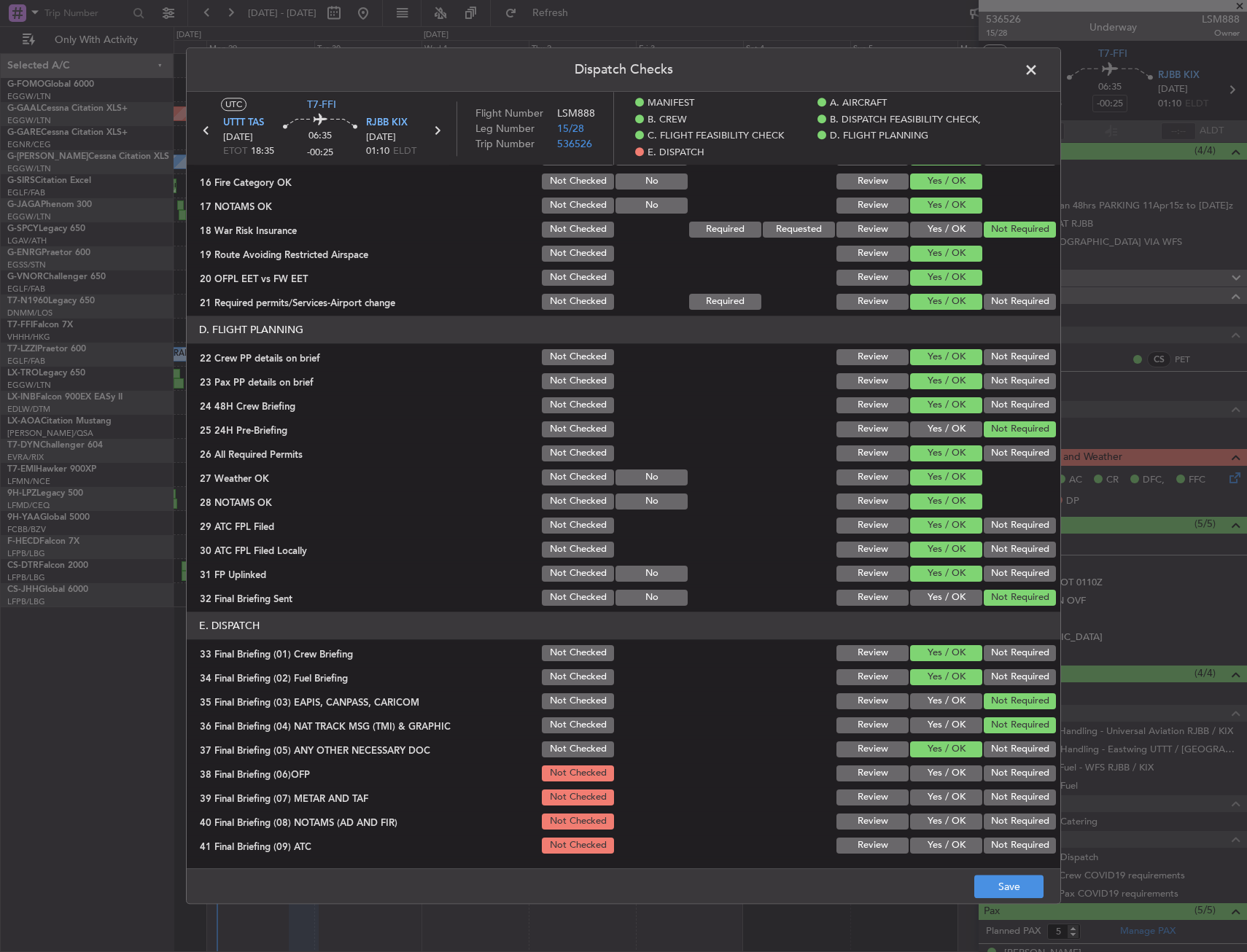
drag, startPoint x: 938, startPoint y: 770, endPoint x: 937, endPoint y: 785, distance: 15.0
click at [937, 774] on button "Yes / OK" at bounding box center [945, 774] width 72 height 16
drag, startPoint x: 937, startPoint y: 785, endPoint x: 937, endPoint y: 805, distance: 20.0
click at [937, 786] on section "E. DISPATCH 33 Final Briefing (01) Crew Briefing Not Checked Review Yes / OK No…" at bounding box center [624, 770] width 874 height 316
click at [937, 802] on button "Yes / OK" at bounding box center [945, 798] width 72 height 16
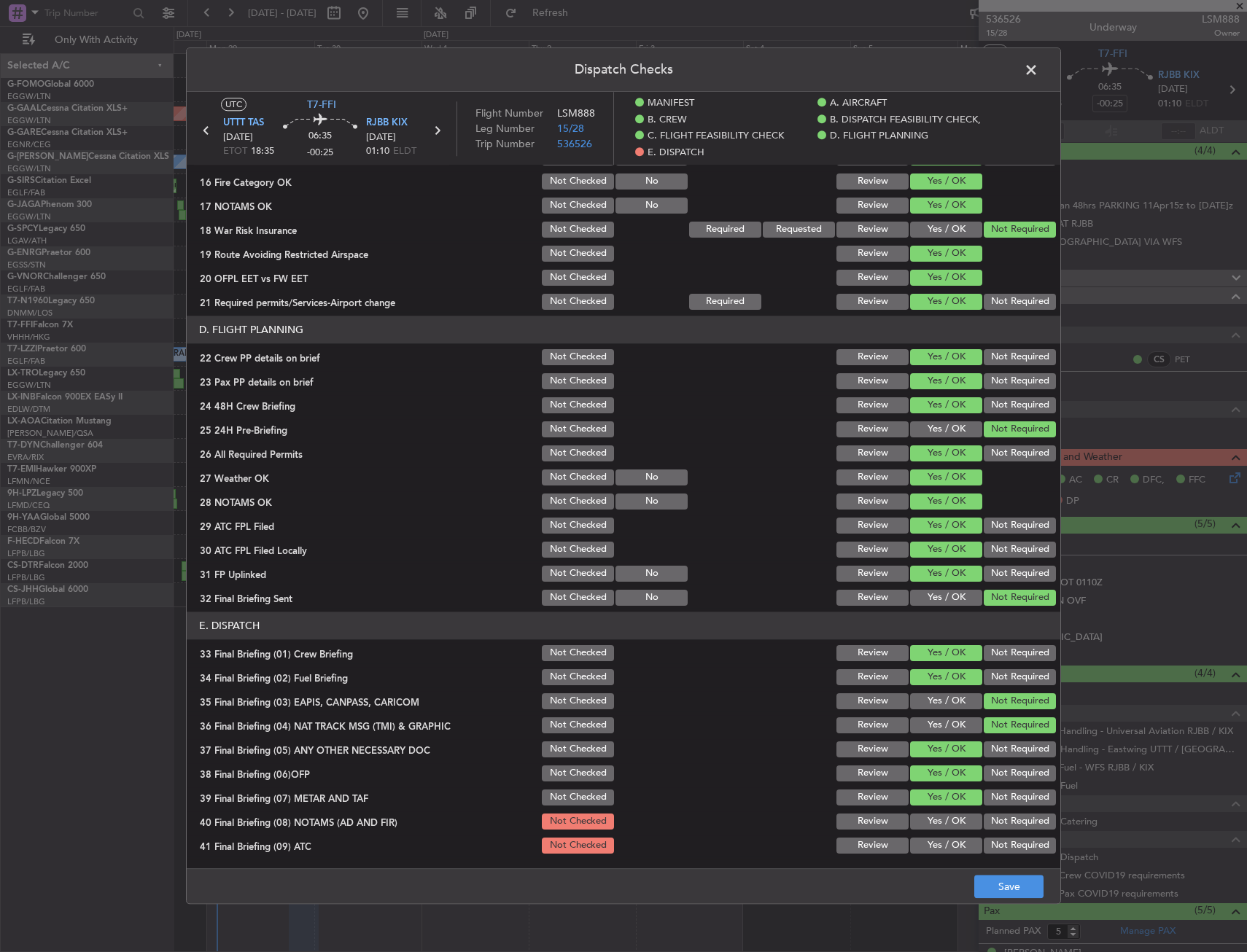
click at [939, 822] on button "Yes / OK" at bounding box center [945, 822] width 72 height 16
drag, startPoint x: 941, startPoint y: 826, endPoint x: 943, endPoint y: 840, distance: 14.1
click at [941, 829] on button "Yes / OK" at bounding box center [945, 822] width 72 height 16
click at [944, 845] on button "Yes / OK" at bounding box center [945, 846] width 72 height 16
drag, startPoint x: 945, startPoint y: 845, endPoint x: 950, endPoint y: 852, distance: 8.6
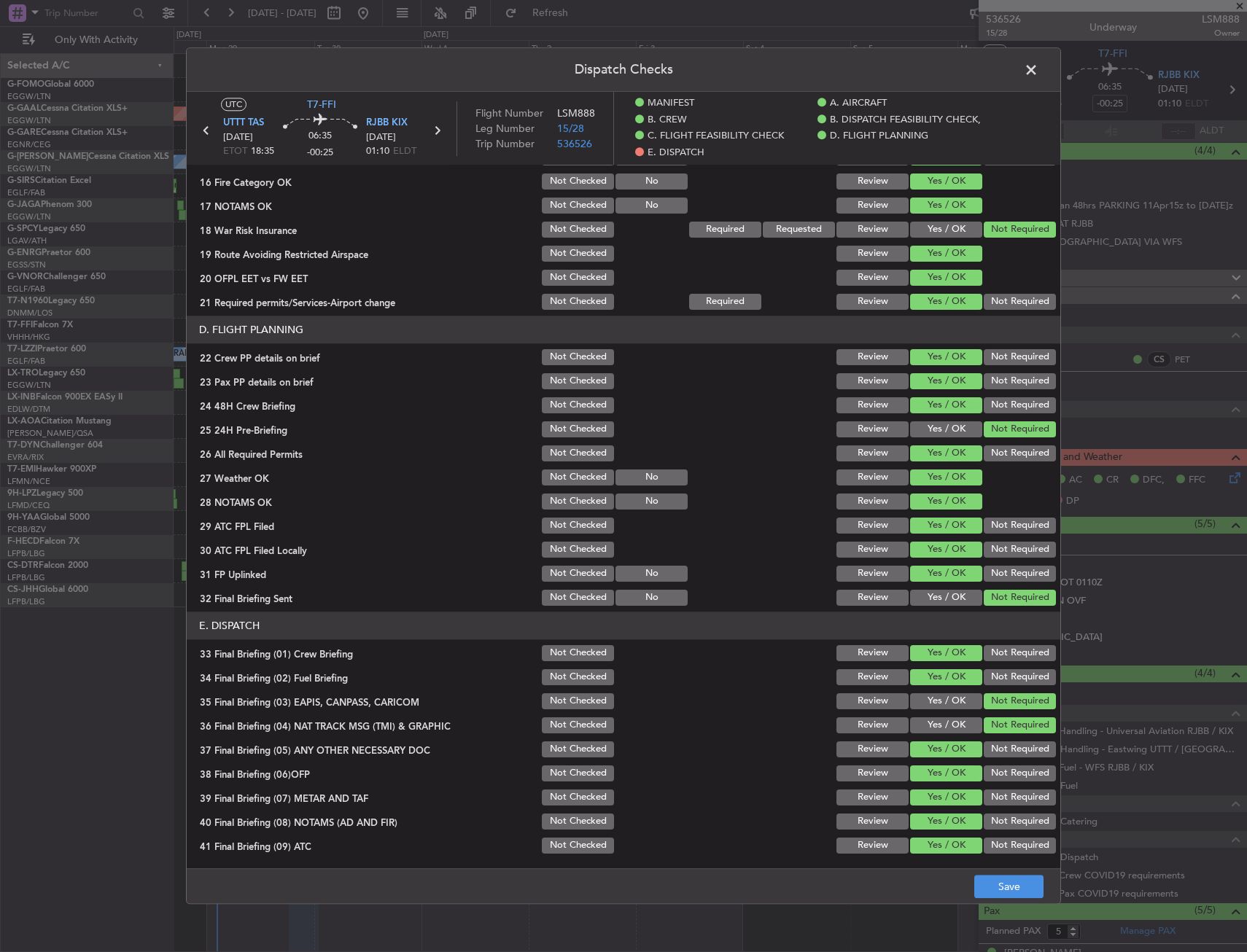
click at [945, 846] on button "Yes / OK" at bounding box center [945, 846] width 72 height 16
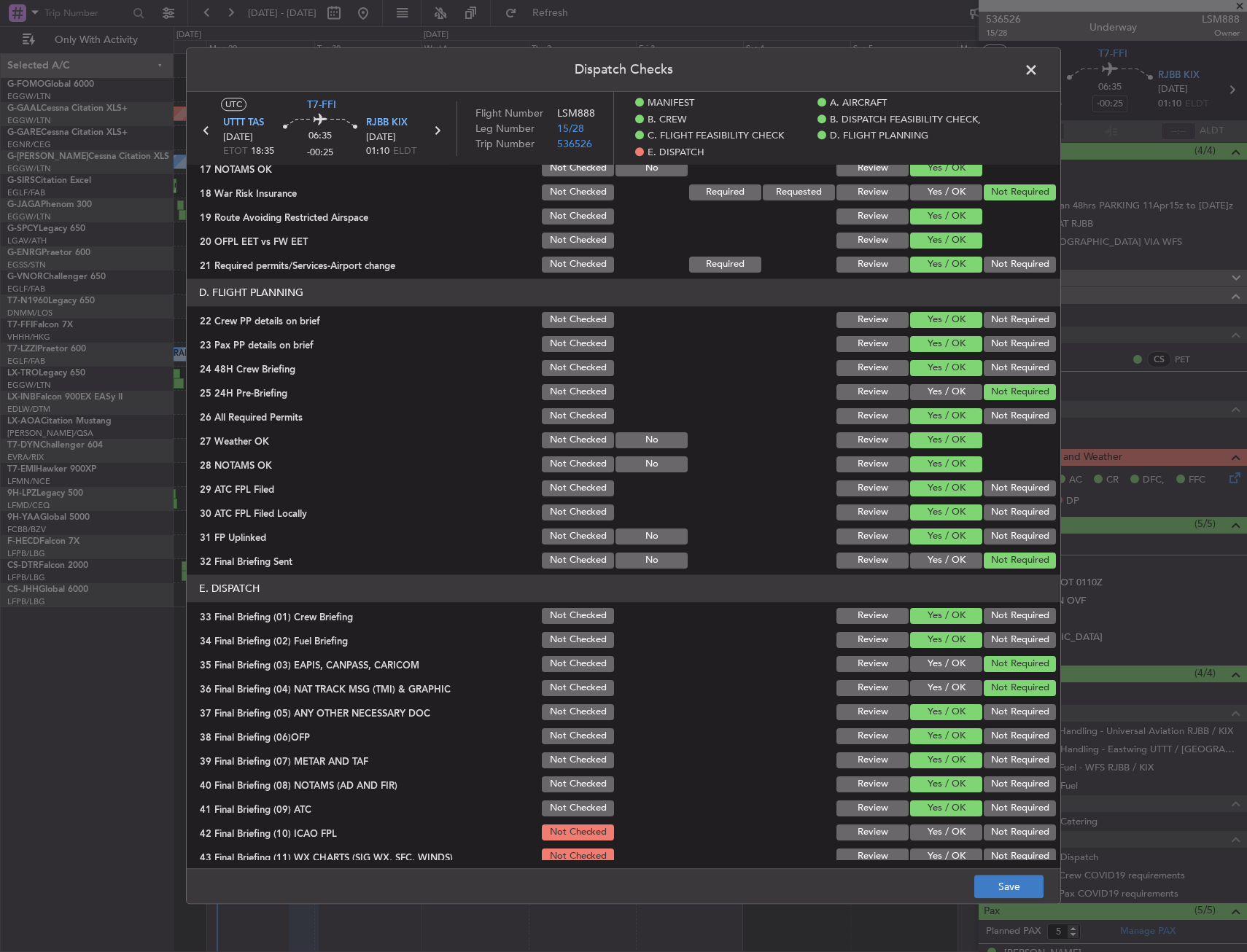
scroll to position [656, 0]
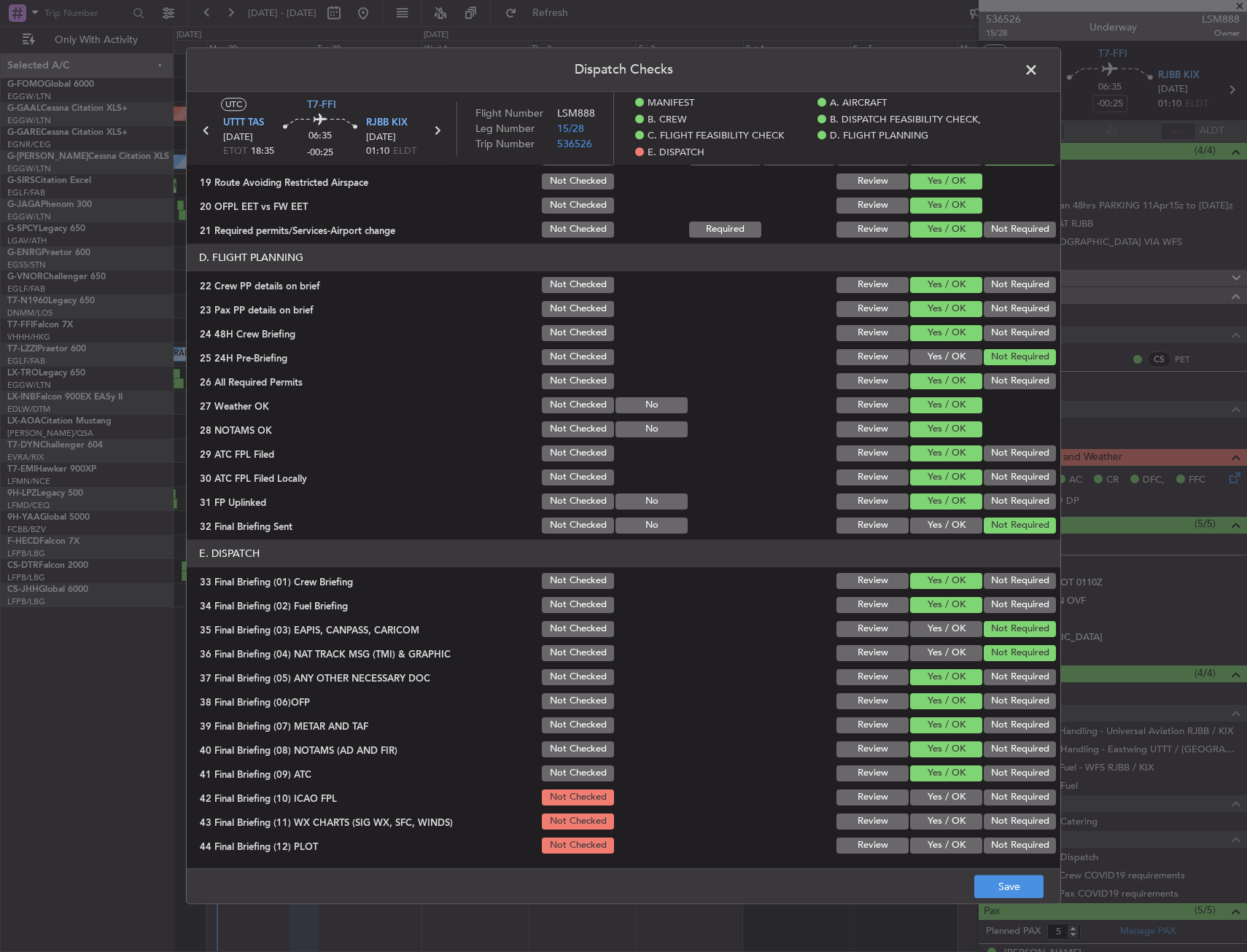
drag, startPoint x: 935, startPoint y: 808, endPoint x: 935, endPoint y: 826, distance: 18.0
click at [935, 808] on section "E. DISPATCH 33 Final Briefing (01) Crew Briefing Not Checked Review Yes / OK No…" at bounding box center [624, 698] width 874 height 316
click at [934, 818] on button "Yes / OK" at bounding box center [945, 822] width 72 height 16
drag, startPoint x: 933, startPoint y: 797, endPoint x: 934, endPoint y: 838, distance: 41.0
click at [933, 799] on button "Yes / OK" at bounding box center [945, 798] width 72 height 16
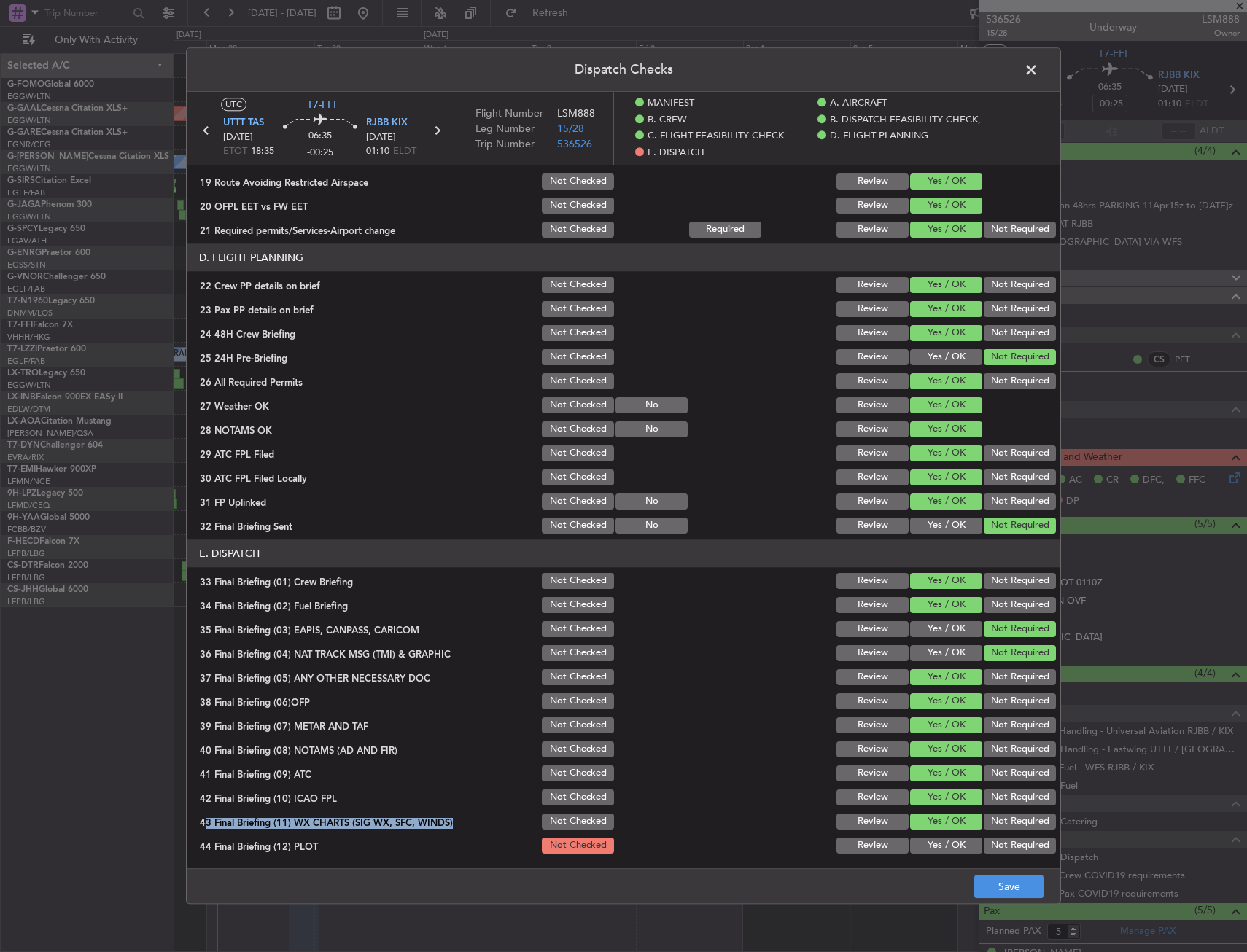
click at [934, 839] on button "Yes / OK" at bounding box center [945, 846] width 72 height 16
click at [978, 868] on div "Dispatch Checks UTC T7-FFI UTTT TAS 29/09/2025 ETOT 18:35 06:35 -00:25 RJBB KIX…" at bounding box center [623, 475] width 875 height 857
click at [985, 878] on button "Save" at bounding box center [1009, 888] width 69 height 24
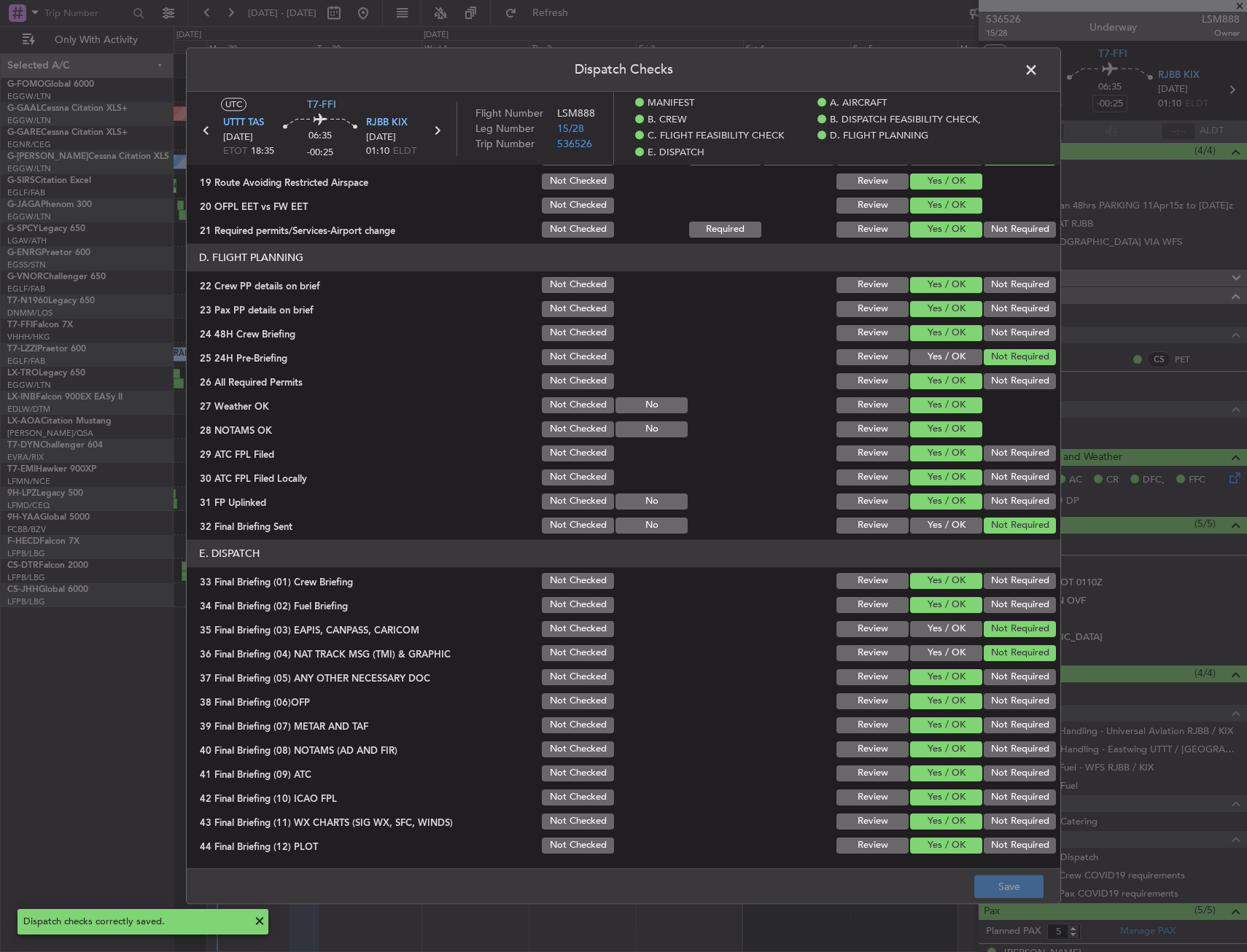
click at [1038, 64] on span at bounding box center [1038, 74] width 0 height 29
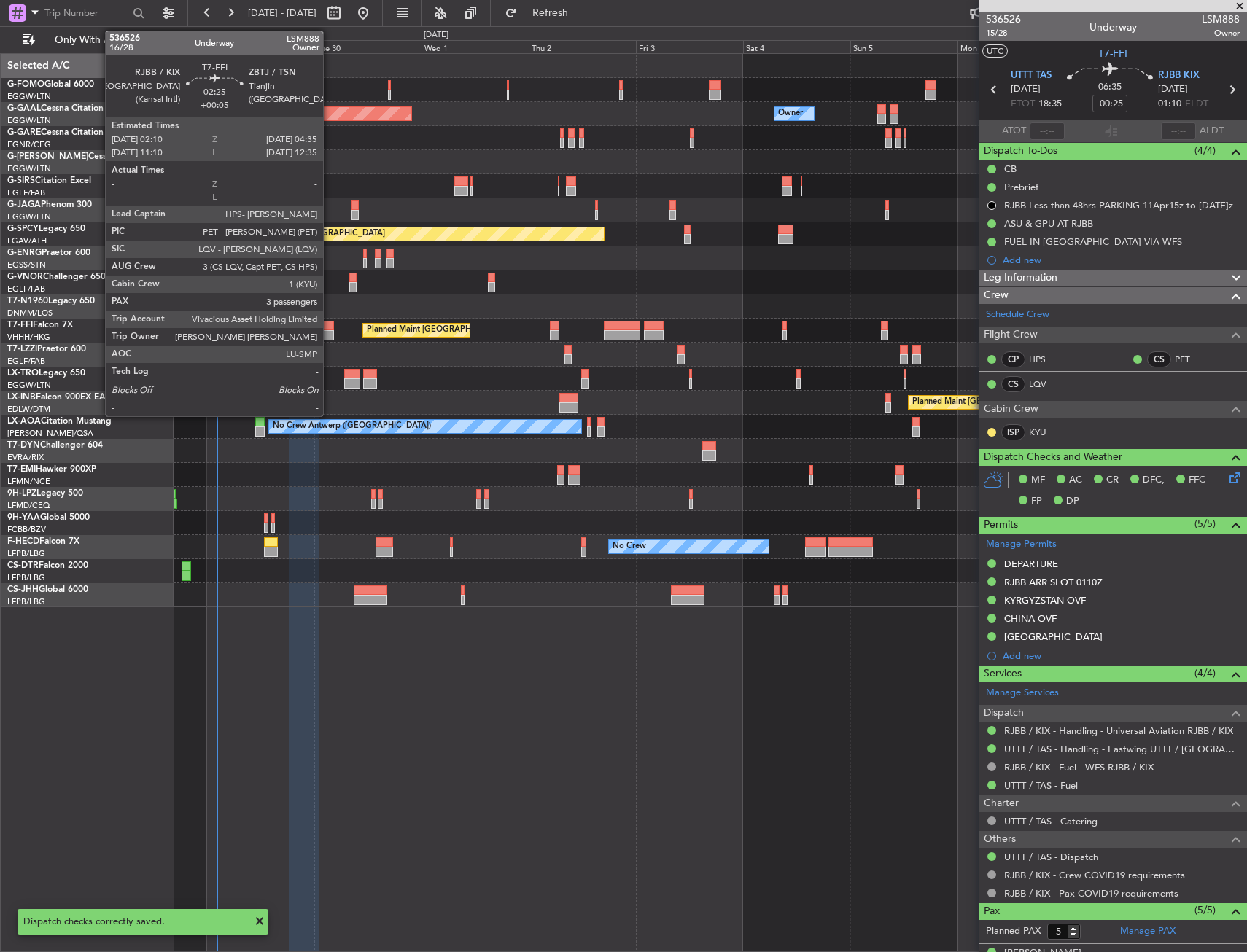
click at [329, 337] on div at bounding box center [329, 335] width 11 height 10
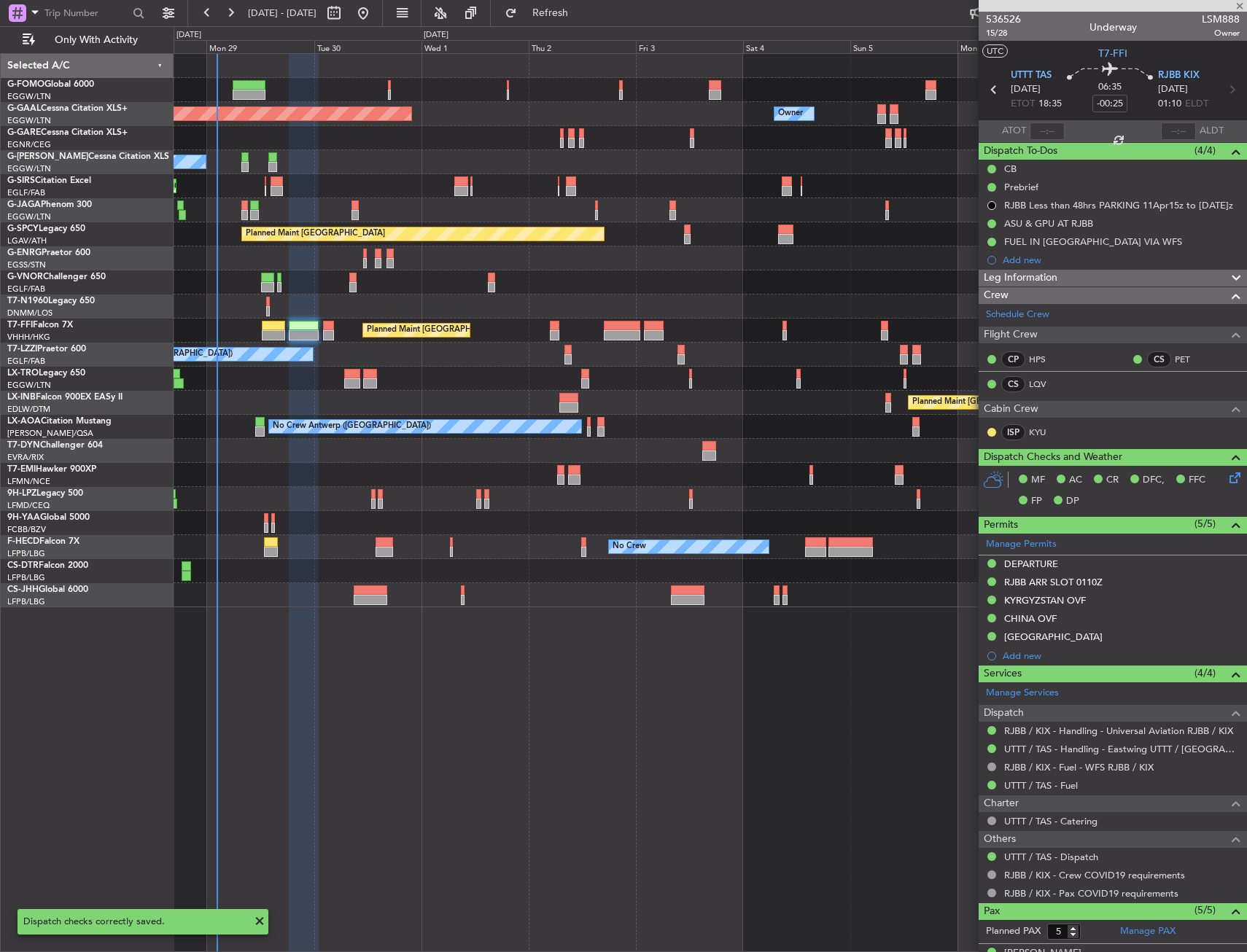
type input "+00:05"
type input "3"
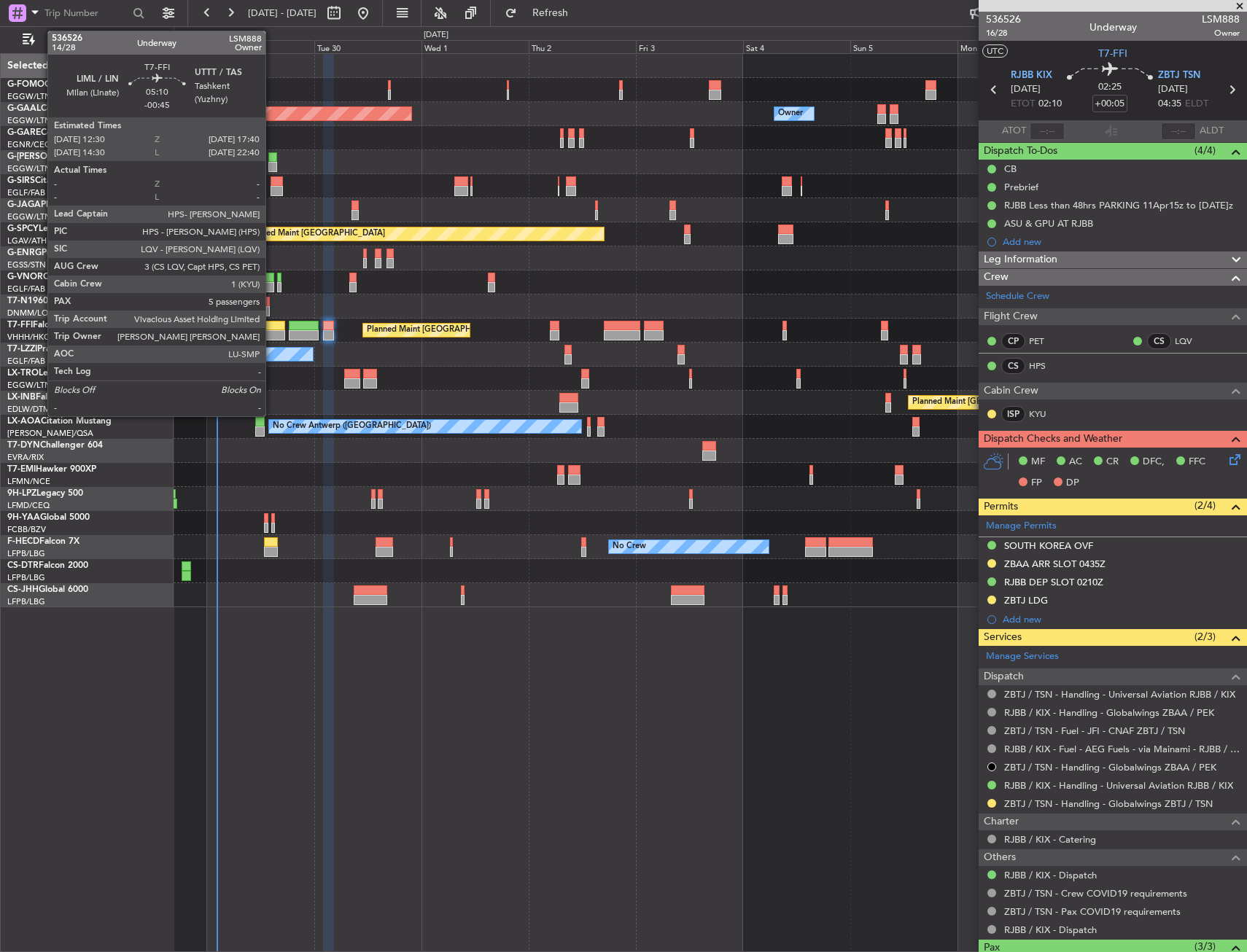
click at [272, 327] on div at bounding box center [273, 325] width 24 height 10
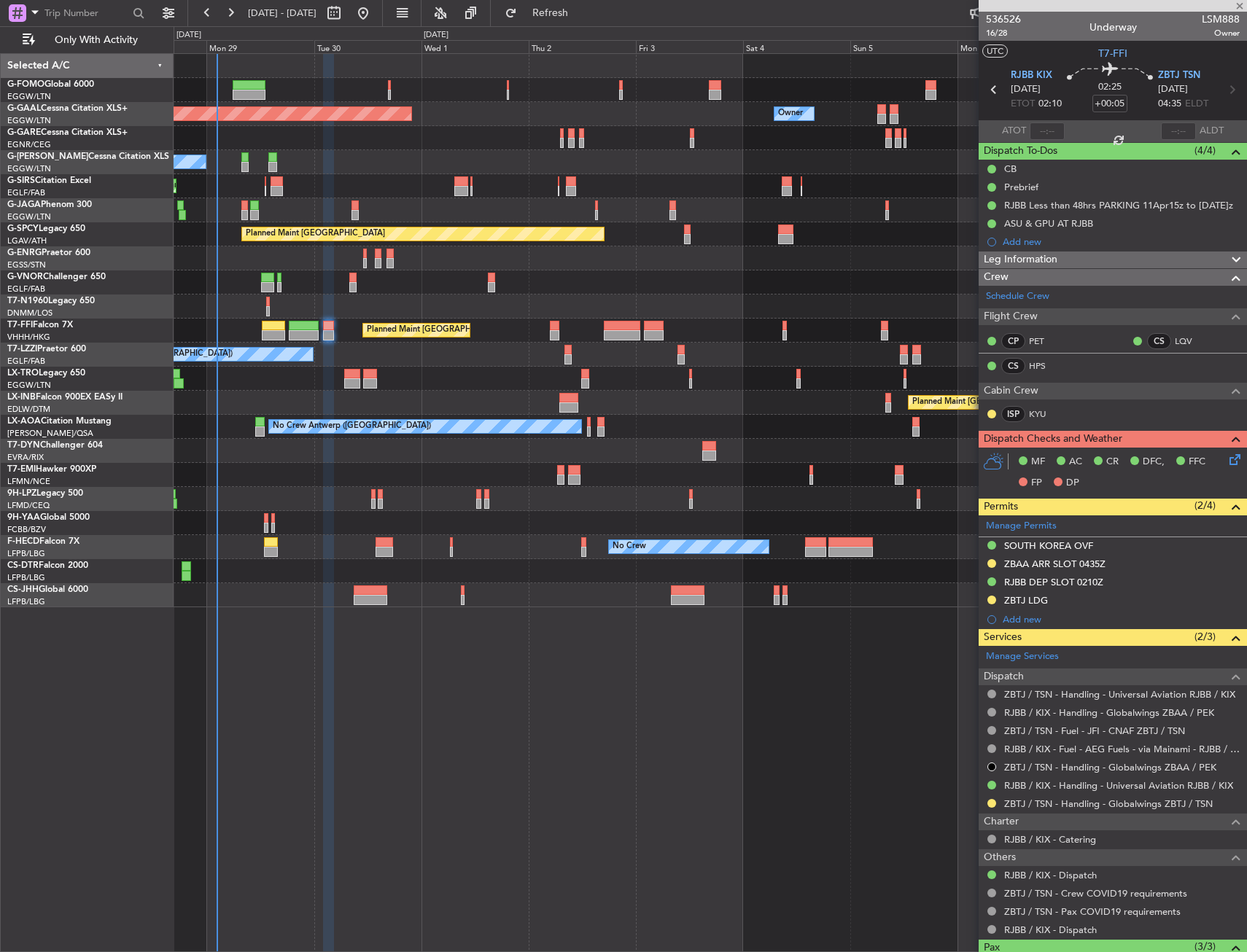
type input "-00:45"
type input "5"
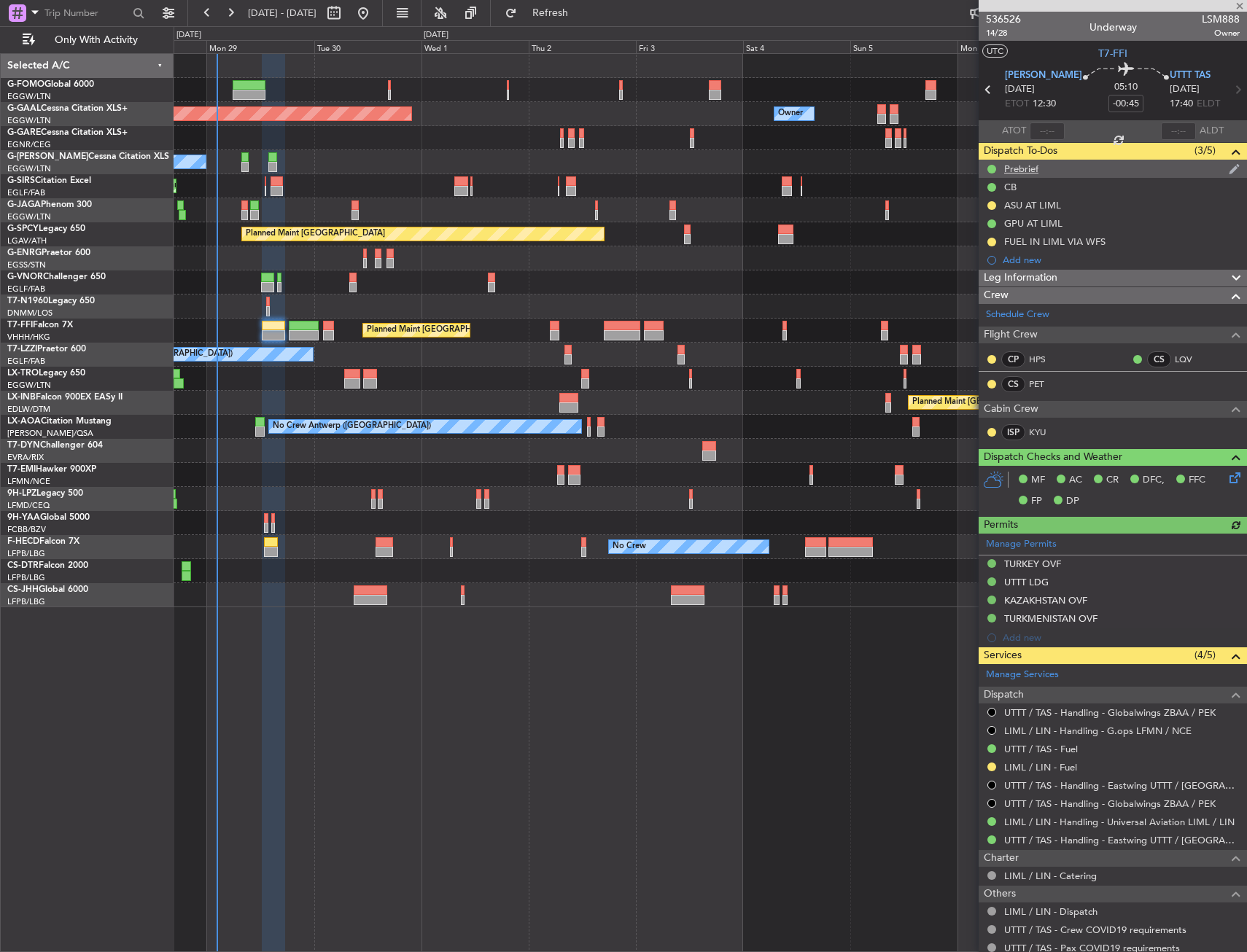
click at [1048, 175] on div "Prebrief" at bounding box center [1112, 169] width 268 height 18
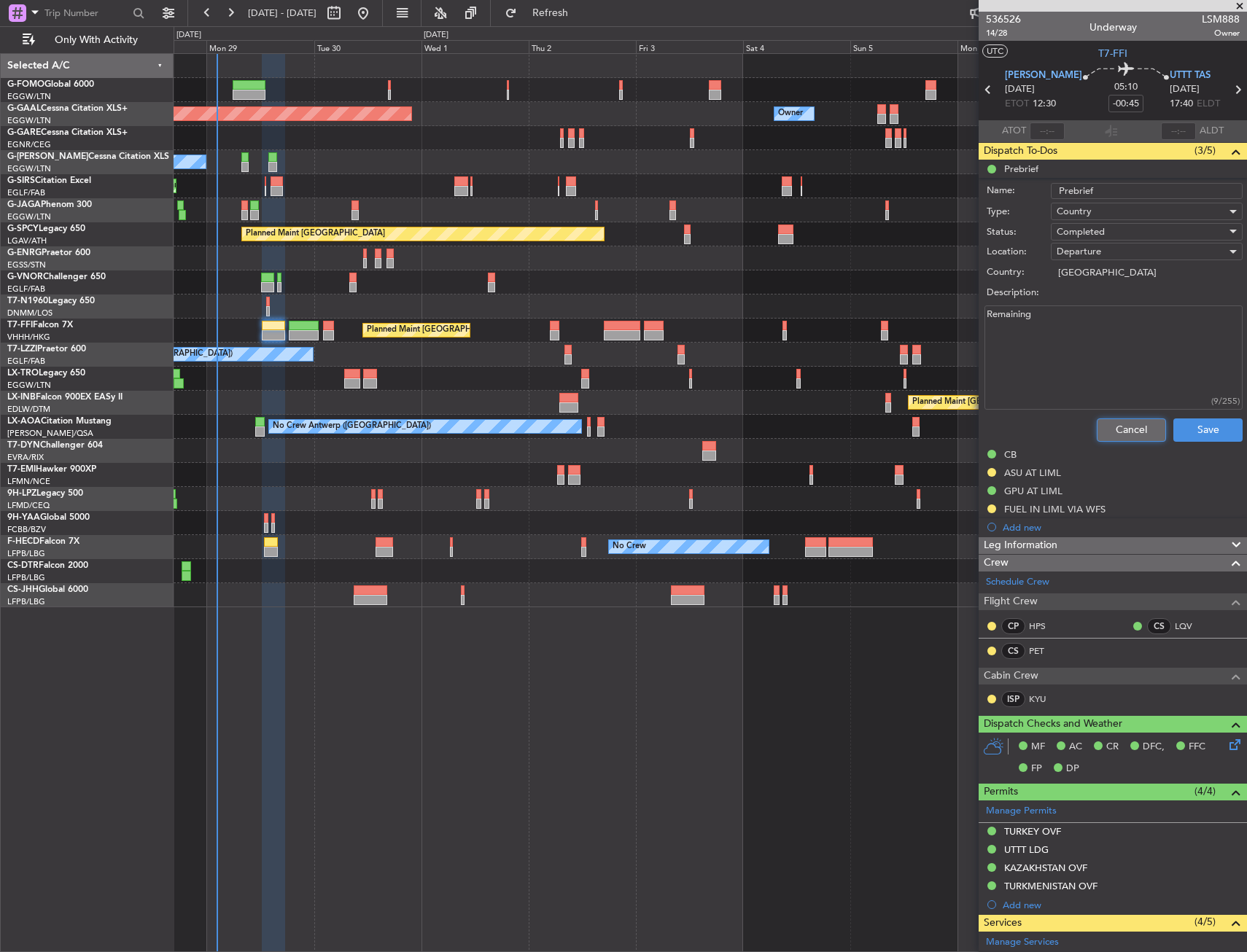
click at [1131, 422] on button "Cancel" at bounding box center [1131, 431] width 69 height 24
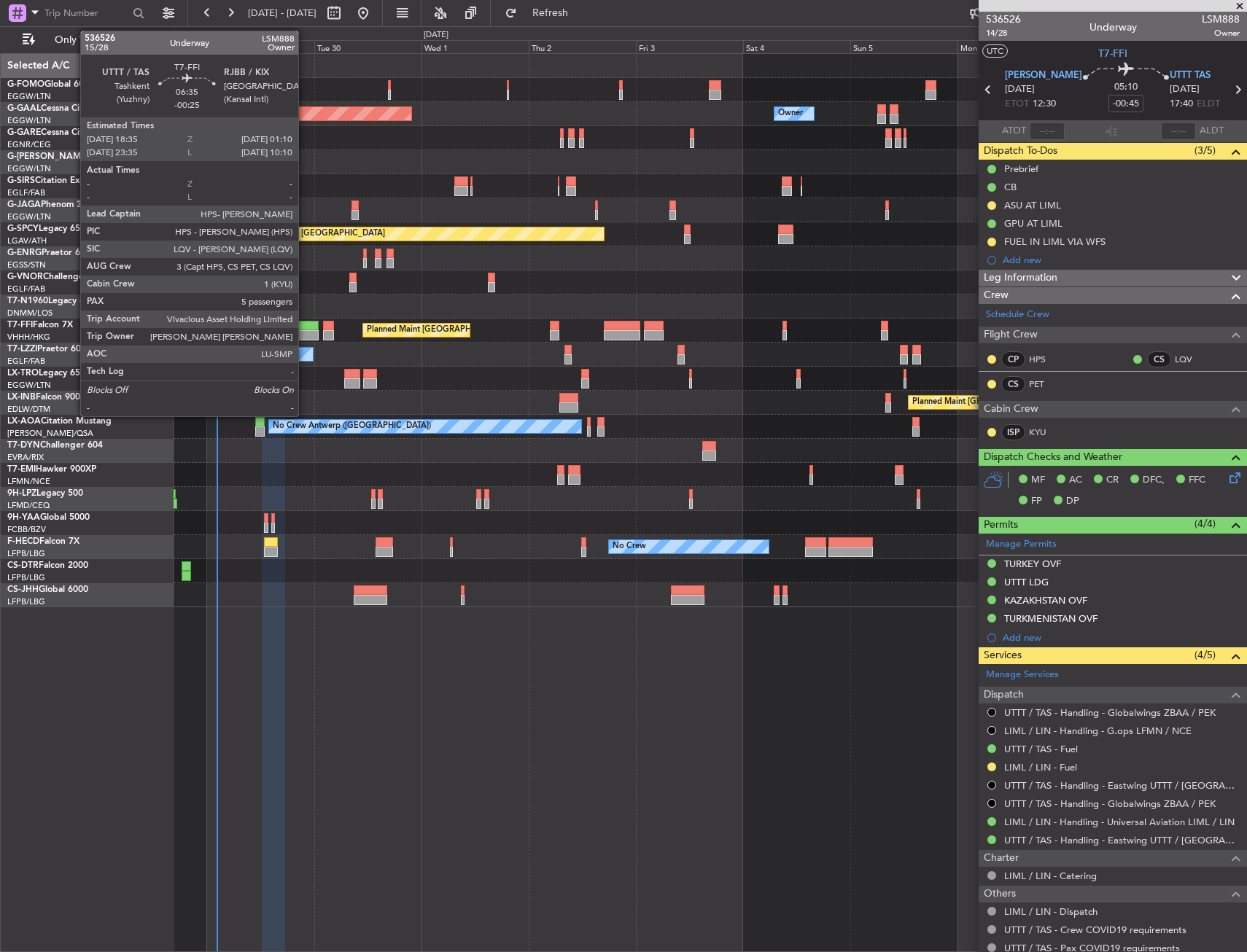
click at [305, 324] on div at bounding box center [303, 325] width 30 height 10
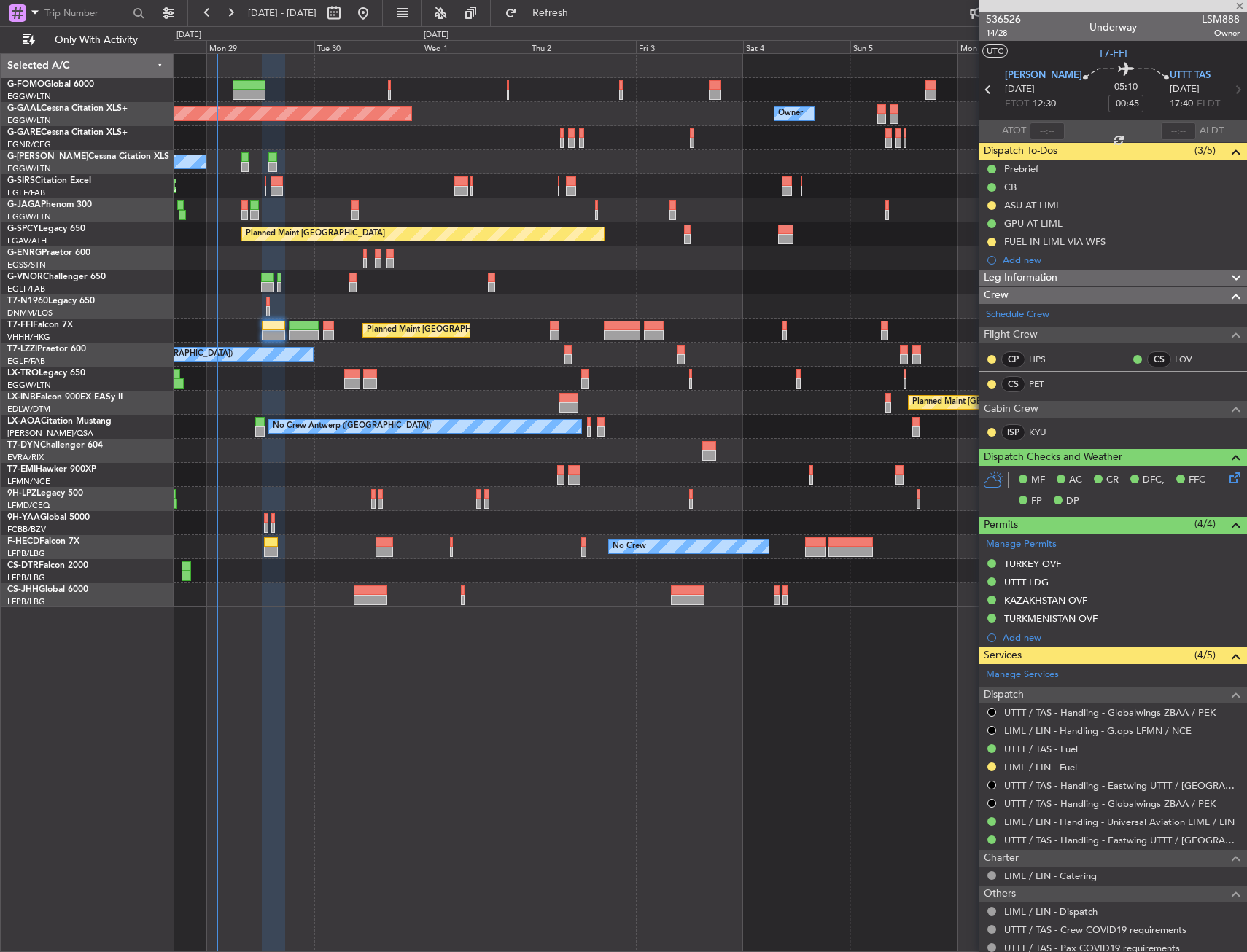
type input "-00:25"
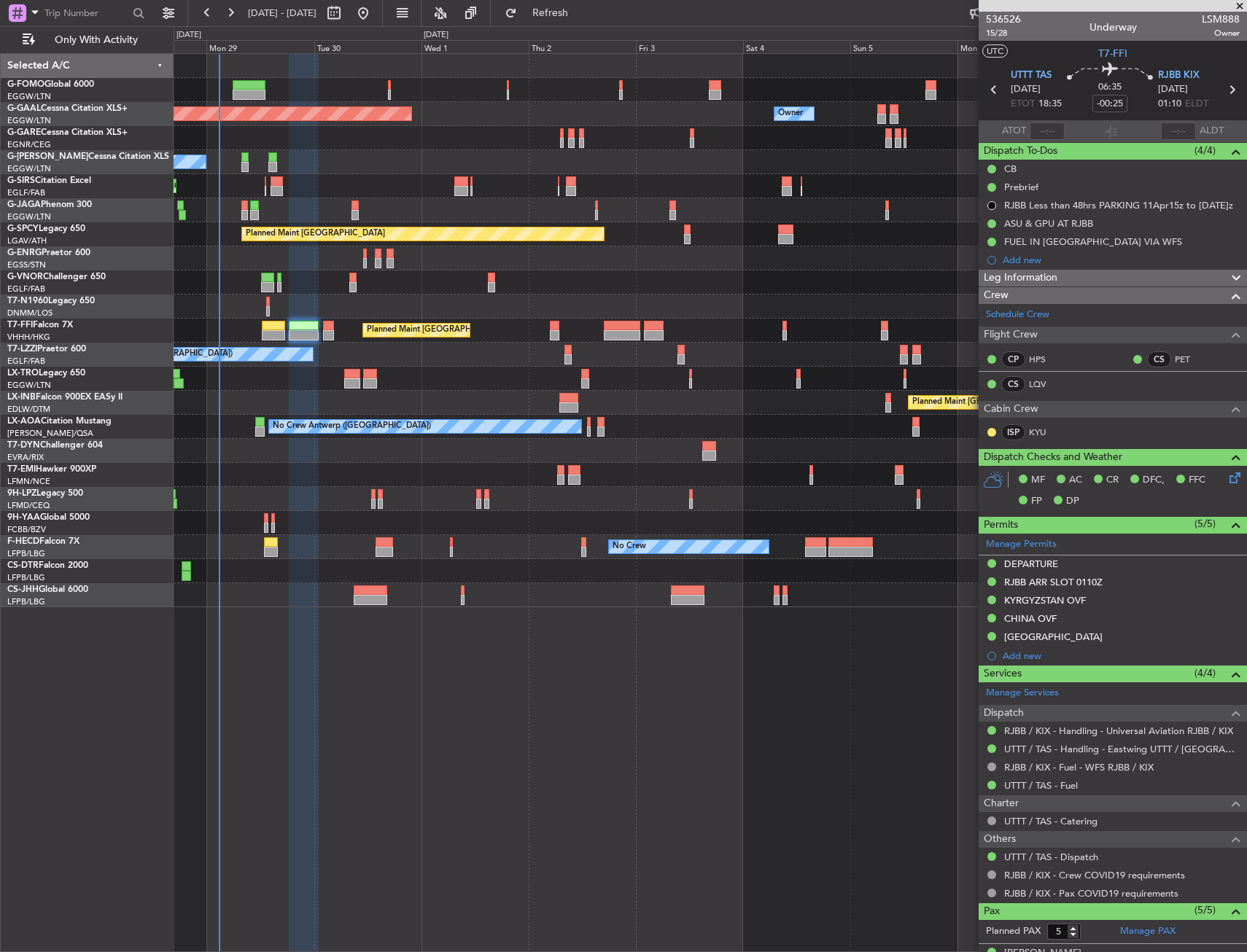
click at [0, 157] on html "28 Sep 2025 - 08 Oct 2025 Refresh Quick Links Only With Activity Planned Maint …" at bounding box center [623, 476] width 1247 height 952
click at [0, 217] on html "28 Sep 2025 - 08 Oct 2025 Refresh Quick Links Only With Activity Planned Maint …" at bounding box center [623, 476] width 1247 height 952
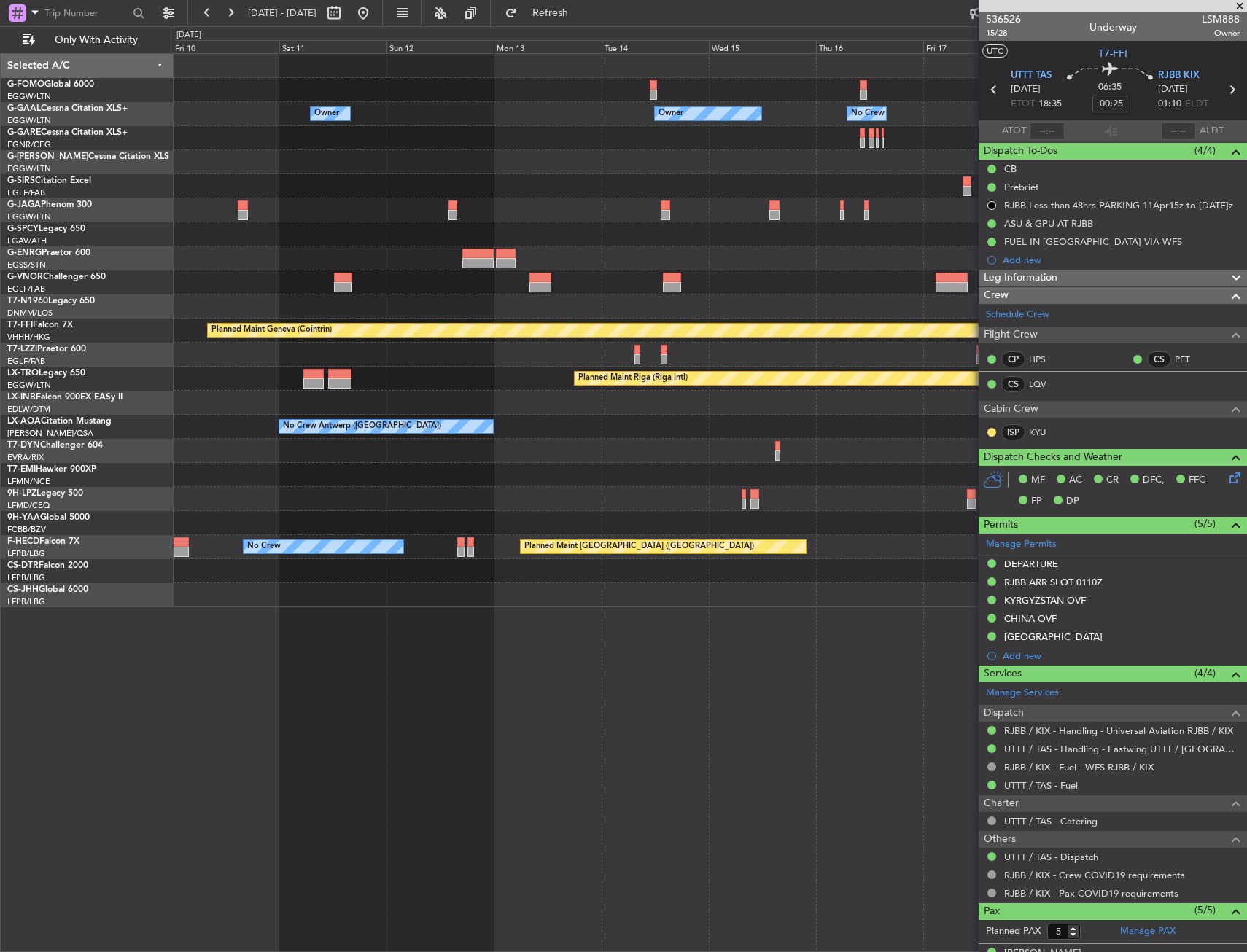
click at [0, 235] on html "28 Sep 2025 - 08 Oct 2025 Refresh Quick Links Only With Activity Owner Owner Ow…" at bounding box center [623, 476] width 1247 height 952
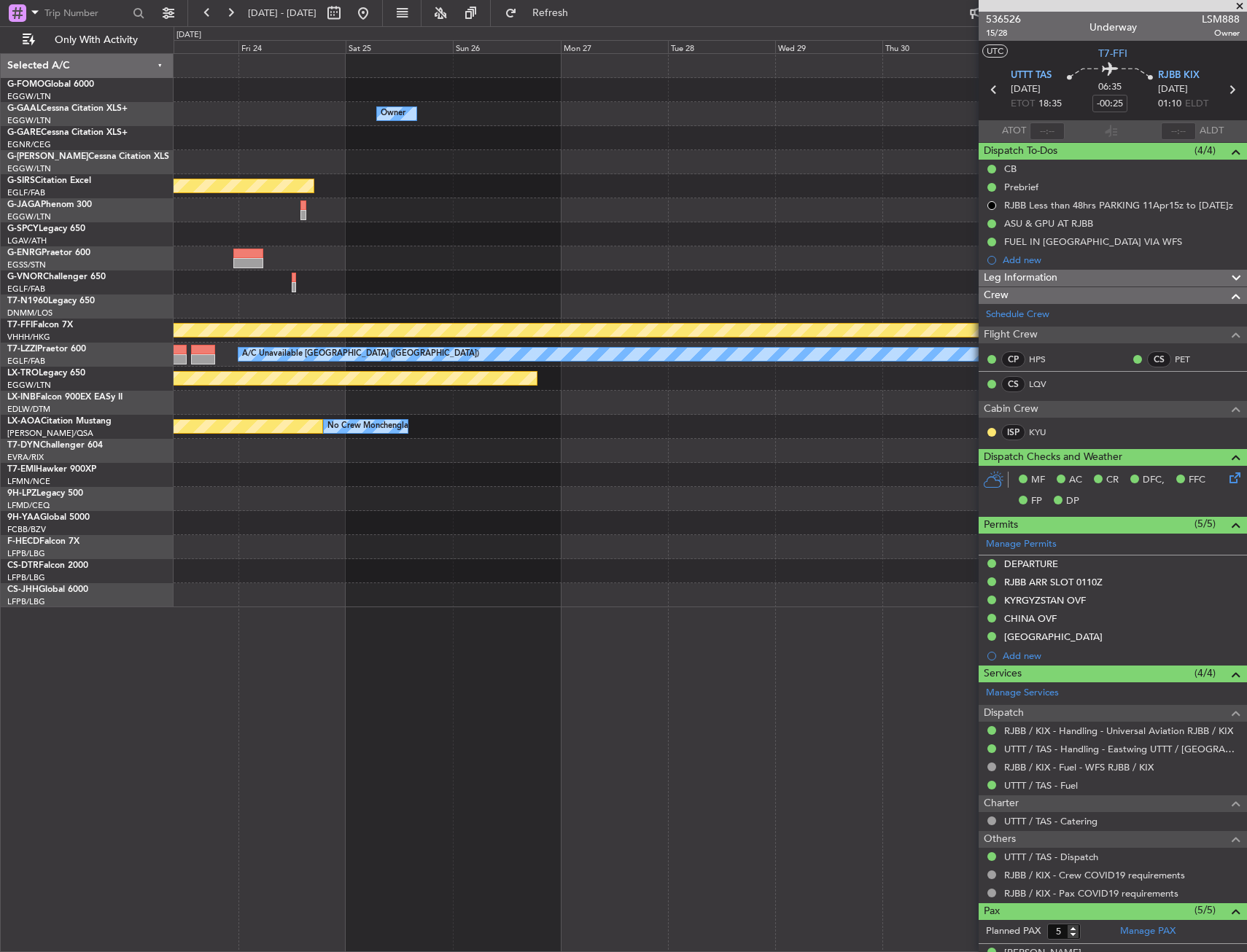
click at [83, 219] on div "Owner Planned Maint Oxford (Kidlington) Planned Maint Bournemouth Planned Maint…" at bounding box center [623, 490] width 1247 height 927
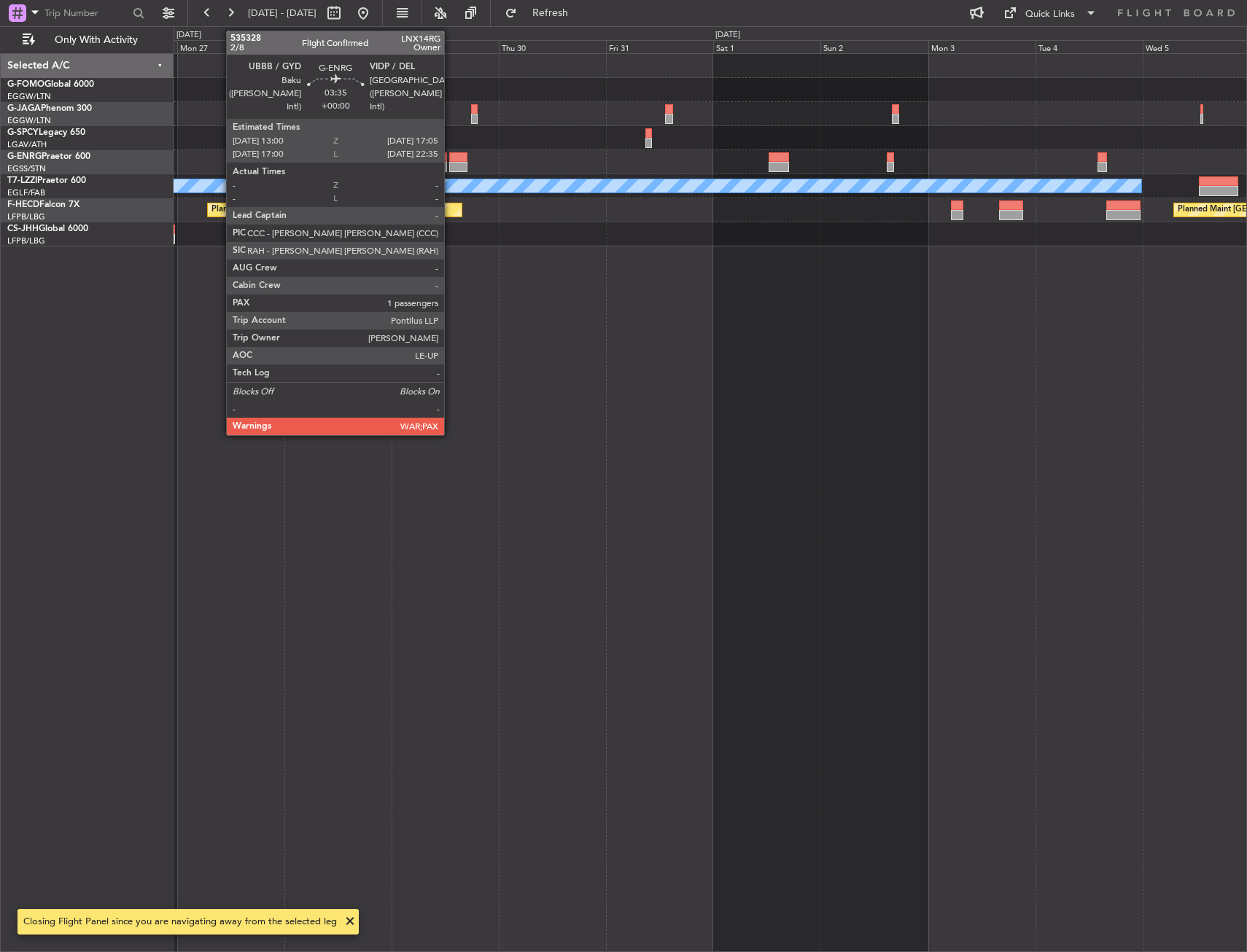
click at [450, 162] on div at bounding box center [459, 166] width 19 height 10
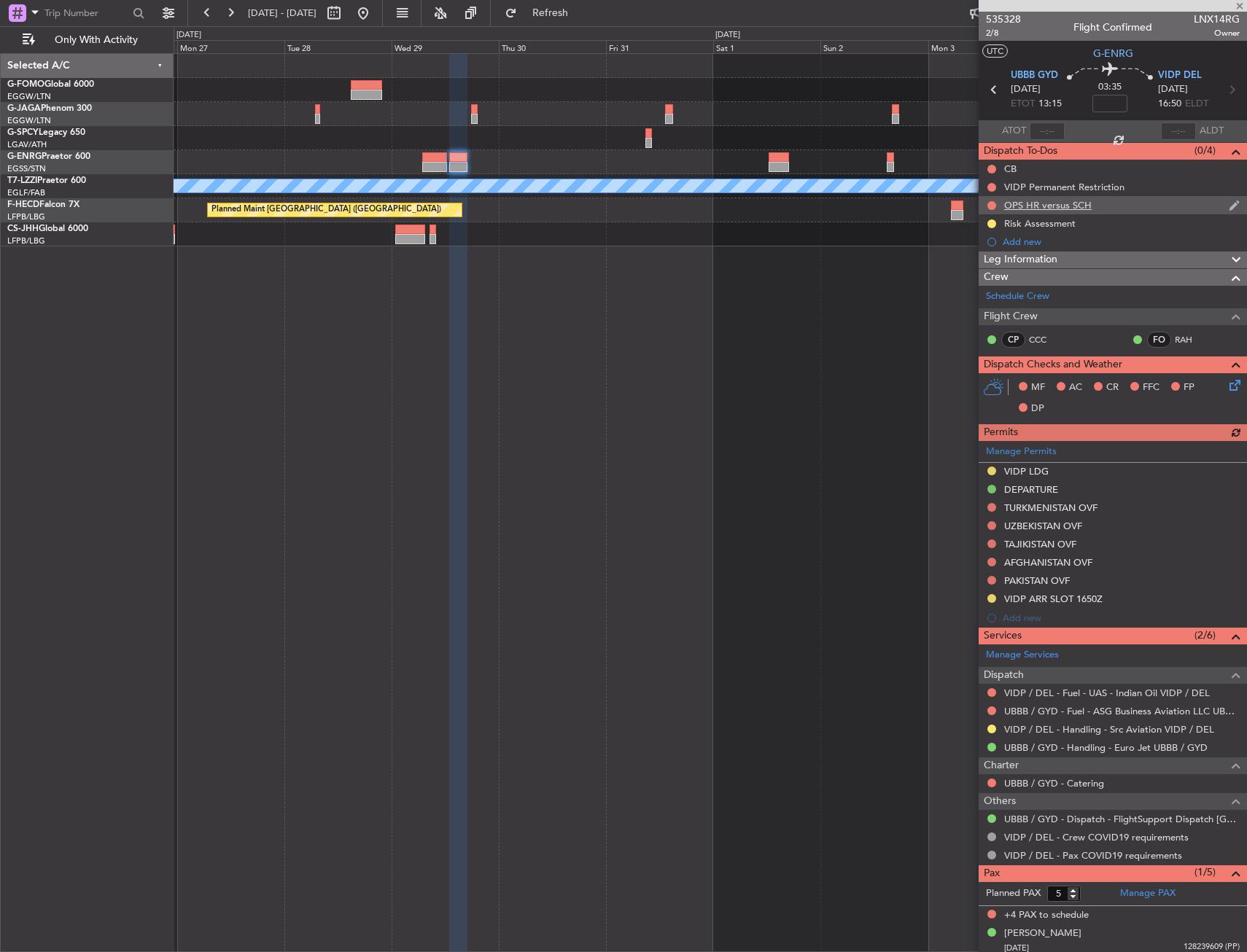
click at [985, 203] on div at bounding box center [991, 205] width 12 height 12
drag, startPoint x: 989, startPoint y: 202, endPoint x: 1020, endPoint y: 204, distance: 31.1
click at [1003, 205] on div "OPS HR versus SCH" at bounding box center [1112, 205] width 268 height 18
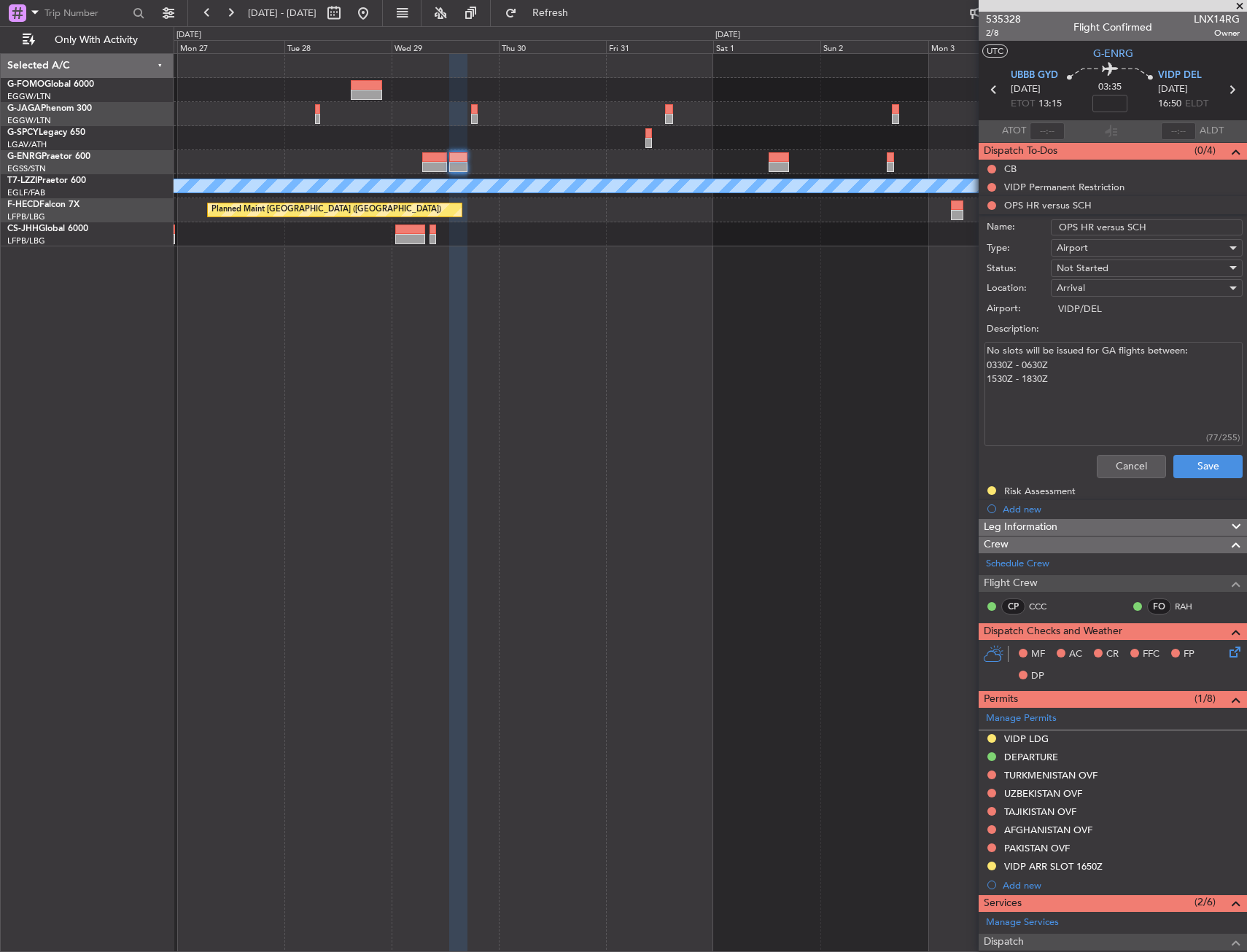
click at [1025, 204] on li "OPS HR versus SCH Name: OPS HR versus SCH Type: Airport Status: Not Started Loc…" at bounding box center [1112, 340] width 268 height 288
click at [1136, 447] on div "No slots will be issued for GA flights between: 0330Z - 0630Z 1530Z - 1830Z (77…" at bounding box center [1112, 393] width 282 height 110
click at [1132, 457] on button "Cancel" at bounding box center [1131, 467] width 69 height 24
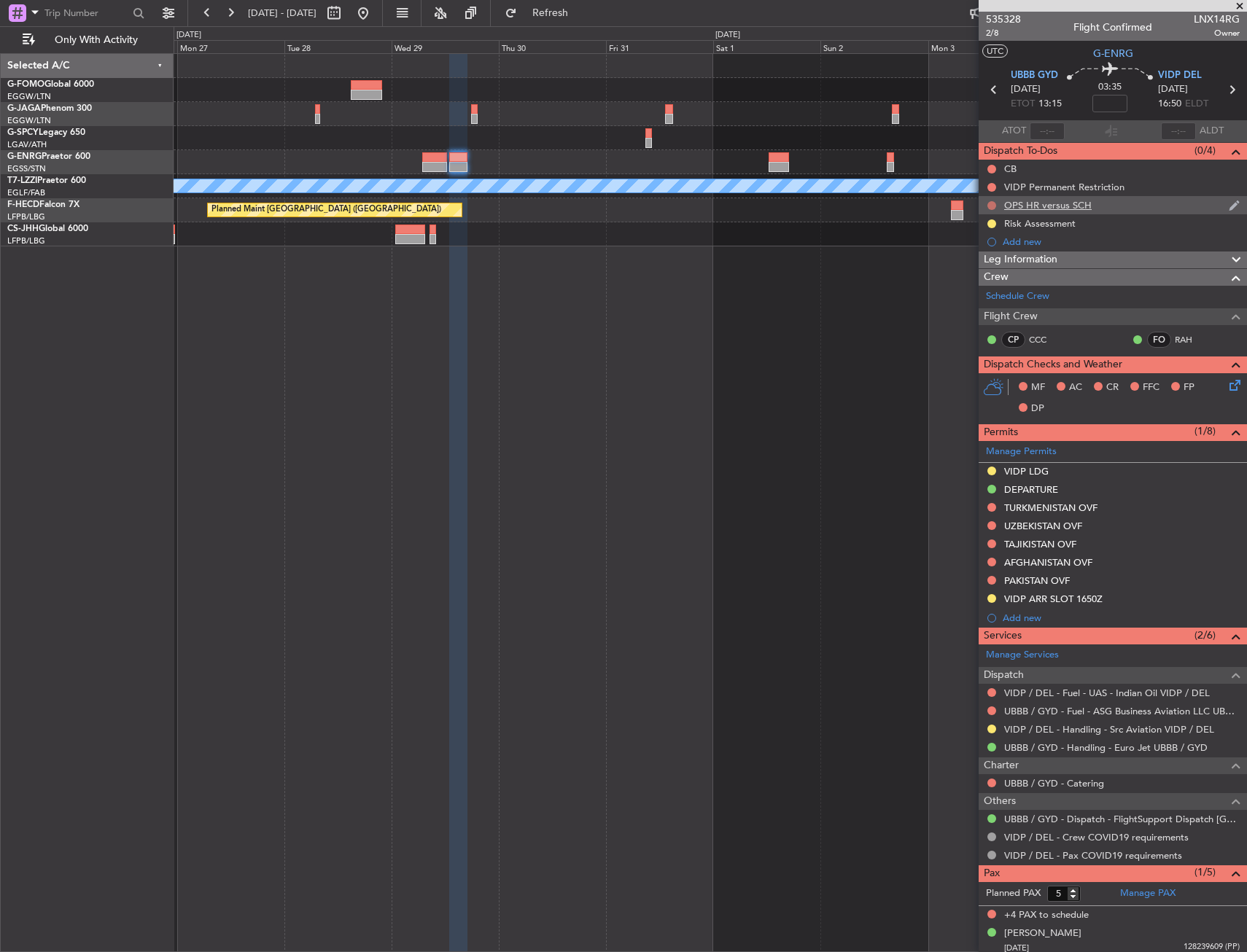
click at [992, 203] on button at bounding box center [992, 206] width 9 height 9
click at [985, 288] on span "Cancelled" at bounding box center [995, 292] width 42 height 15
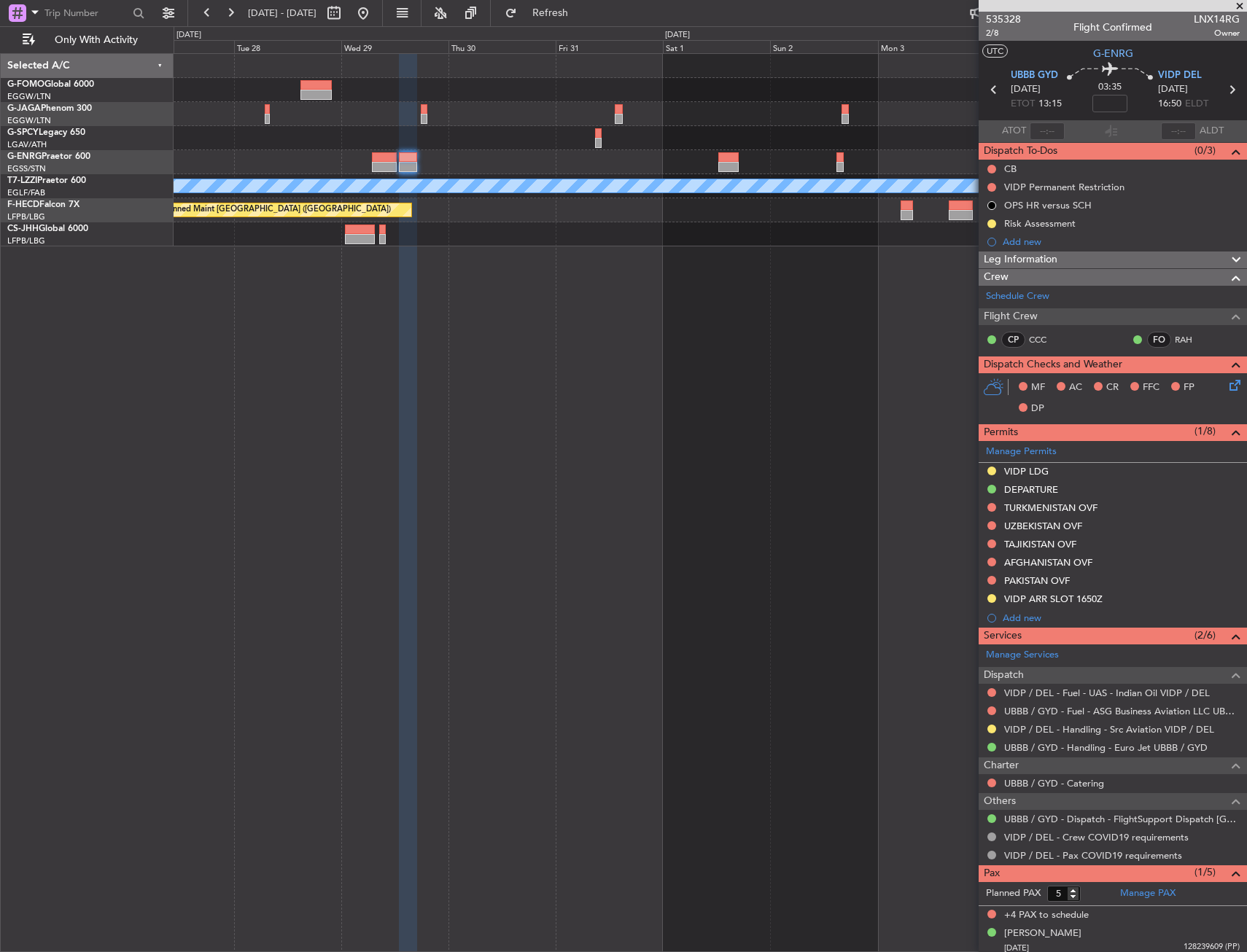
click at [760, 154] on div at bounding box center [709, 162] width 1073 height 24
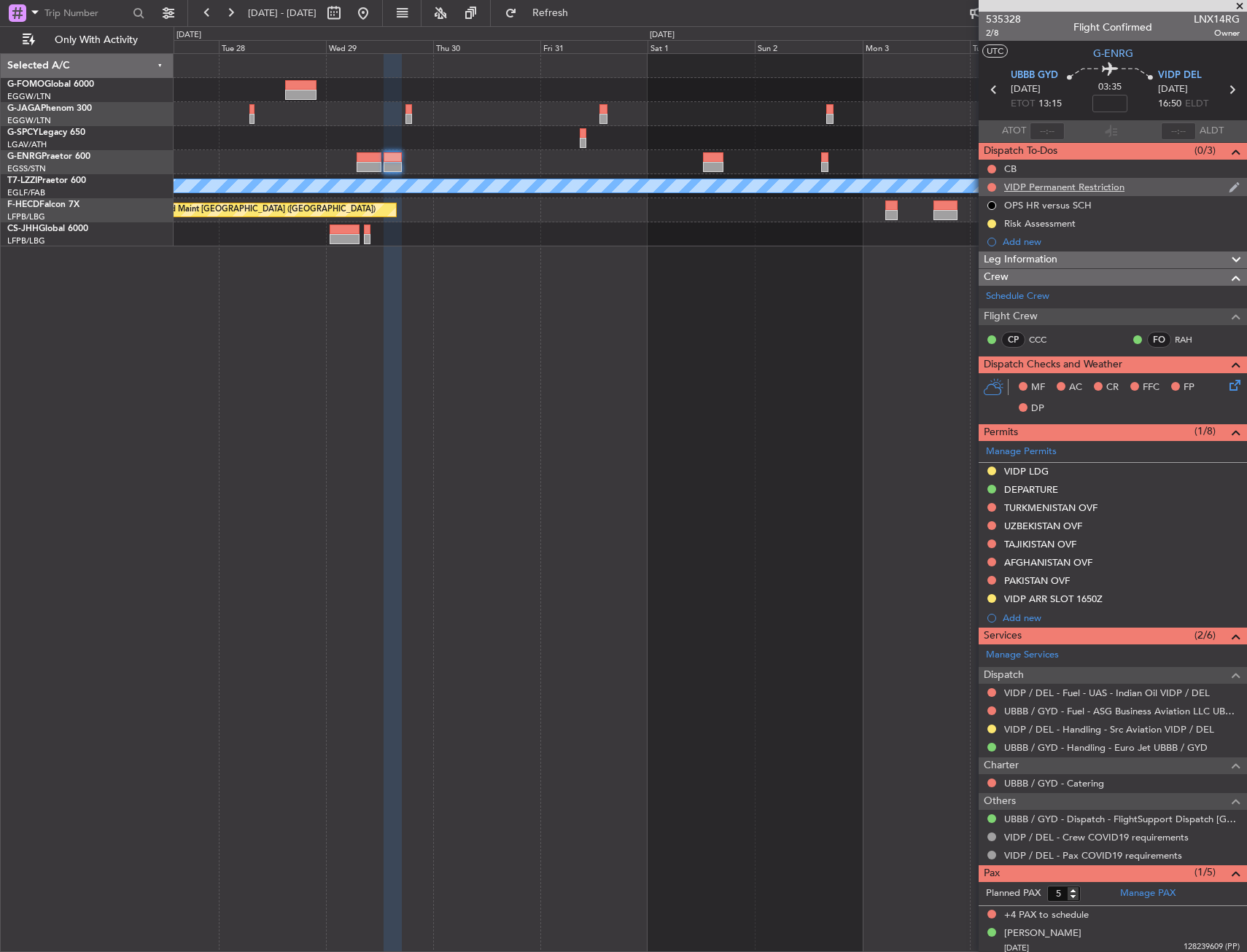
click at [1044, 192] on div "VIDP Permanent Restriction" at bounding box center [1064, 187] width 120 height 13
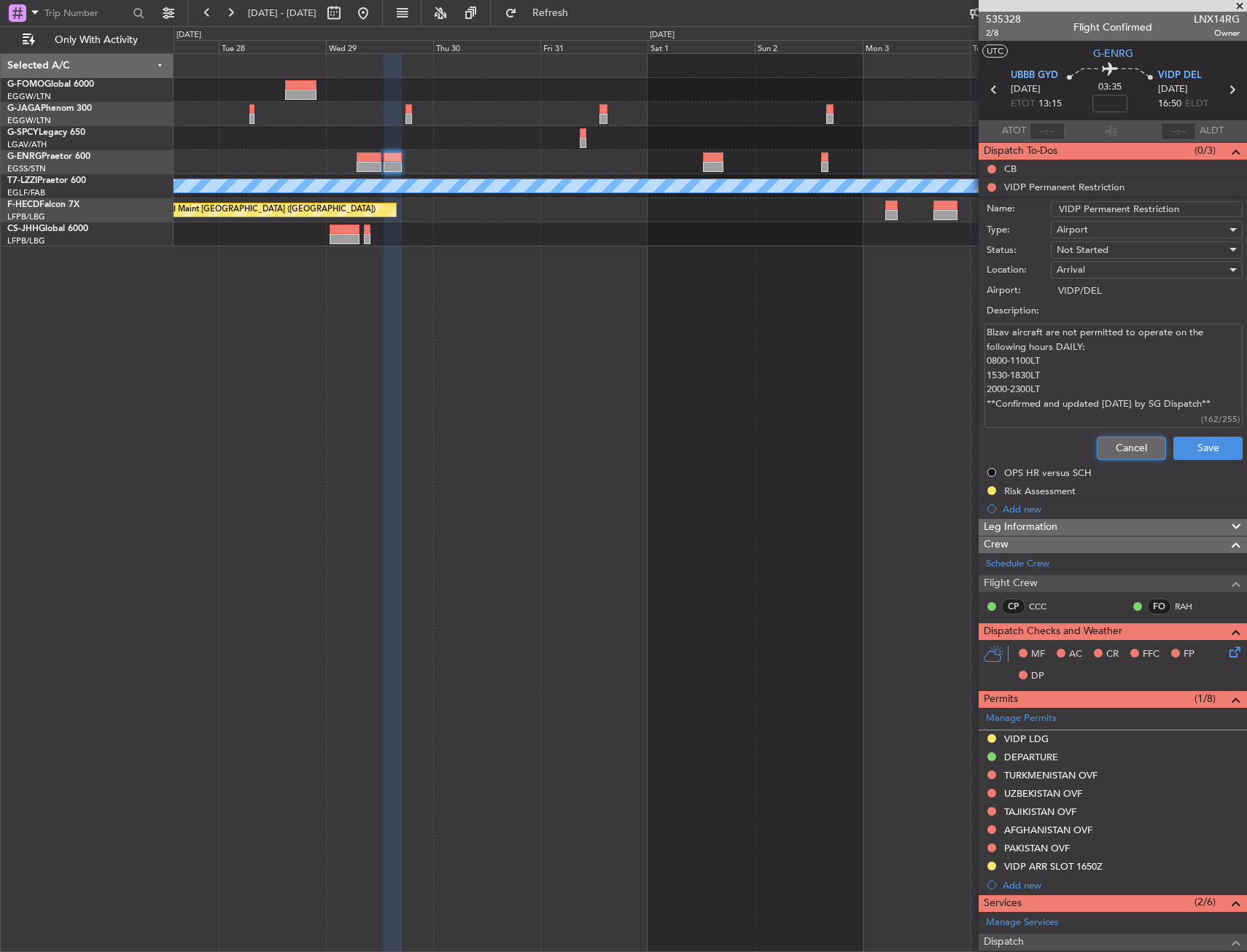
click at [1115, 438] on button "Cancel" at bounding box center [1131, 449] width 69 height 24
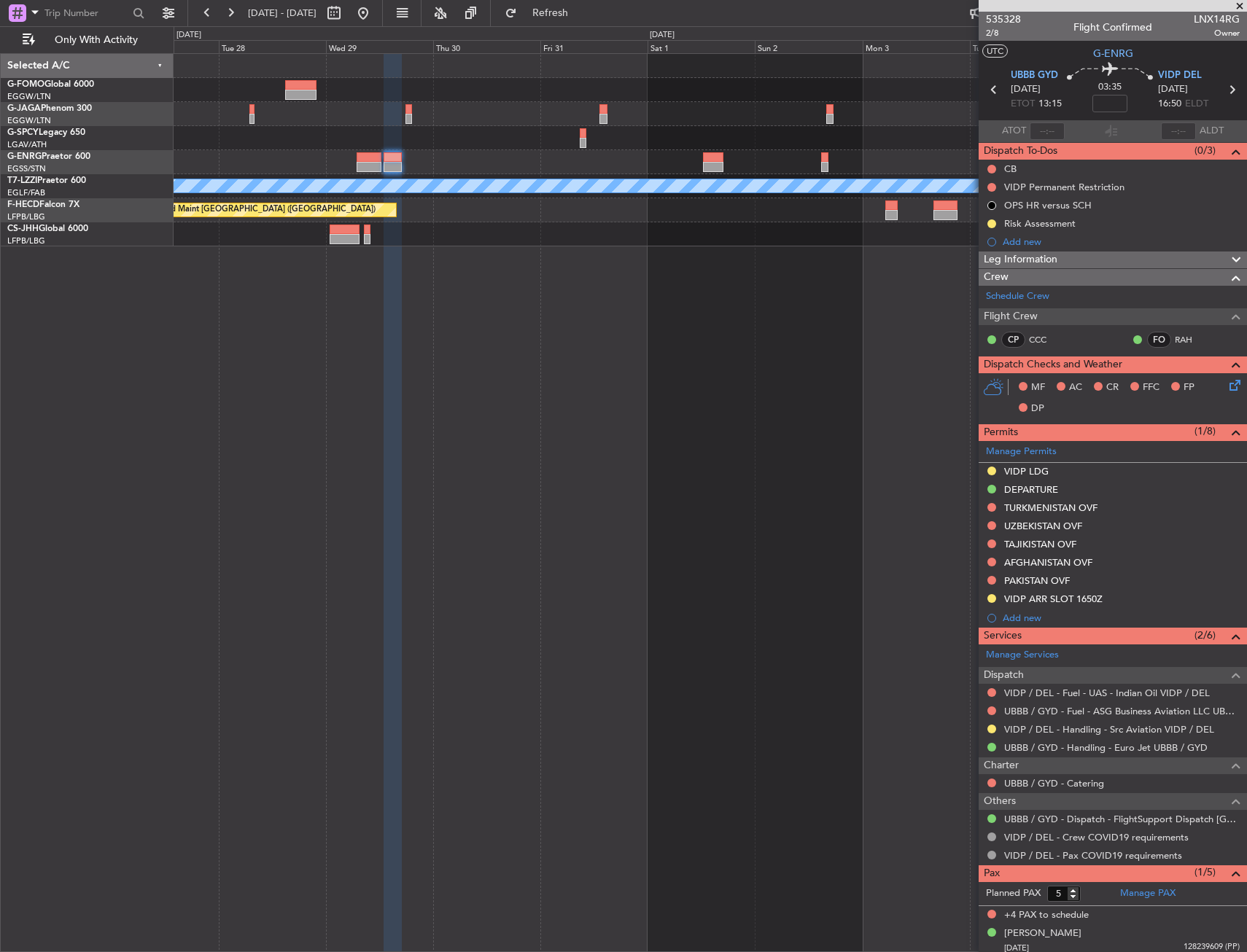
click at [701, 156] on div at bounding box center [709, 162] width 1073 height 24
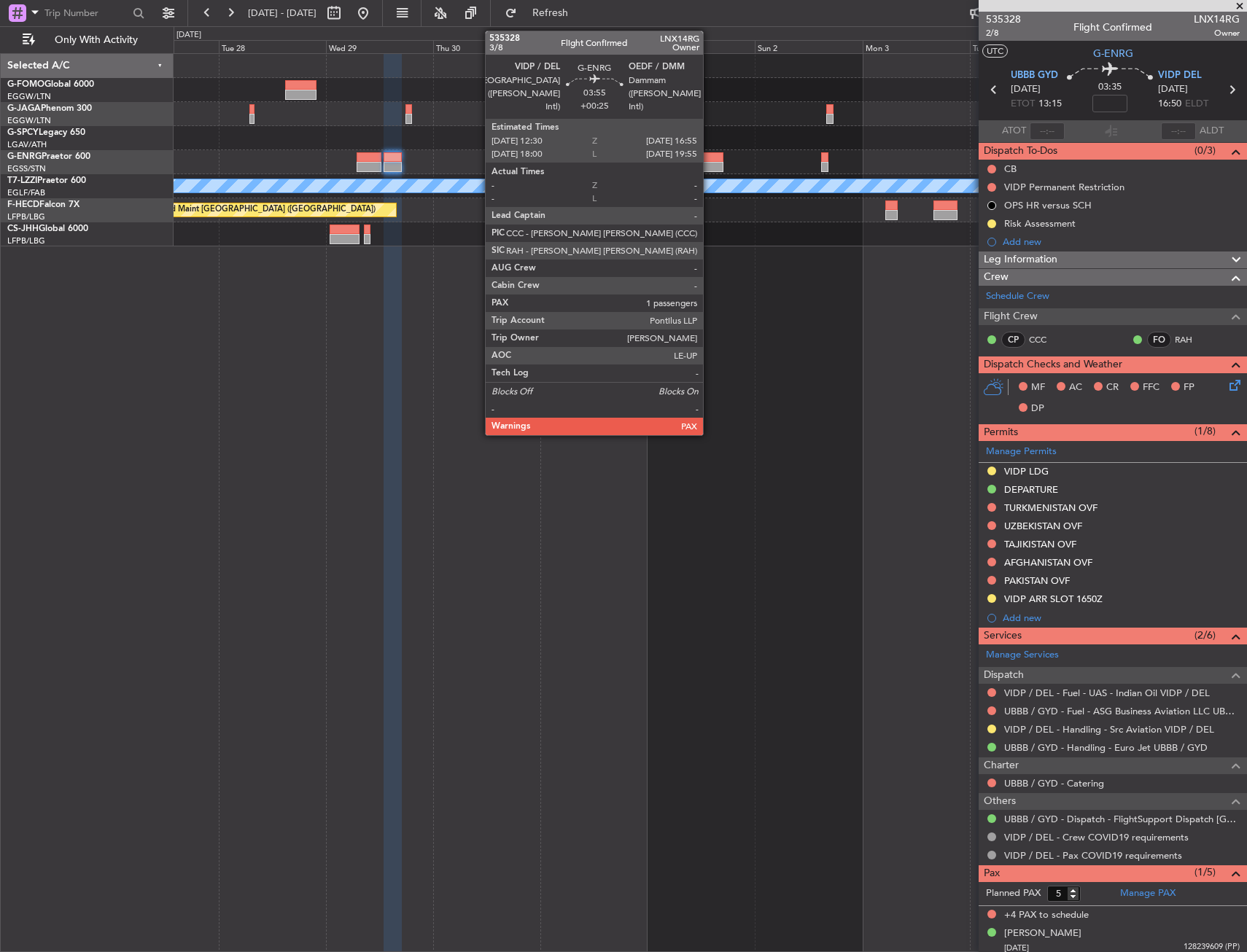
click at [709, 160] on div at bounding box center [713, 157] width 20 height 10
type input "+00:25"
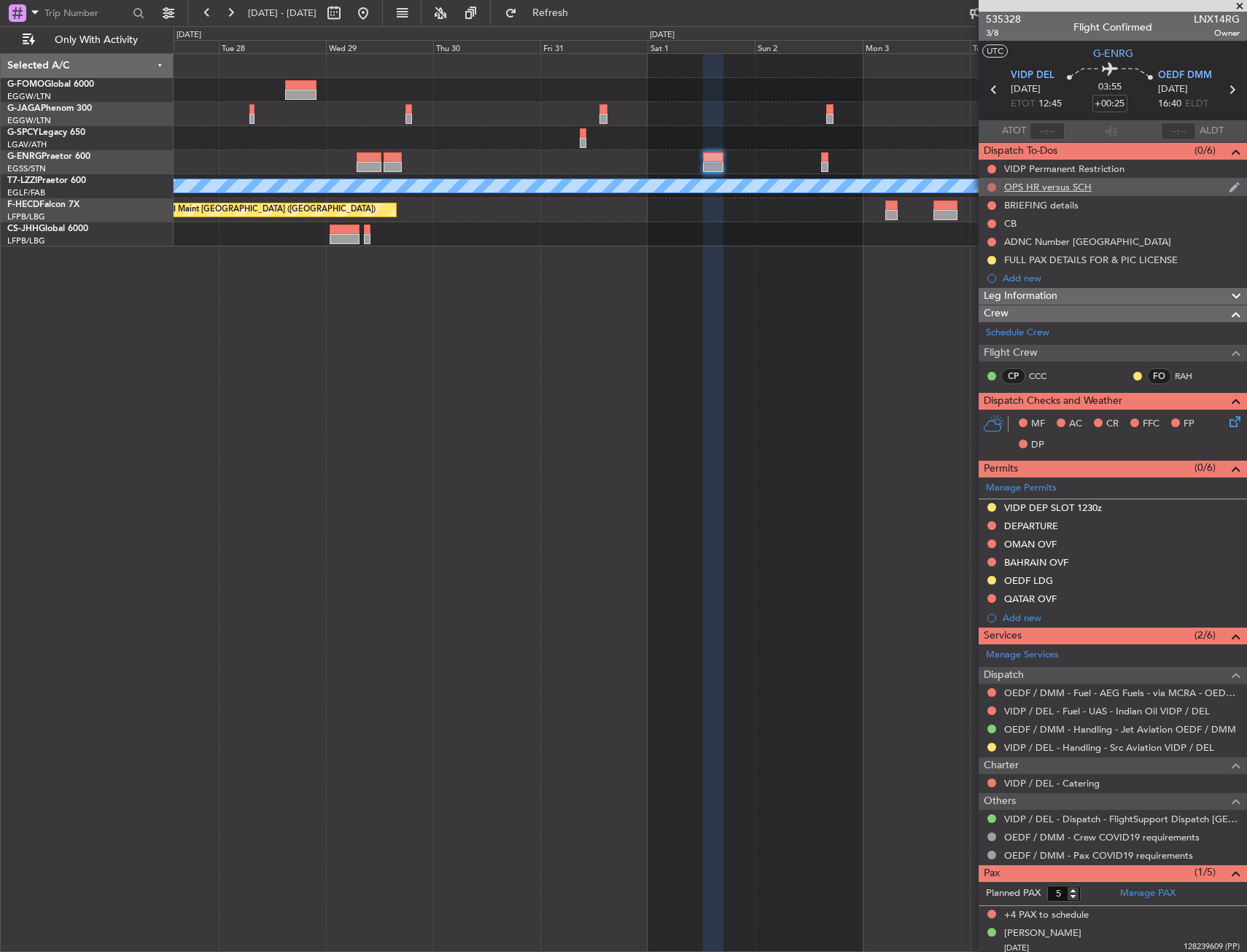
click at [993, 186] on button at bounding box center [992, 188] width 9 height 9
drag, startPoint x: 973, startPoint y: 271, endPoint x: 693, endPoint y: 134, distance: 311.7
click at [972, 270] on li "Cancelled" at bounding box center [992, 273] width 77 height 22
click at [375, 5] on div at bounding box center [349, 14] width 53 height 24
click at [375, 12] on button at bounding box center [363, 14] width 24 height 24
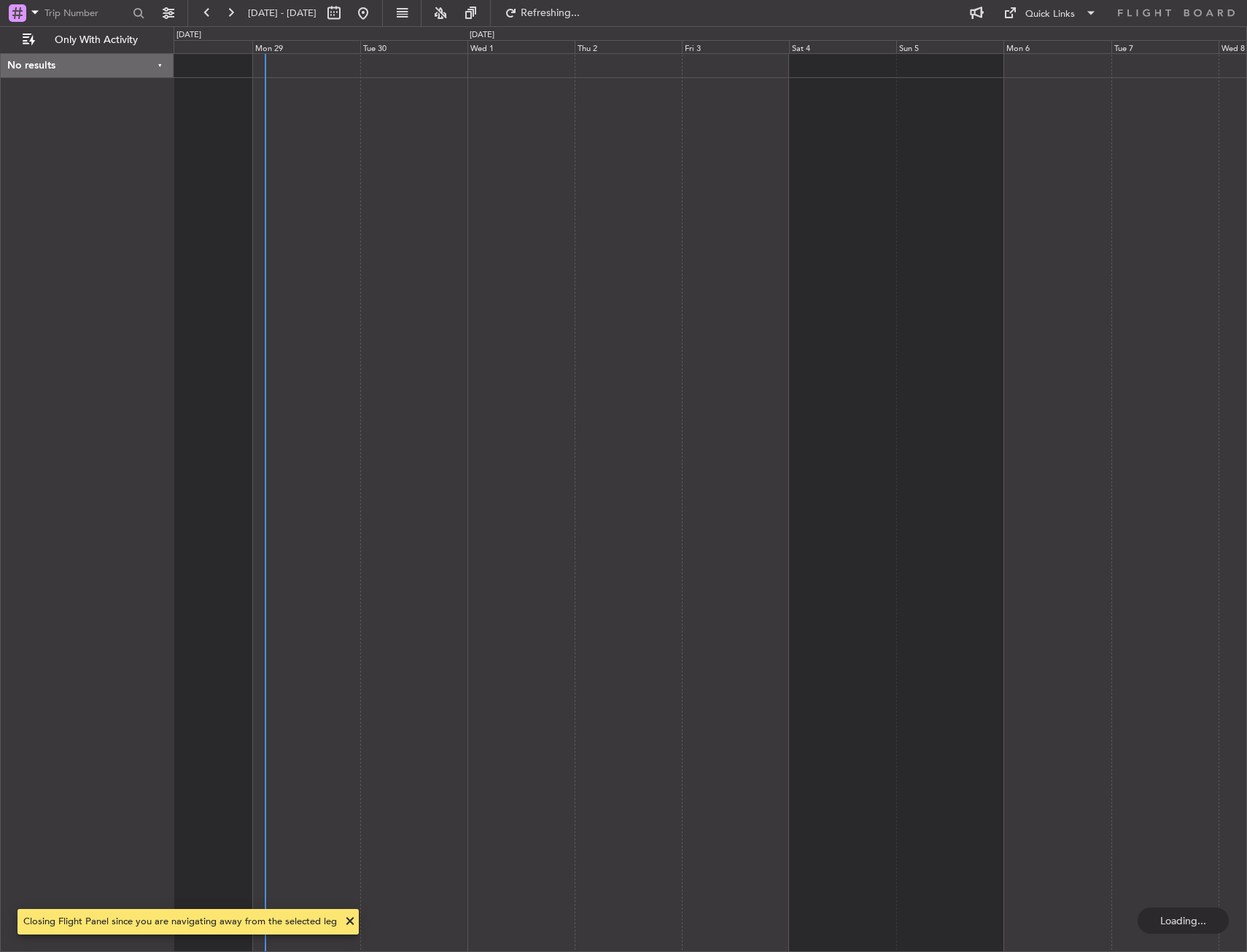
click at [538, 191] on div at bounding box center [710, 503] width 1074 height 899
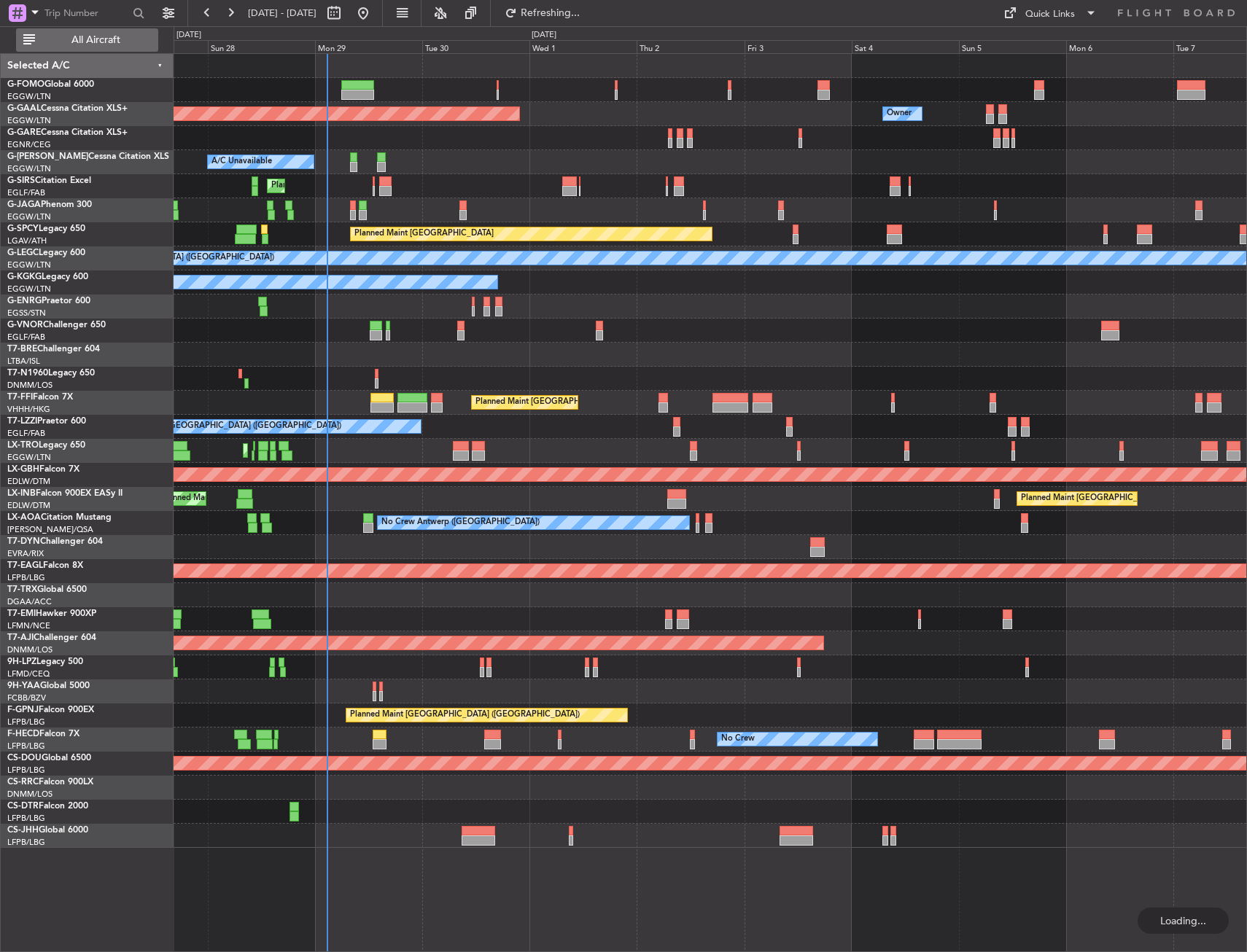
click at [64, 50] on button "All Aircraft" at bounding box center [87, 40] width 143 height 24
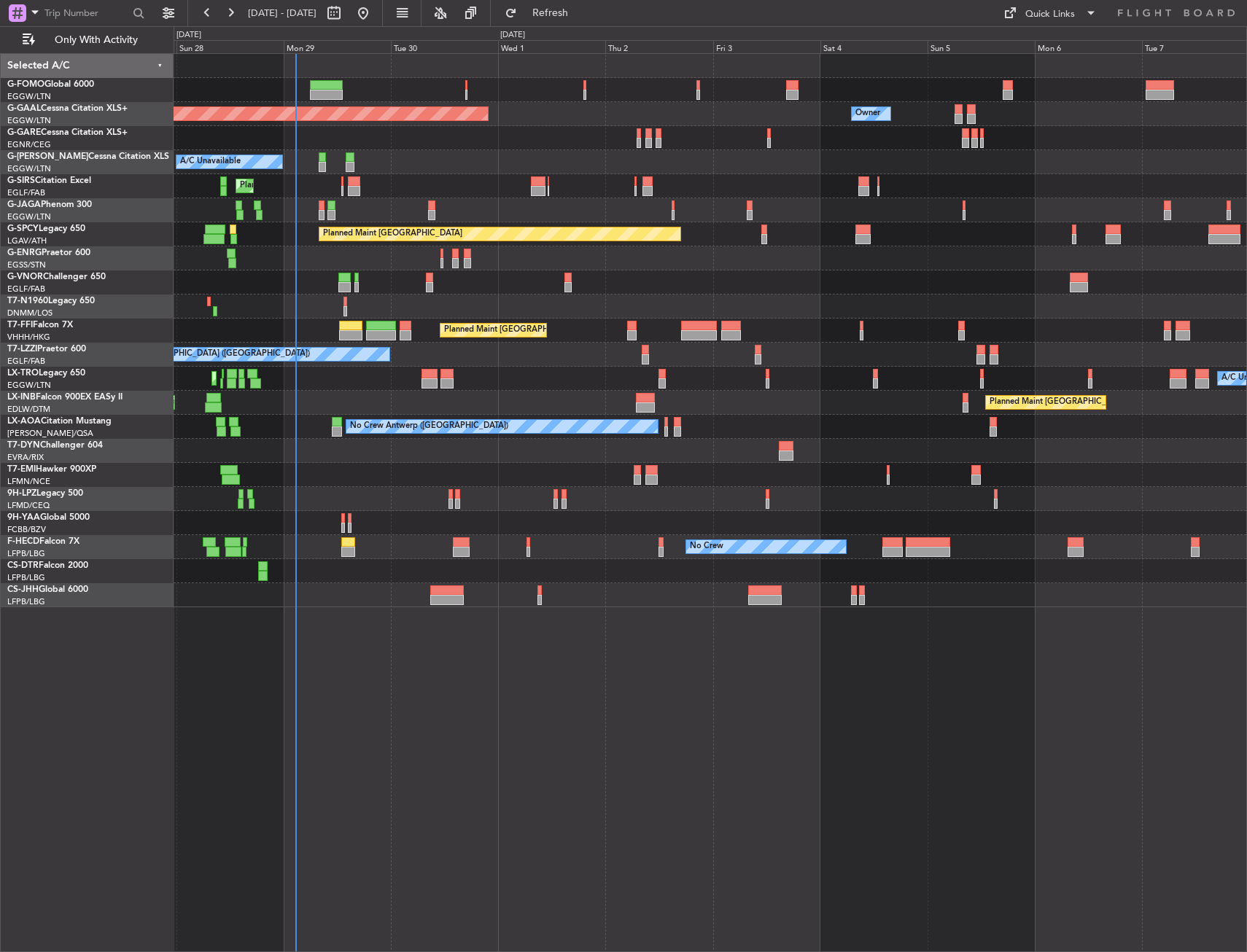
click at [267, 86] on div "Owner Planned [GEOGRAPHIC_DATA] Owner A/C Unavailable Planned Maint [GEOGRAPHIC…" at bounding box center [709, 330] width 1073 height 553
click at [269, 142] on div at bounding box center [709, 138] width 1073 height 24
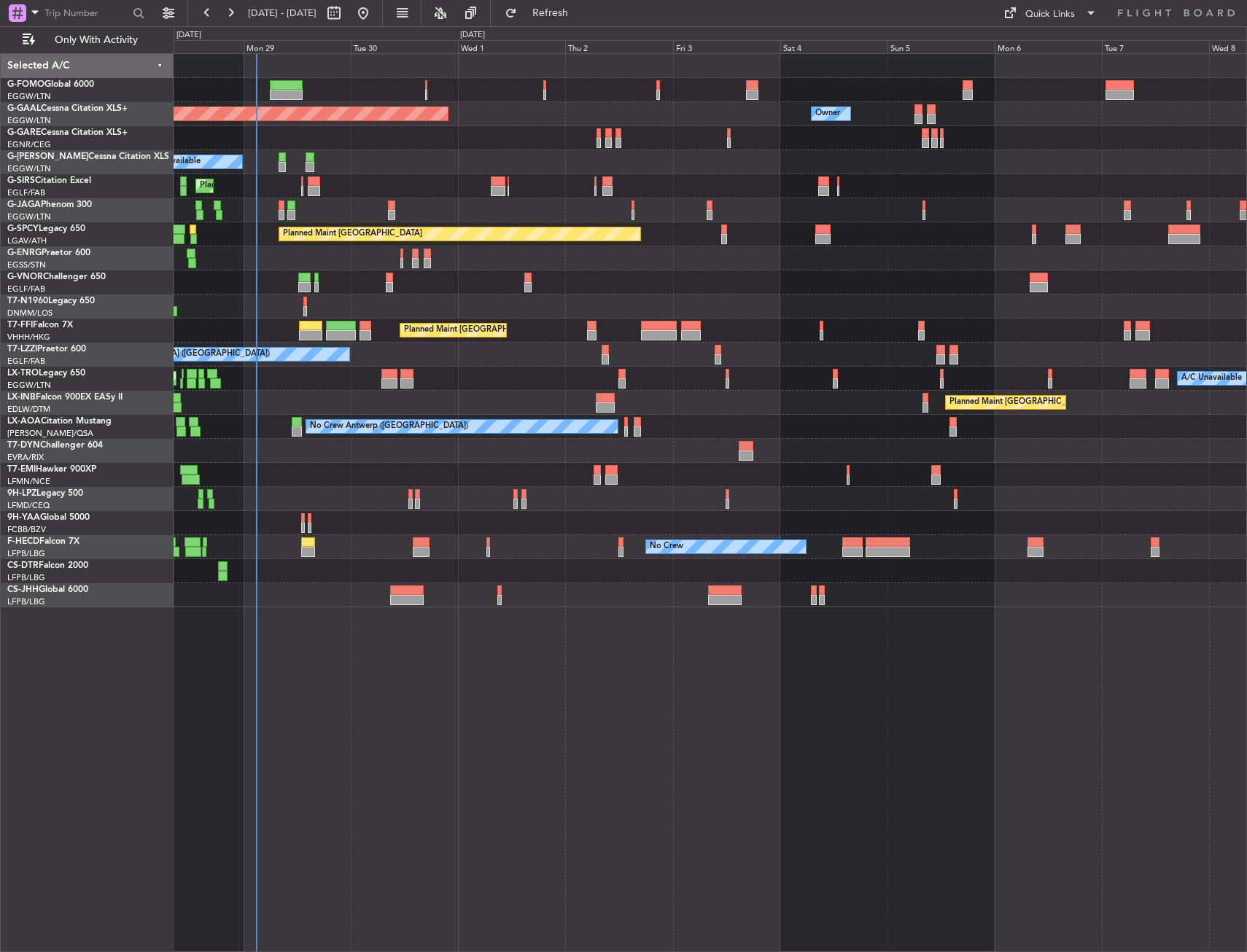
click at [329, 679] on div "Owner Planned [GEOGRAPHIC_DATA] Owner A/C Unavailable Planned Maint [GEOGRAPHIC…" at bounding box center [710, 503] width 1074 height 899
click at [586, 20] on button "Refresh" at bounding box center [541, 14] width 87 height 24
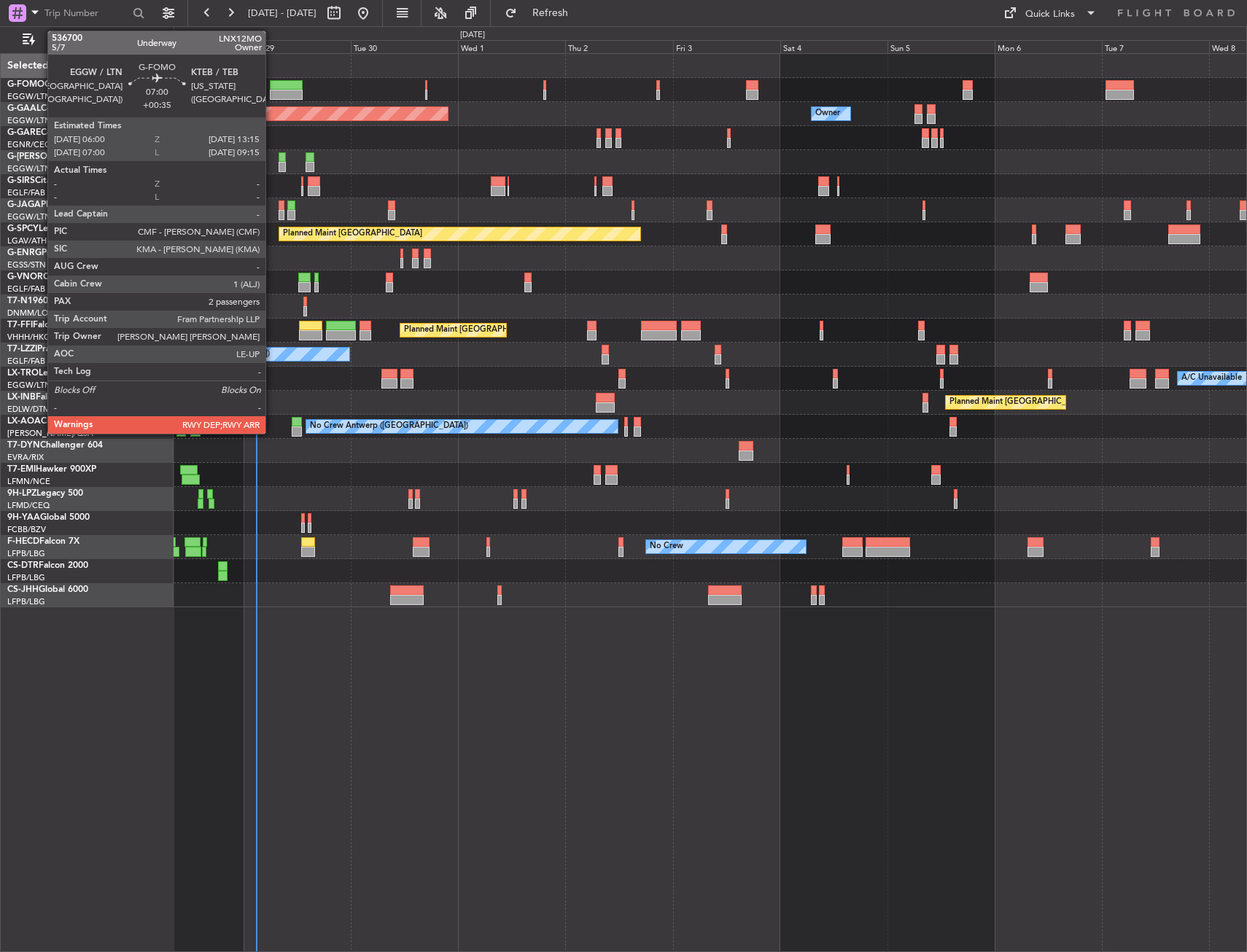
click at [272, 92] on div at bounding box center [286, 94] width 33 height 10
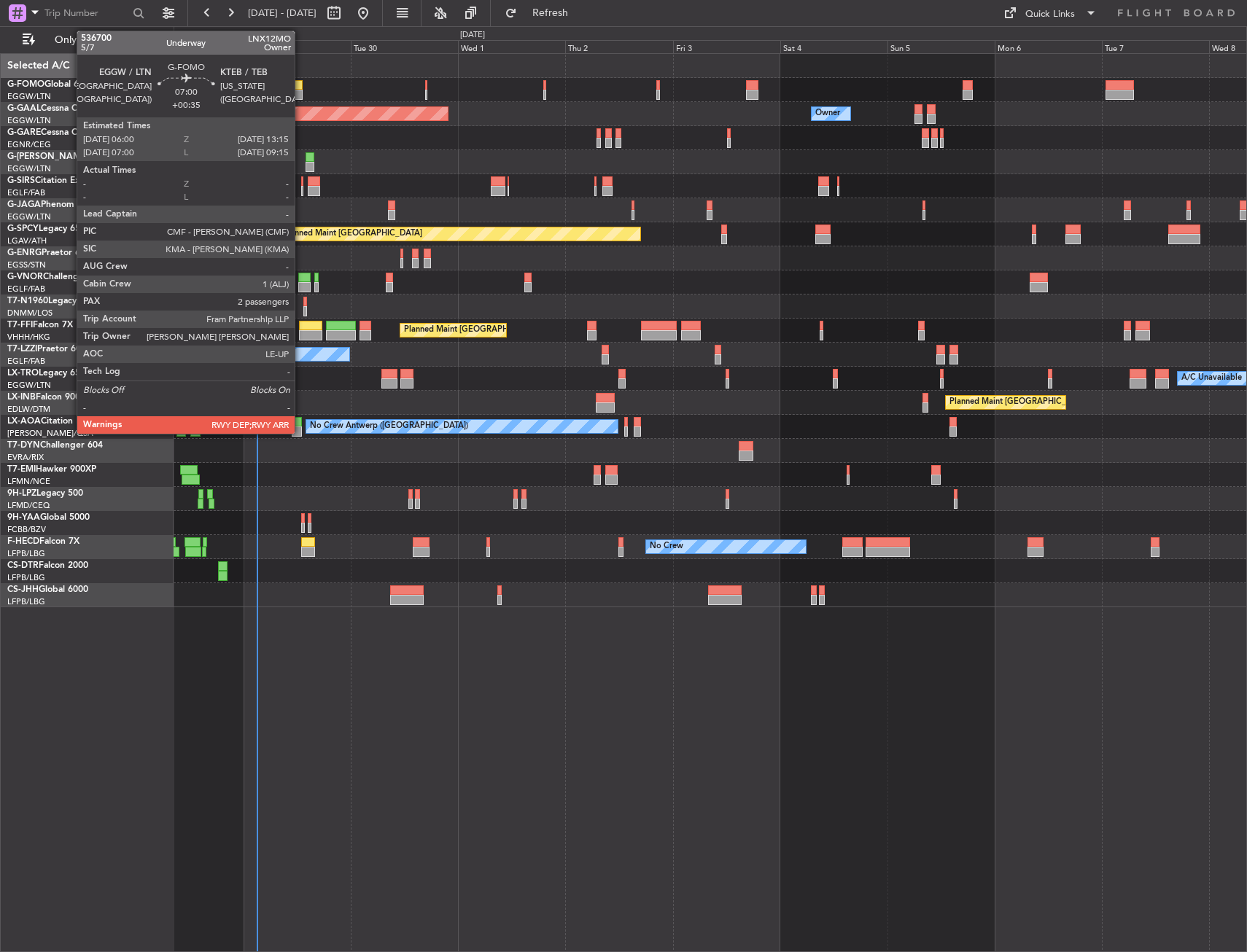
click at [294, 91] on div at bounding box center [286, 94] width 33 height 10
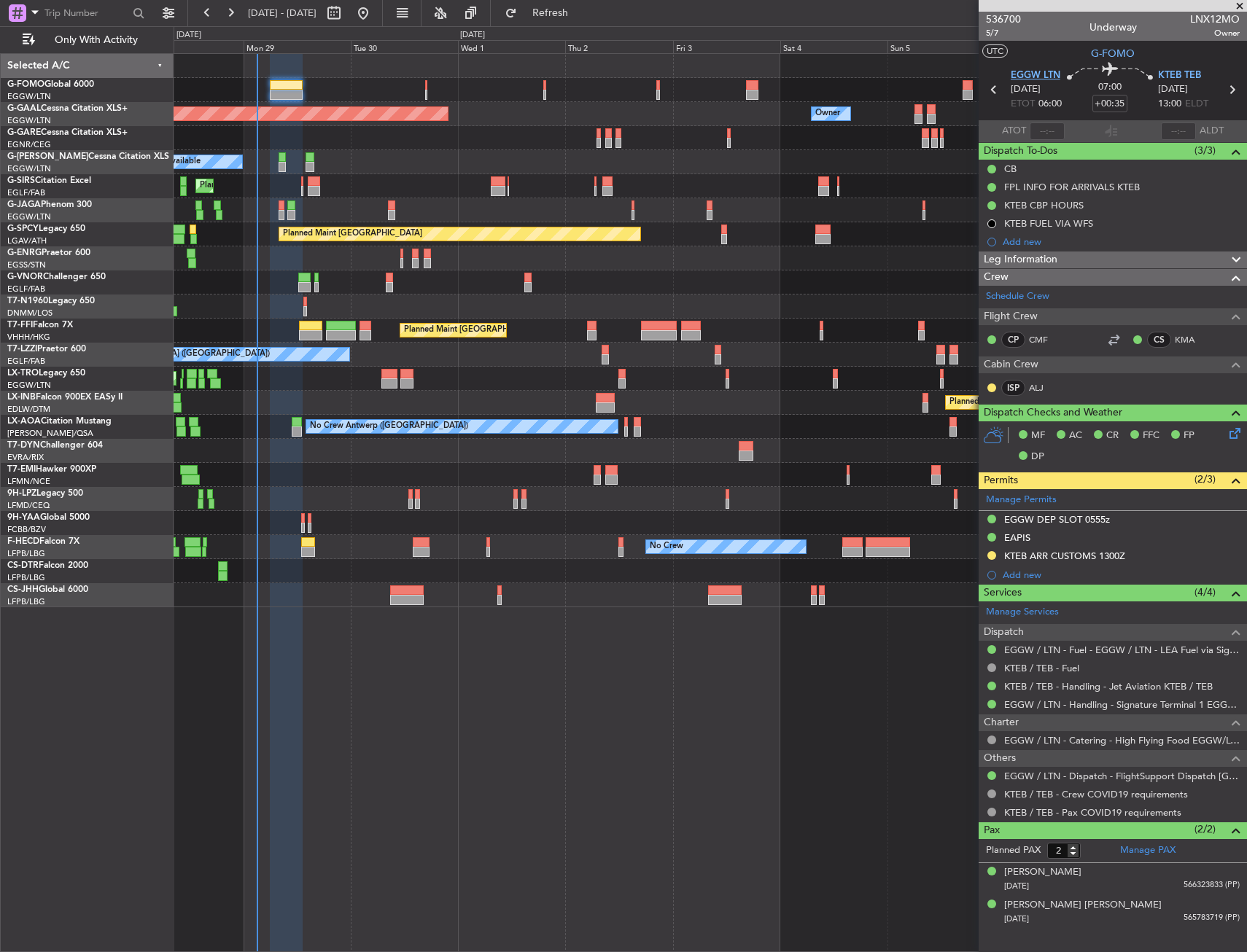
click at [1036, 75] on span "EGGW LTN" at bounding box center [1035, 75] width 50 height 15
click at [1046, 52] on section "LOCAL G-FOMO" at bounding box center [1112, 52] width 268 height 22
click at [464, 164] on div "A/C Unavailable" at bounding box center [709, 162] width 1073 height 24
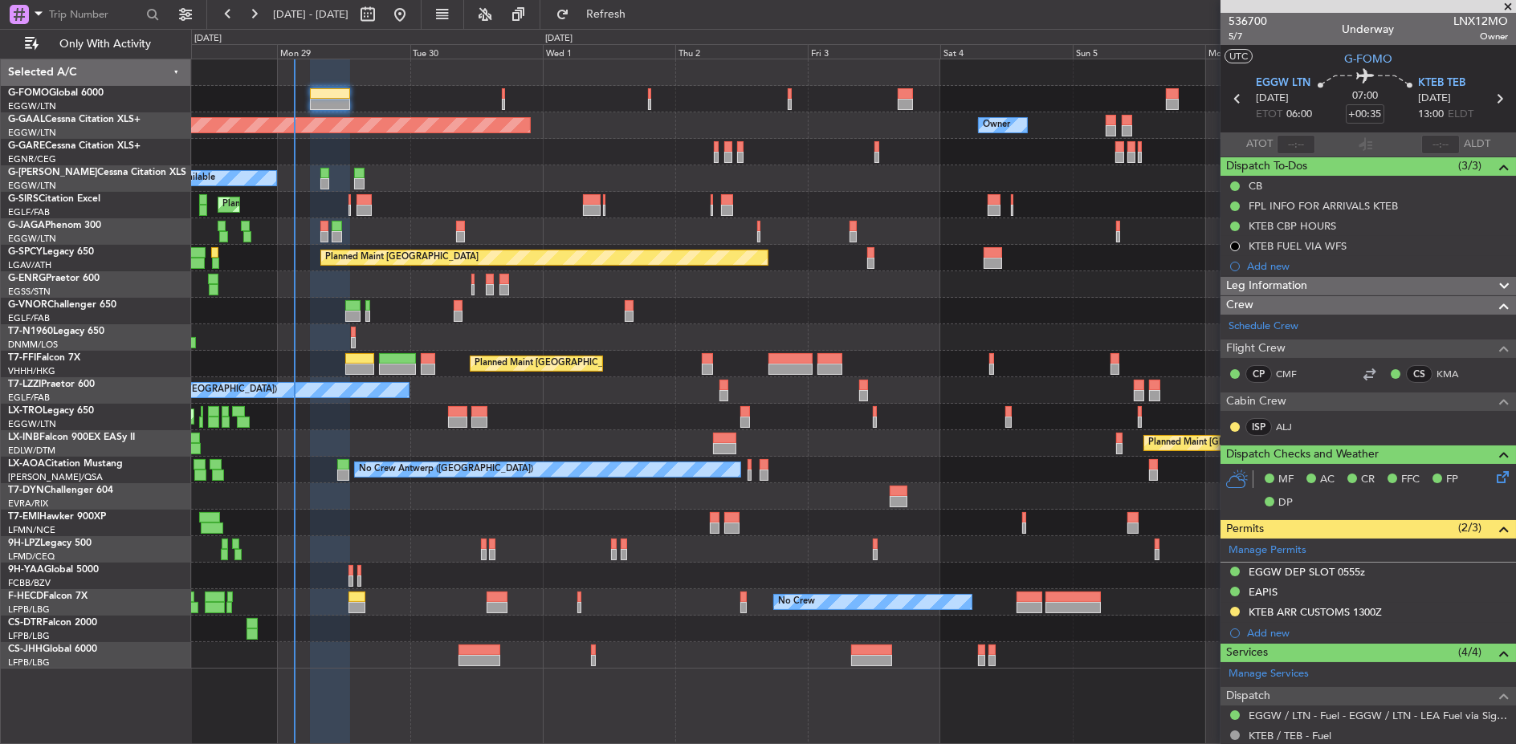
click at [136, 676] on div "Selected A/C G-FOMO Global 6000 EGGW/LTN [GEOGRAPHIC_DATA] ([GEOGRAPHIC_DATA]) …" at bounding box center [96, 402] width 190 height 686
click at [1274, 60] on section "UTC G-FOMO" at bounding box center [1367, 57] width 295 height 24
click at [1301, 68] on section "LOCAL G-FOMO" at bounding box center [1367, 57] width 295 height 24
click at [556, 86] on div at bounding box center [853, 99] width 1325 height 26
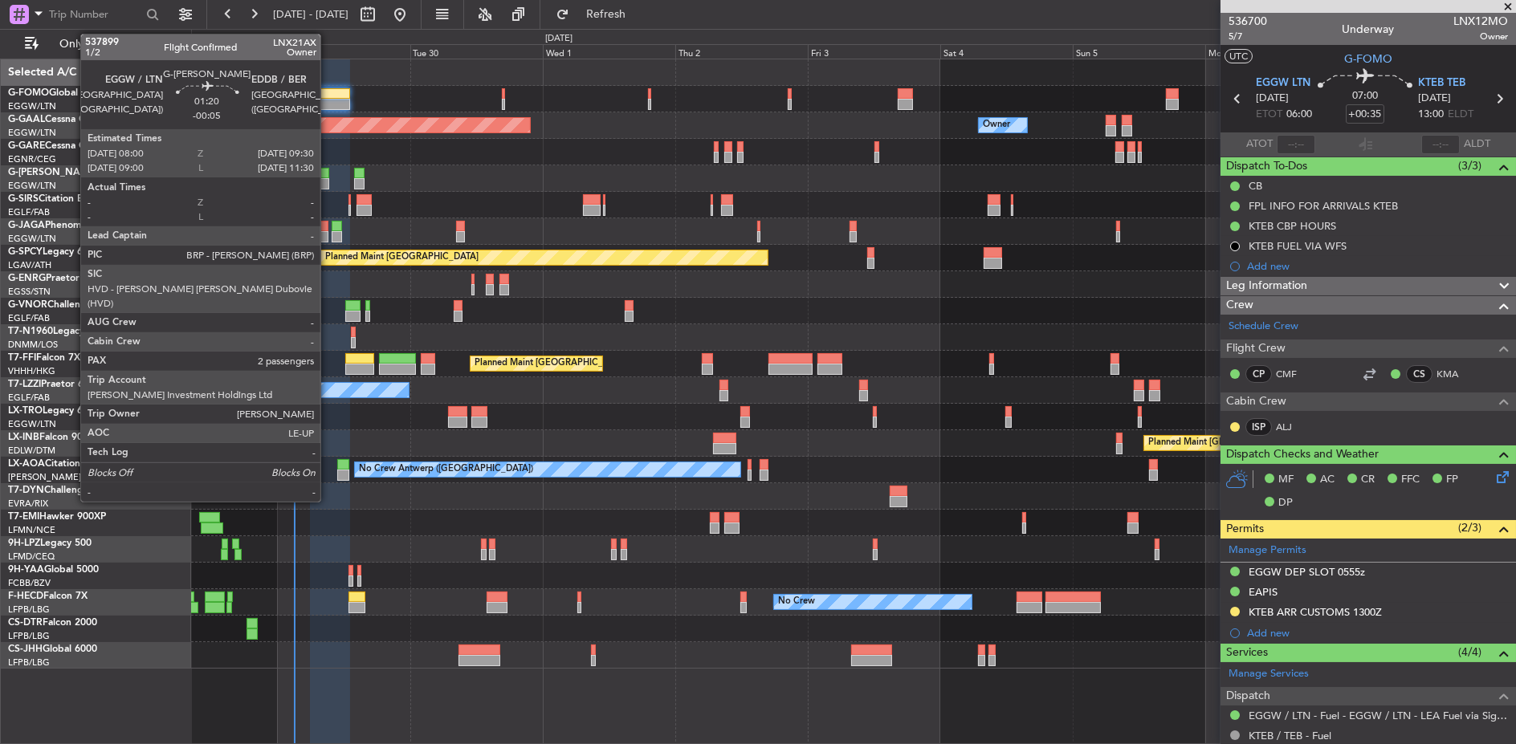
click at [328, 178] on div at bounding box center [324, 183] width 9 height 11
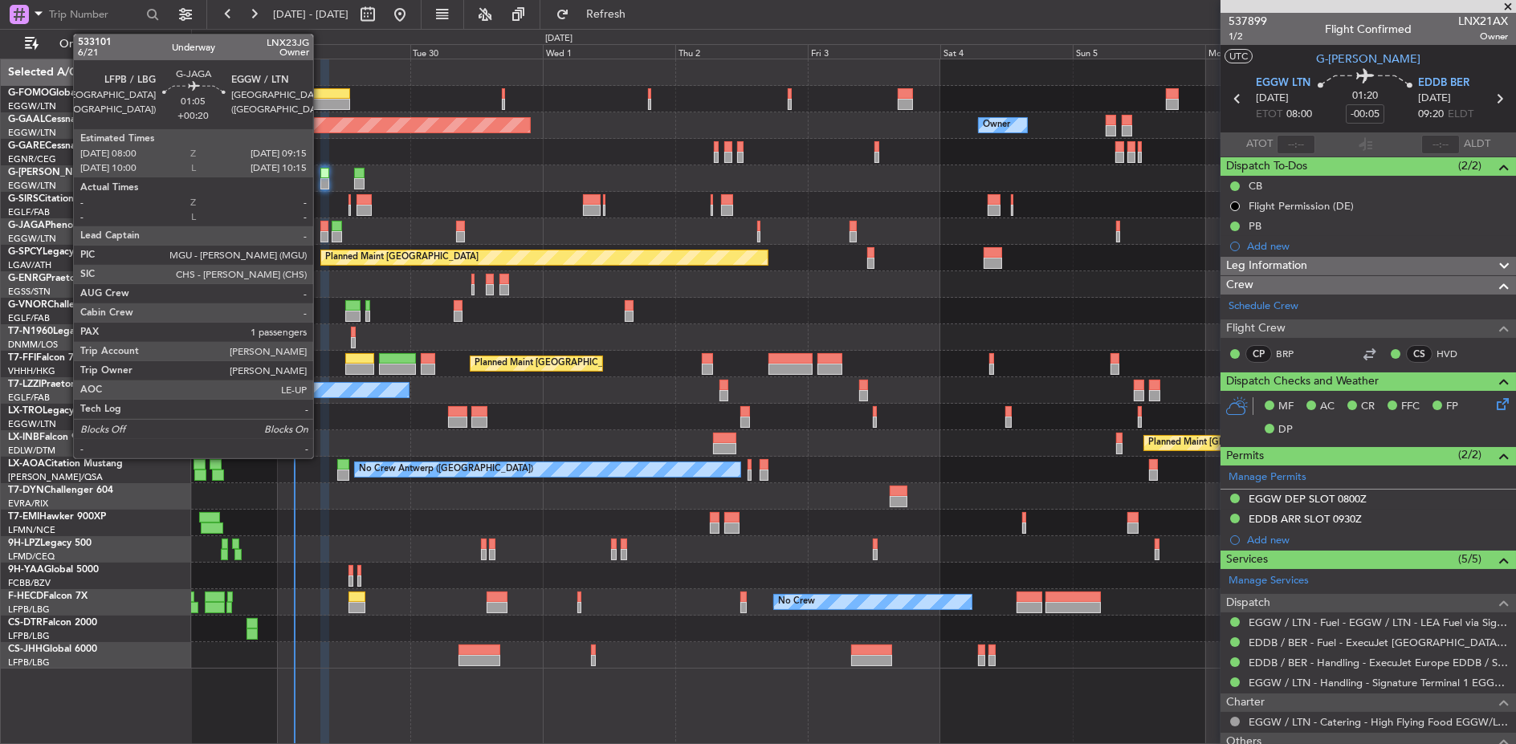
click at [321, 227] on div at bounding box center [323, 226] width 7 height 11
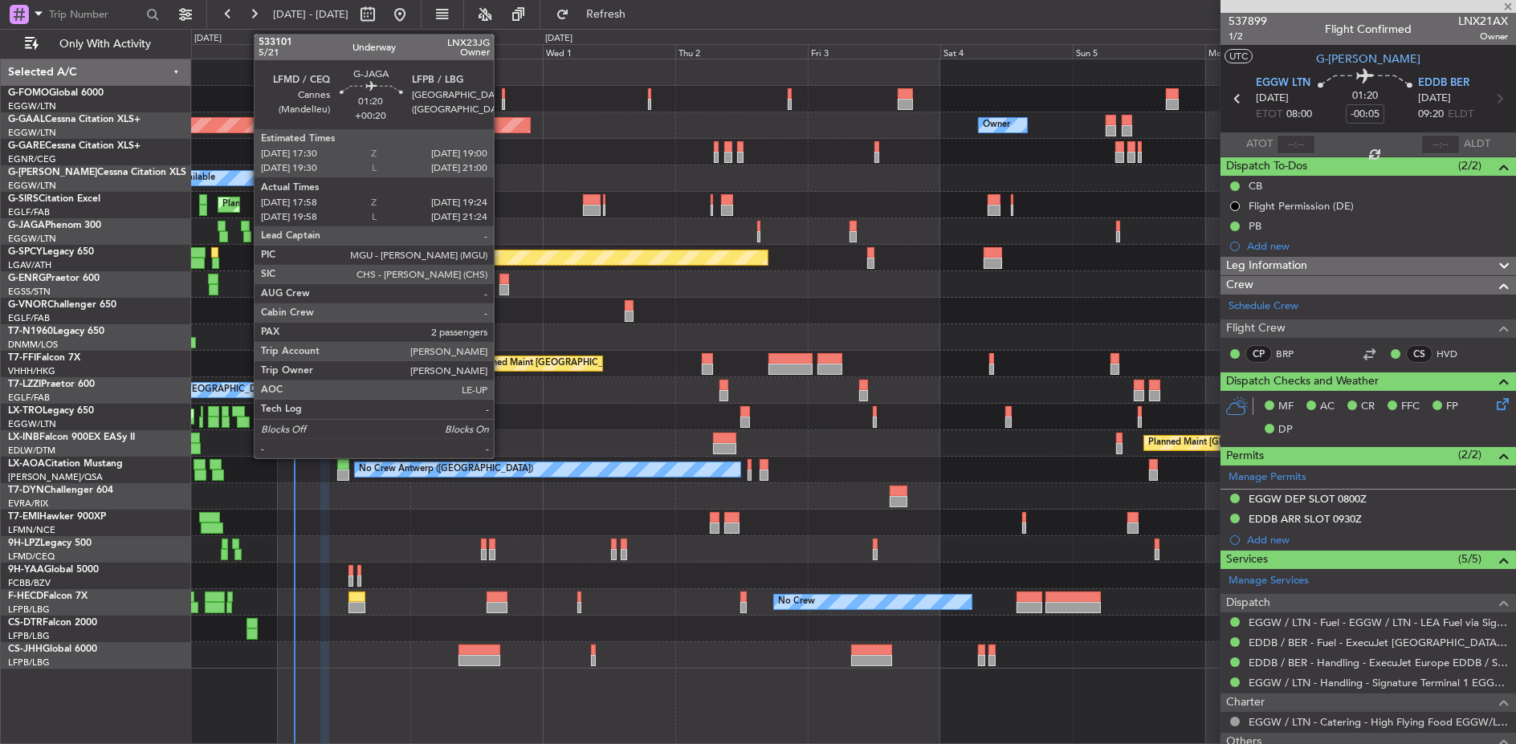
type input "+00:20"
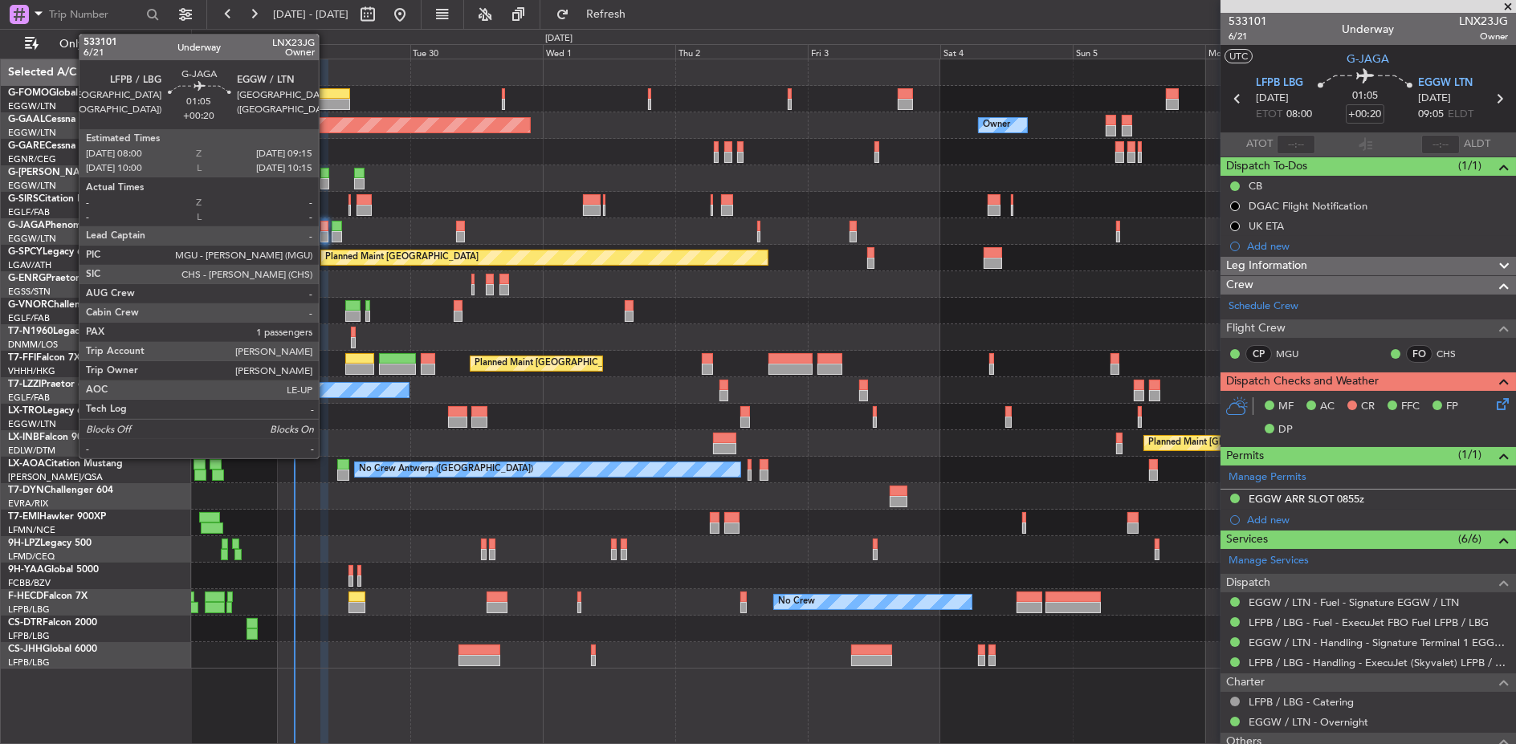
click at [326, 227] on div at bounding box center [323, 226] width 7 height 11
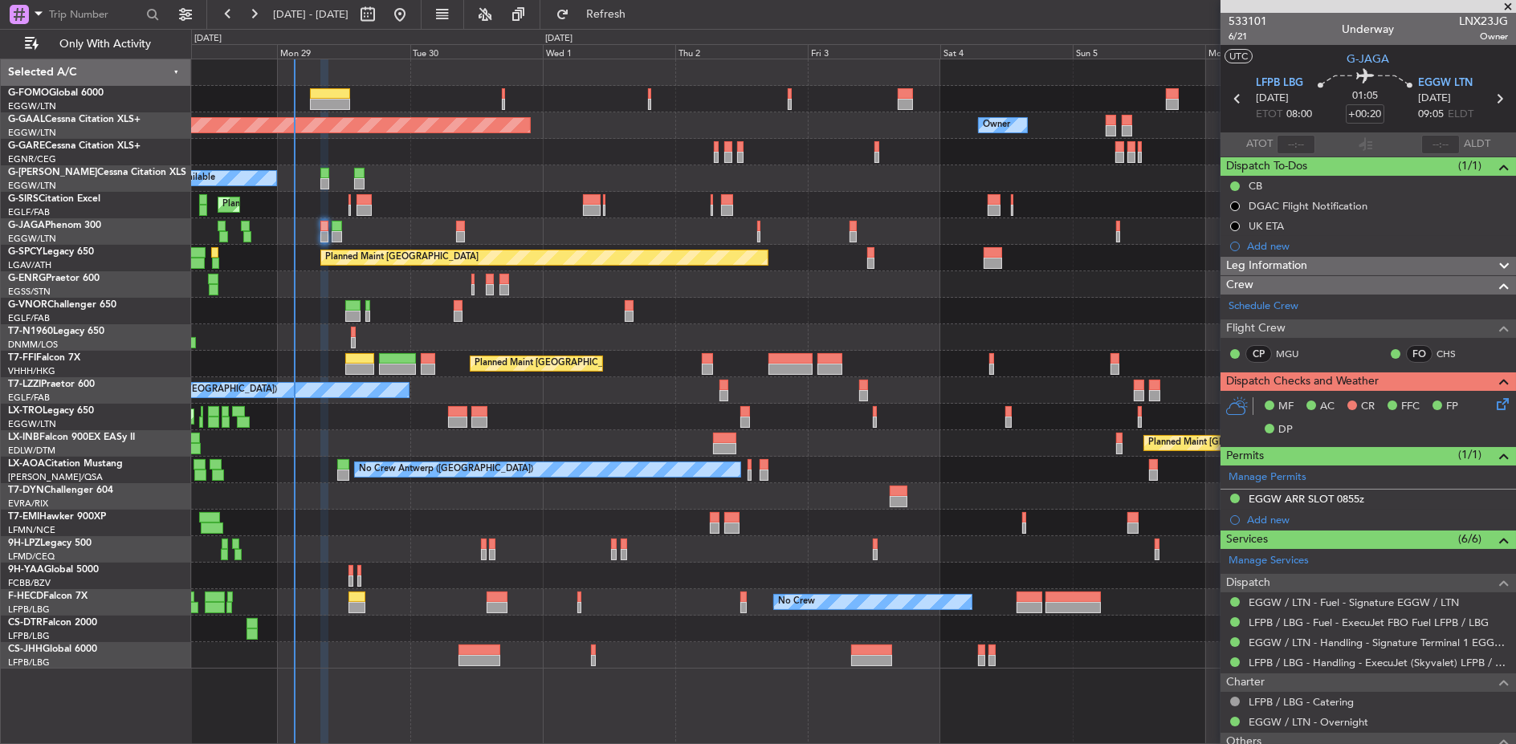
click at [1372, 121] on section "LFPB LBG [DATE] ETOT 08:00 01:05 +00:20 EGGW LTN [DATE] 09:05 ELDT" at bounding box center [1367, 100] width 295 height 63
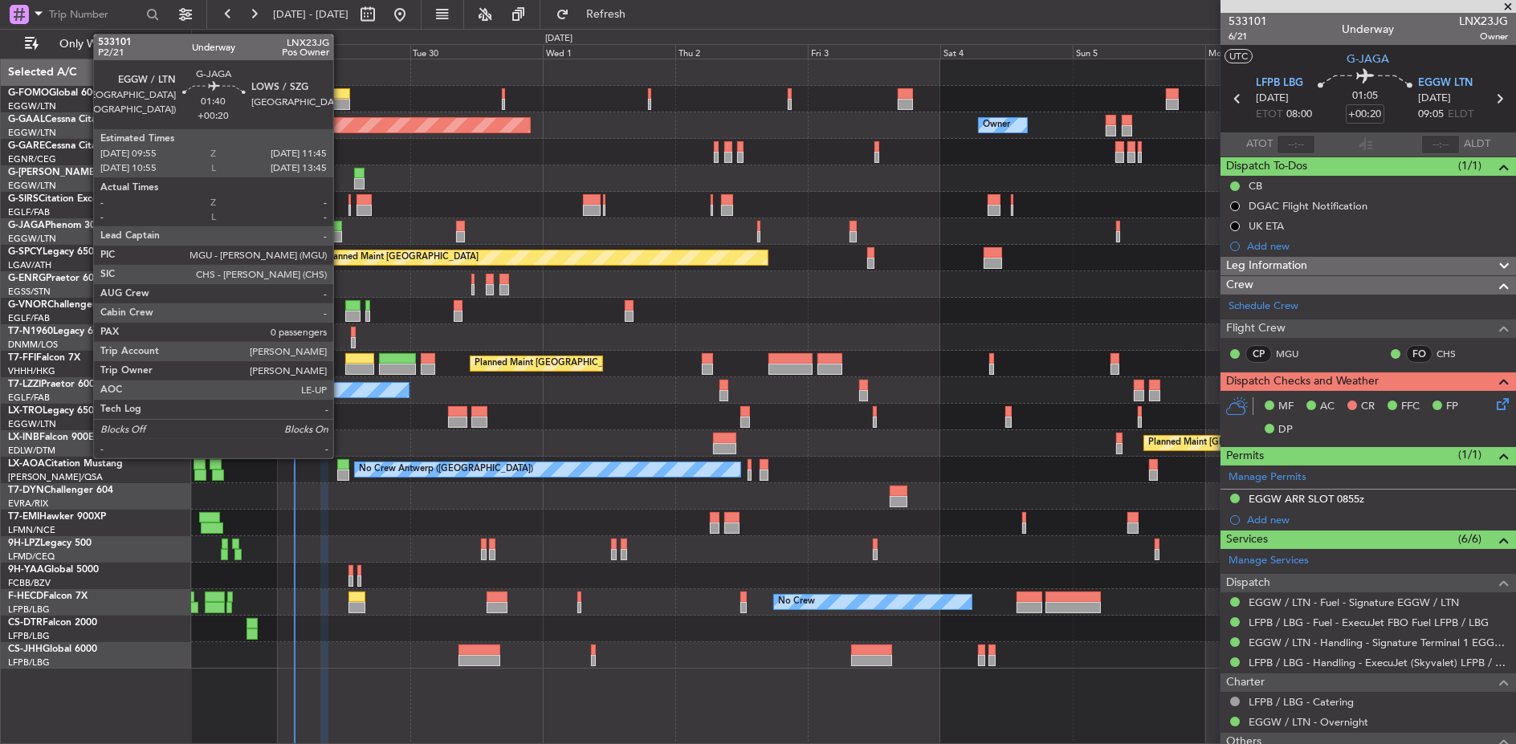
click at [341, 238] on div at bounding box center [337, 236] width 10 height 11
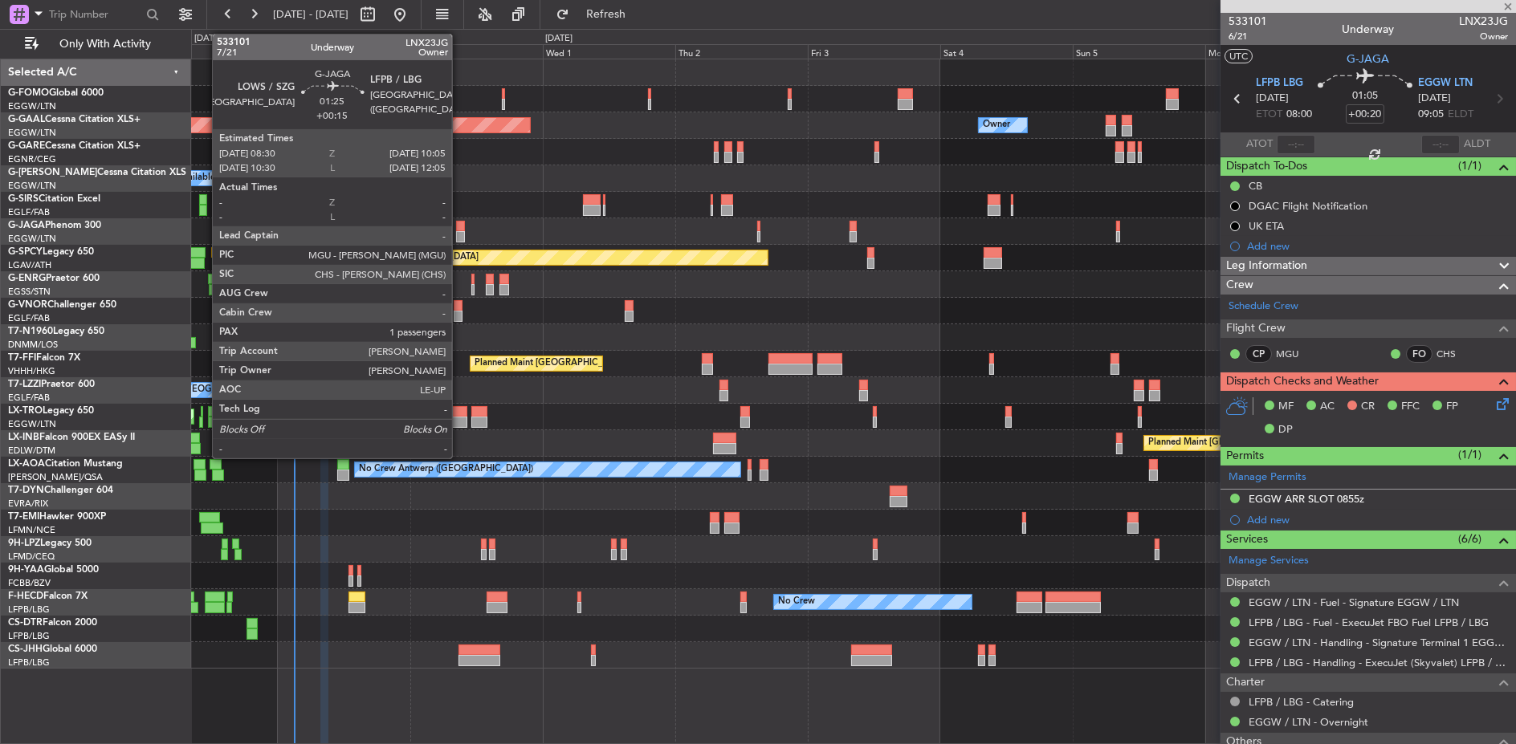
type input "0"
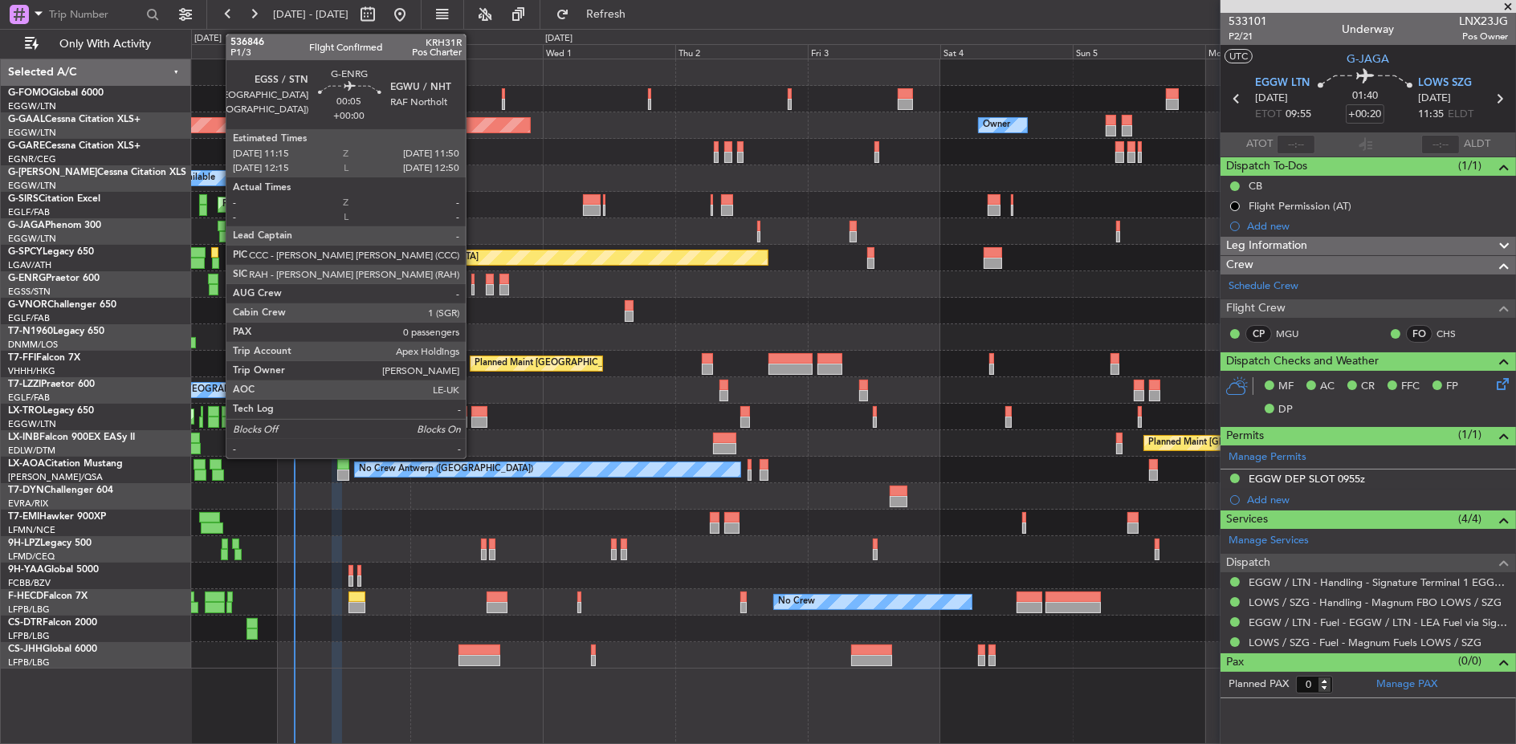
click at [474, 279] on div at bounding box center [473, 279] width 4 height 11
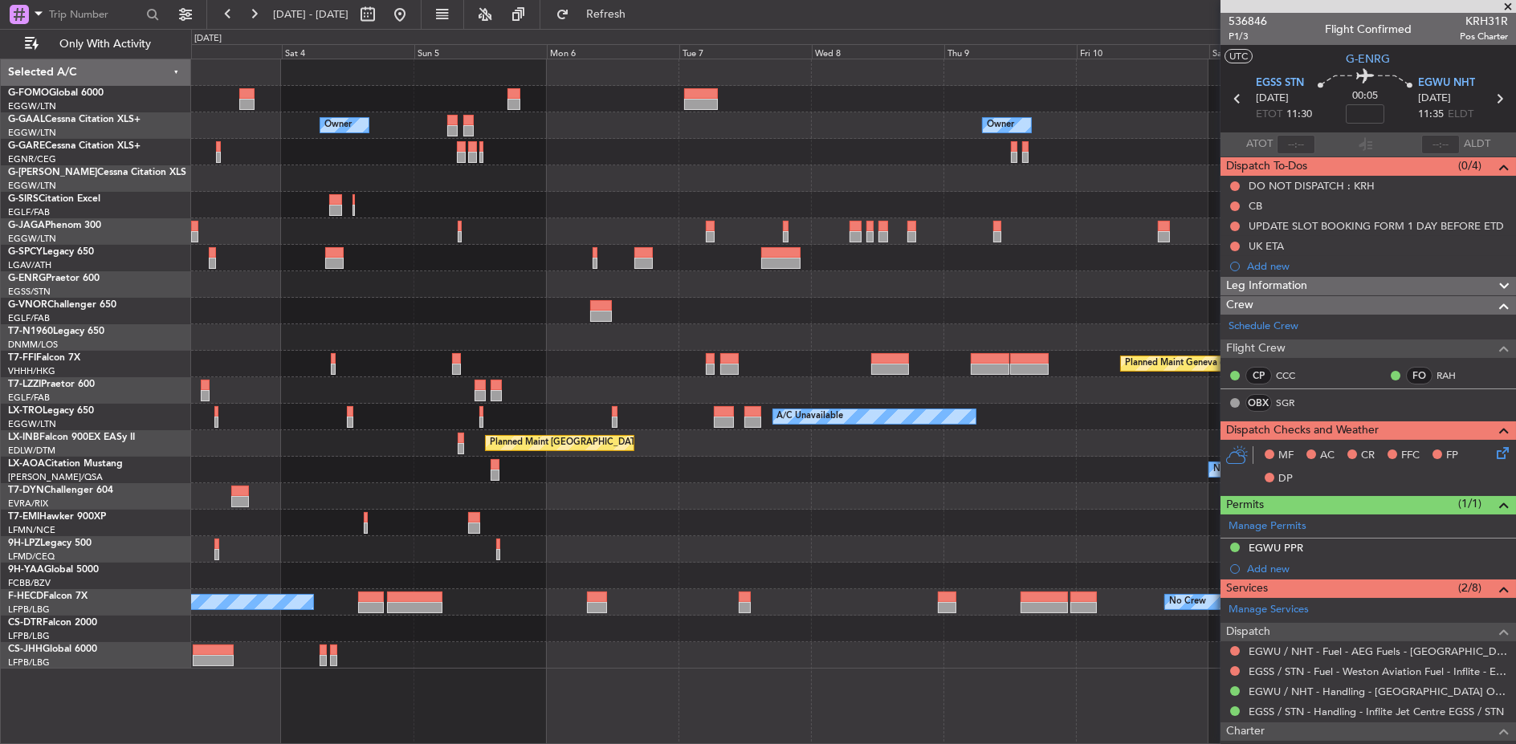
click at [0, 283] on html "[DATE] - [DATE] Refresh Quick Links Only With Activity Owner Owner Owner Owner …" at bounding box center [758, 372] width 1516 height 744
drag, startPoint x: 356, startPoint y: 303, endPoint x: 825, endPoint y: 262, distance: 469.8
click at [466, 279] on fb-app "[DATE] - [DATE] Refresh Quick Links Only With Activity Owner Owner Owner Owner …" at bounding box center [758, 378] width 1516 height 732
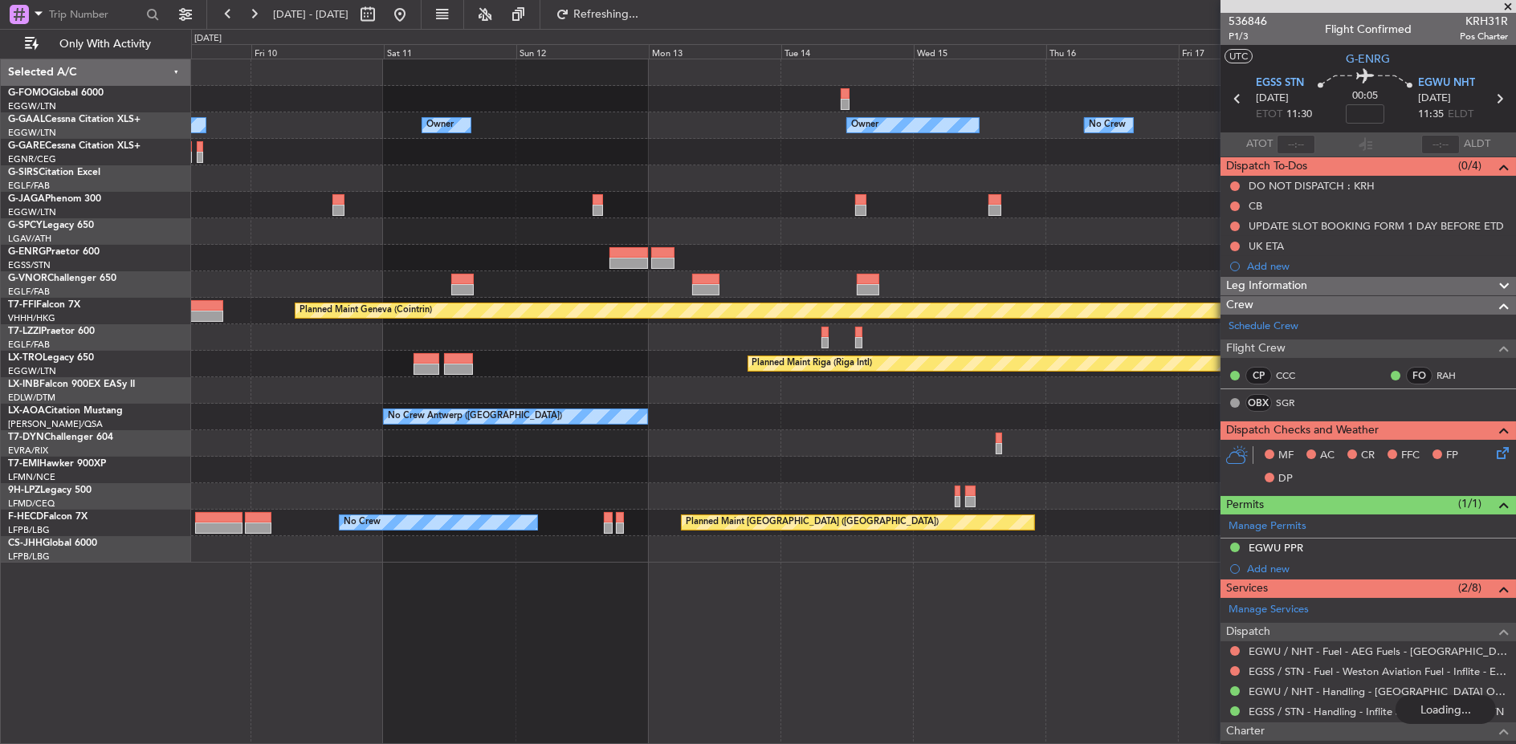
click at [0, 307] on html "[DATE] - [DATE] Refreshing... Quick Links Only With Activity Owner Owner Owner …" at bounding box center [758, 372] width 1516 height 744
click at [0, 311] on html "[DATE] - [DATE] Refreshing... Quick Links Only With Activity Owner Owner Owner …" at bounding box center [758, 372] width 1516 height 744
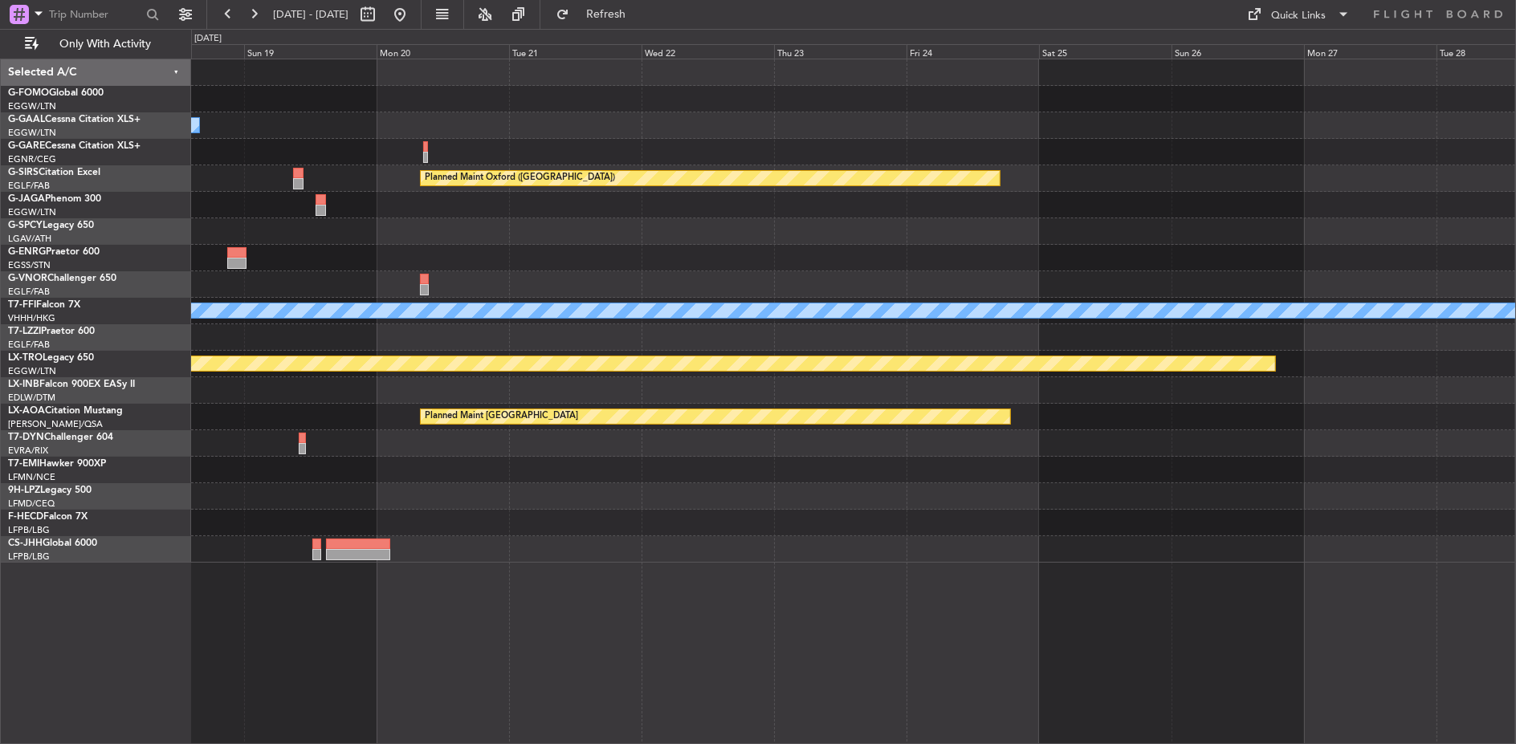
click at [92, 259] on div "Owner No Crew Owner Planned Maint [GEOGRAPHIC_DATA] ([GEOGRAPHIC_DATA]) Planned…" at bounding box center [758, 386] width 1516 height 715
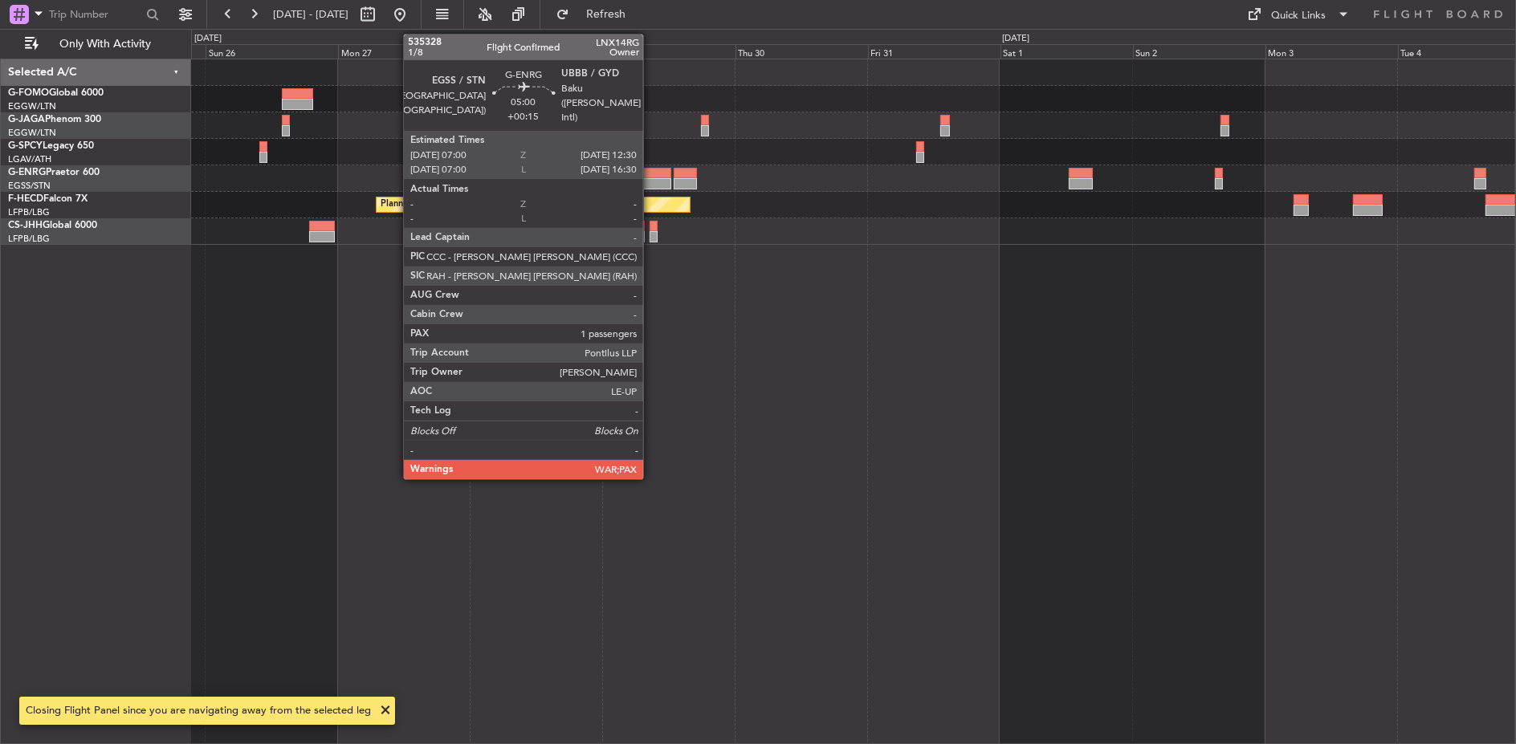
click at [651, 173] on div at bounding box center [656, 173] width 31 height 11
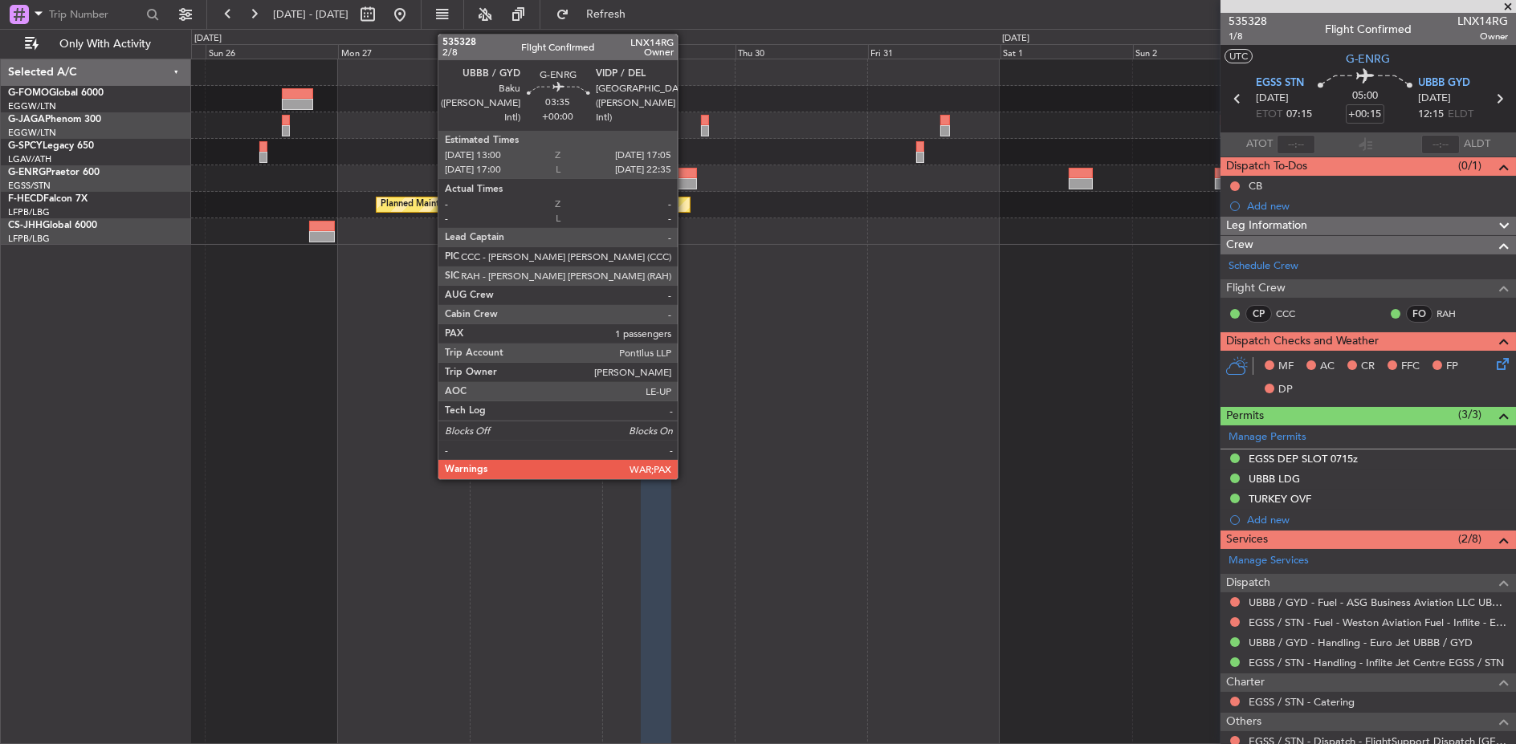
click at [686, 171] on div at bounding box center [685, 173] width 23 height 11
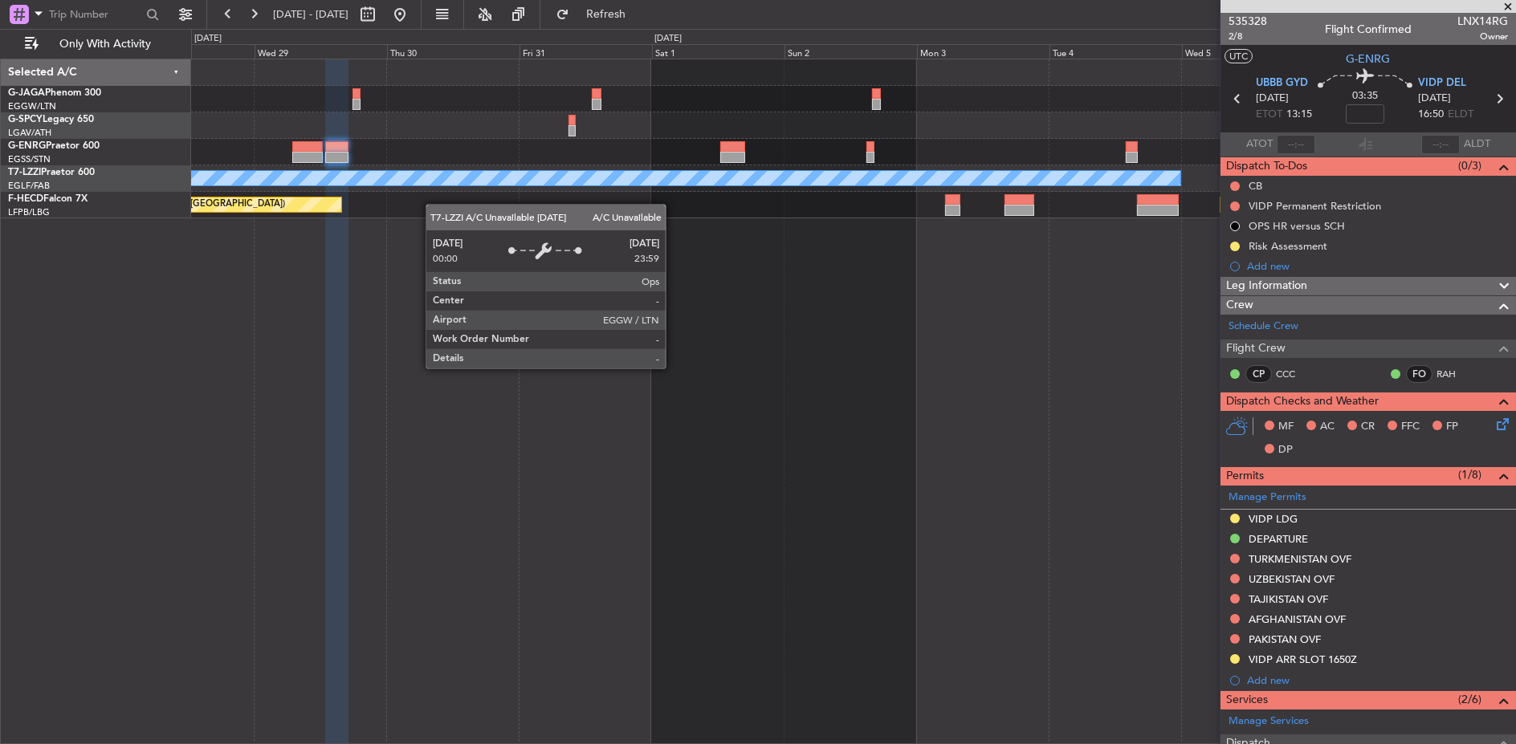
click at [654, 257] on div "A/C Unavailable [GEOGRAPHIC_DATA] ([GEOGRAPHIC_DATA]) Planned Maint [GEOGRAPHIC…" at bounding box center [853, 402] width 1325 height 686
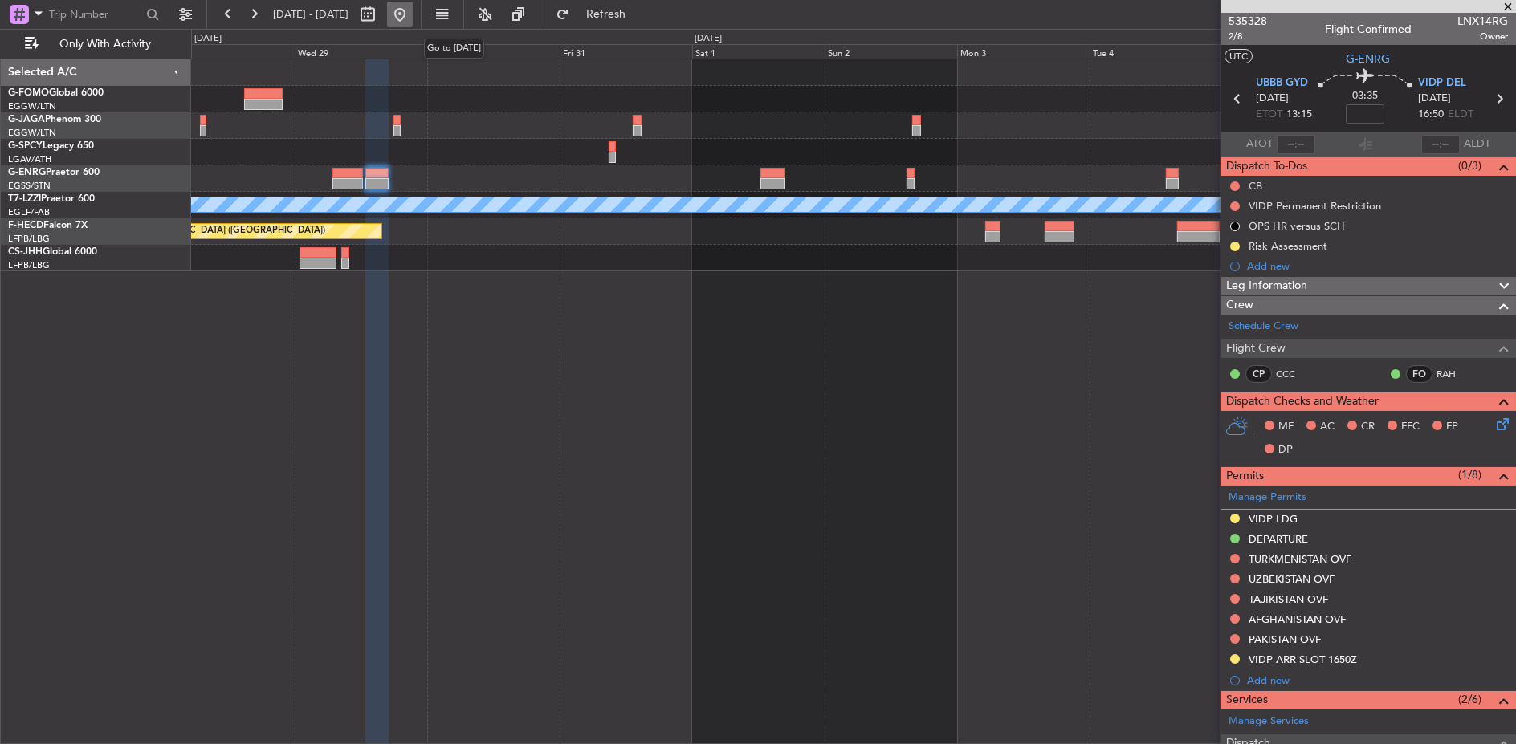
click at [413, 21] on button at bounding box center [400, 15] width 26 height 26
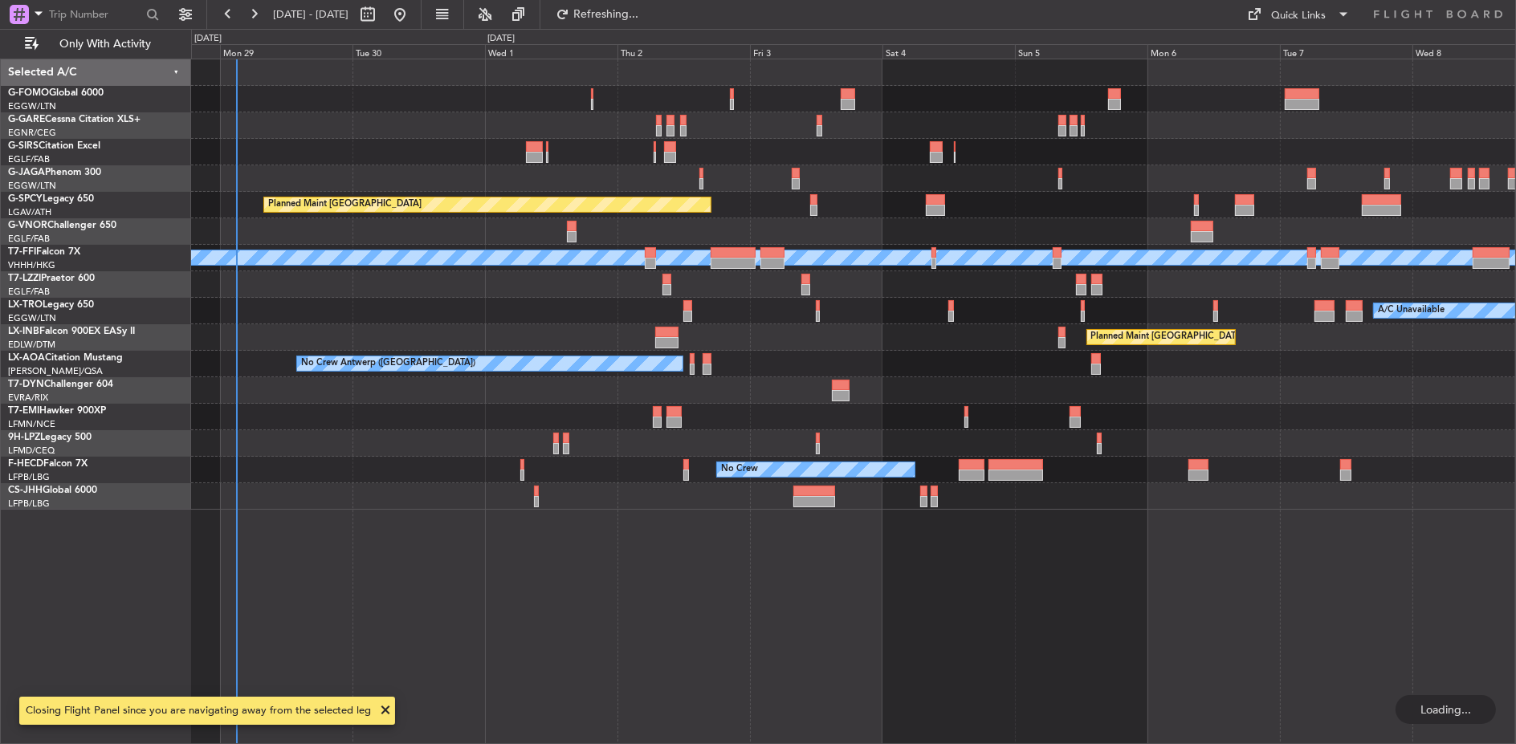
click at [112, 176] on div "Planned Maint [GEOGRAPHIC_DATA] Planned Maint [GEOGRAPHIC_DATA] ([GEOGRAPHIC_DA…" at bounding box center [758, 386] width 1516 height 715
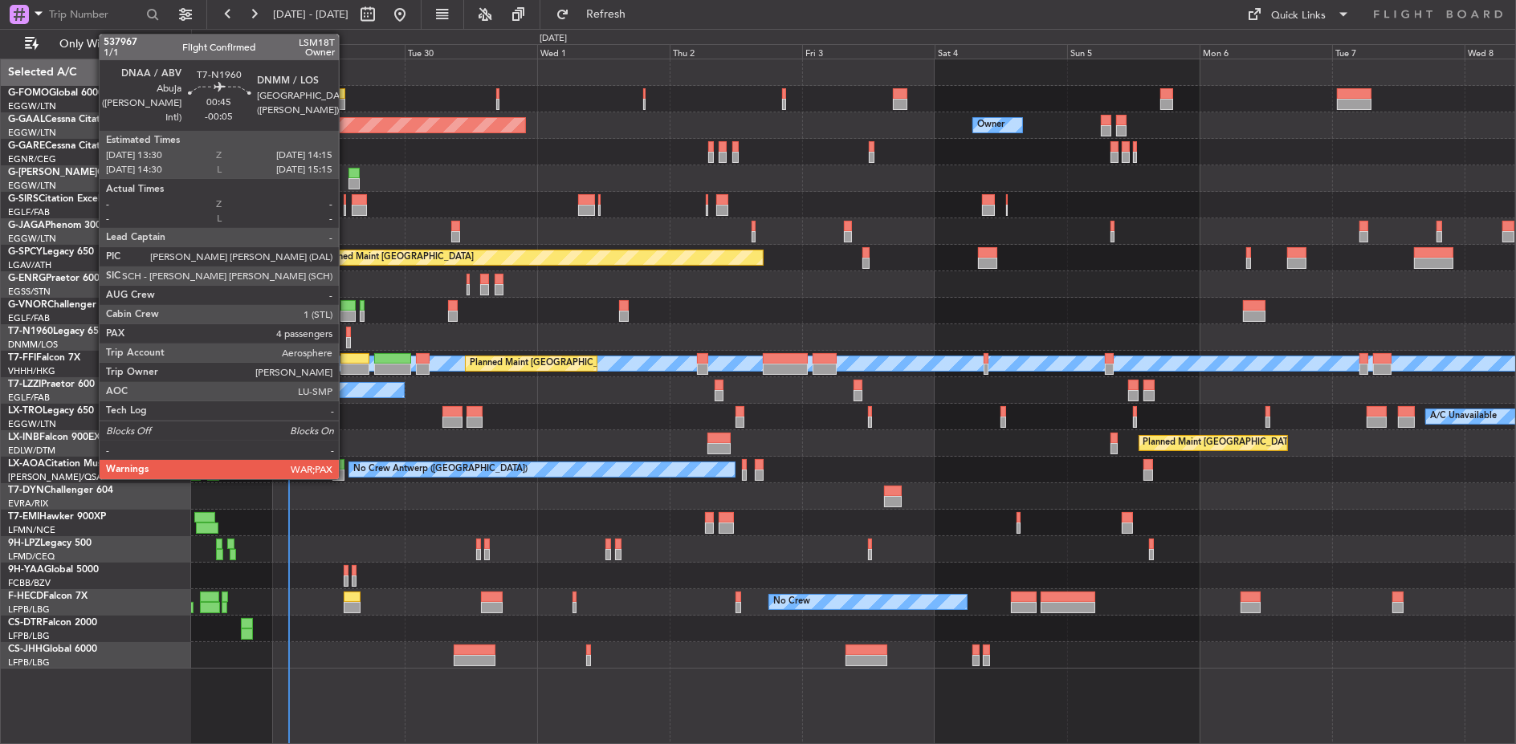
click at [347, 334] on div at bounding box center [348, 332] width 5 height 11
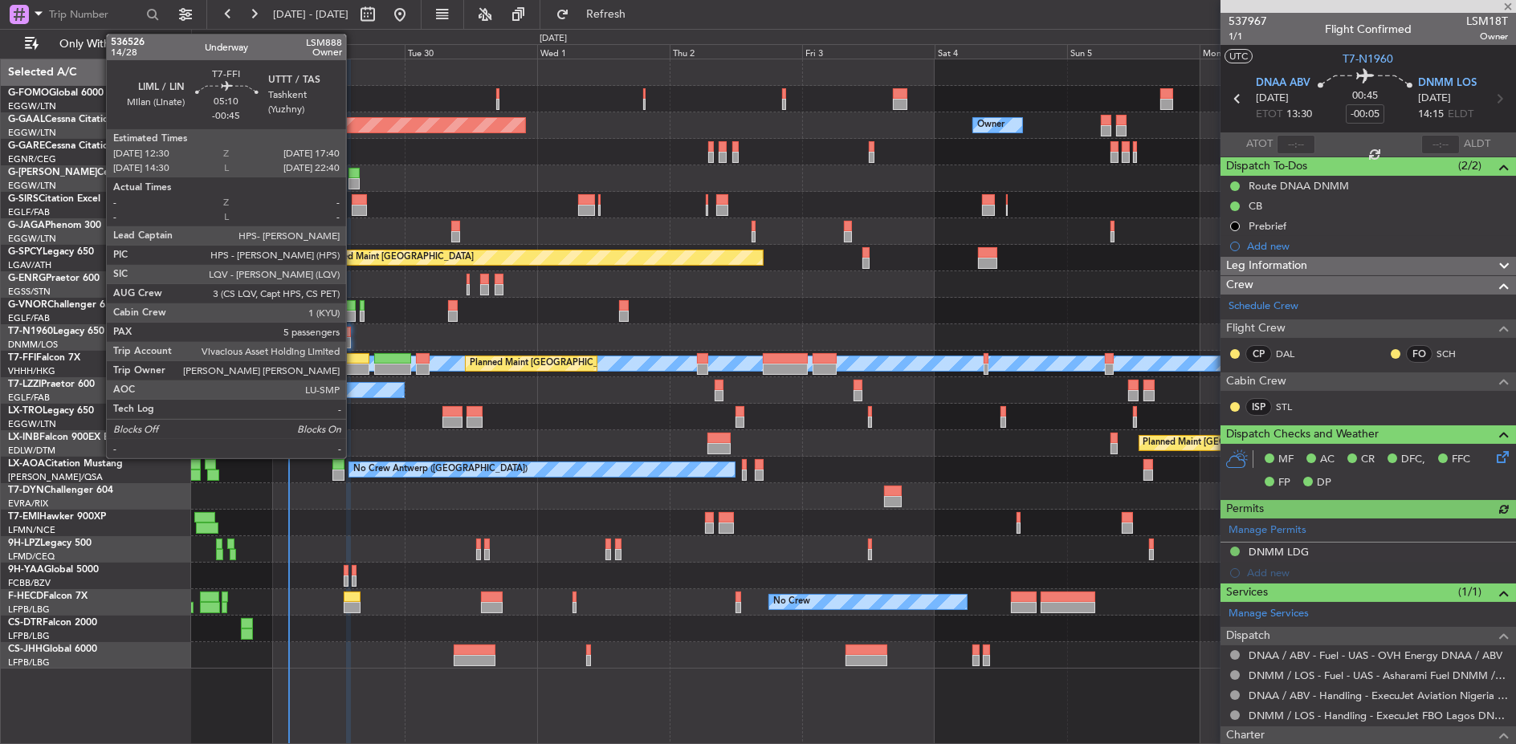
click at [354, 364] on div at bounding box center [354, 369] width 29 height 11
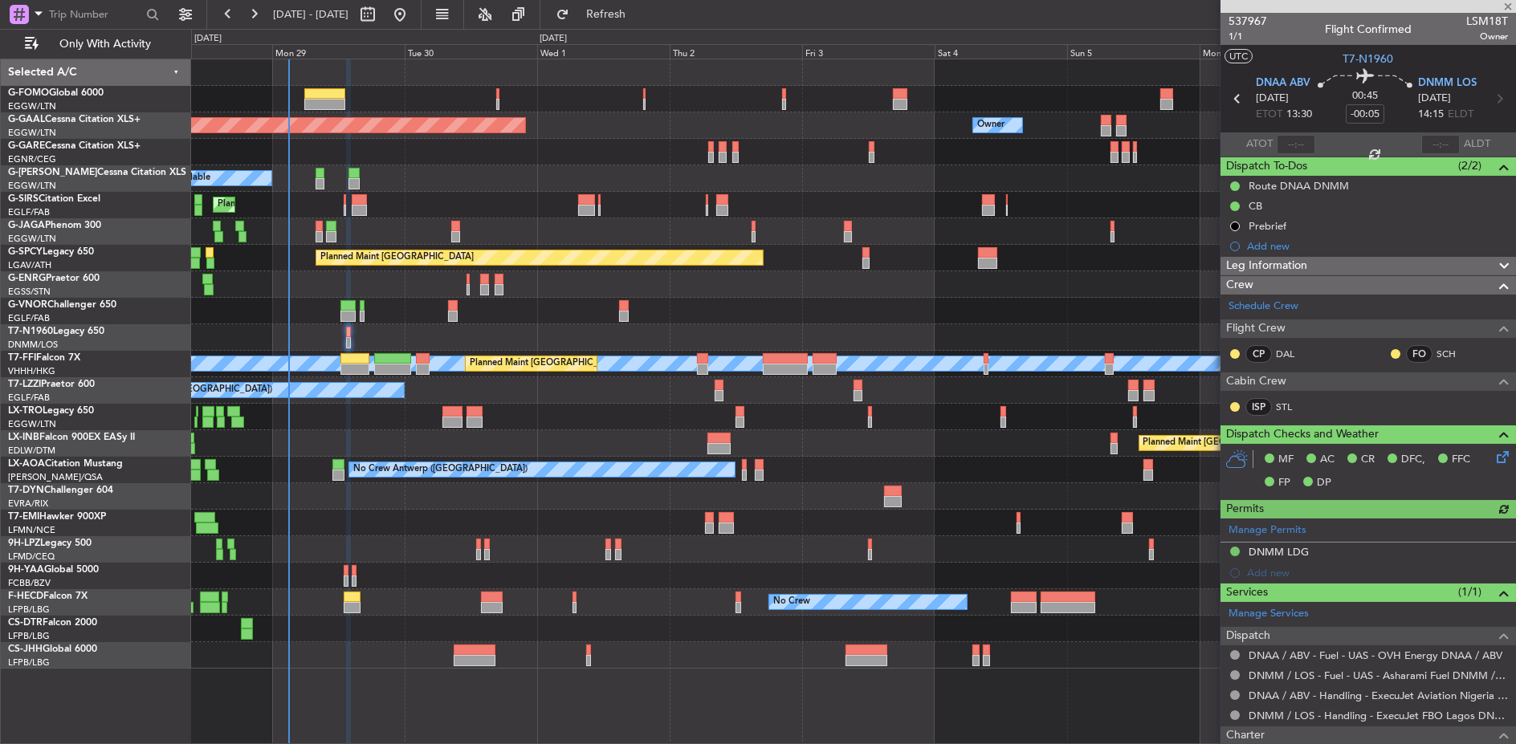
type input "-00:45"
type input "5"
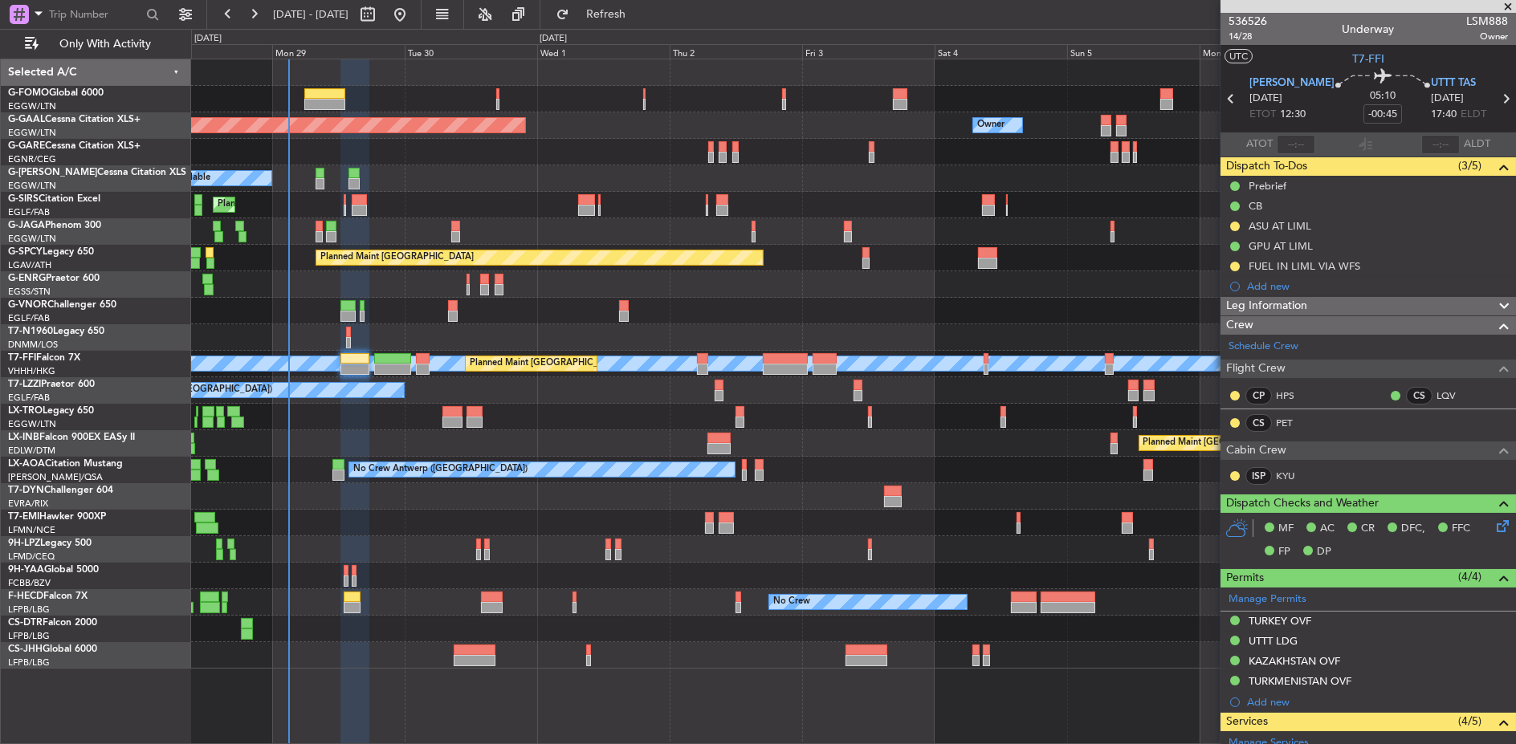
click at [1372, 95] on icon at bounding box center [1505, 98] width 21 height 21
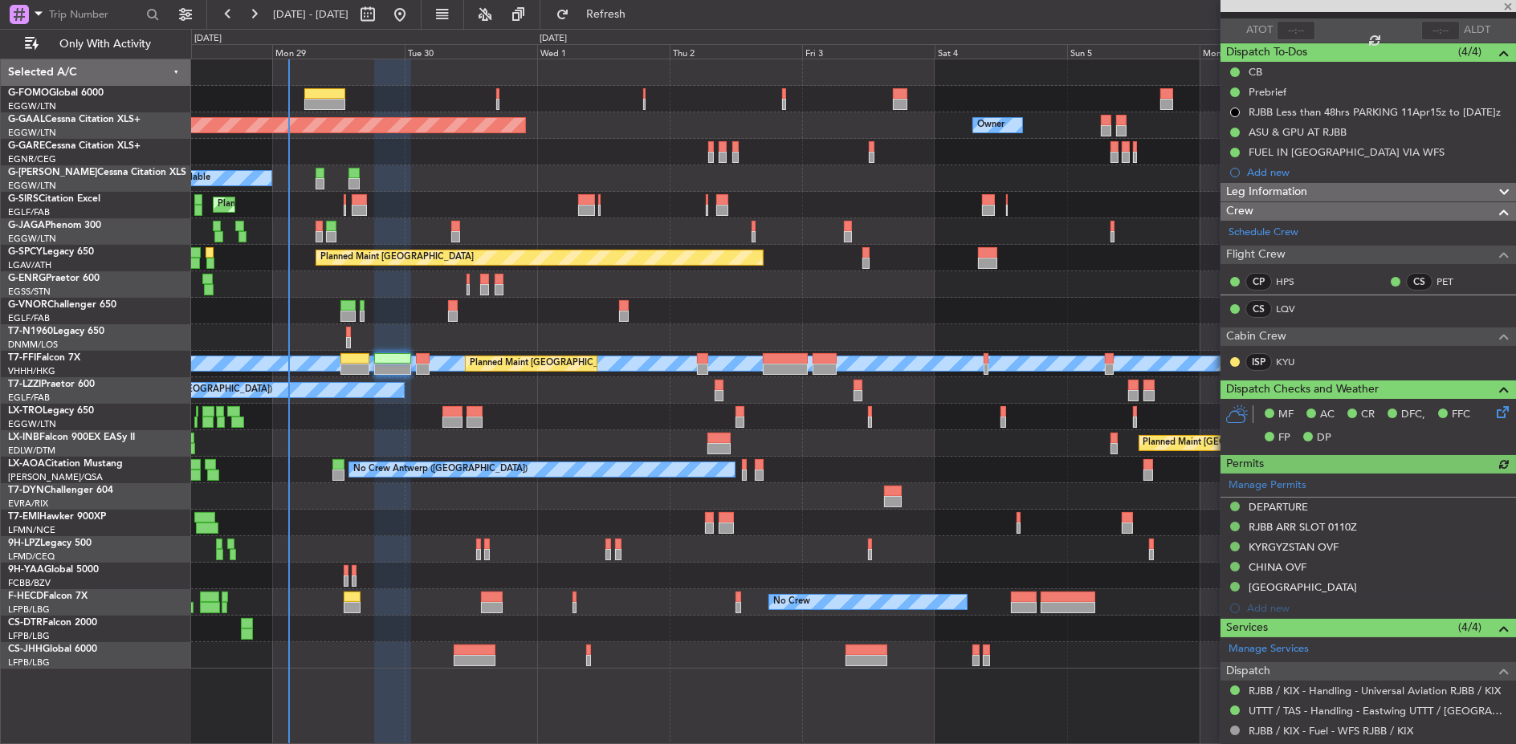
scroll to position [178, 0]
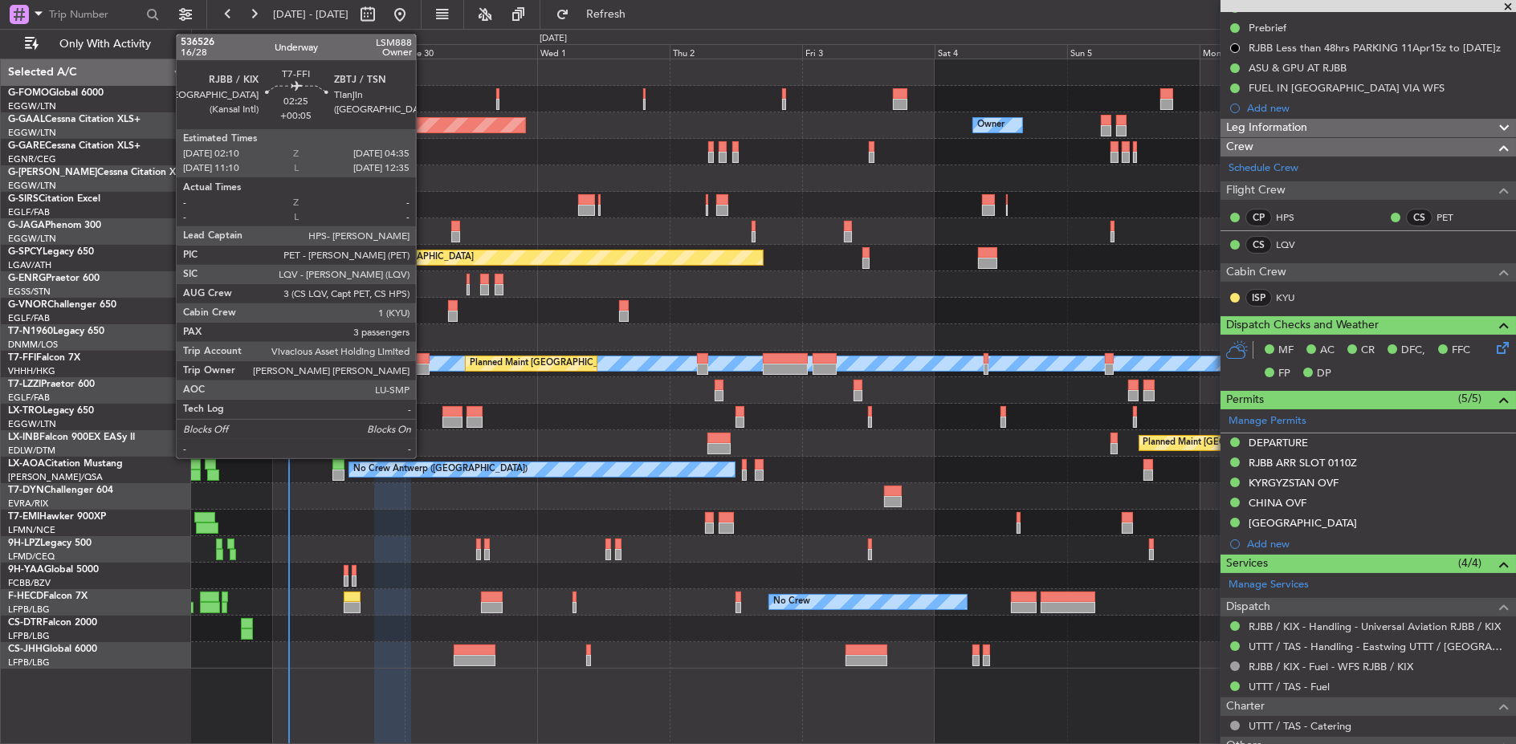
click at [424, 357] on div at bounding box center [423, 358] width 14 height 11
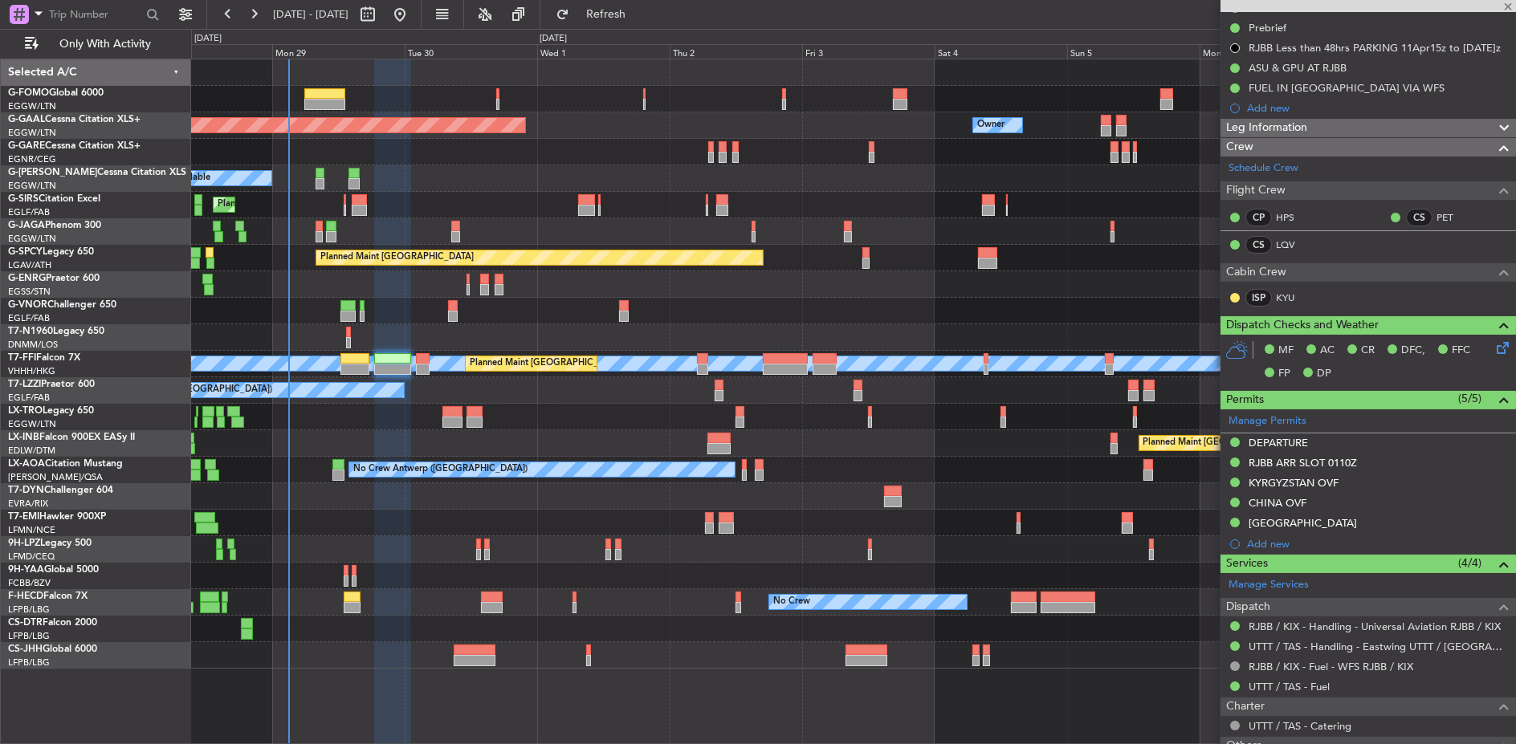
type input "+00:05"
type input "3"
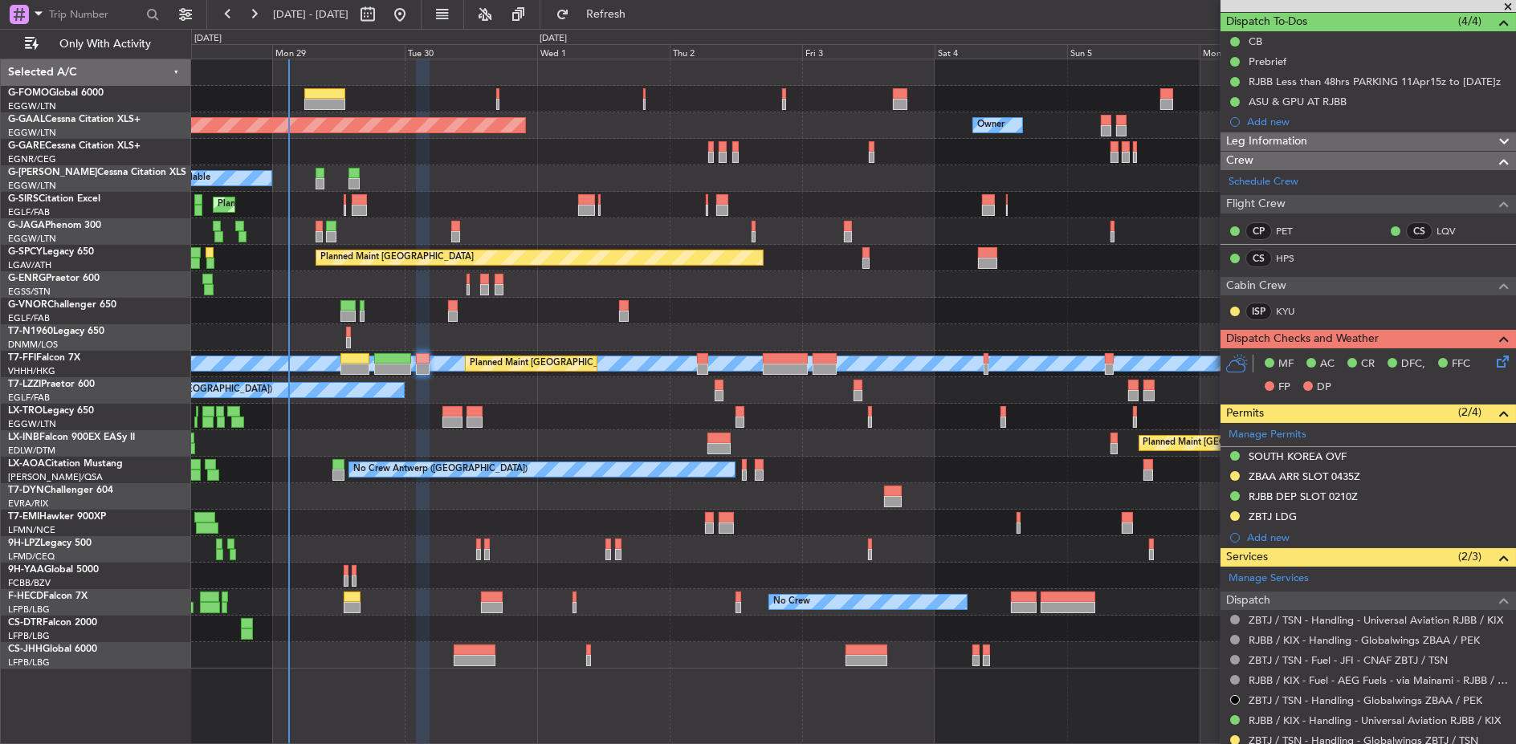
scroll to position [0, 0]
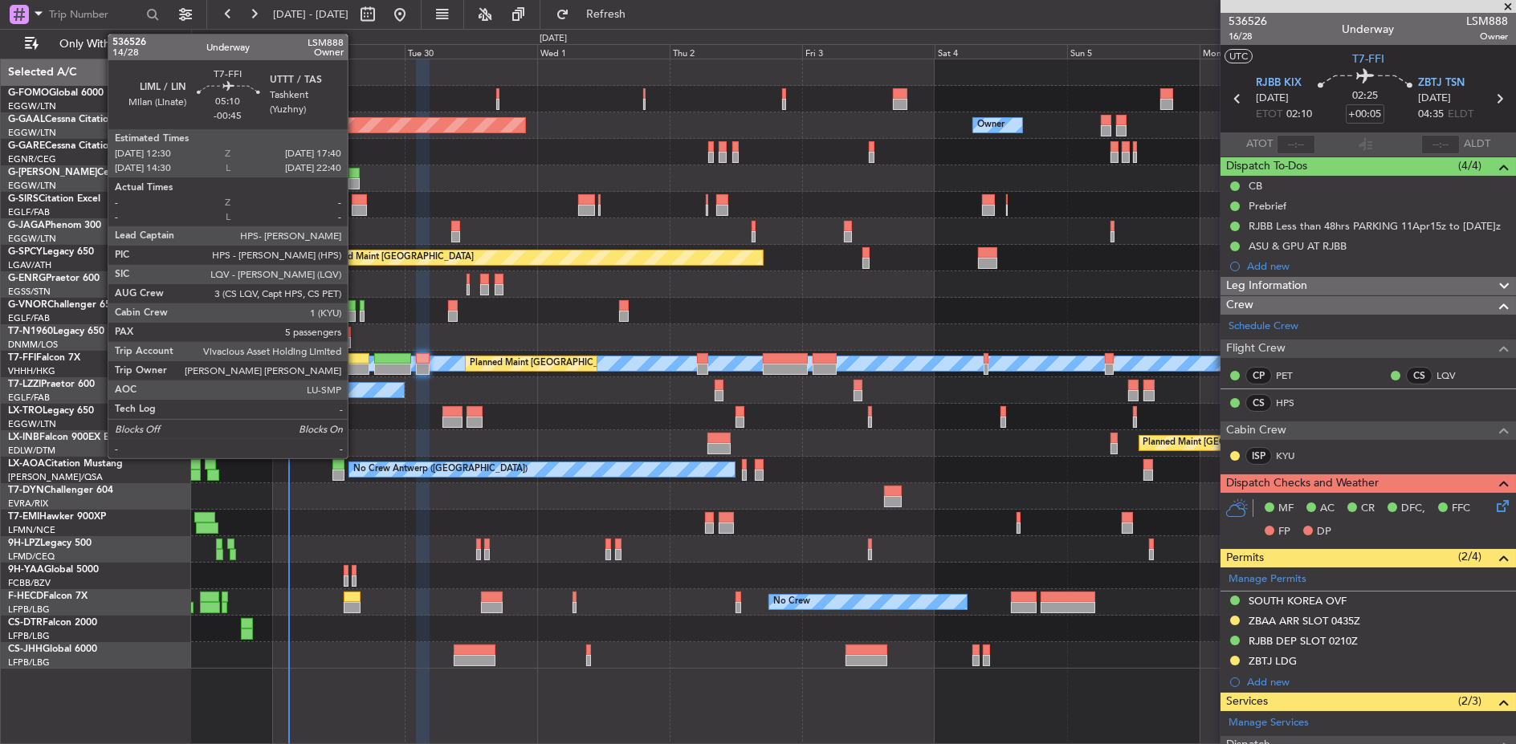
click at [356, 361] on div at bounding box center [354, 358] width 29 height 11
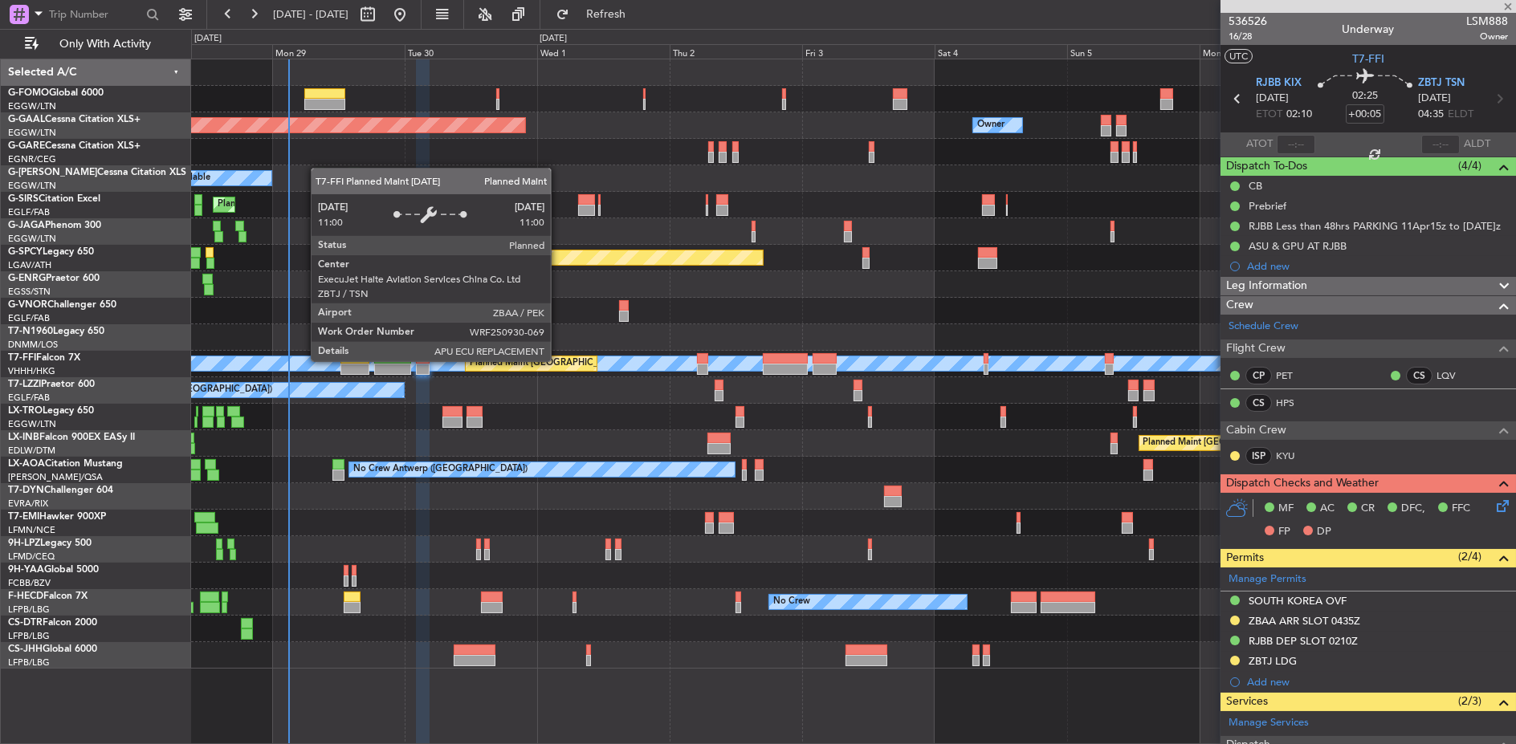
type input "-00:45"
type input "5"
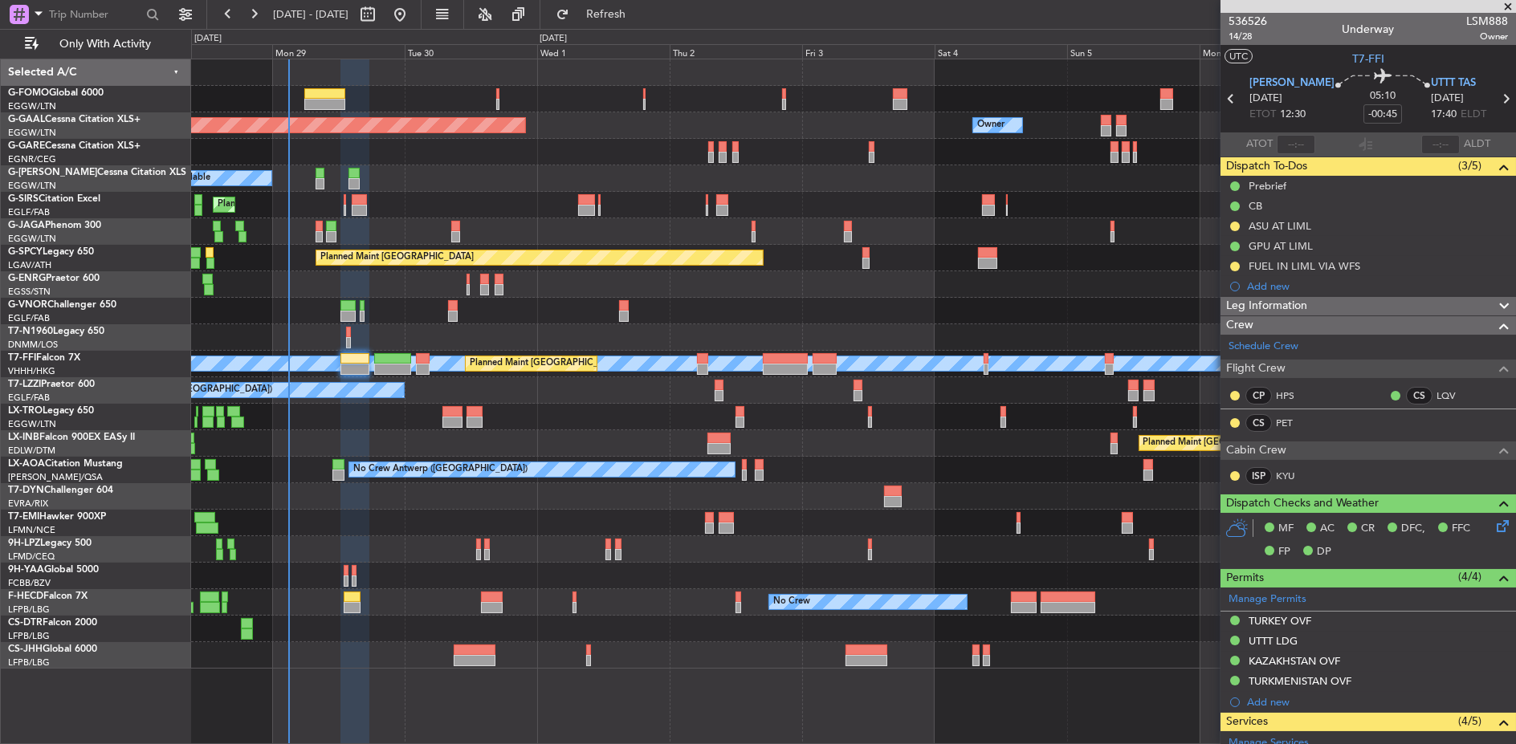
click at [548, 393] on div "A/C Unavailable [GEOGRAPHIC_DATA] ([GEOGRAPHIC_DATA])" at bounding box center [853, 390] width 1324 height 26
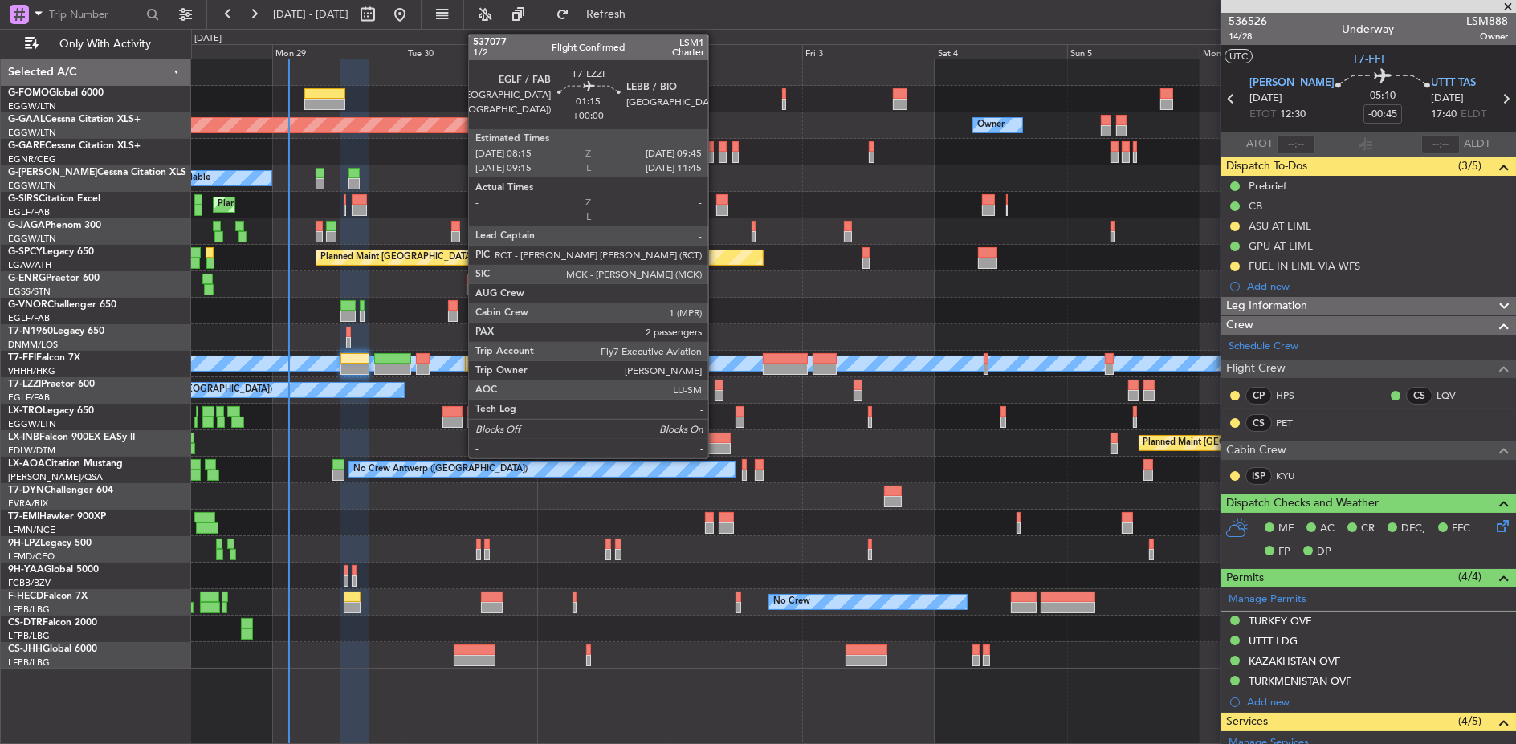
click at [716, 385] on div at bounding box center [719, 385] width 9 height 11
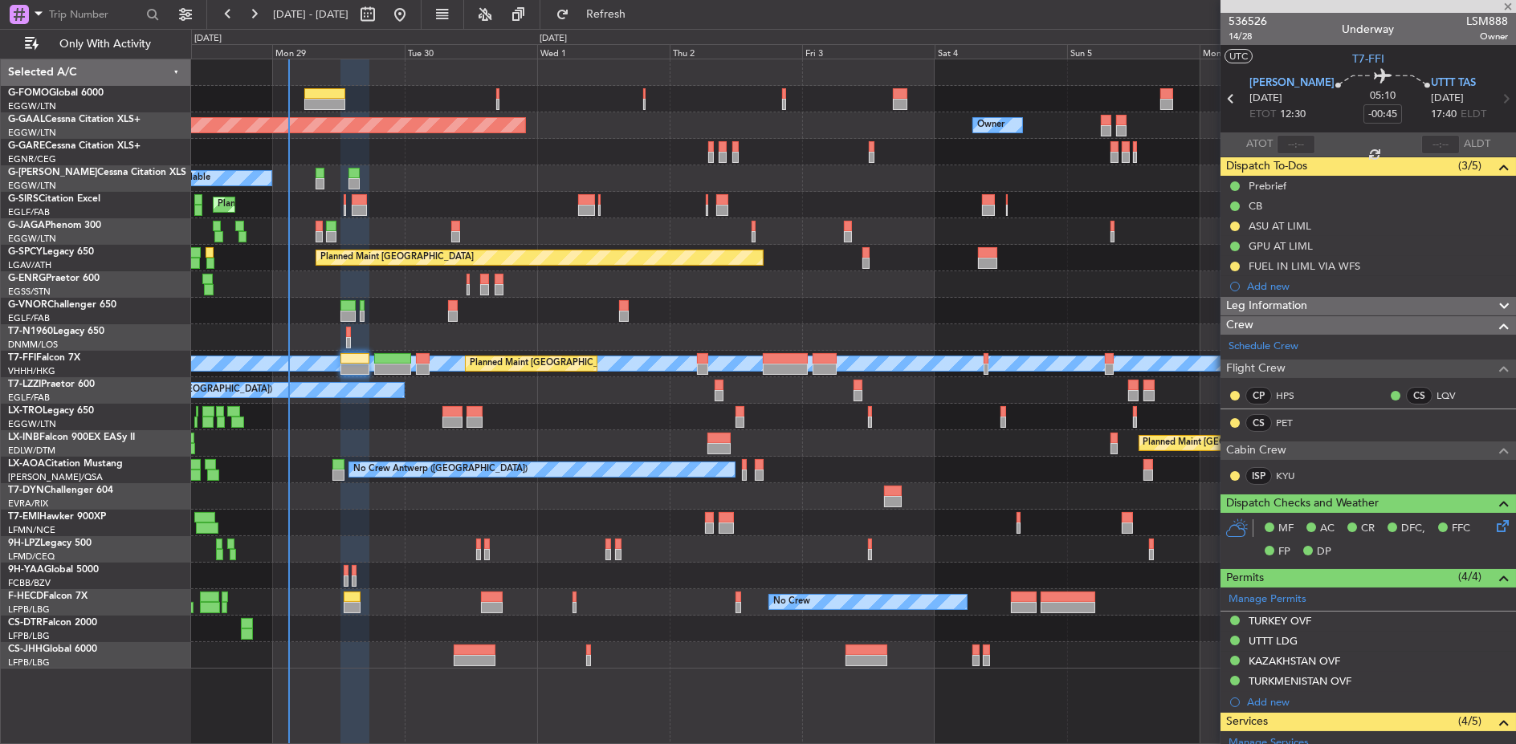
type input "2"
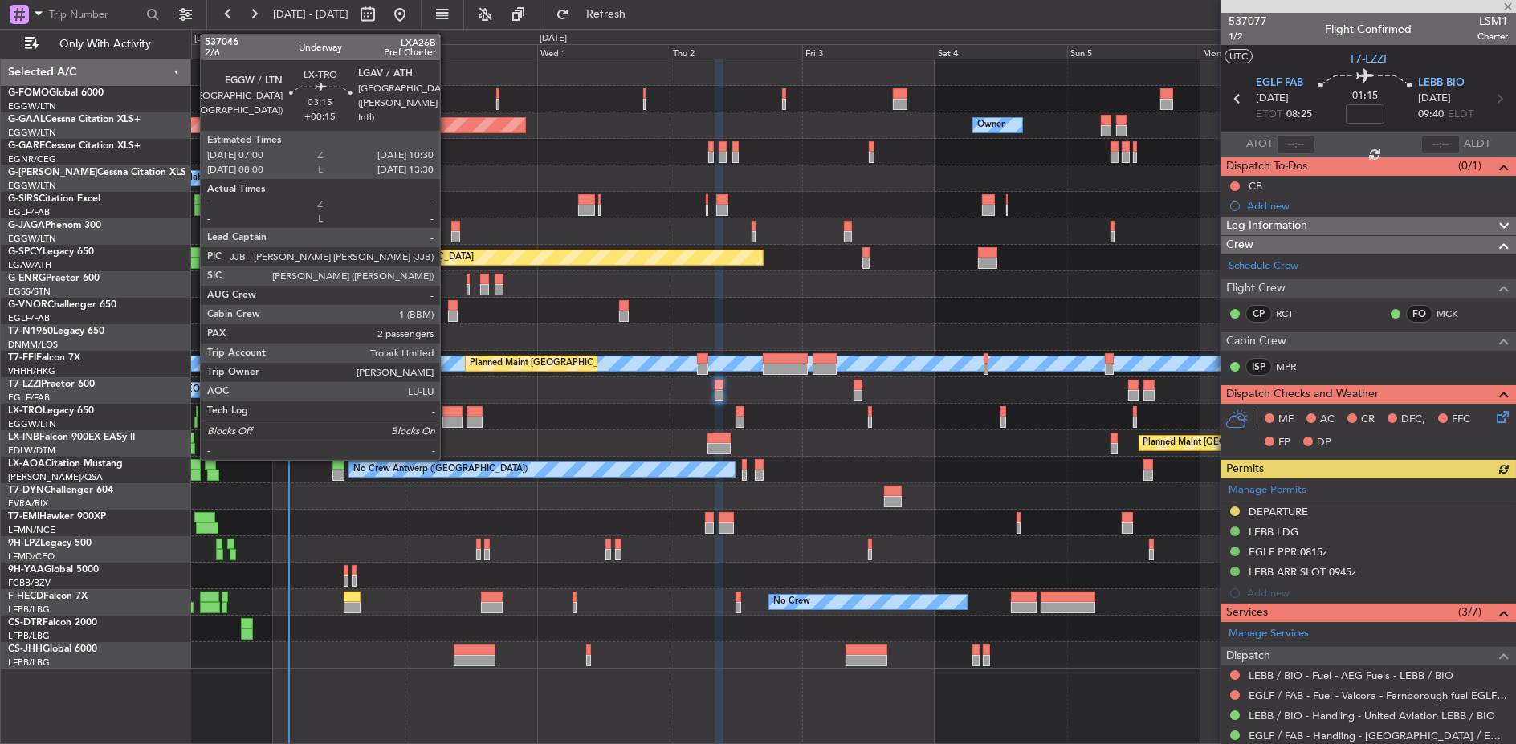
click at [448, 417] on div at bounding box center [452, 422] width 20 height 11
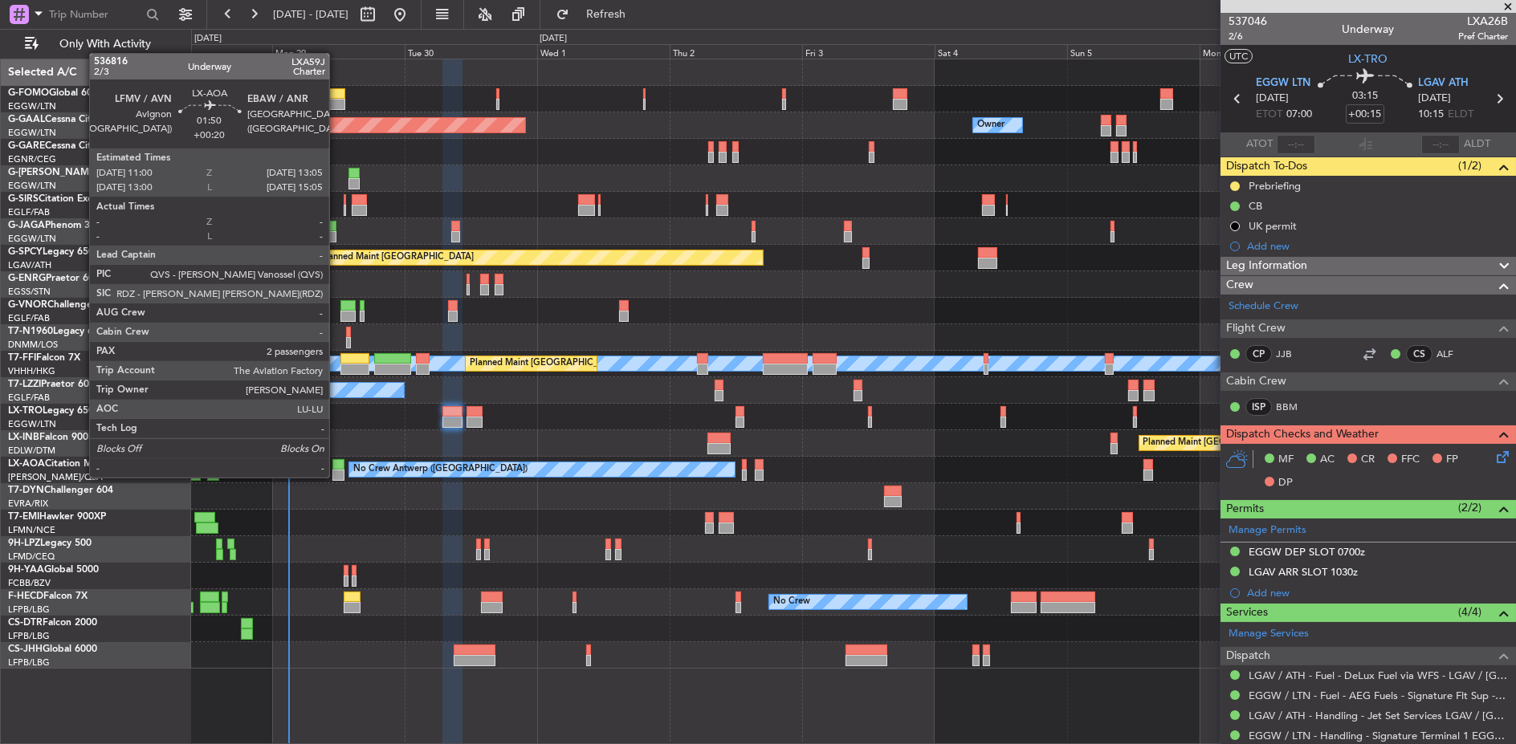
click at [337, 476] on div at bounding box center [338, 475] width 12 height 11
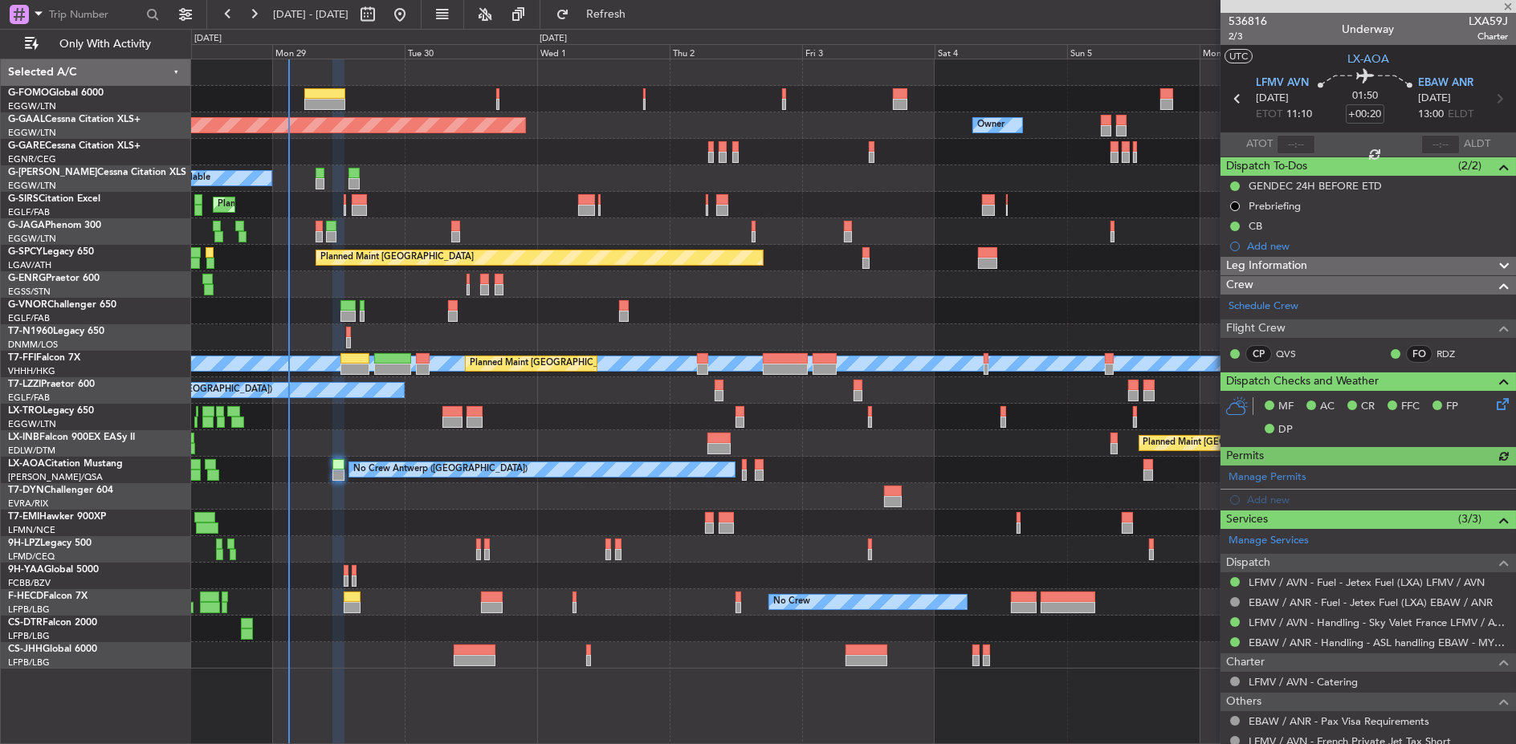
click at [592, 496] on div at bounding box center [853, 496] width 1324 height 26
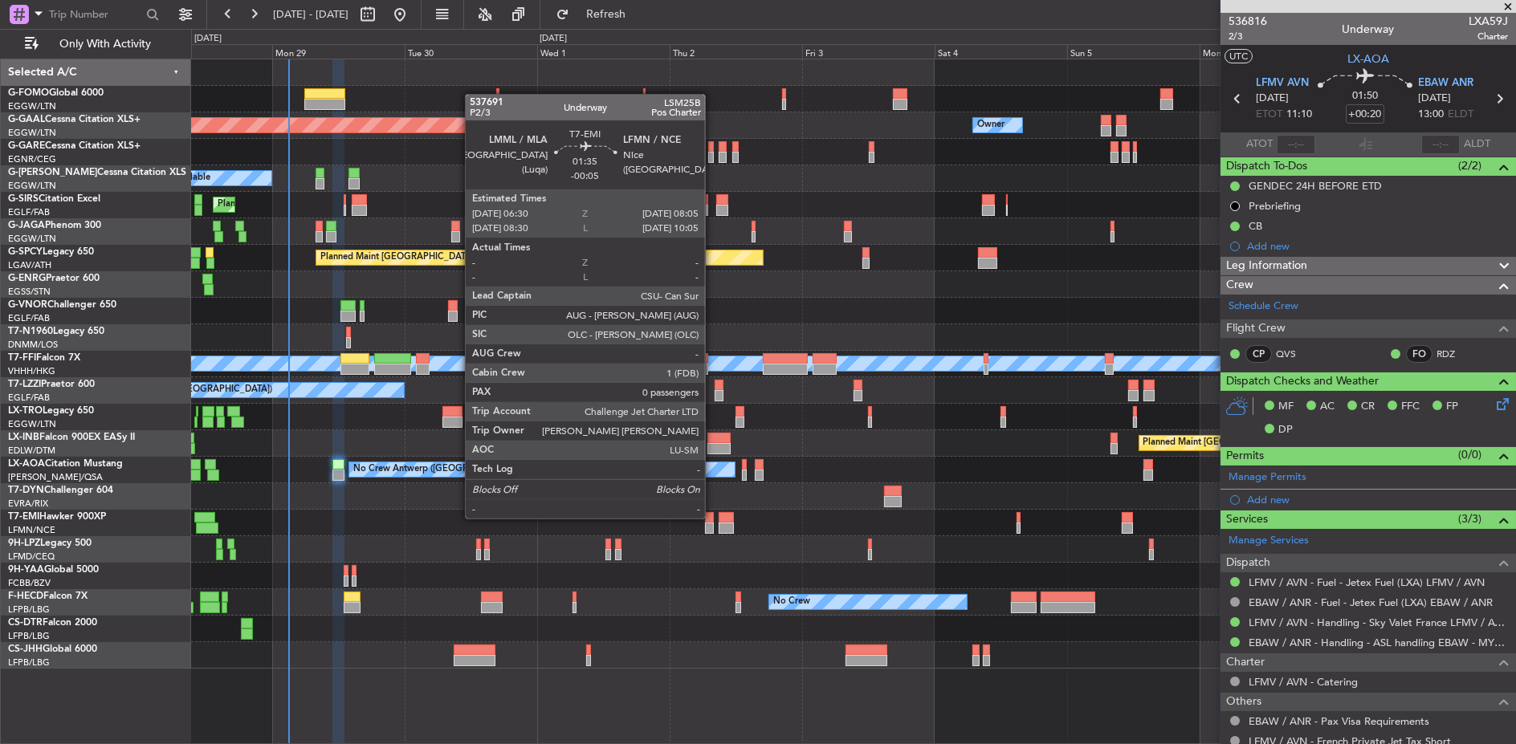
click at [713, 517] on div at bounding box center [709, 517] width 9 height 11
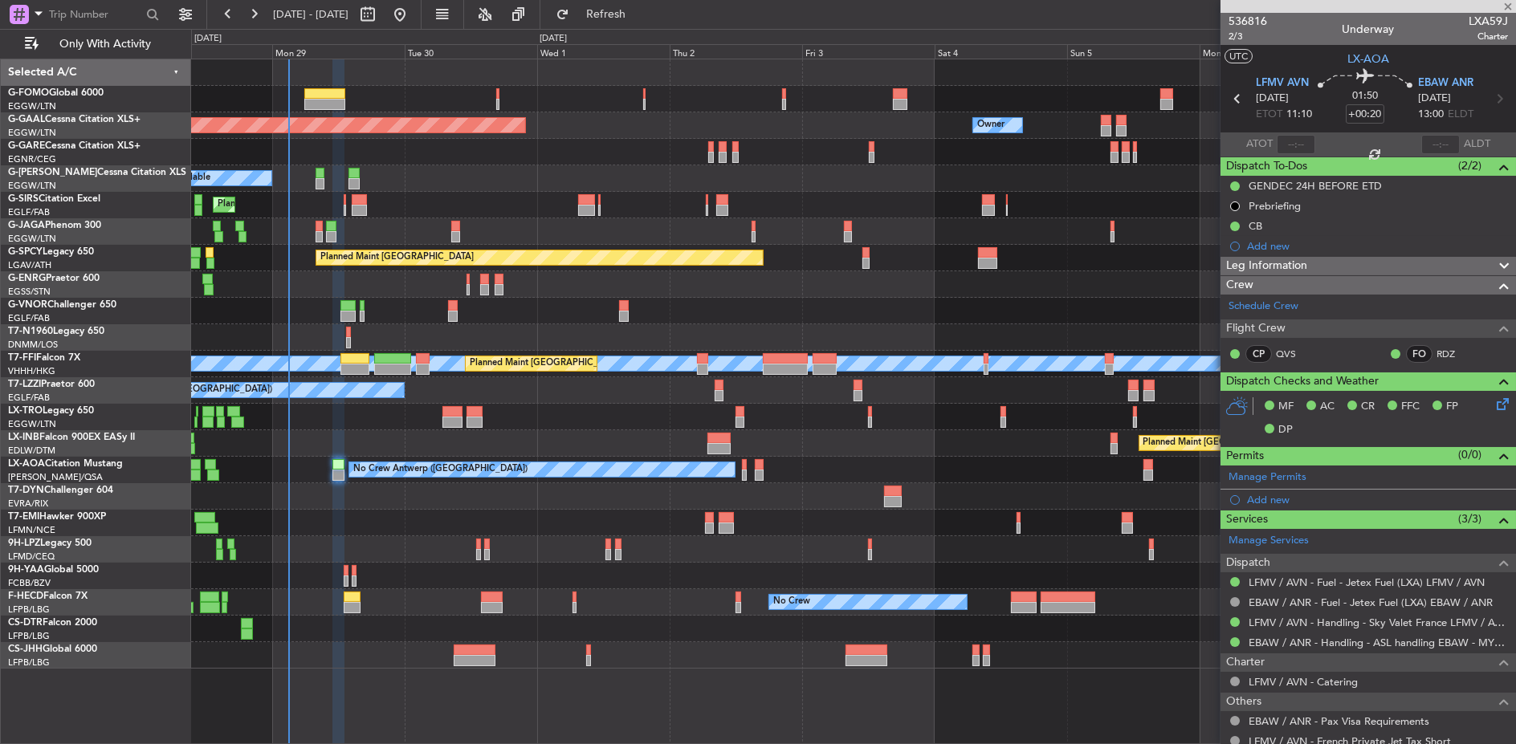
type input "-00:05"
type input "0"
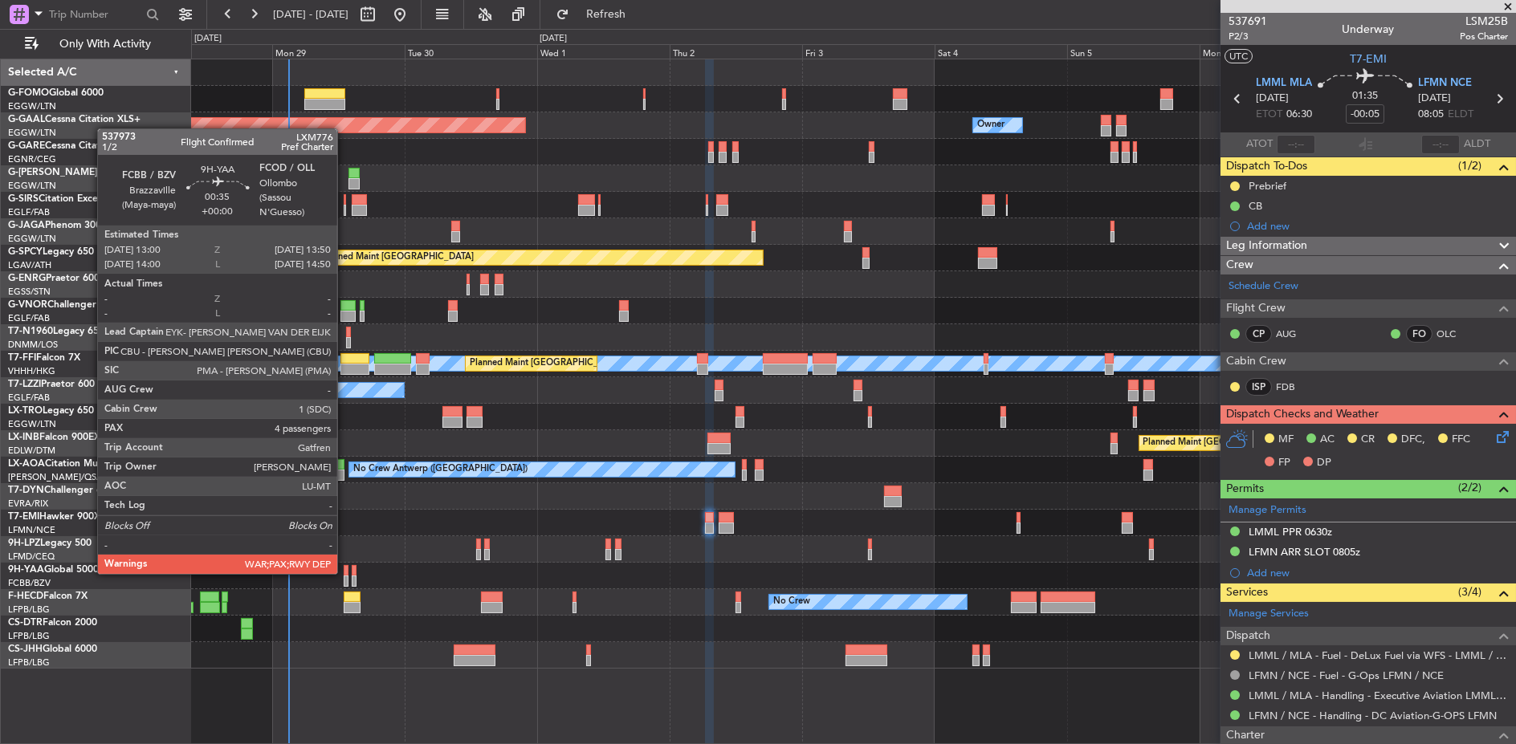
click at [345, 572] on div at bounding box center [346, 570] width 5 height 11
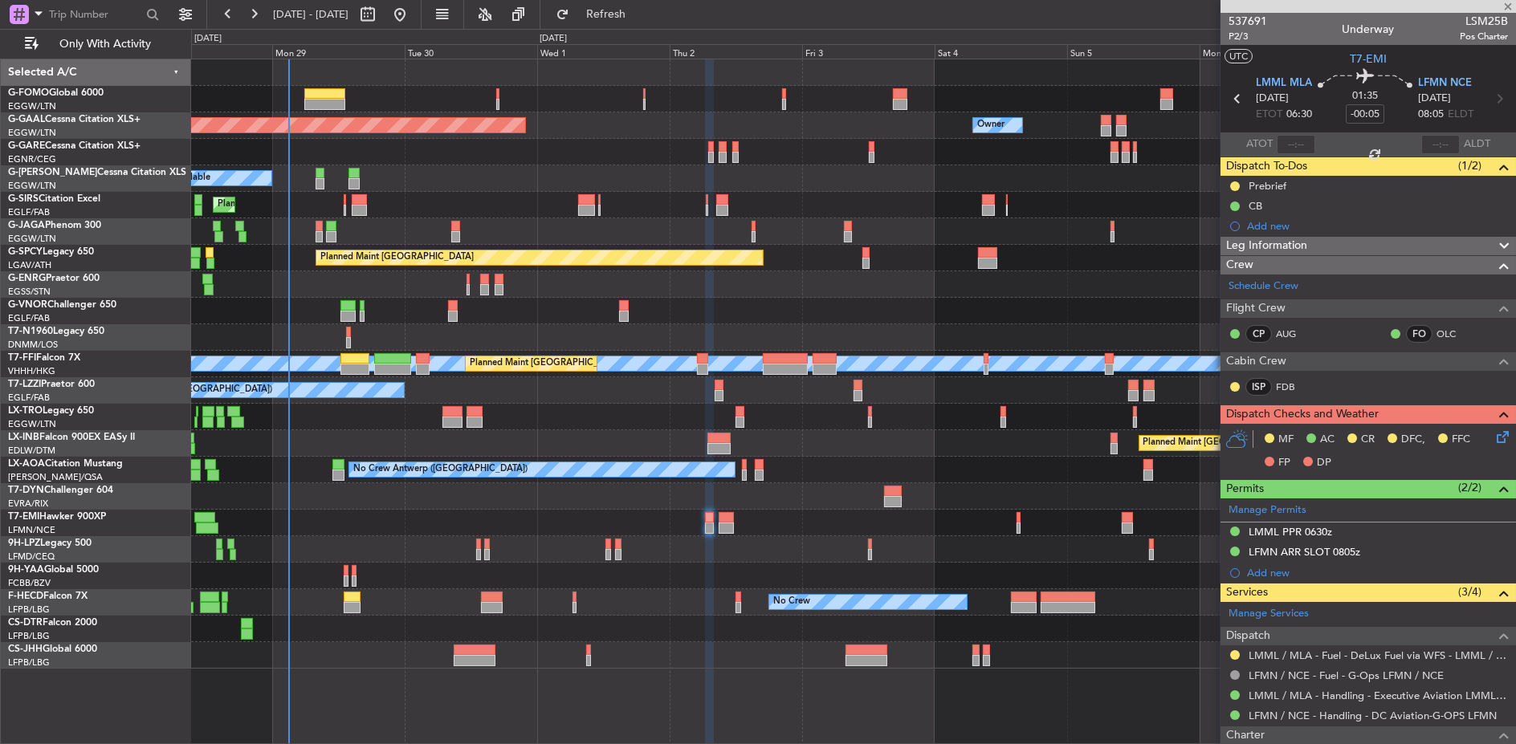
type input "4"
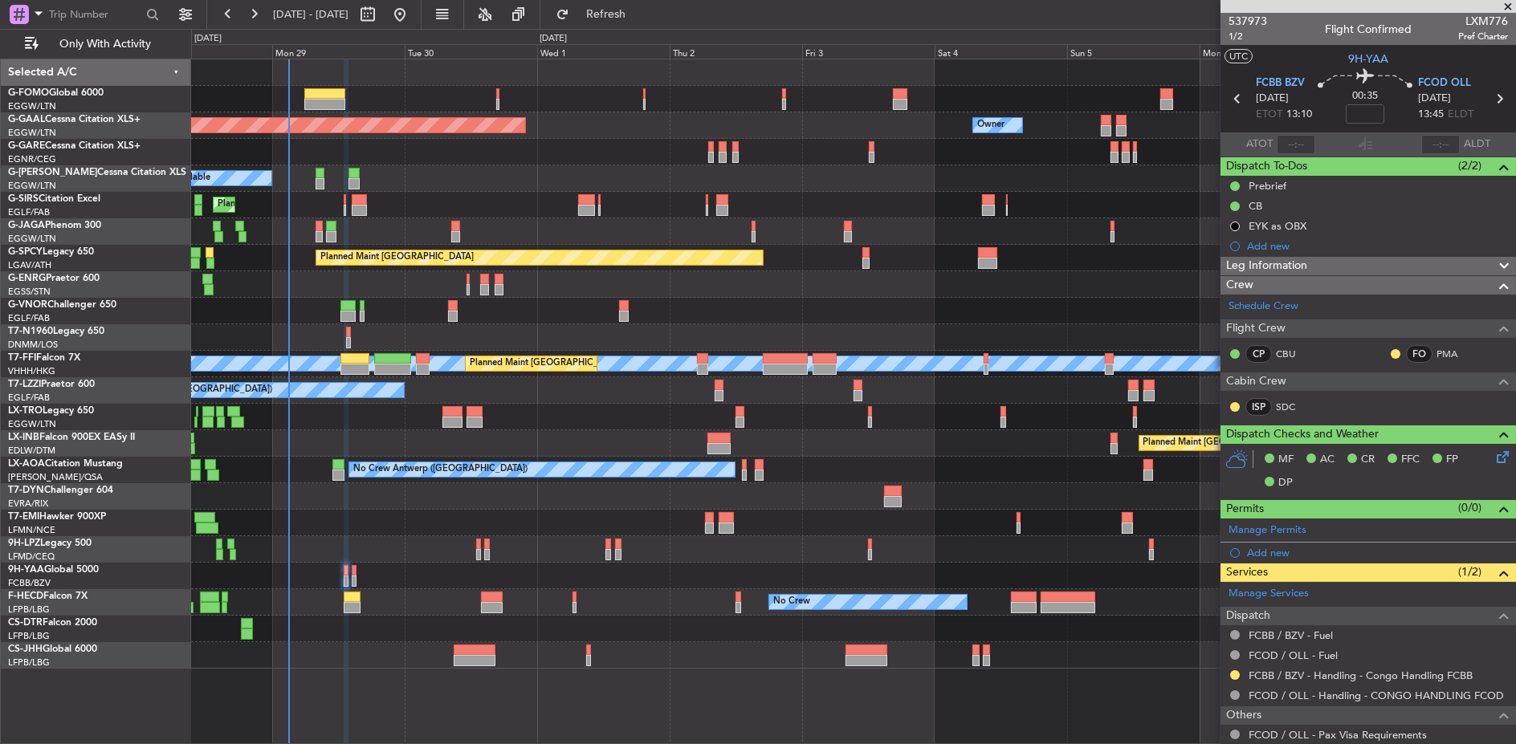
click at [1240, 680] on div "FCBB / BZV - Handling - Congo Handling FCBB" at bounding box center [1367, 676] width 295 height 20
click at [1236, 671] on button at bounding box center [1235, 675] width 10 height 10
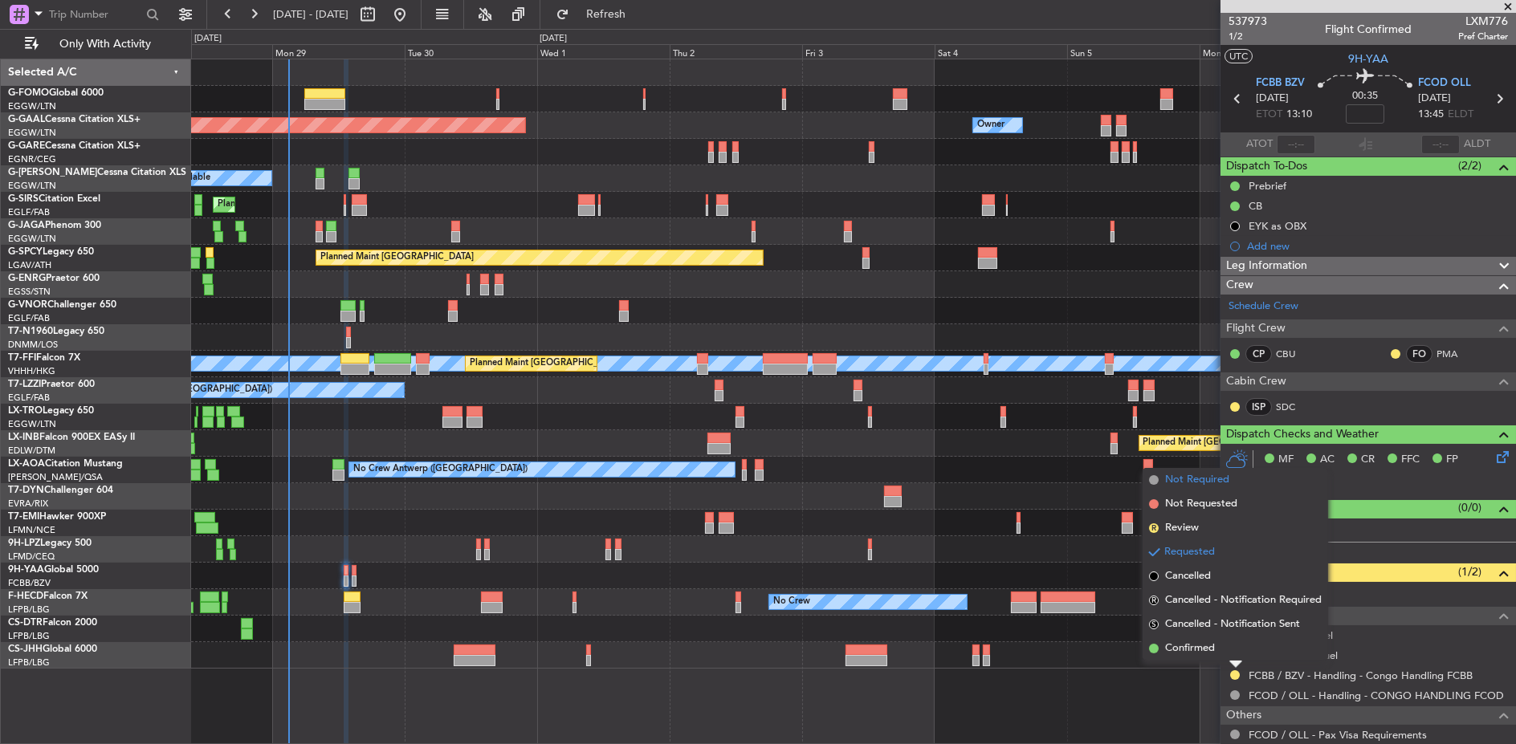
click at [1182, 477] on span "Not Required" at bounding box center [1197, 480] width 64 height 16
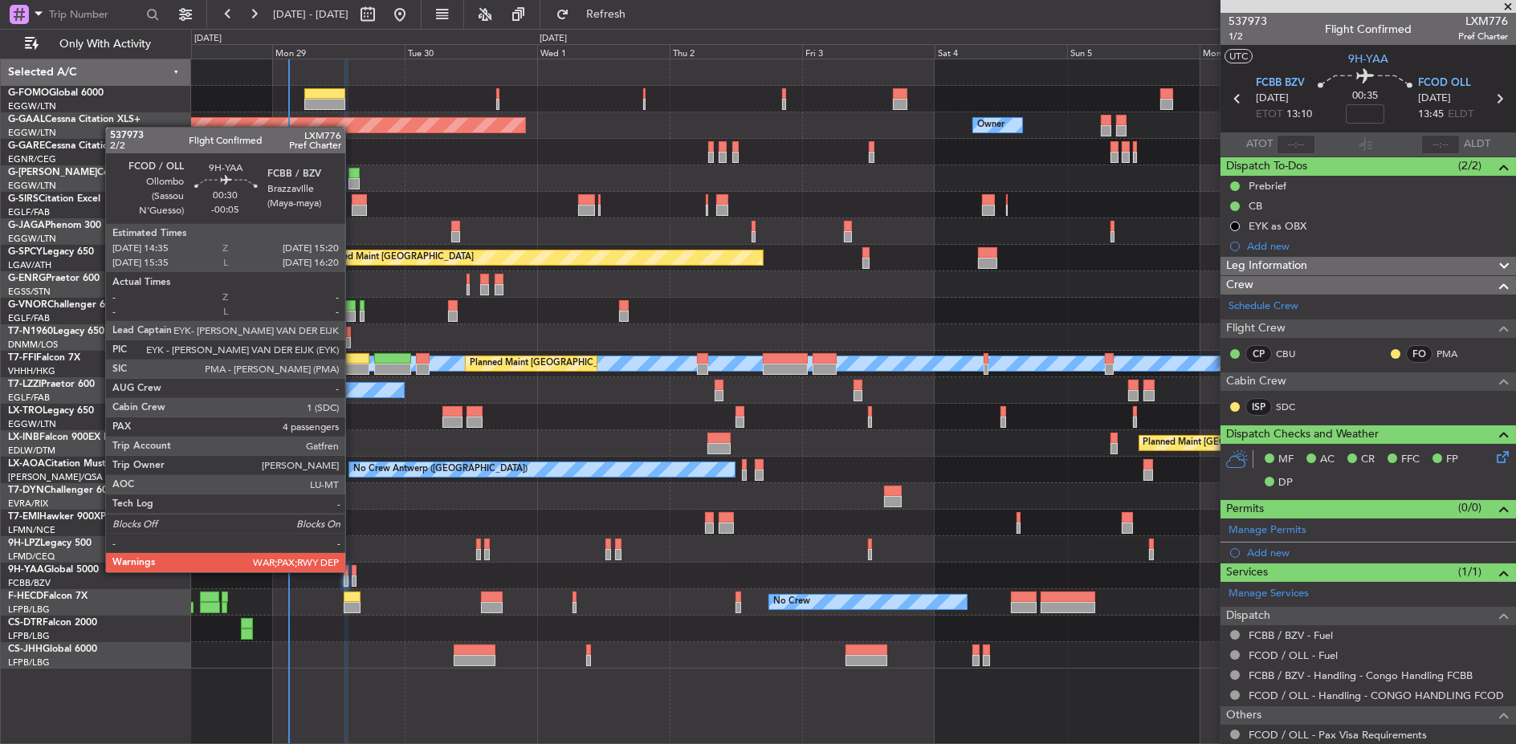
click at [353, 571] on div at bounding box center [354, 570] width 5 height 11
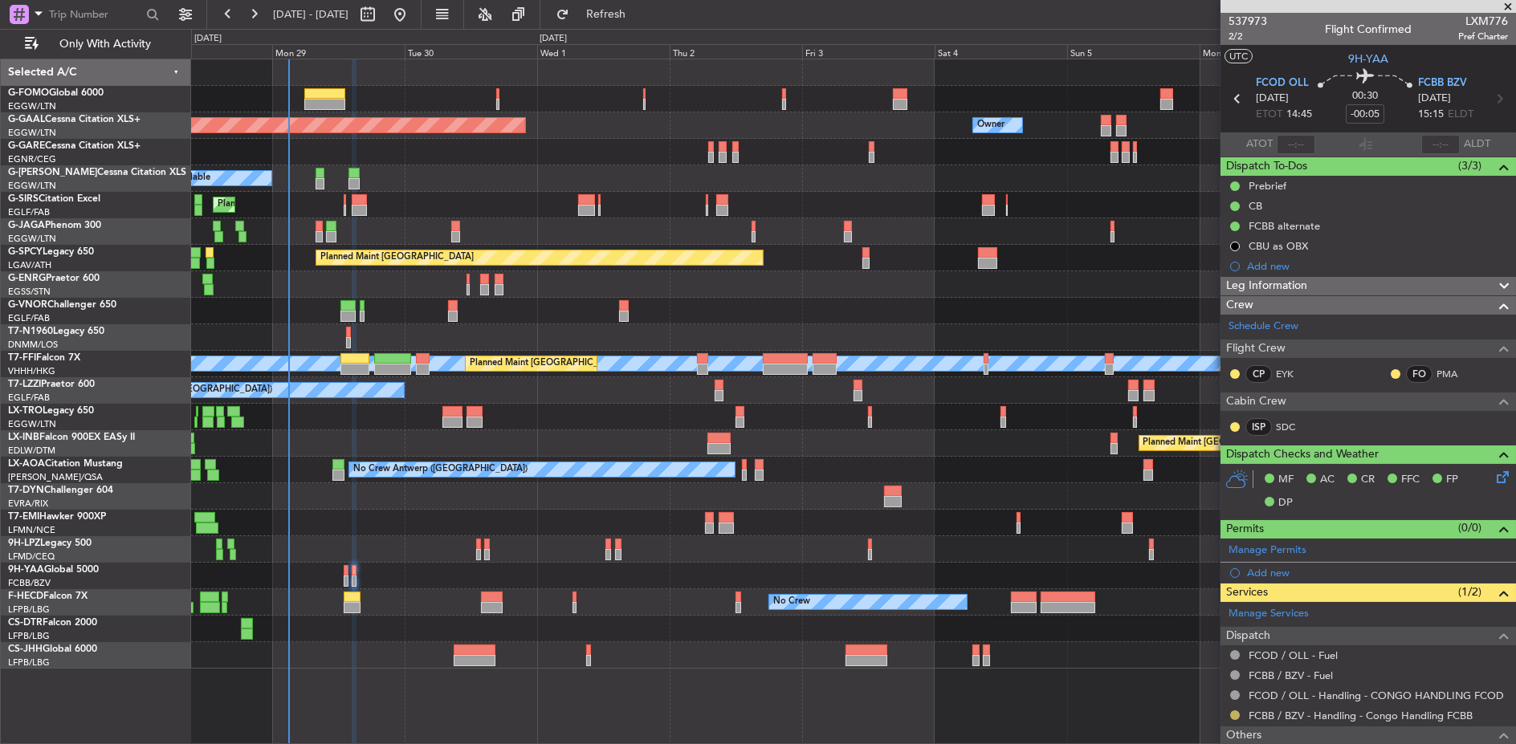
click at [1230, 711] on button at bounding box center [1235, 716] width 10 height 10
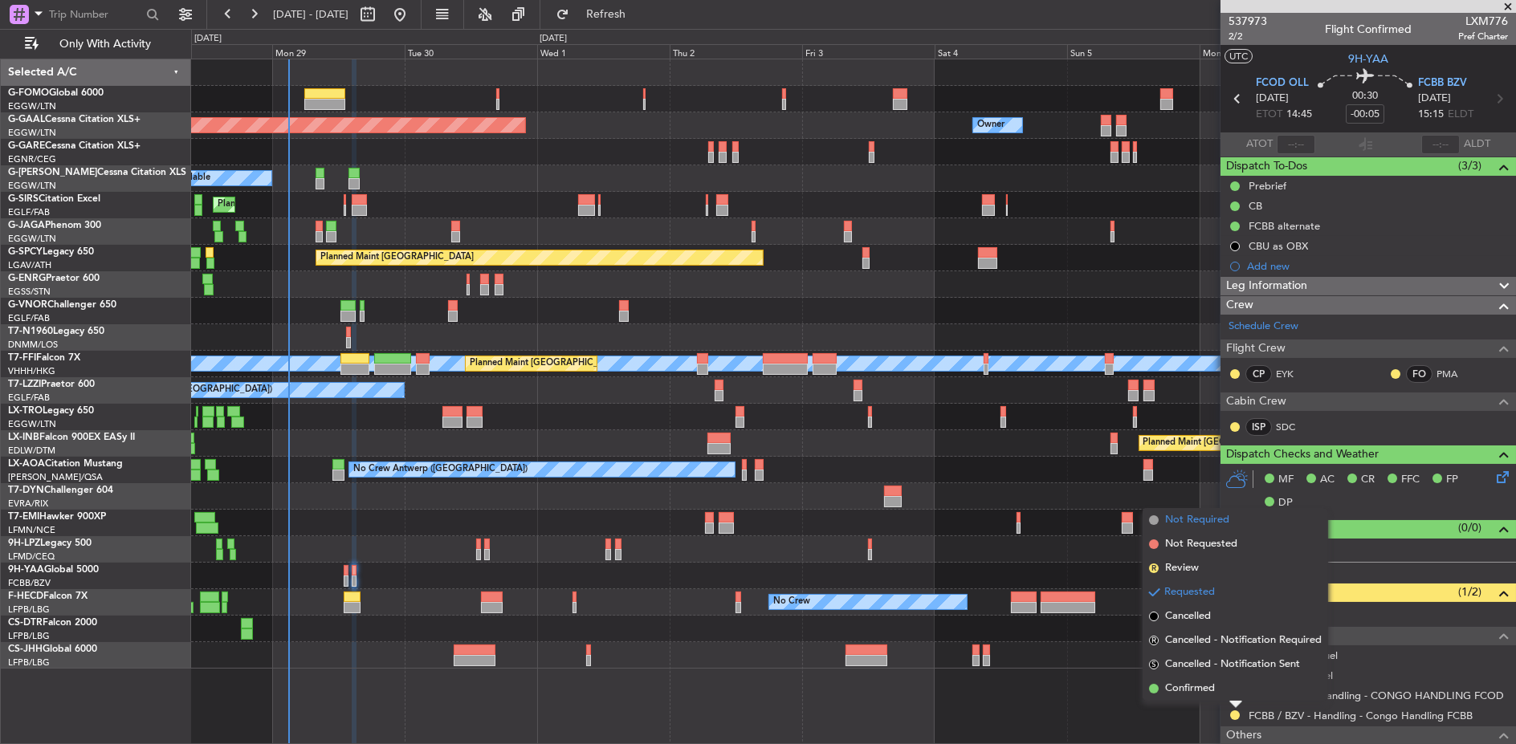
click at [1202, 515] on span "Not Required" at bounding box center [1197, 520] width 64 height 16
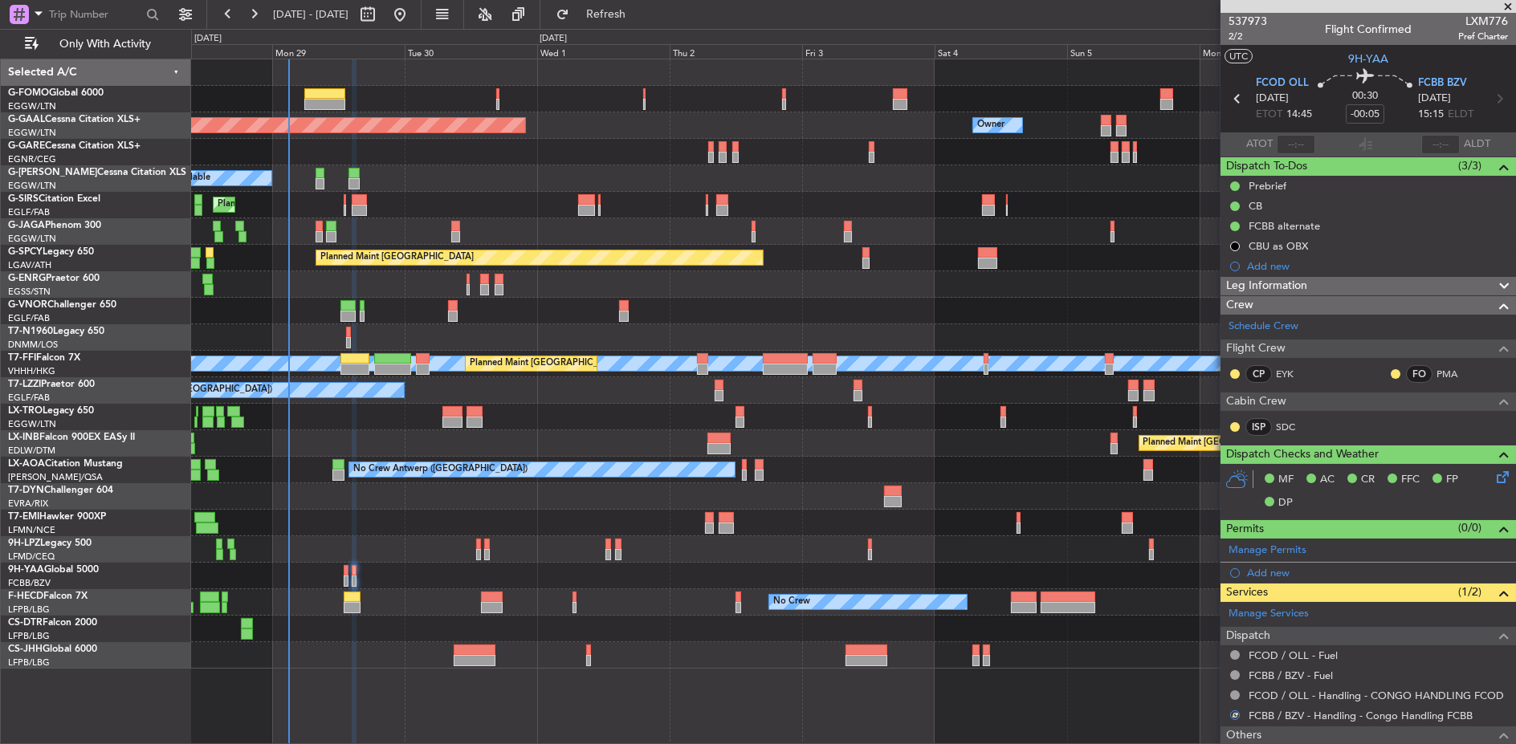
click at [612, 522] on div at bounding box center [853, 523] width 1324 height 26
click at [402, 528] on div at bounding box center [853, 523] width 1325 height 26
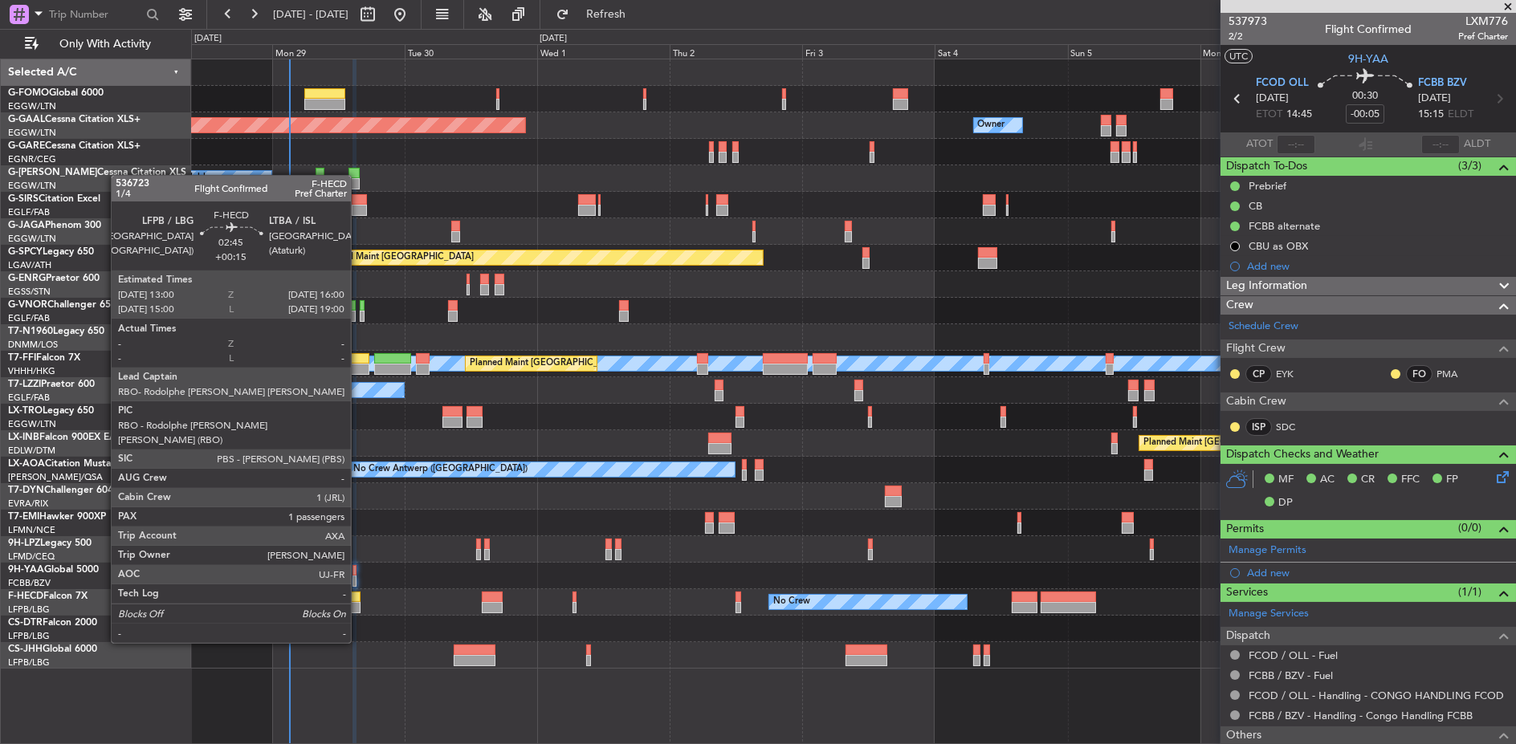
click at [358, 599] on div at bounding box center [352, 597] width 17 height 11
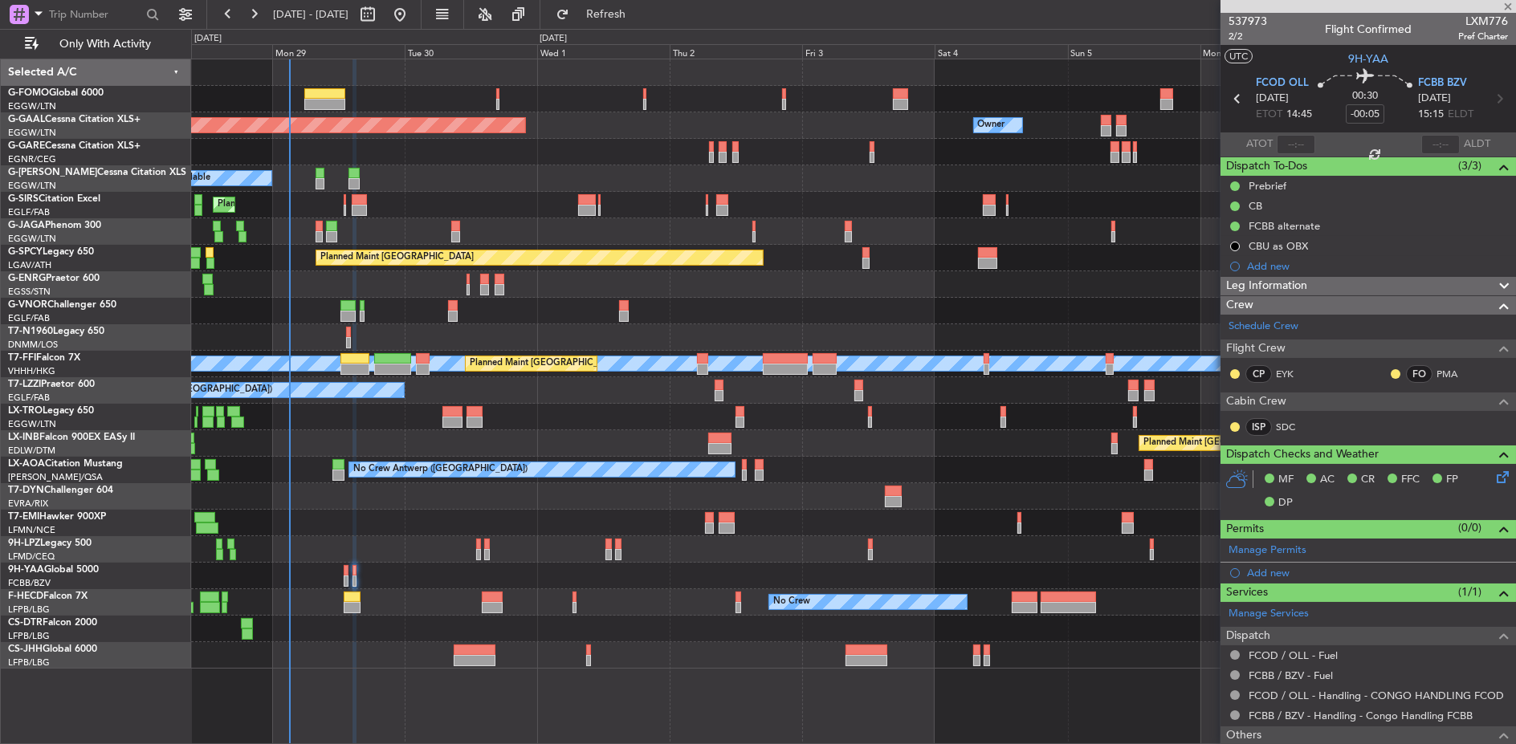
type input "+00:15"
type input "1"
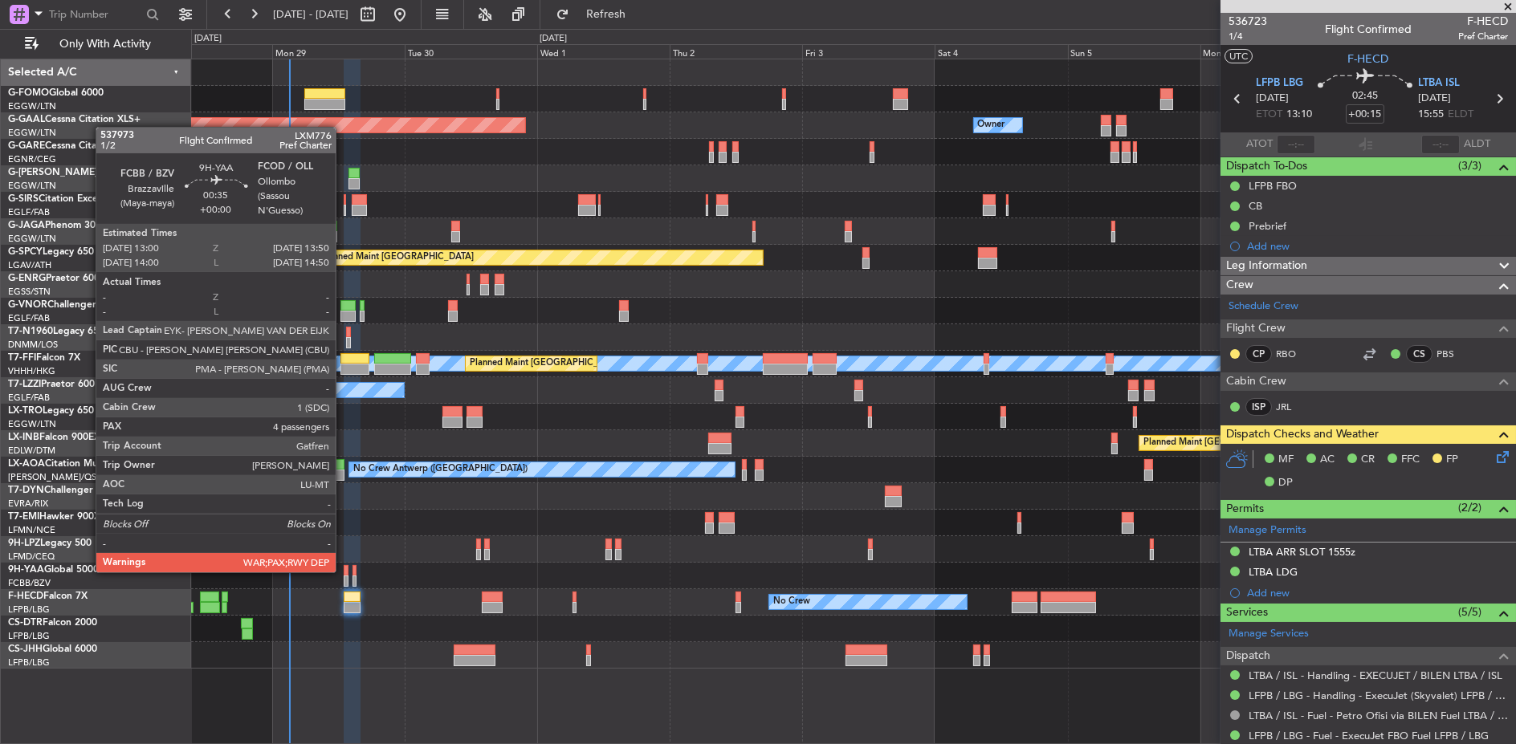
click at [344, 569] on div at bounding box center [346, 570] width 5 height 11
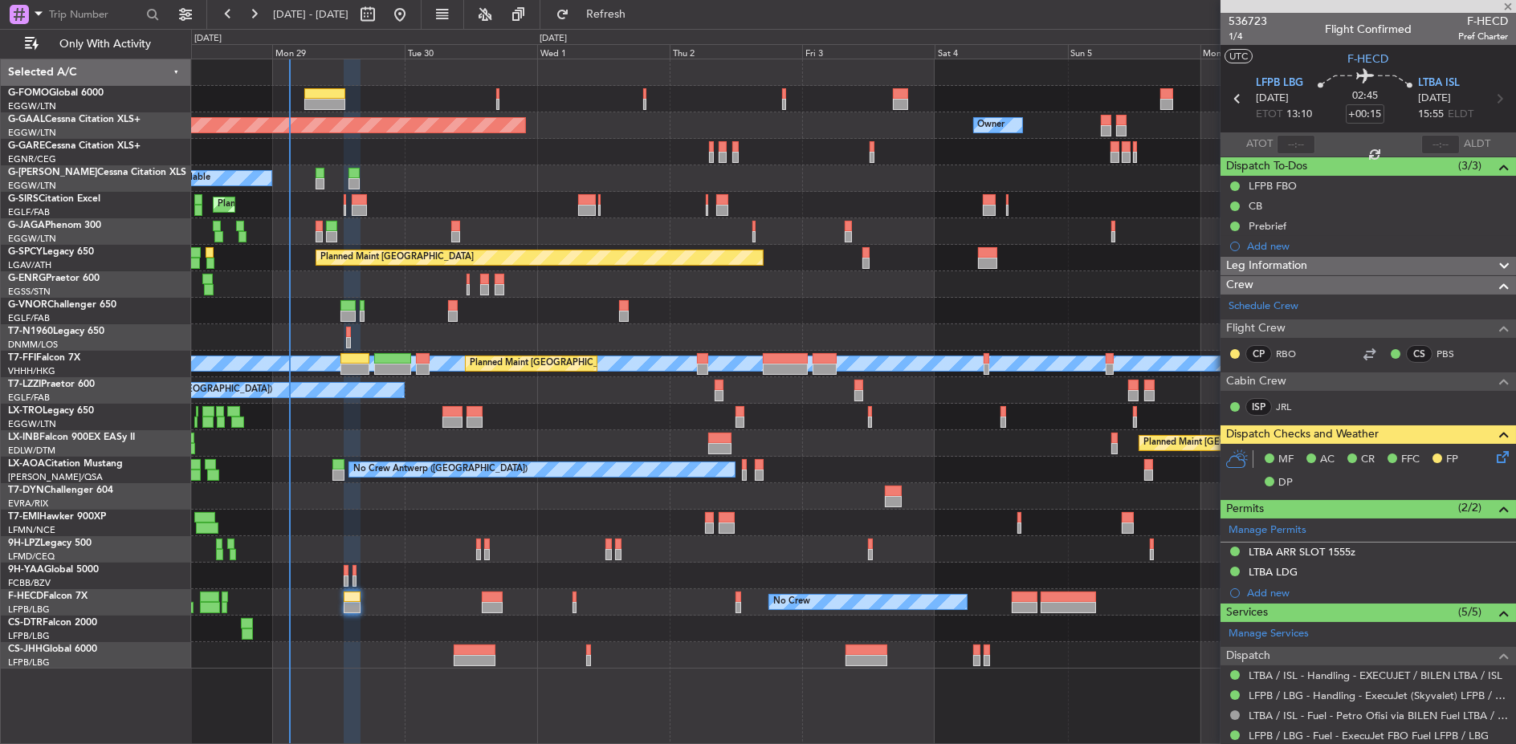
type input "4"
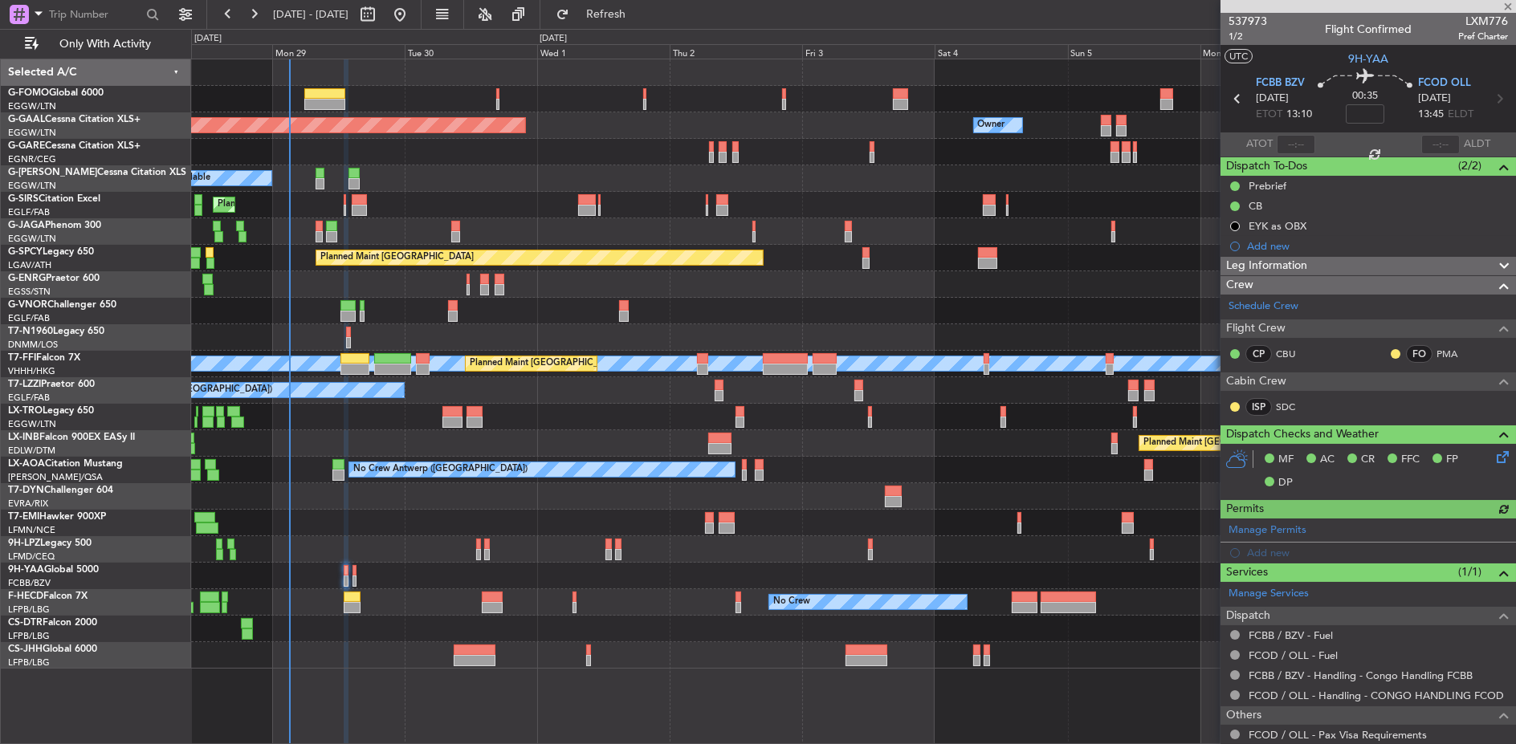
click at [1372, 456] on icon at bounding box center [1499, 454] width 13 height 13
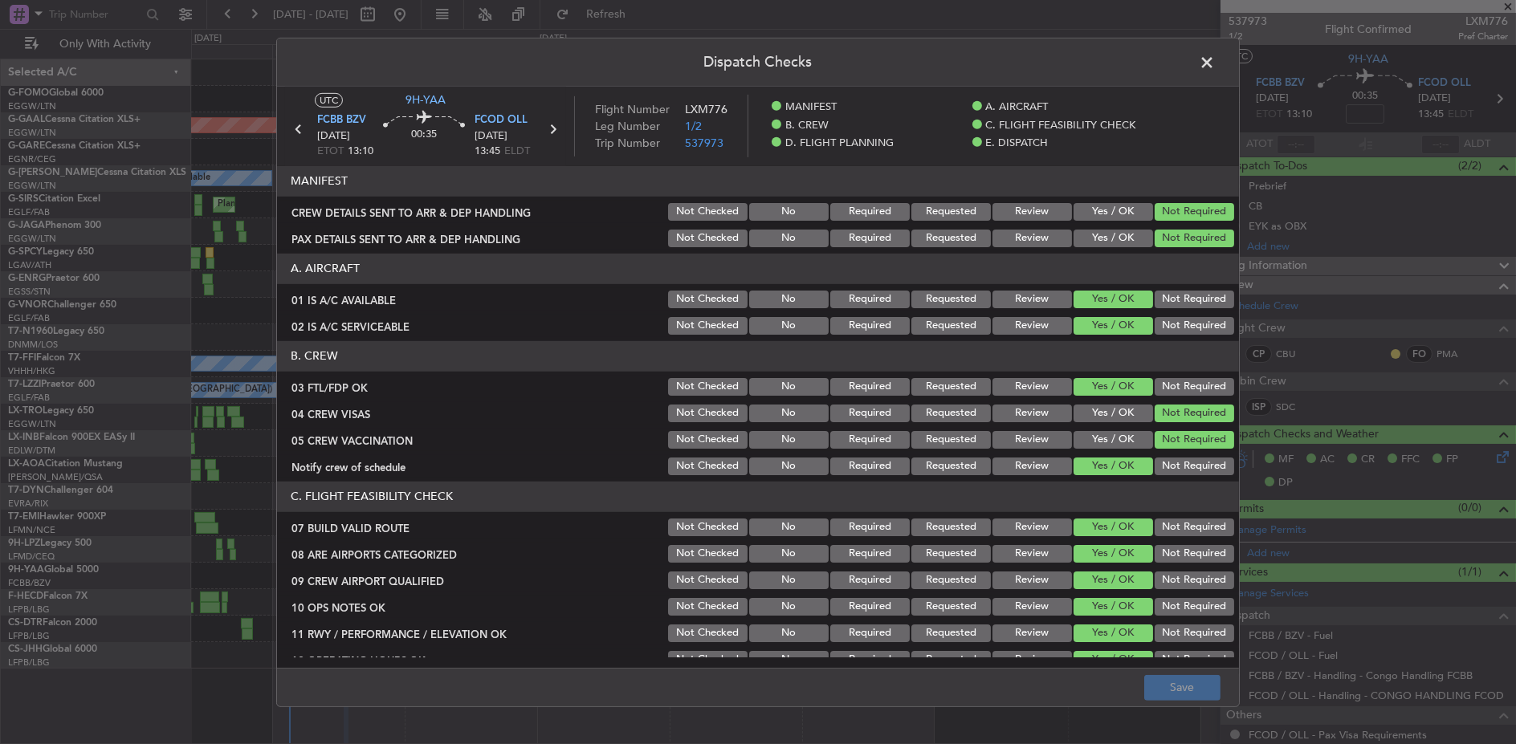
scroll to position [713, 0]
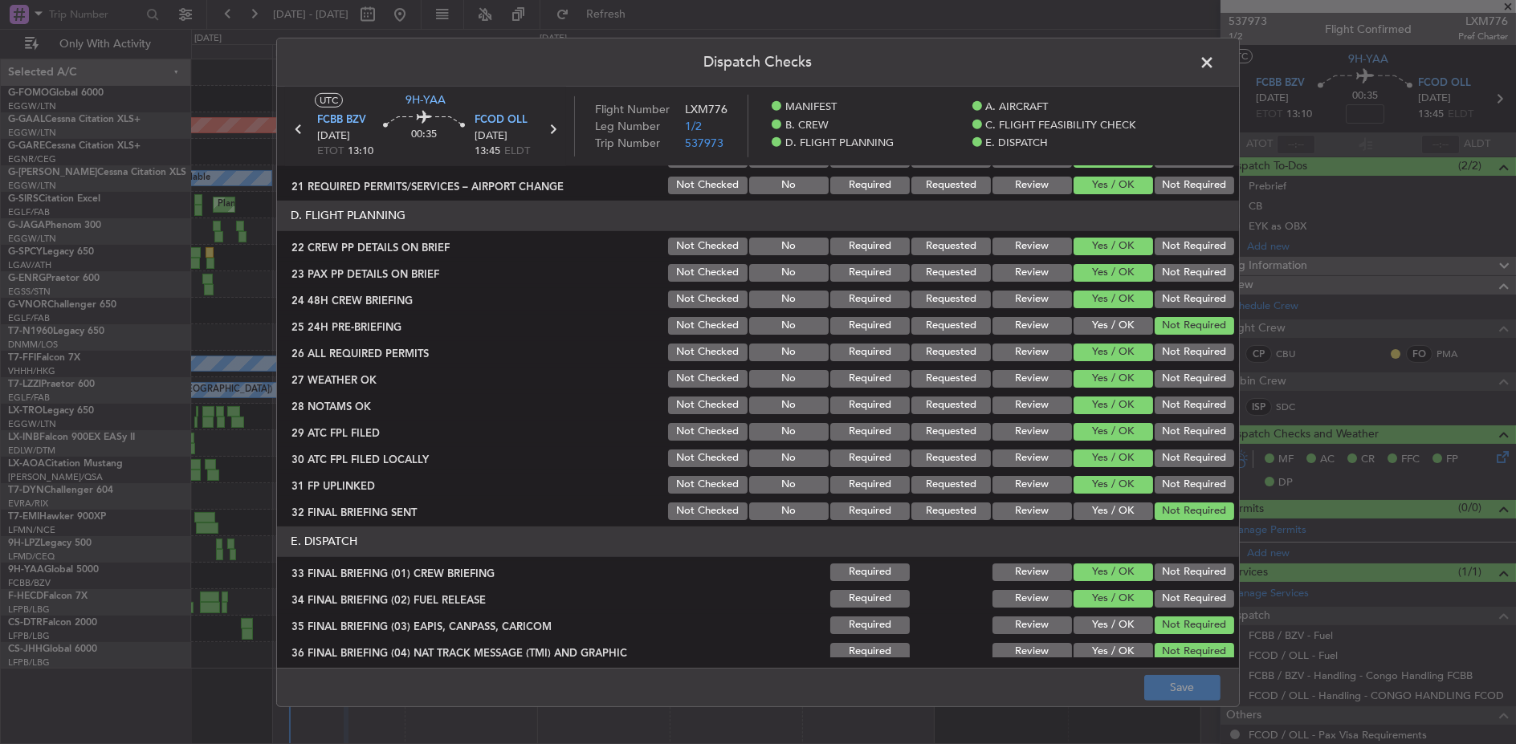
click at [1025, 406] on button "Review" at bounding box center [1031, 406] width 79 height 18
click at [1034, 375] on button "Review" at bounding box center [1031, 379] width 79 height 18
click at [1175, 676] on button "Save" at bounding box center [1182, 688] width 76 height 26
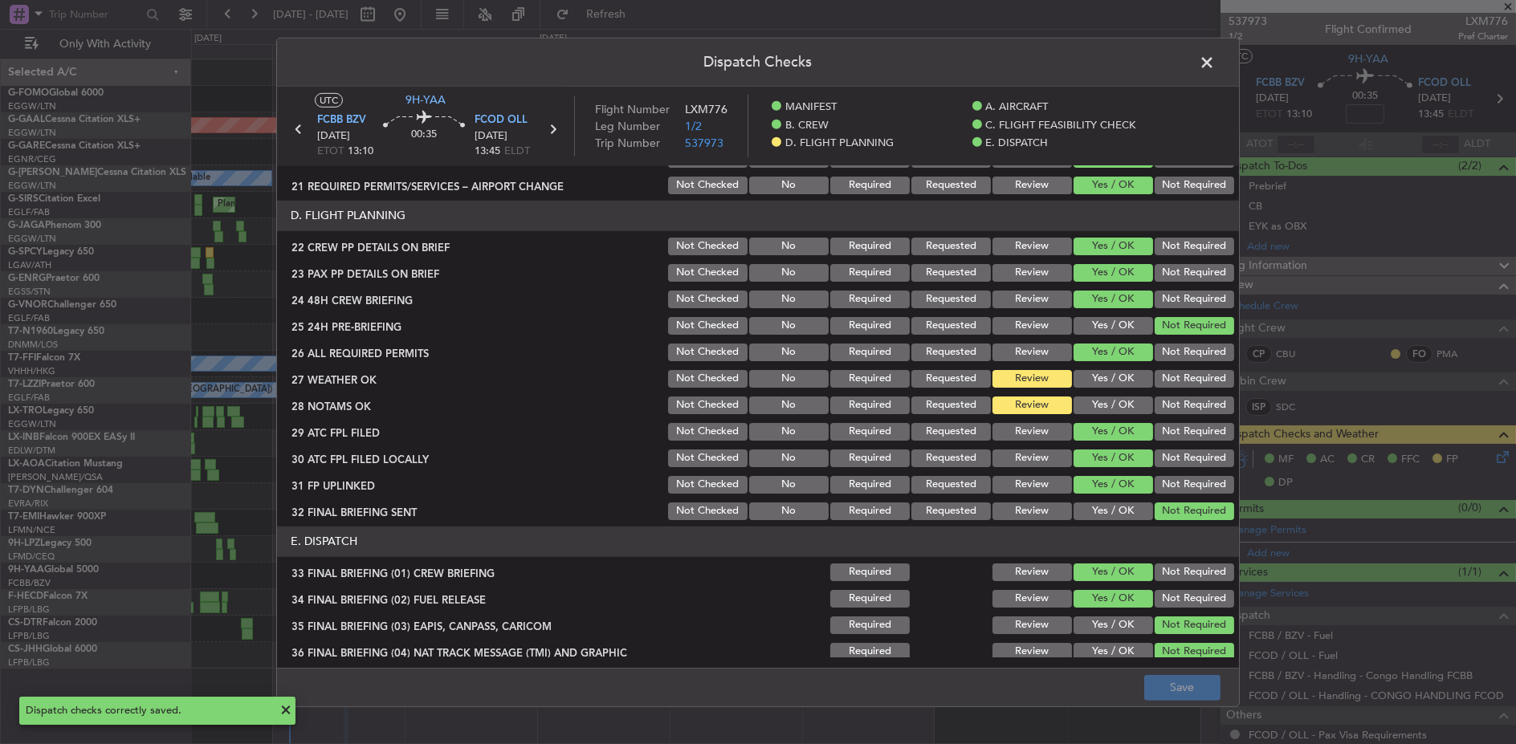
click at [1215, 64] on span at bounding box center [1215, 66] width 0 height 32
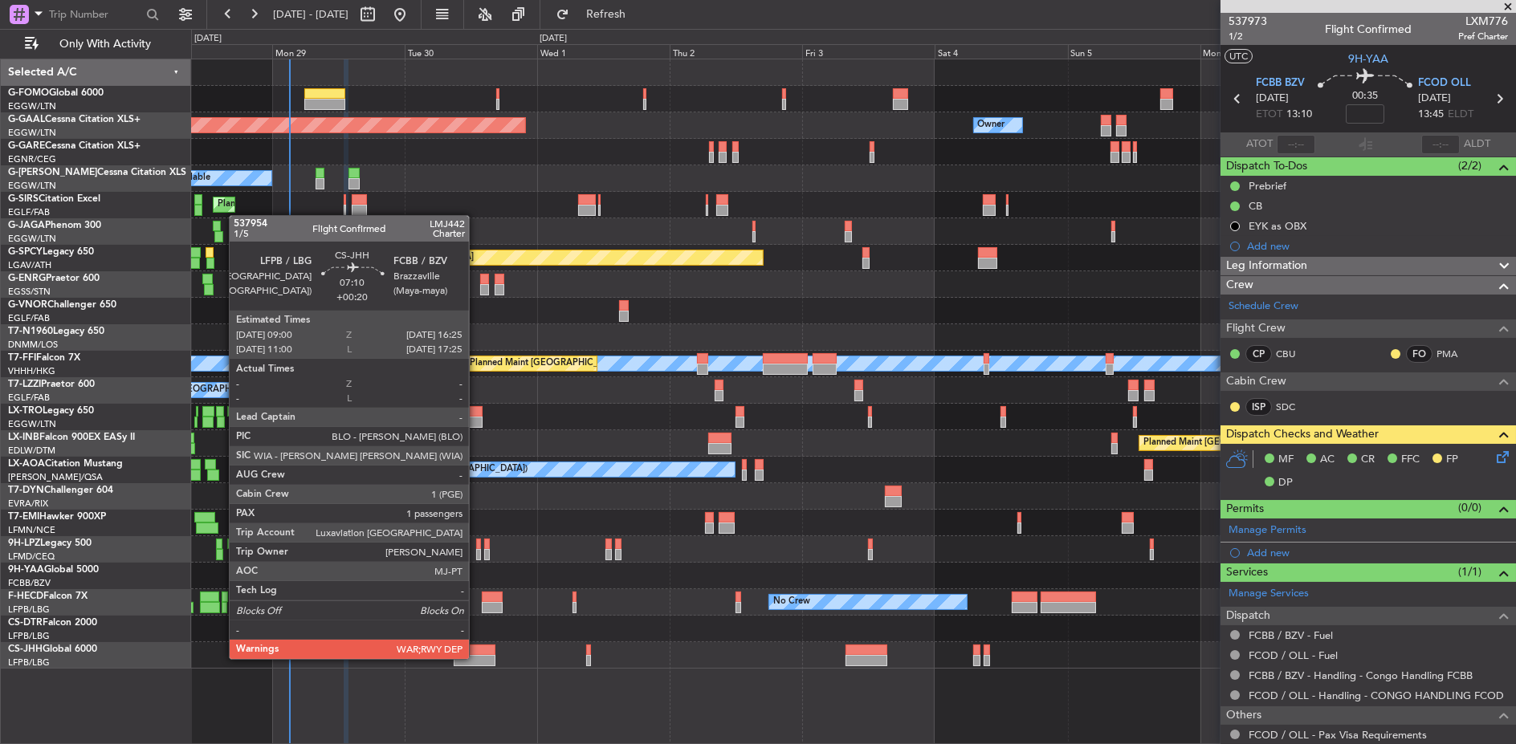
click at [477, 658] on div at bounding box center [475, 660] width 42 height 11
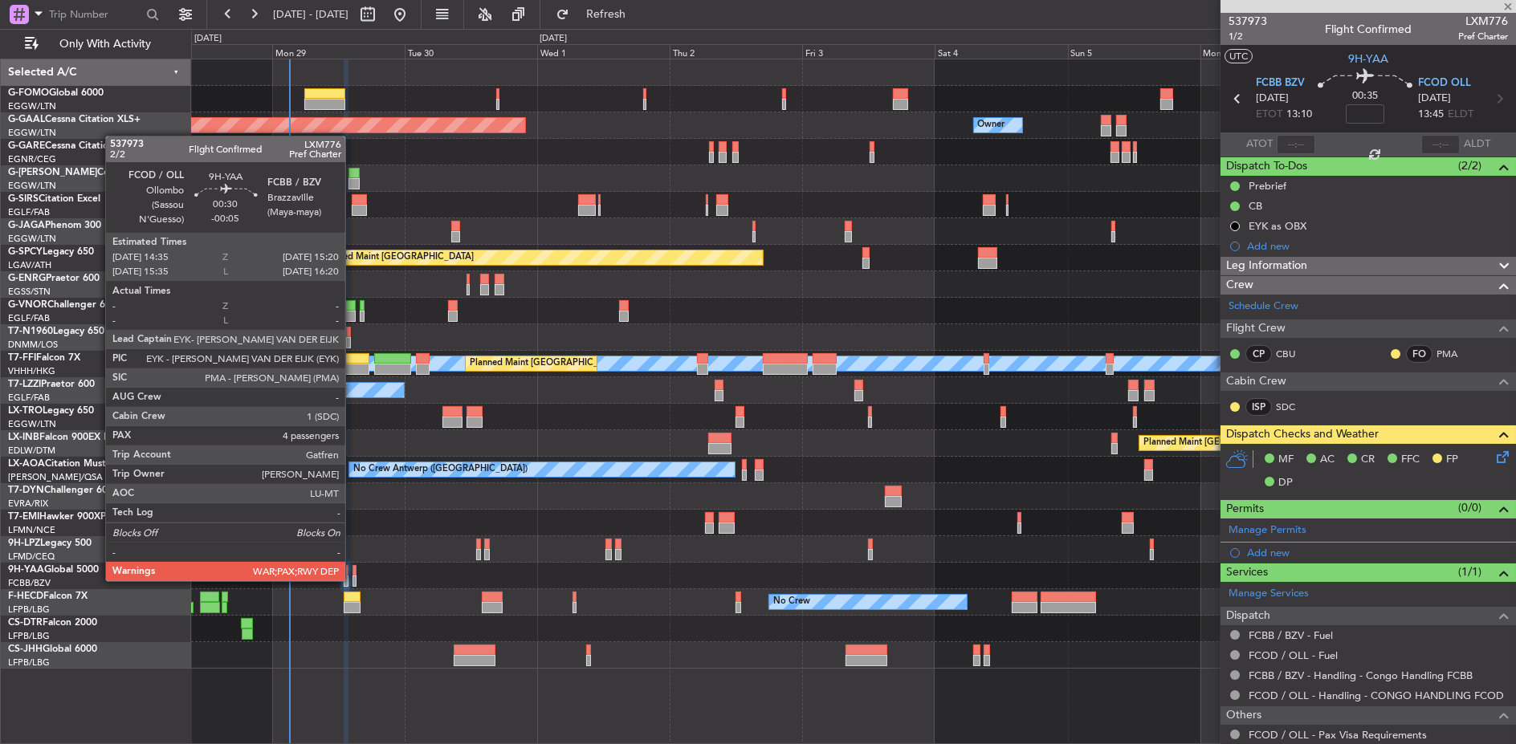
type input "+00:20"
type input "1"
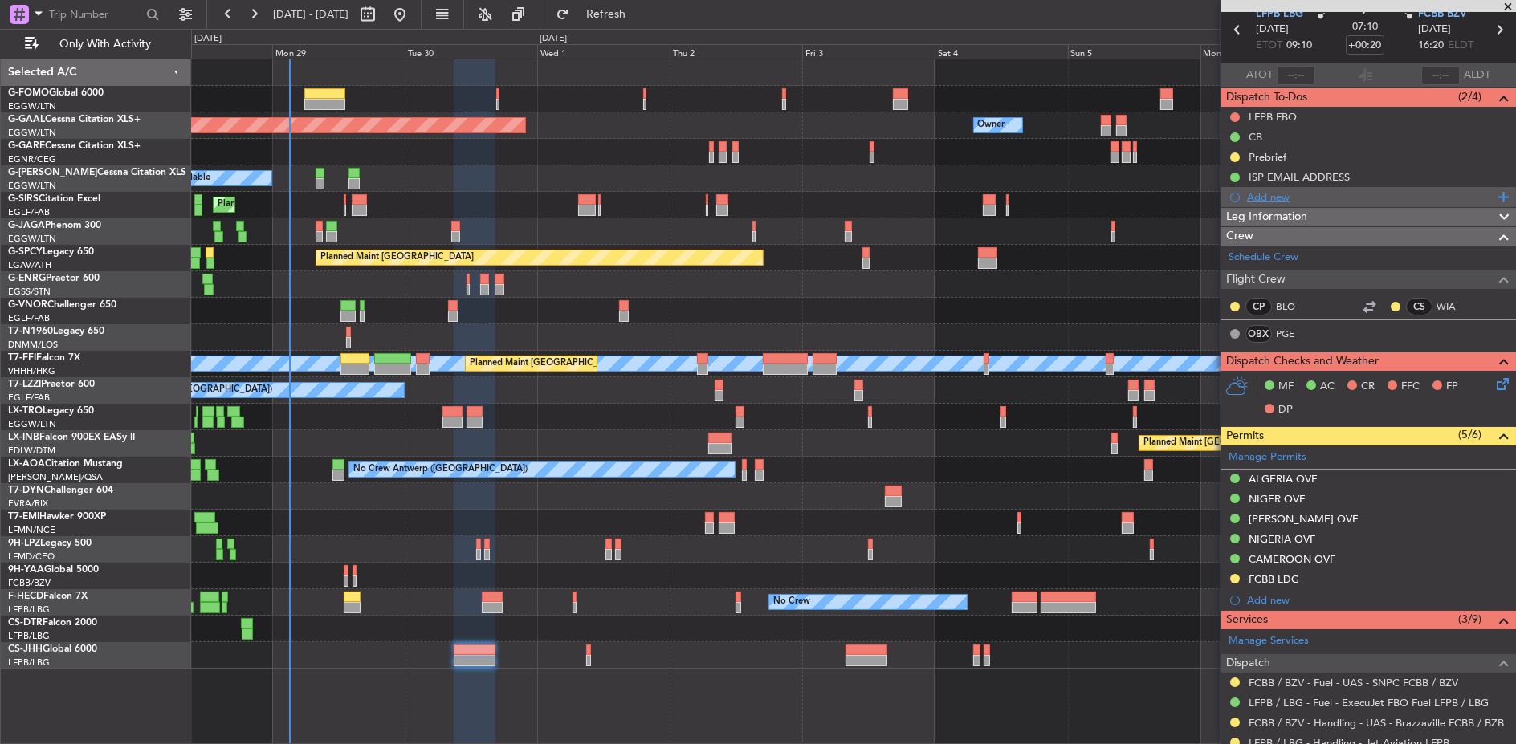
scroll to position [0, 0]
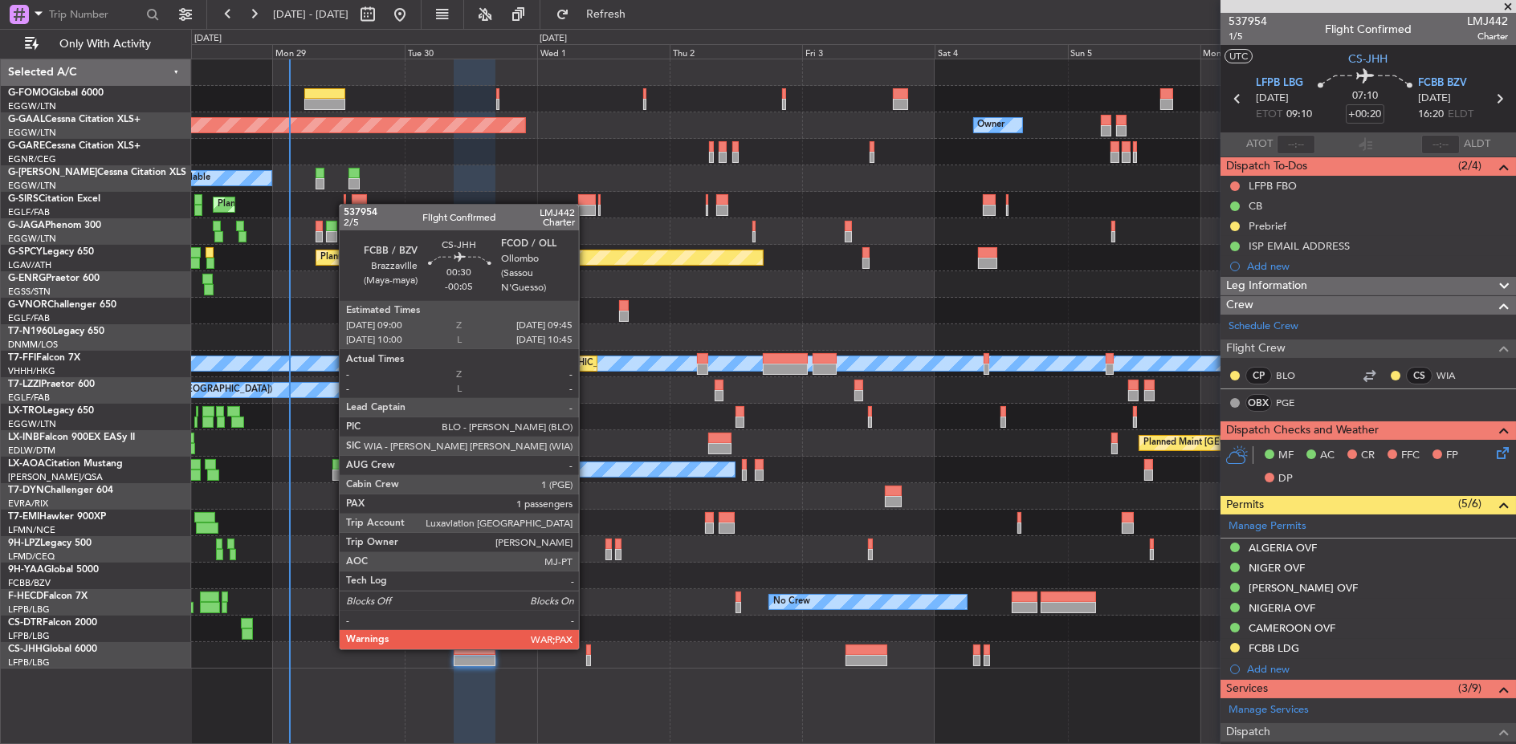
click at [587, 647] on div at bounding box center [588, 650] width 5 height 11
type input "-00:05"
type input "5"
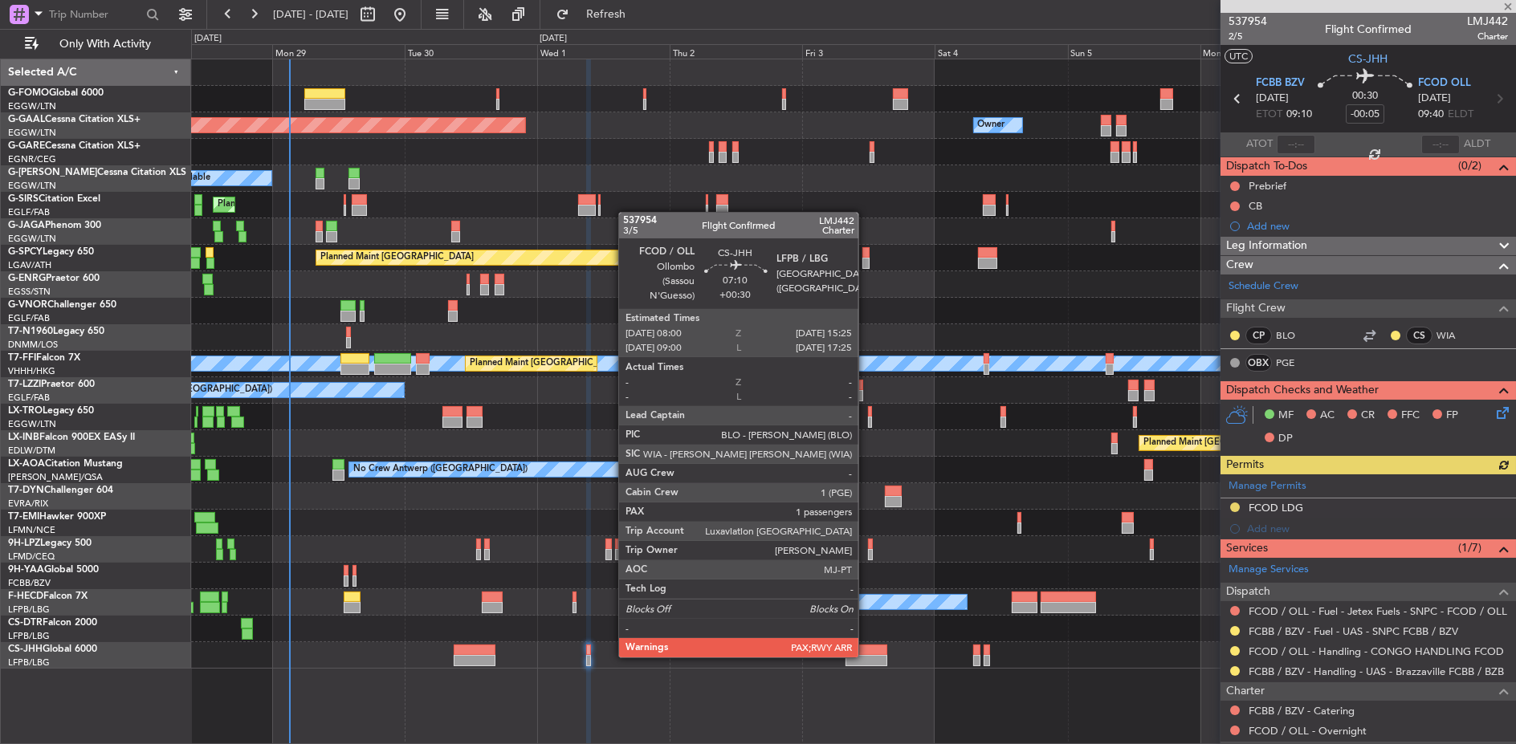
click at [866, 656] on div at bounding box center [866, 660] width 42 height 11
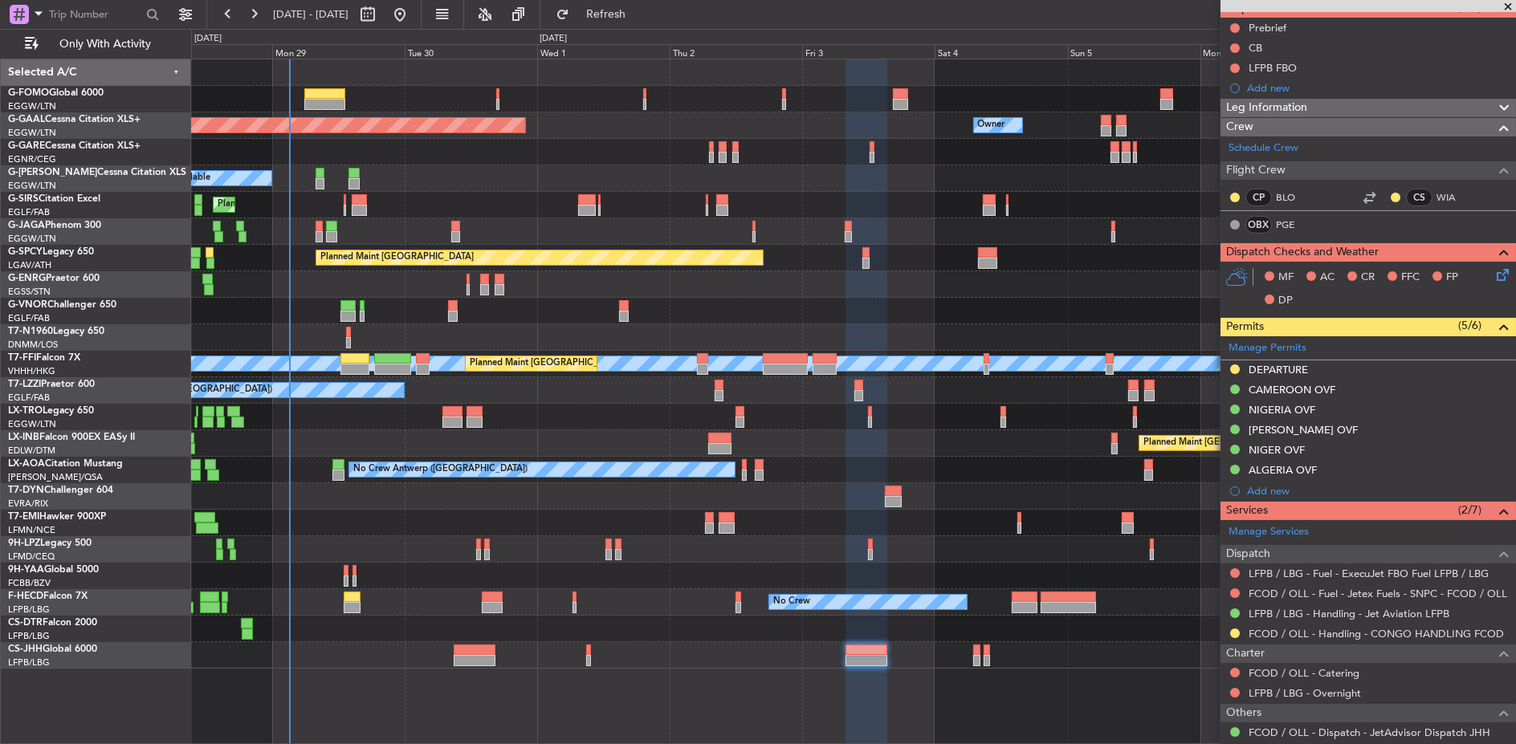
scroll to position [294, 0]
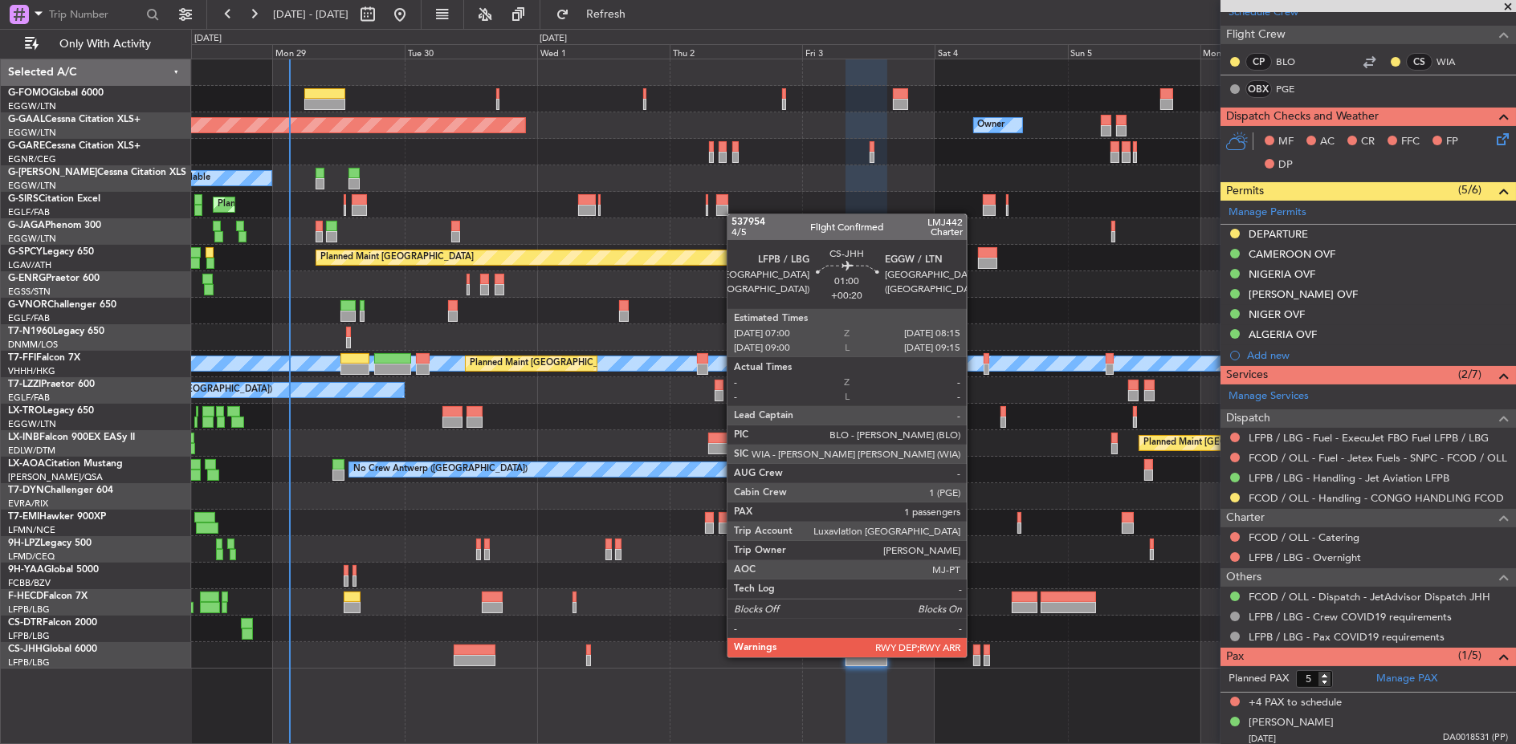
click at [975, 656] on div at bounding box center [976, 660] width 7 height 11
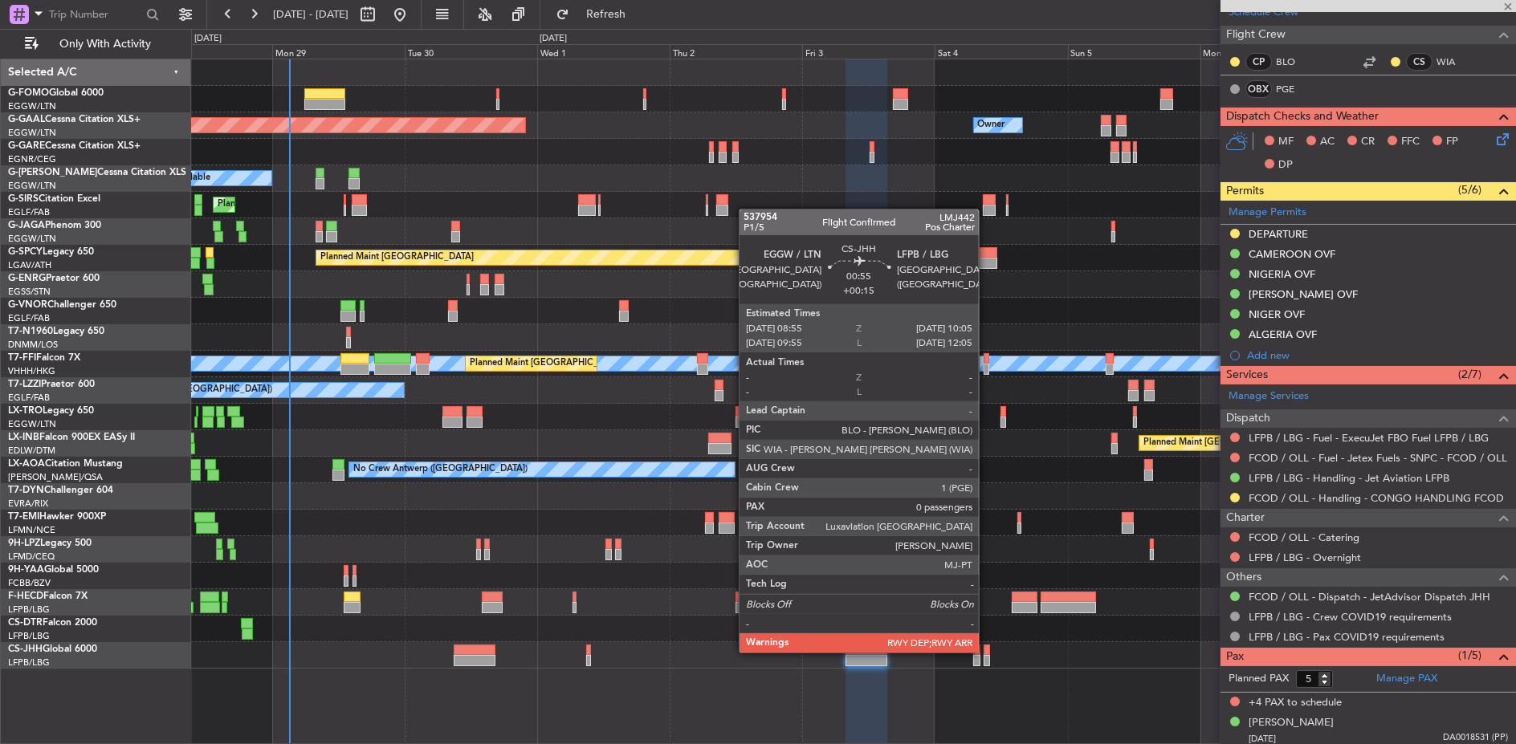
type input "+00:20"
type input "1"
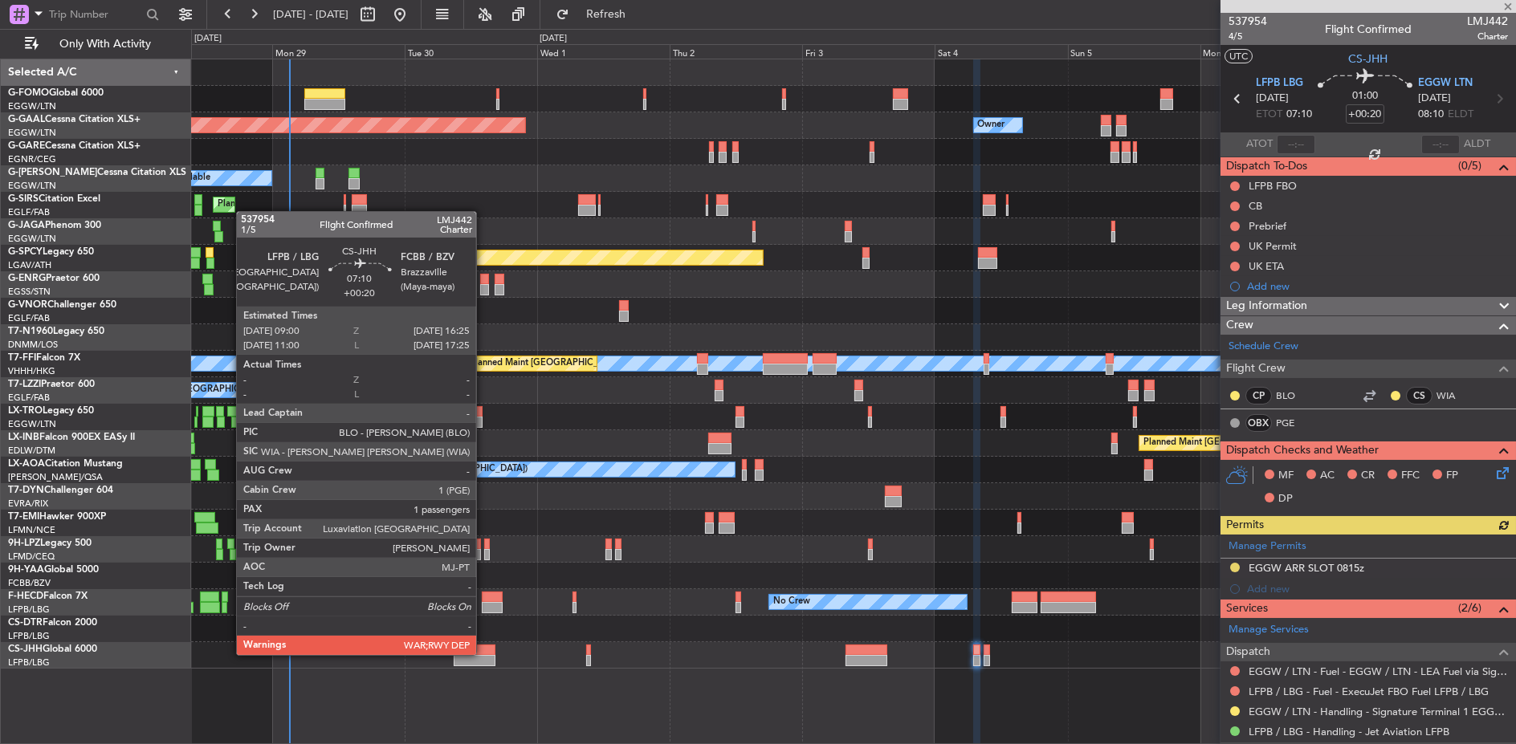
click at [484, 655] on div at bounding box center [475, 660] width 42 height 11
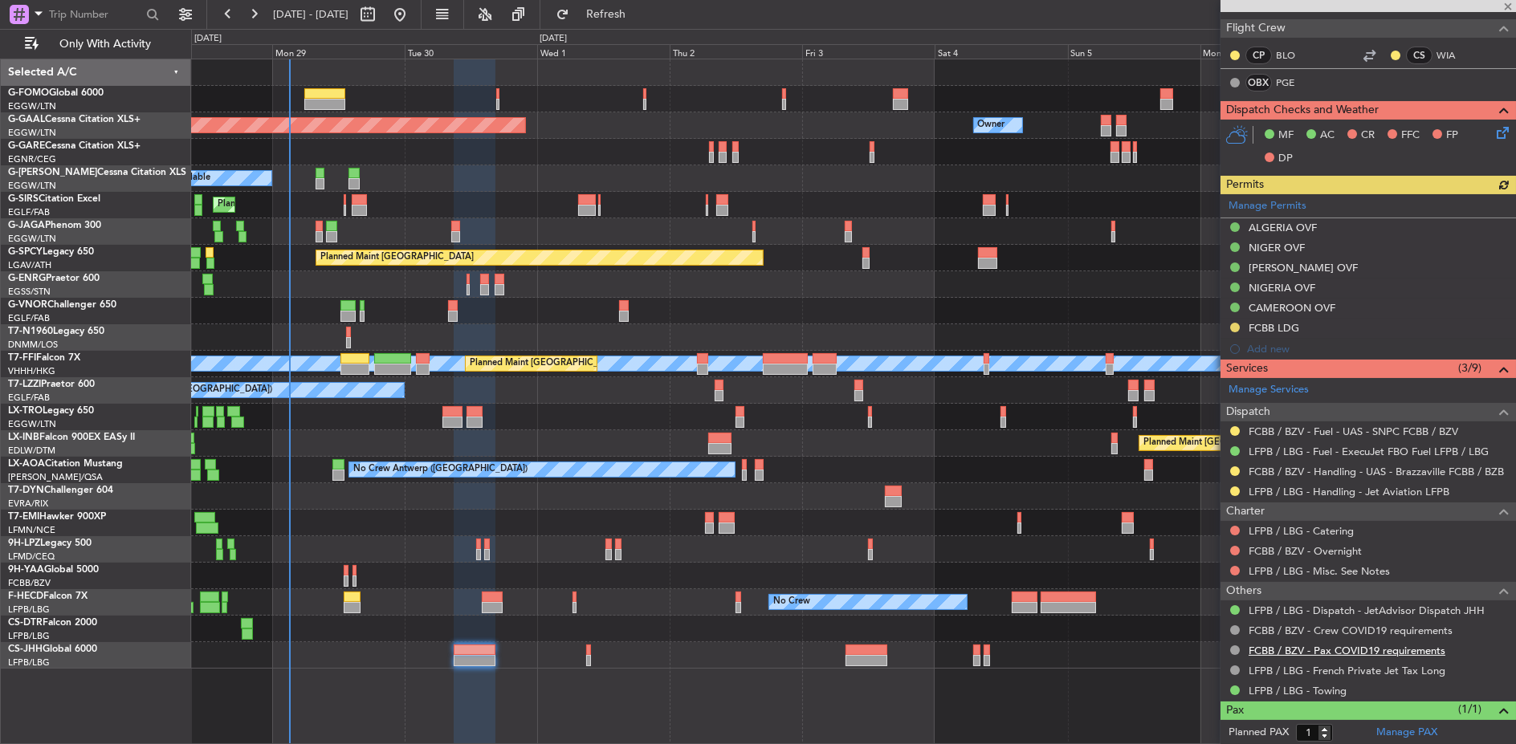
scroll to position [354, 0]
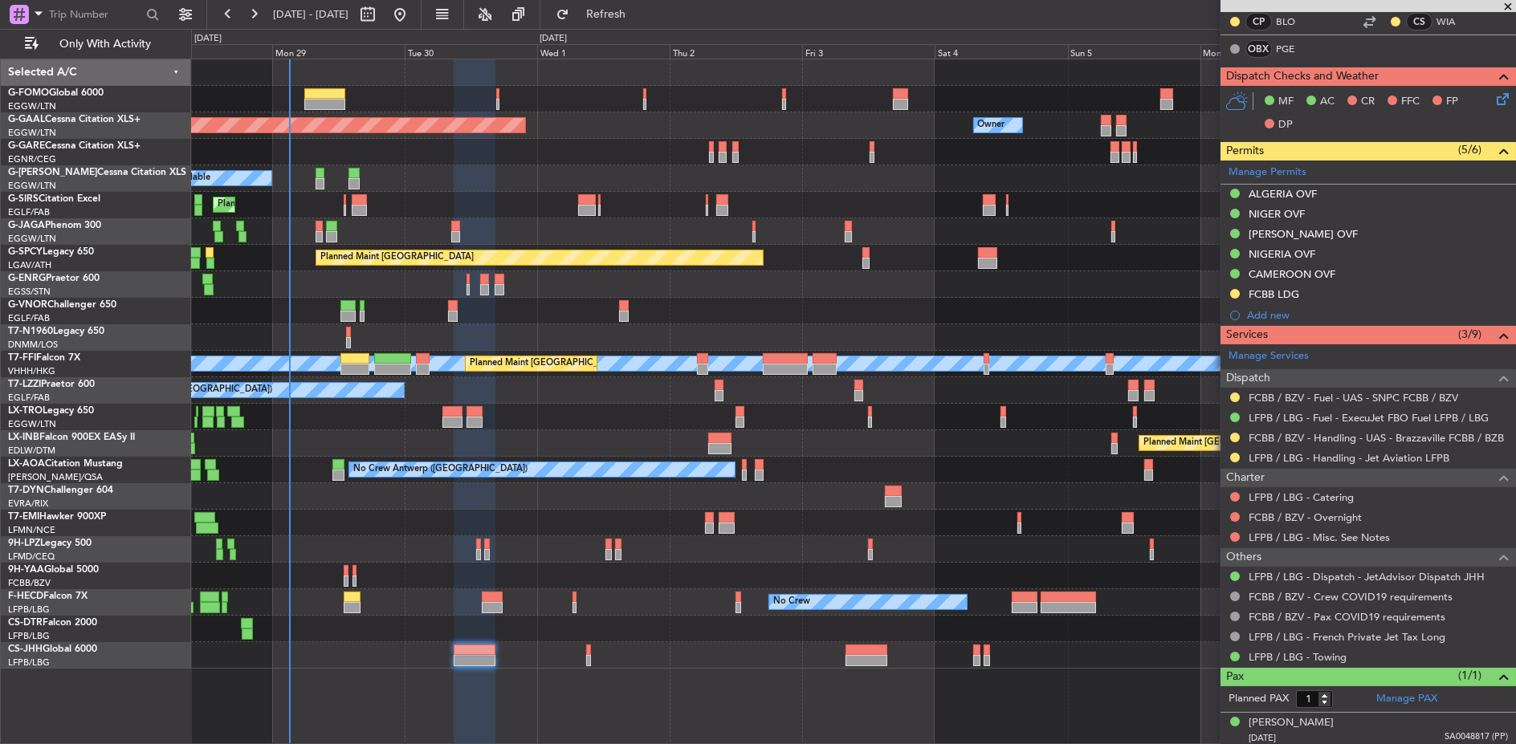
click at [404, 564] on div at bounding box center [853, 576] width 1325 height 26
